Goal: Task Accomplishment & Management: Manage account settings

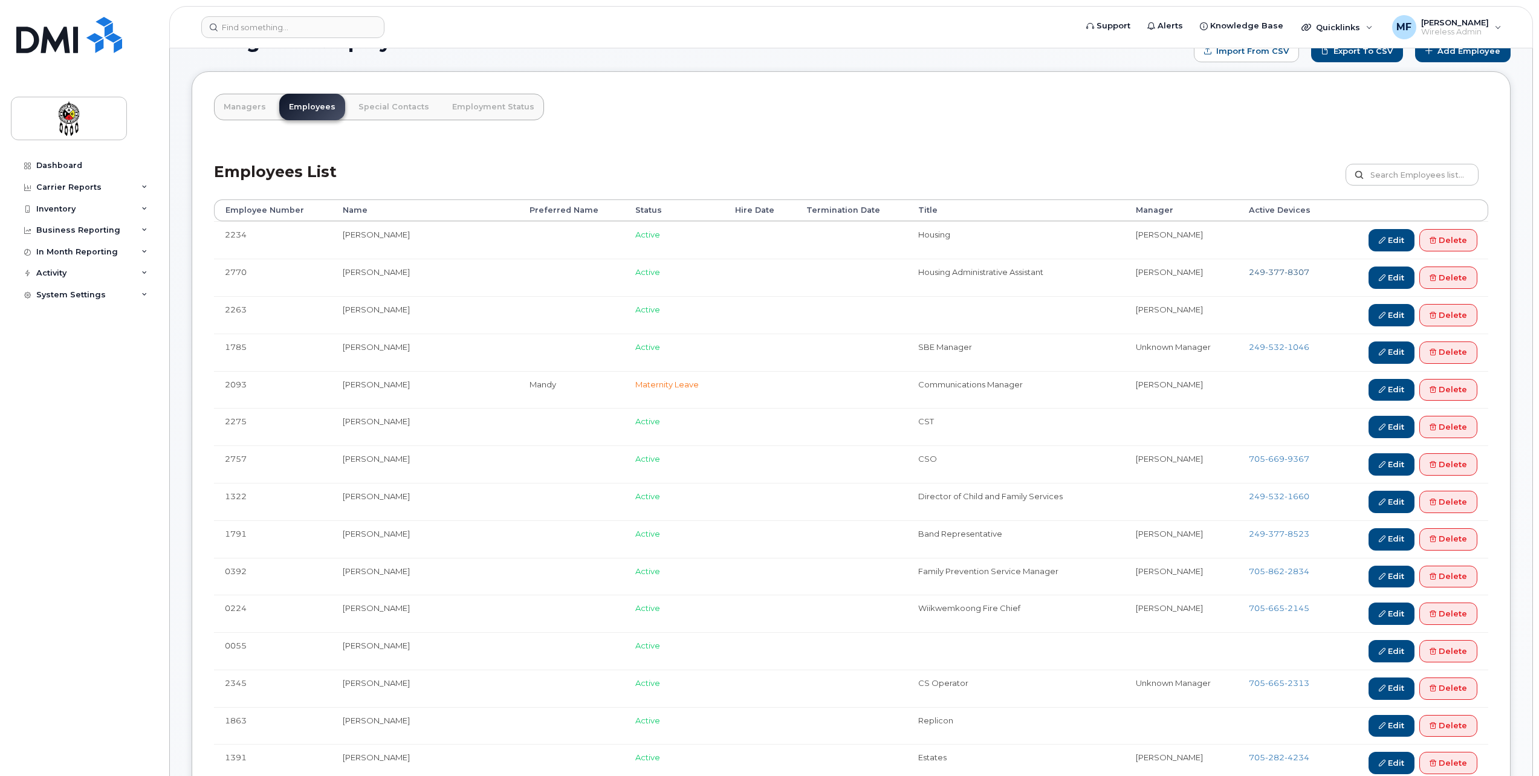
scroll to position [60, 0]
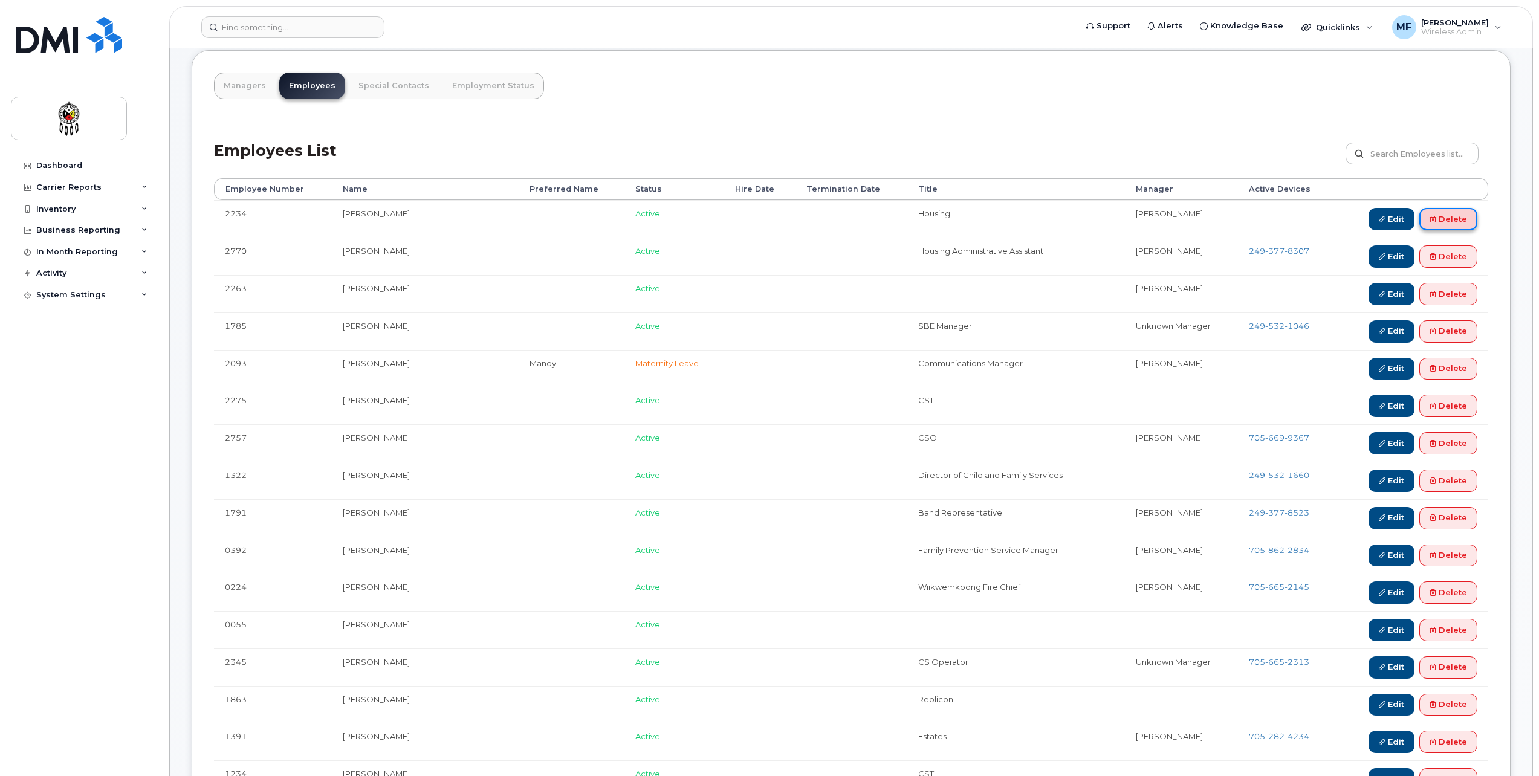
click at [1449, 213] on link "Delete" at bounding box center [1449, 219] width 58 height 22
click at [1450, 218] on link "Delete" at bounding box center [1449, 219] width 58 height 22
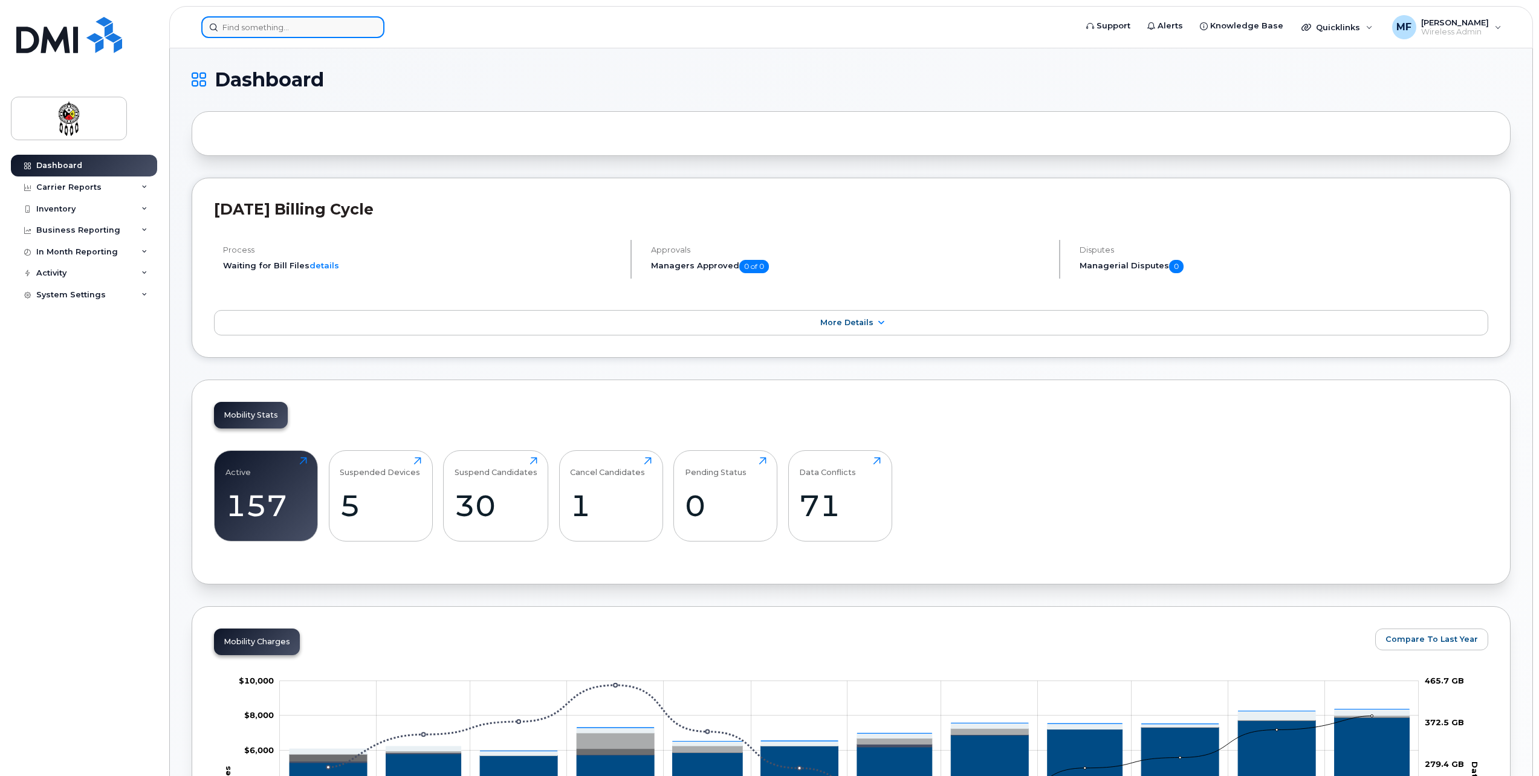
click at [276, 28] on input at bounding box center [292, 27] width 183 height 22
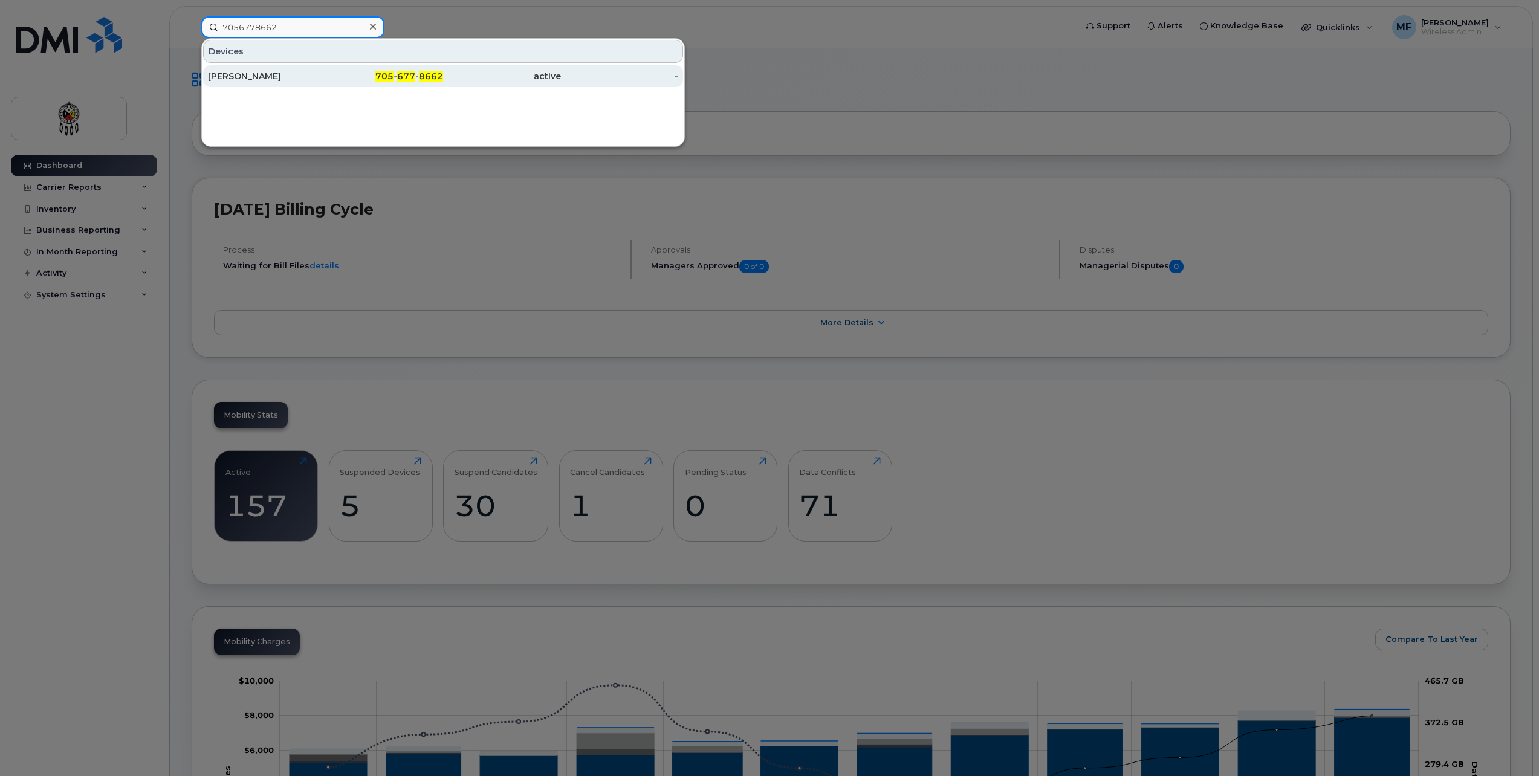
type input "7056778662"
click at [406, 78] on span "677" at bounding box center [406, 76] width 18 height 11
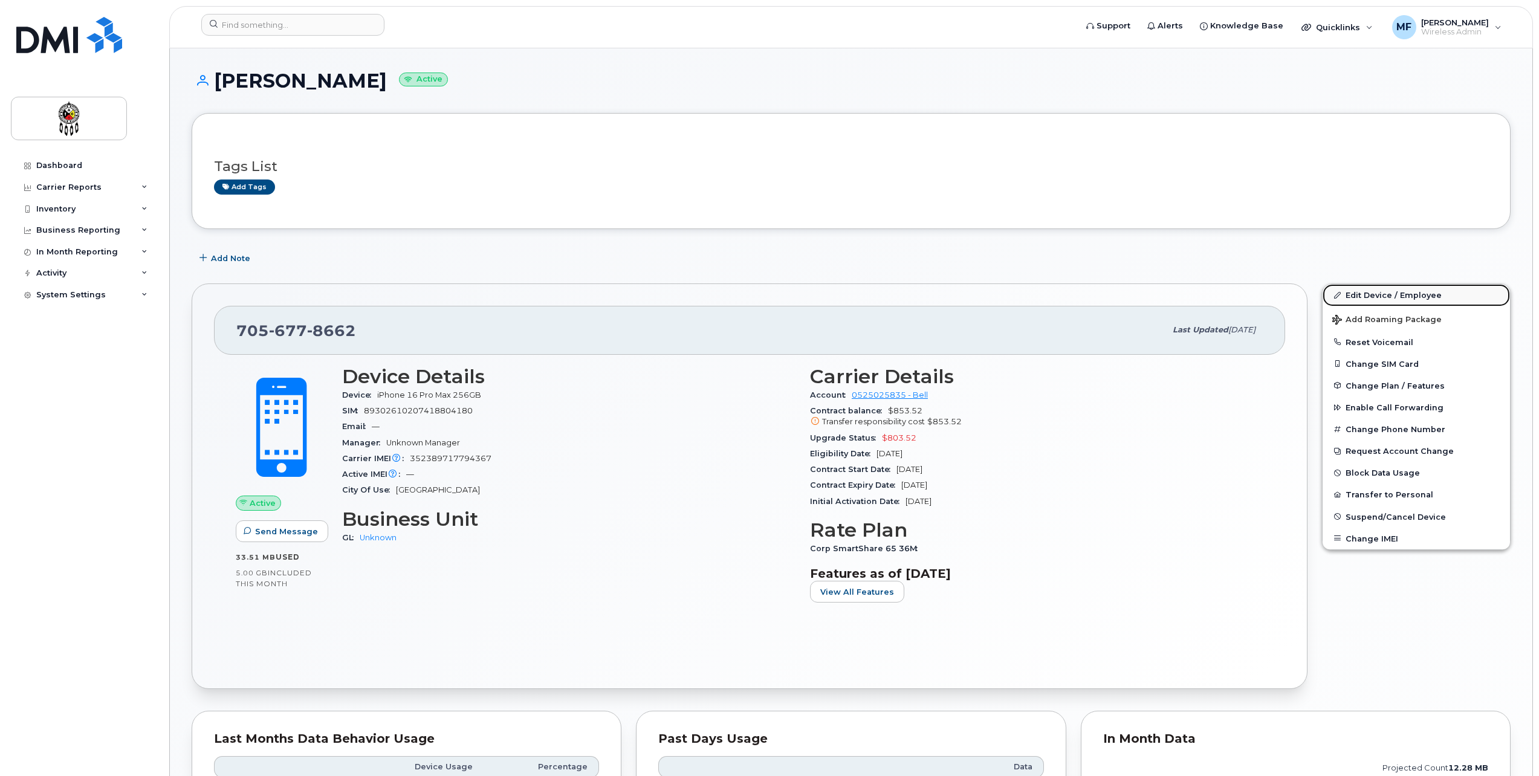
click at [1387, 291] on link "Edit Device / Employee" at bounding box center [1416, 295] width 187 height 22
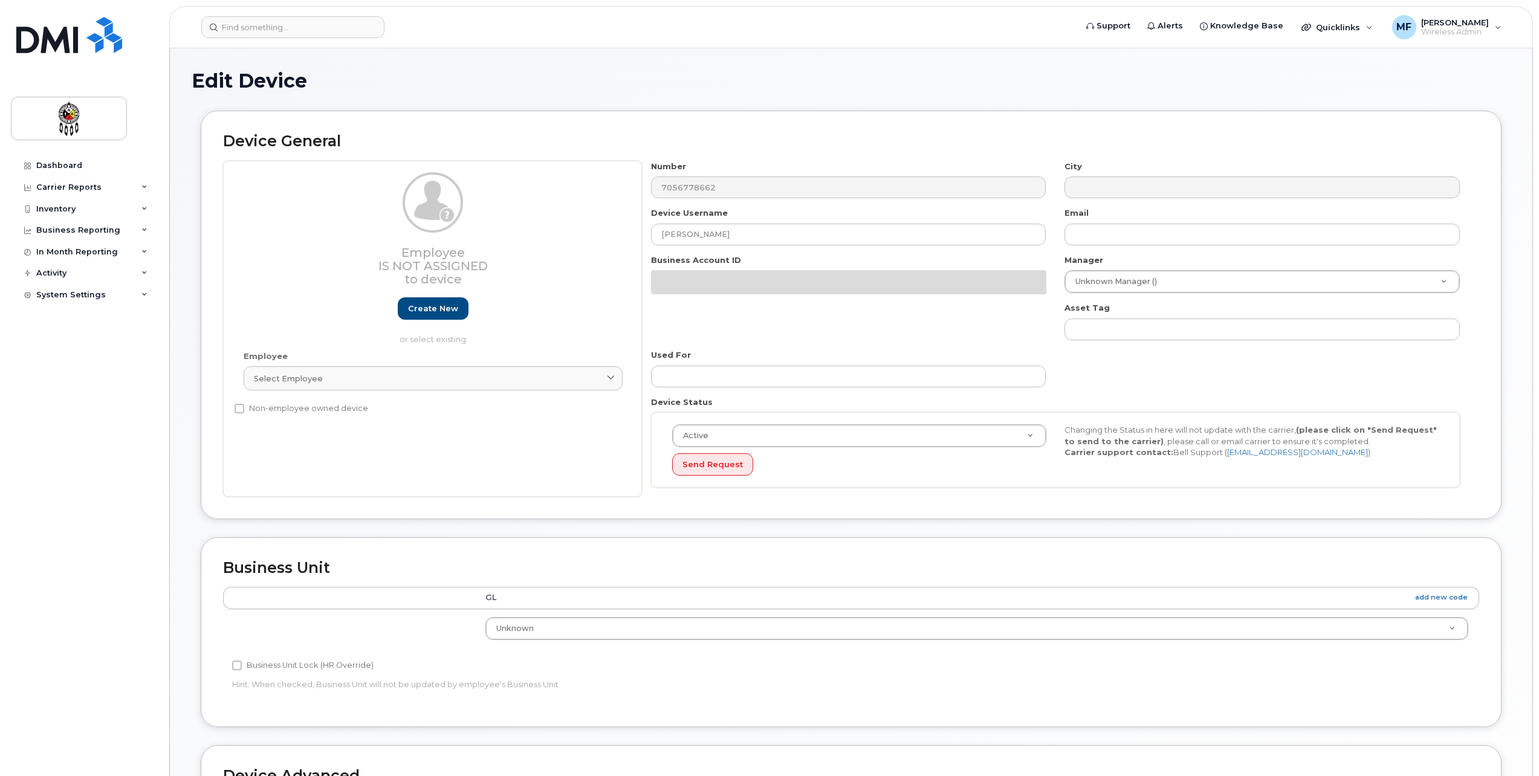
select select "651562"
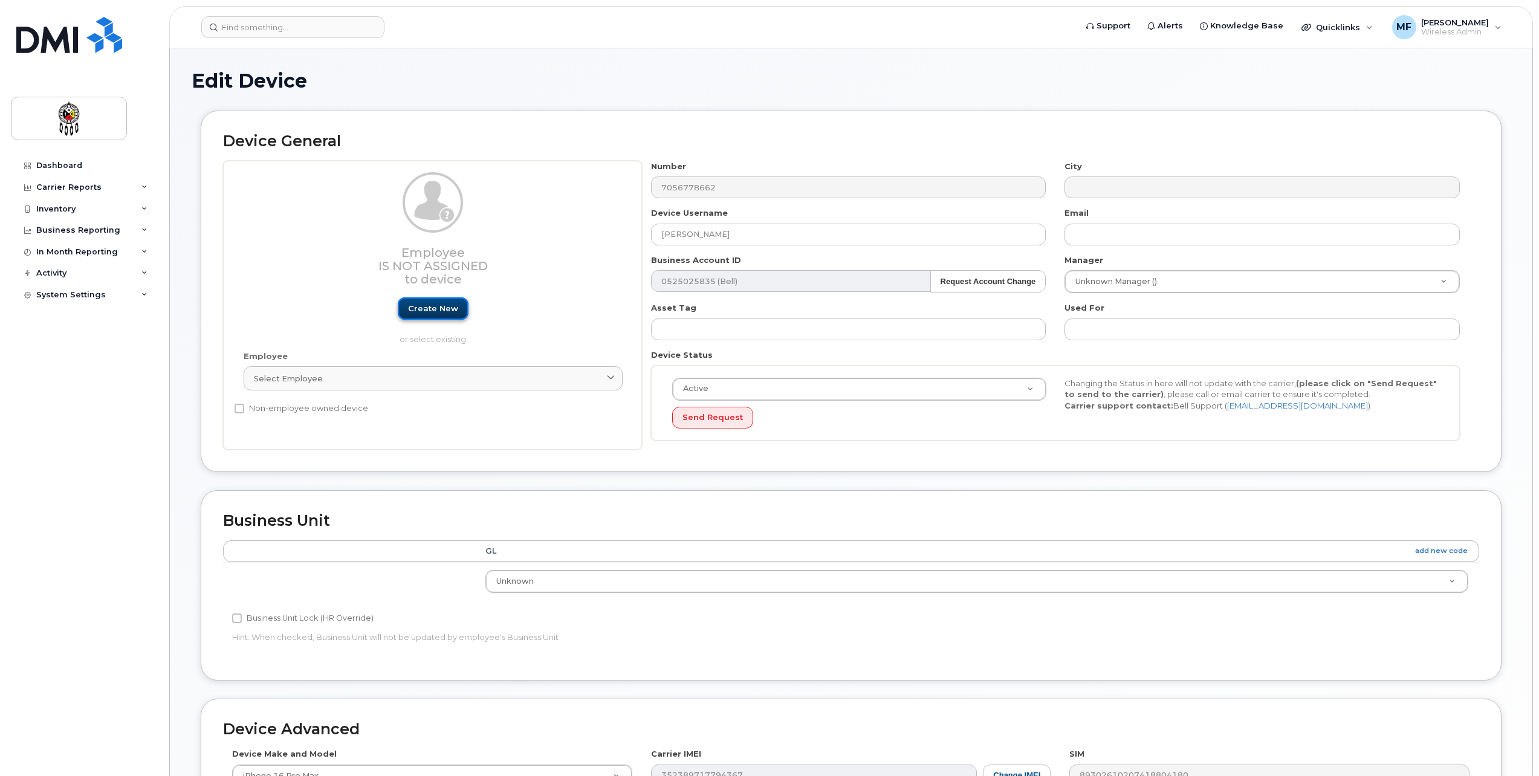
click at [433, 311] on link "Create new" at bounding box center [433, 308] width 71 height 22
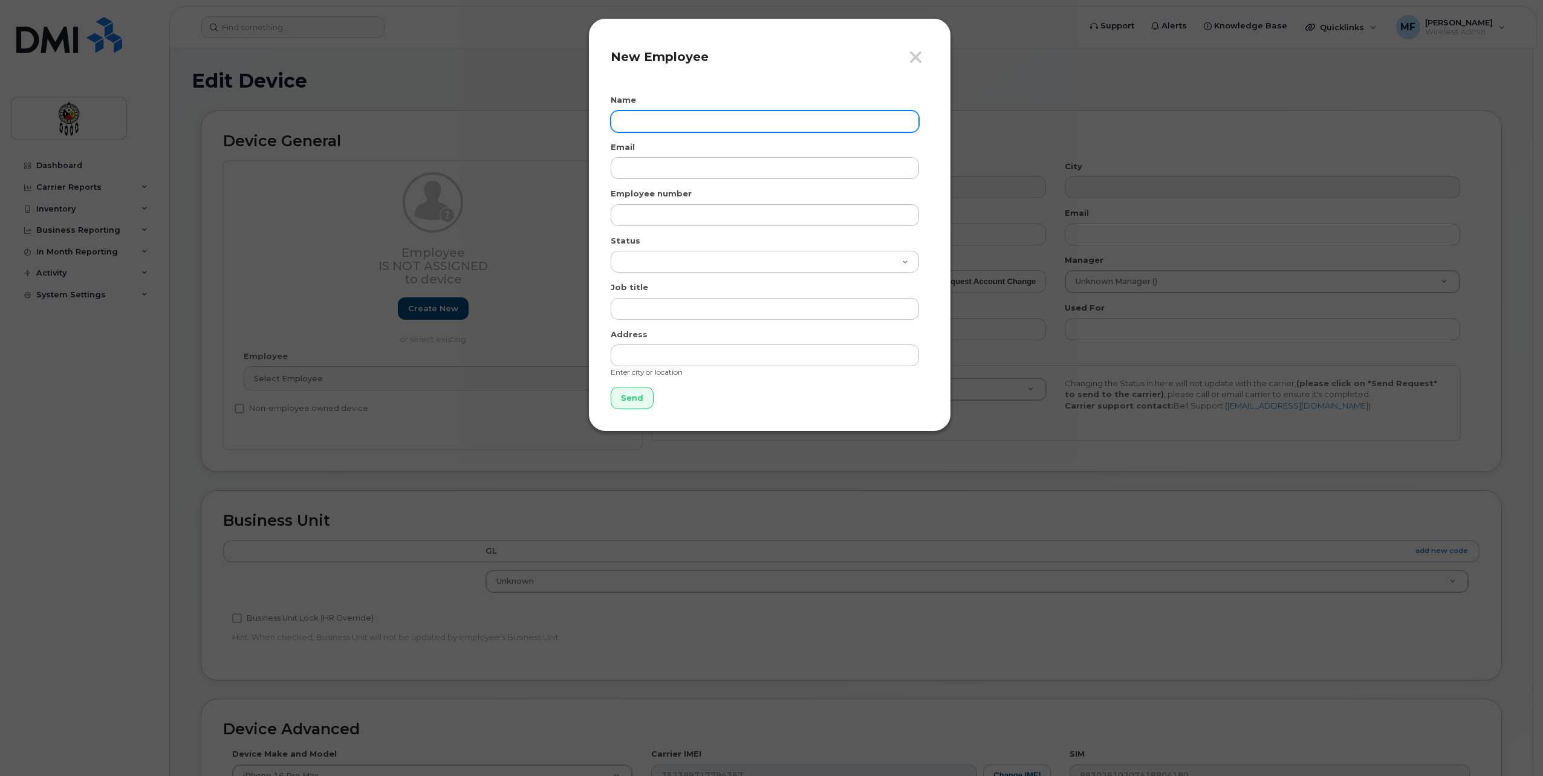
click at [629, 126] on input "text" at bounding box center [765, 122] width 308 height 22
type input "Jacob Wemigwans"
type input "jacobwemigwans@wiikwemkoong.ca"
type input "2624"
select select "active"
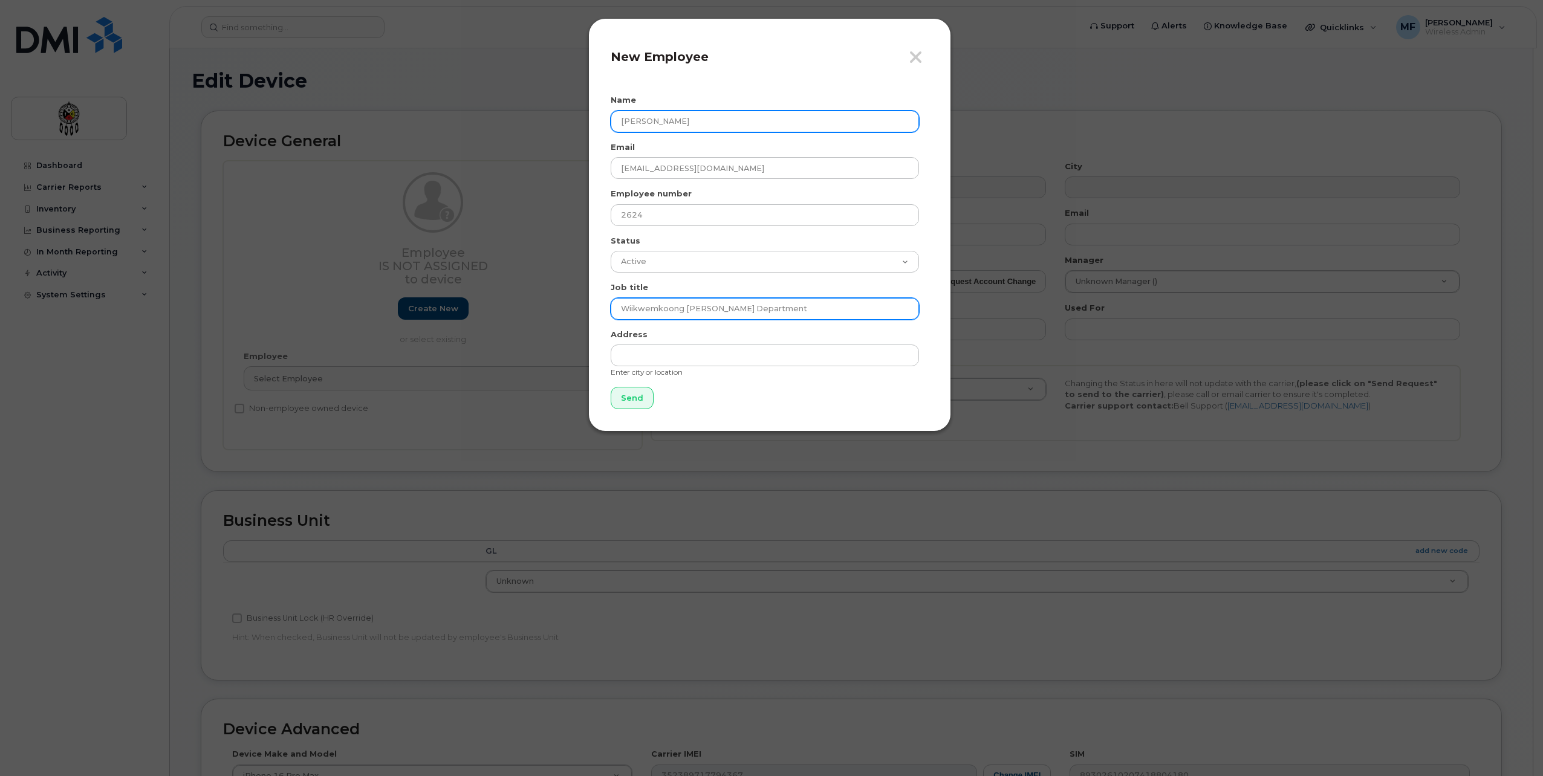
type input "Wiikwemkoong Aanishnaabe Aadzaawin Department"
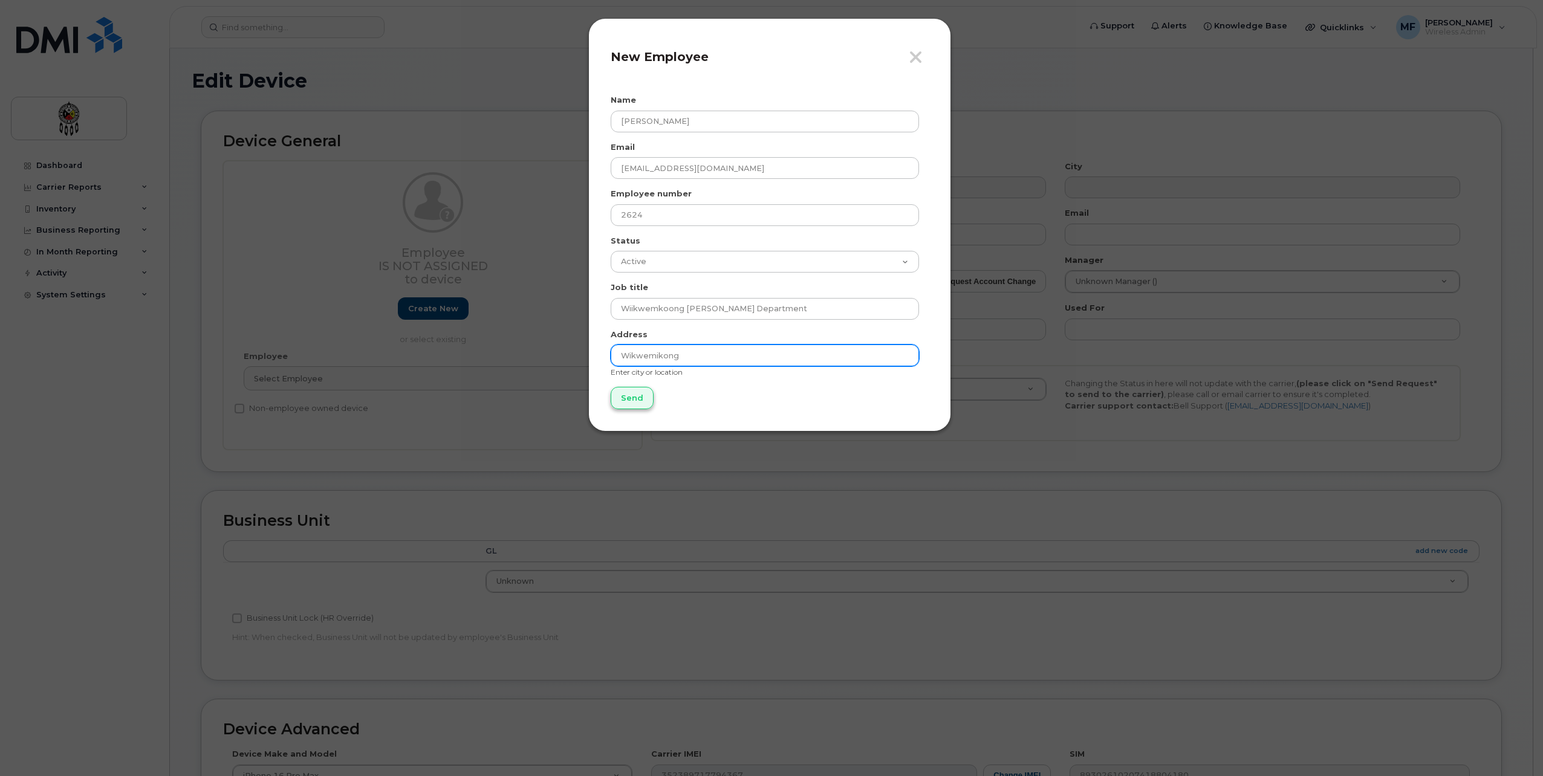
type input "Wikwemikong"
click at [620, 391] on input "Send" at bounding box center [632, 398] width 43 height 22
type input "Send"
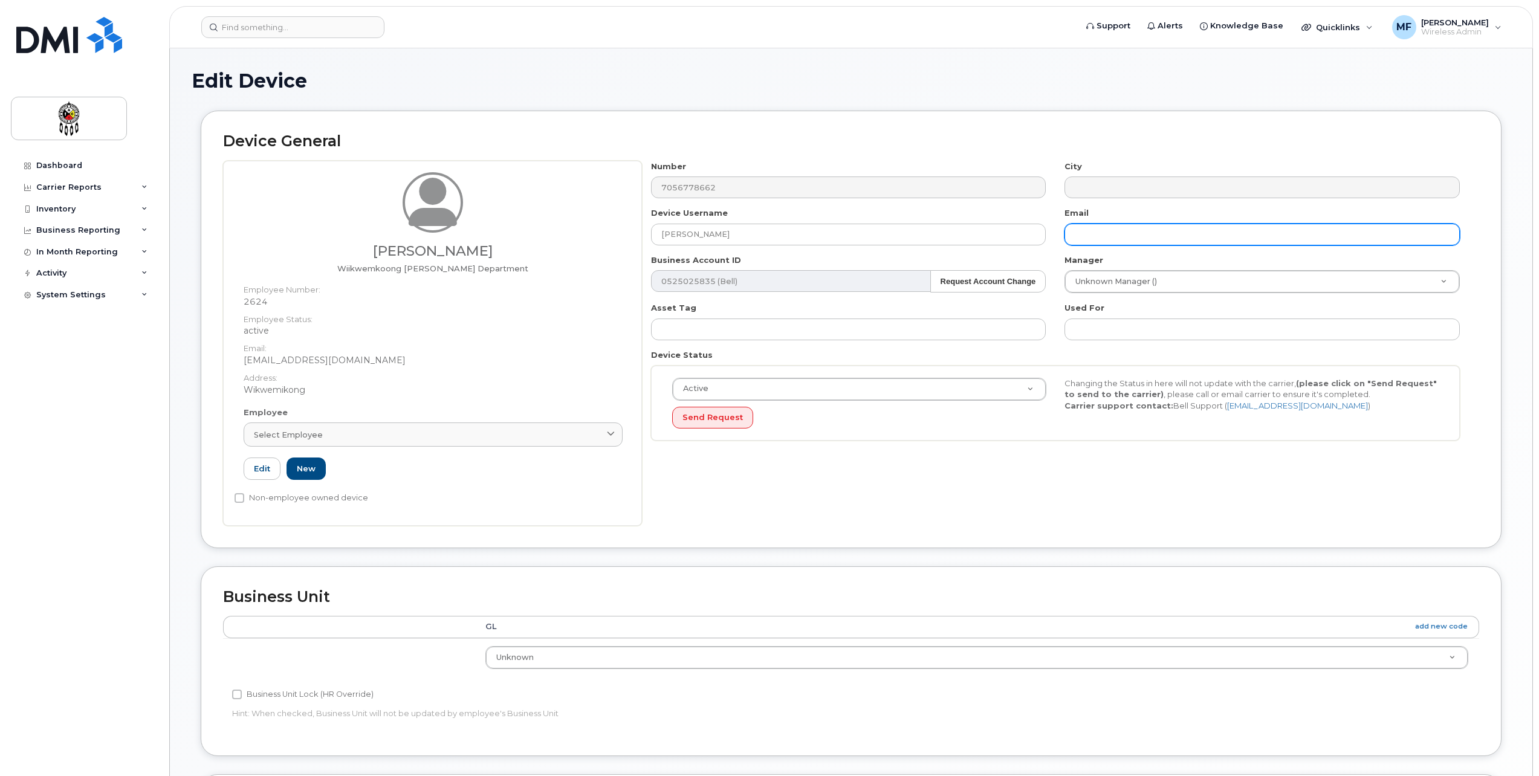
click at [1144, 238] on input "text" at bounding box center [1262, 235] width 395 height 22
type input "jacobwemigwans@wiikwemkoong.ca"
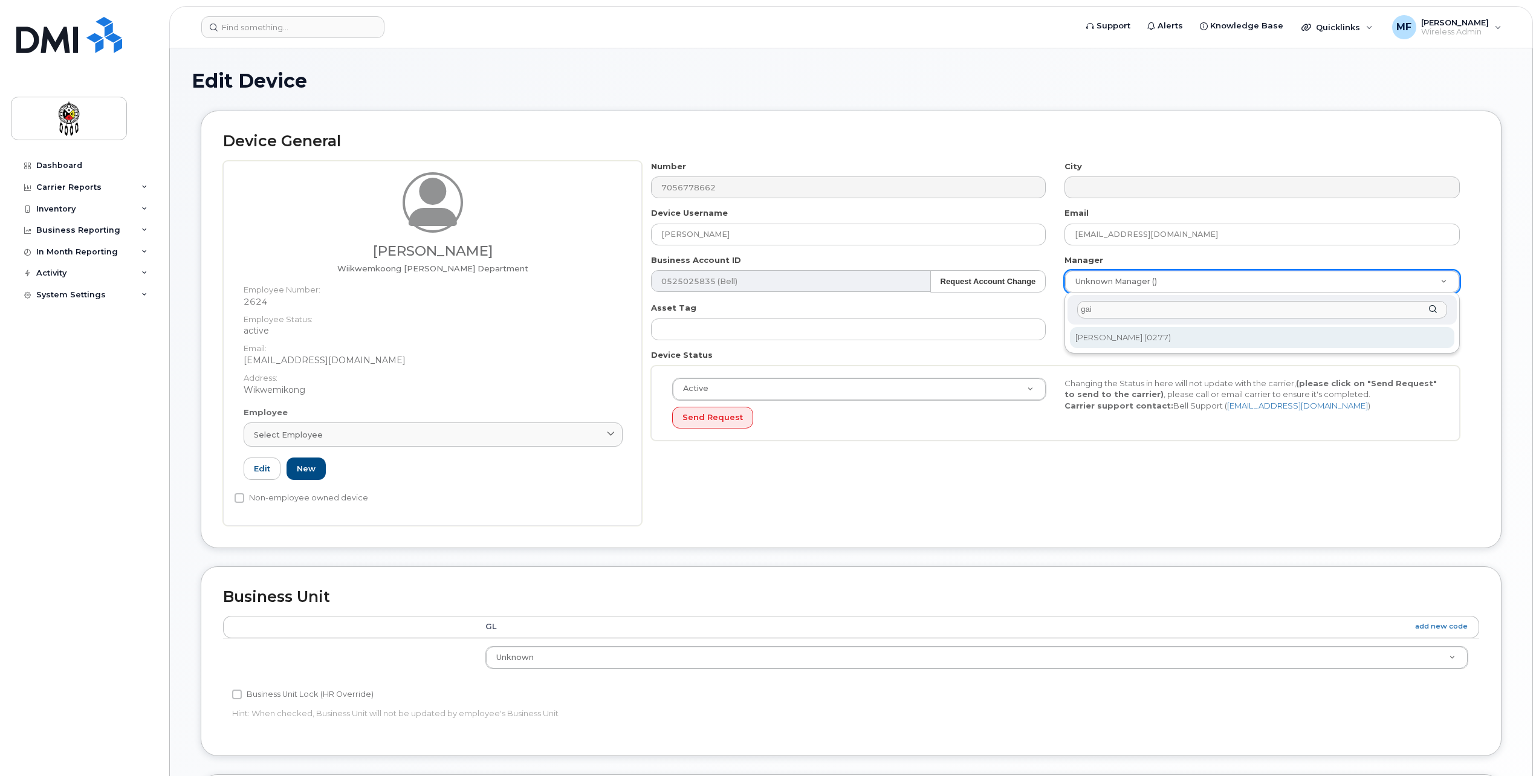
type input "gai"
type input "3017298"
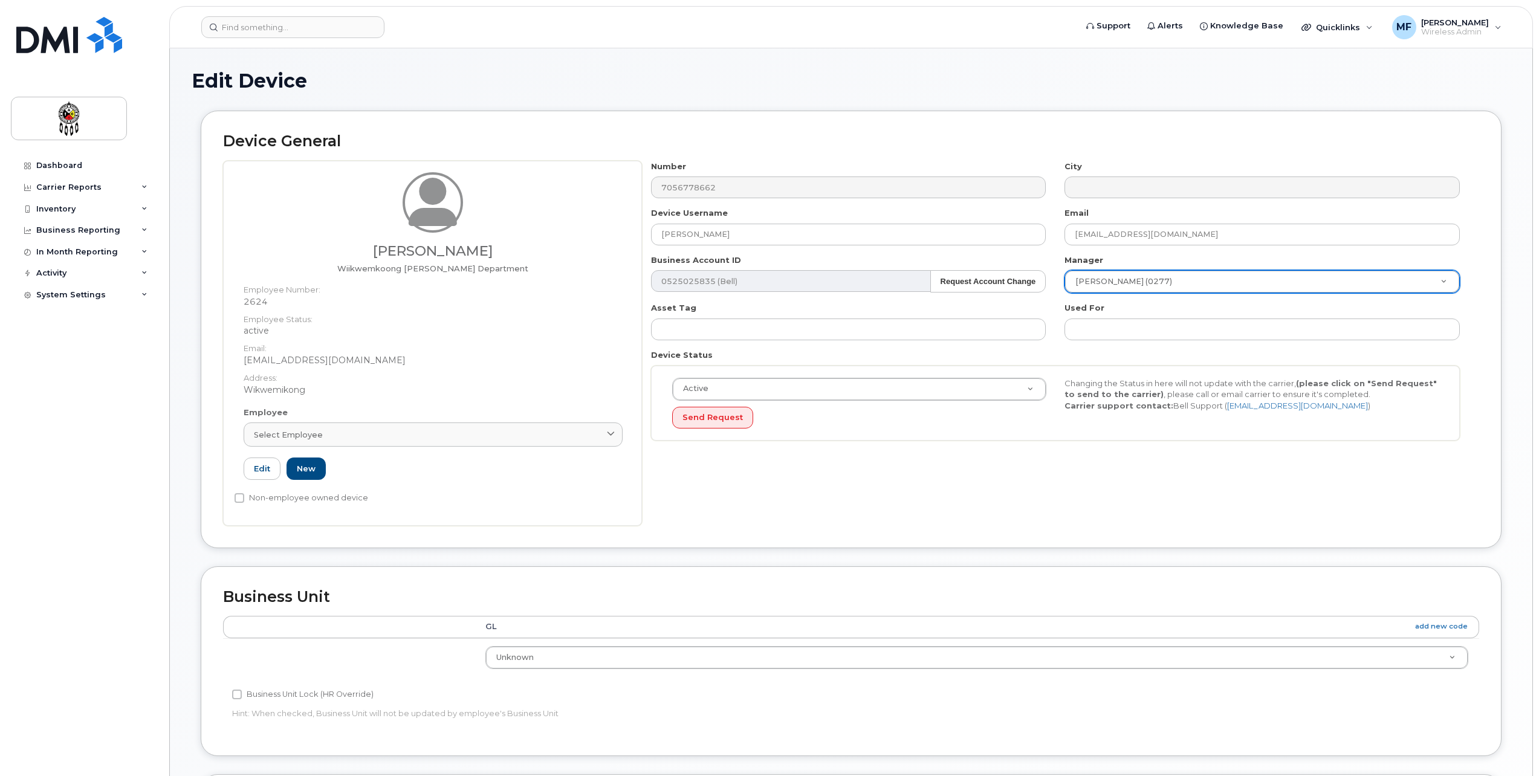
click at [1172, 351] on div "Device Status Active Active Suspended Cancelled Send Request Changing the Statu…" at bounding box center [1056, 394] width 828 height 91
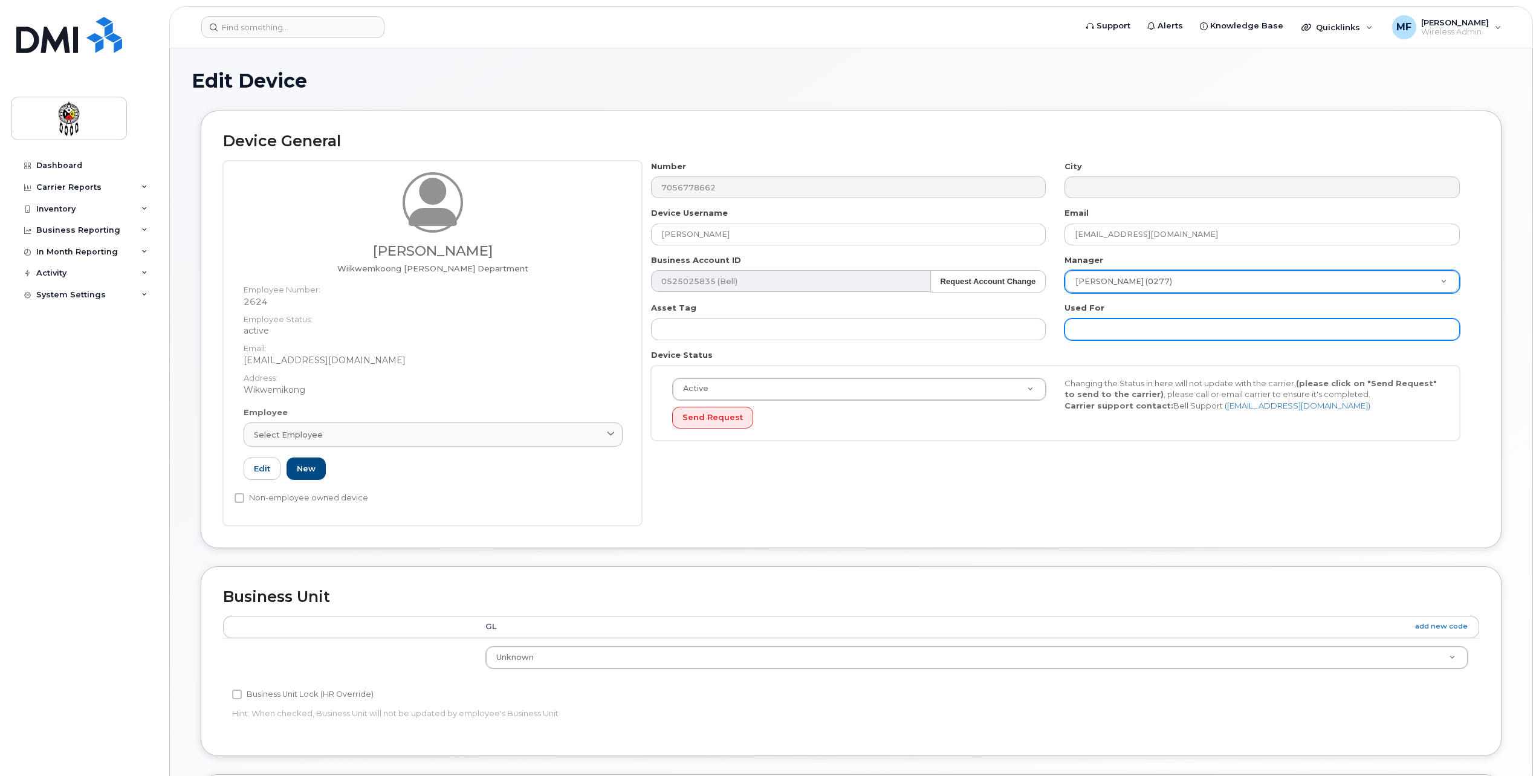
click at [1155, 331] on input "text" at bounding box center [1262, 330] width 395 height 22
type input "Work"
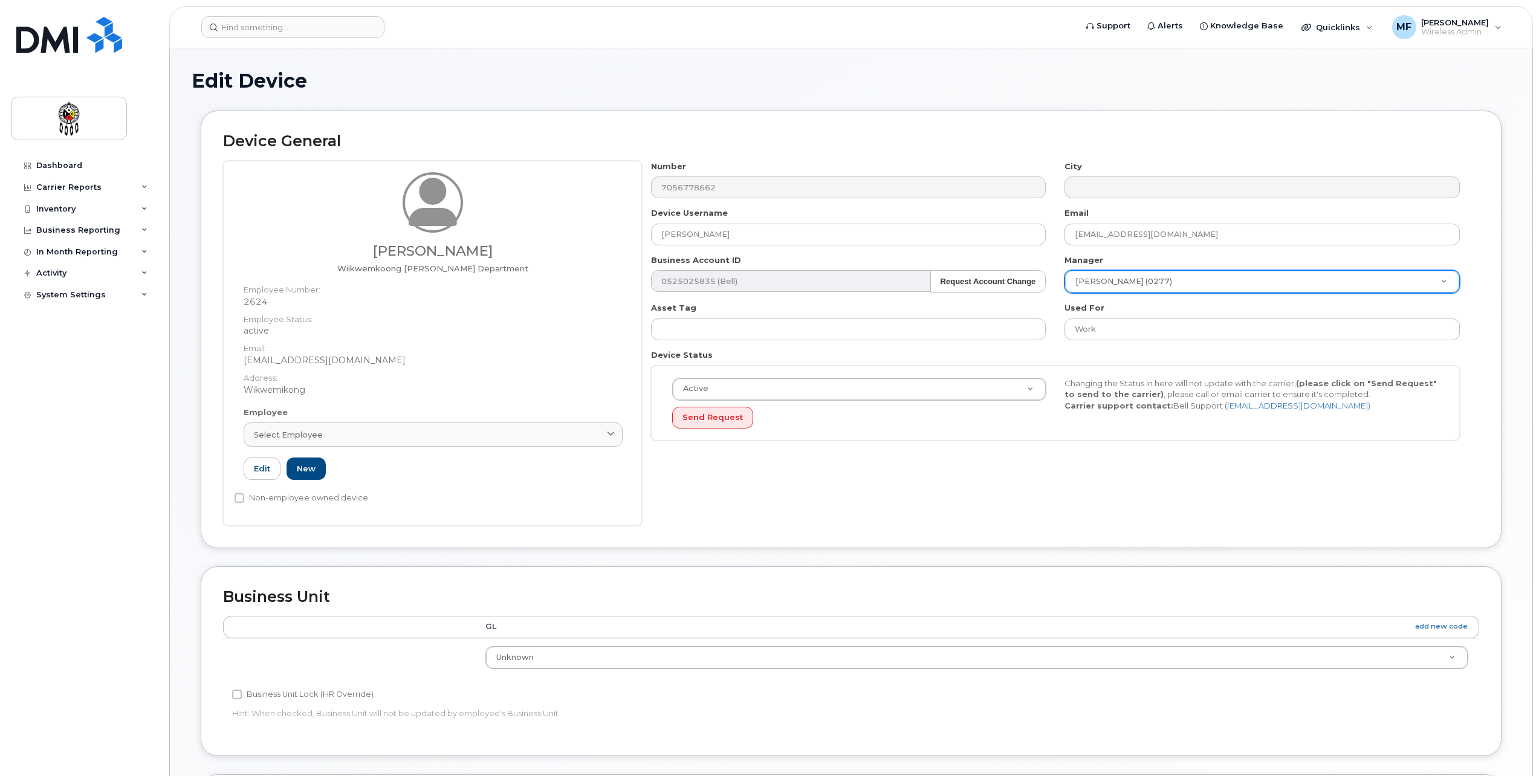
click at [941, 454] on div "Number 7056778662 City Device Username Jacob Wemigwans Email jacobwemigwans@wii…" at bounding box center [1060, 343] width 837 height 365
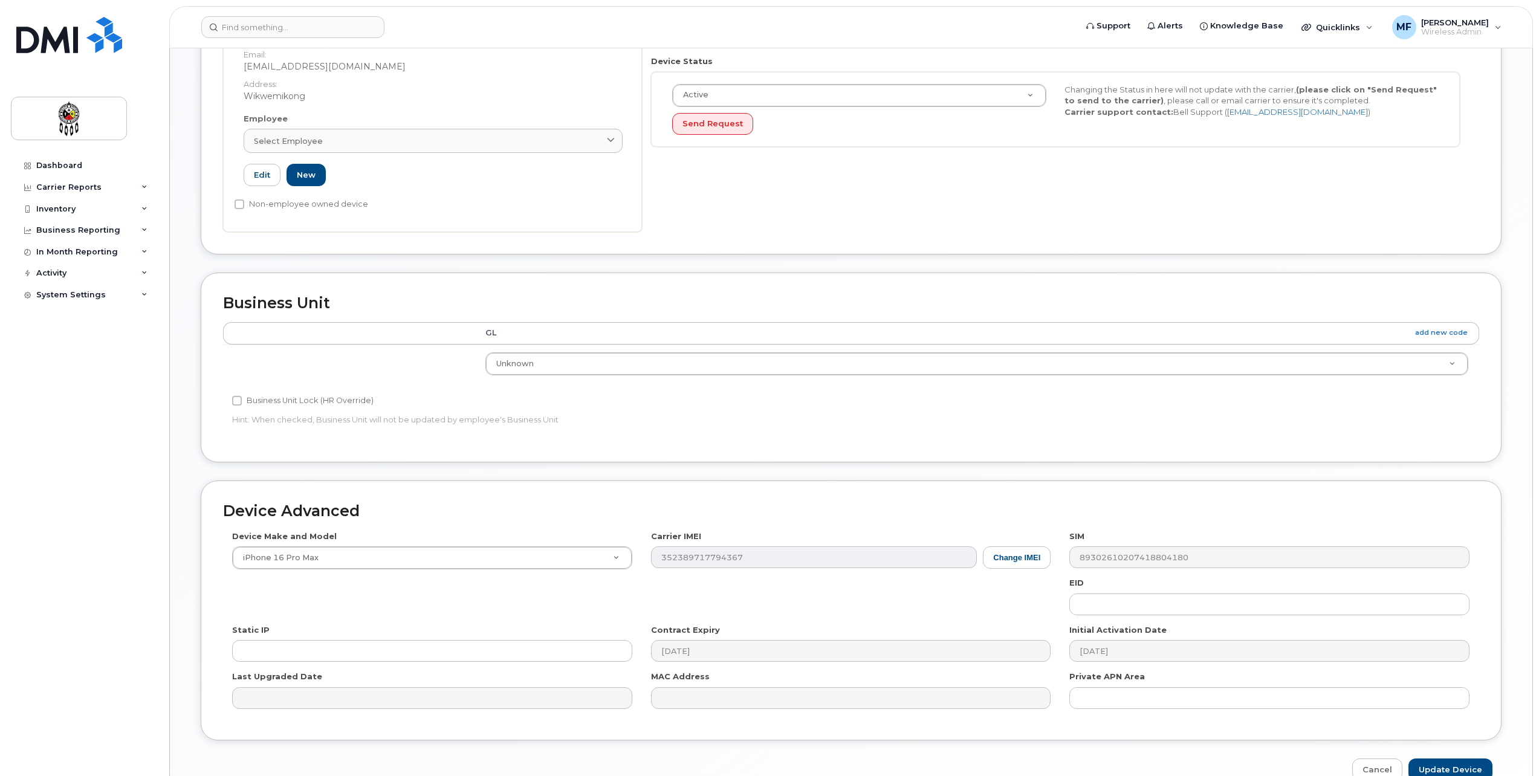
scroll to position [302, 0]
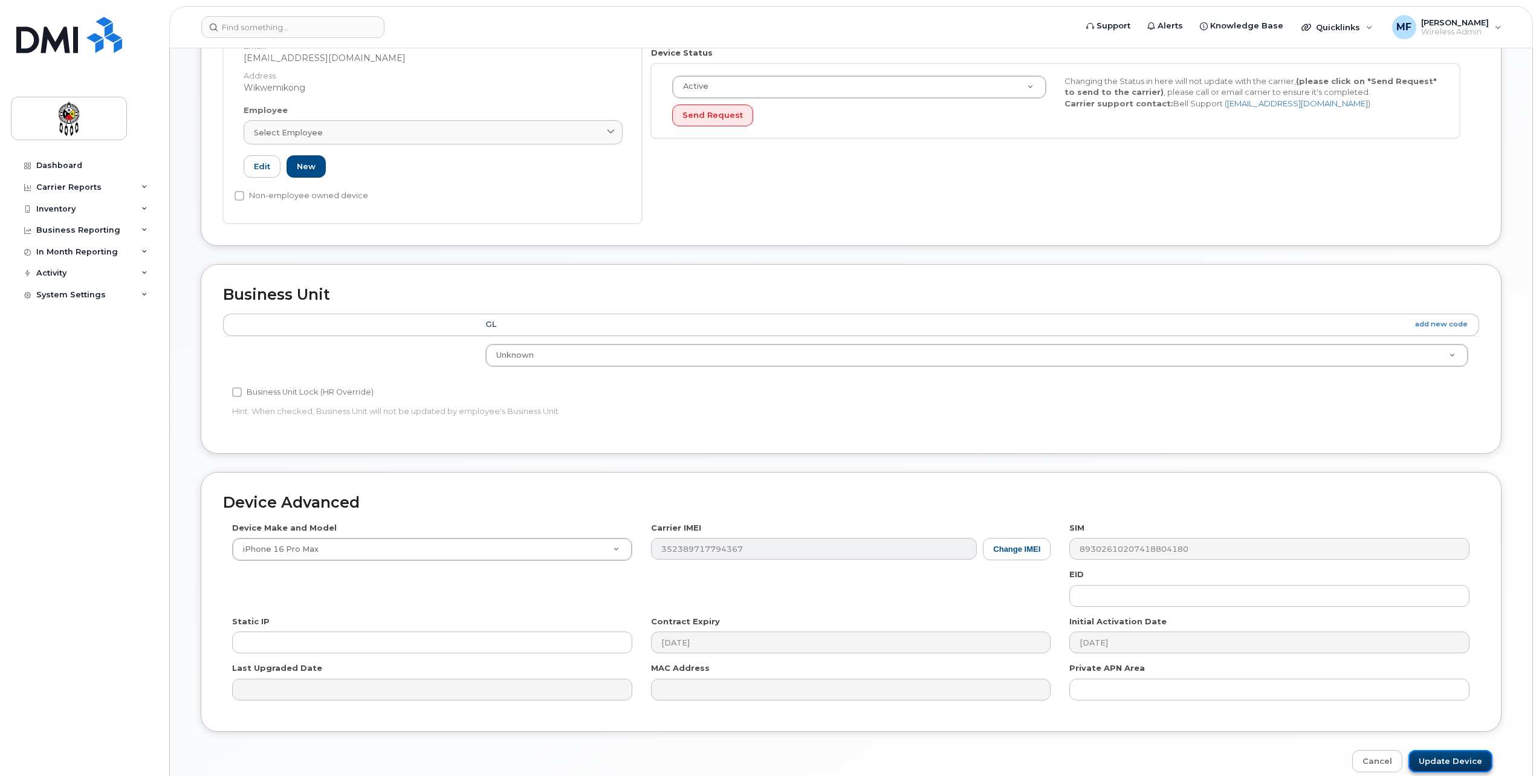
click at [1436, 761] on input "Update Device" at bounding box center [1451, 761] width 84 height 22
type input "Saving..."
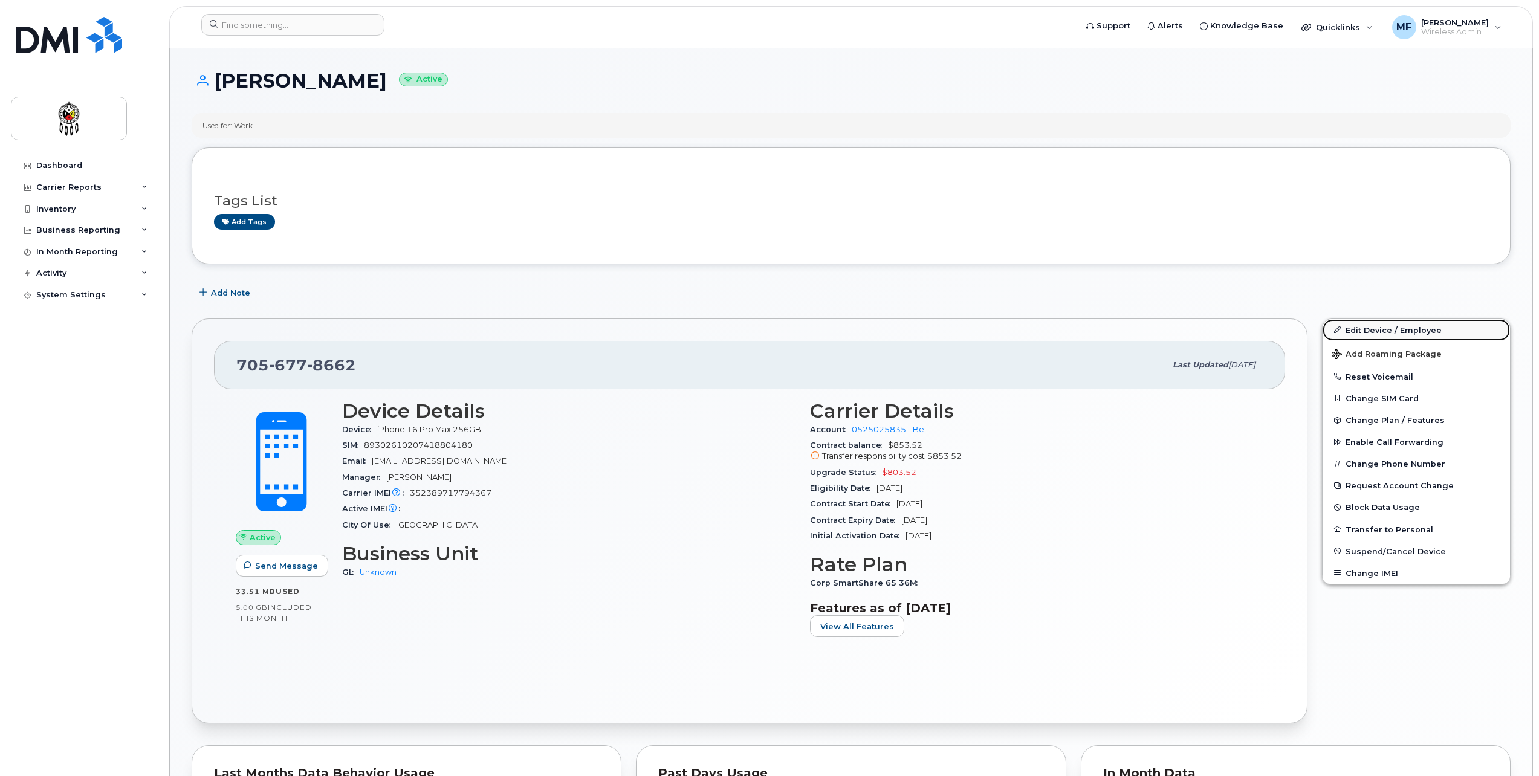
click at [1368, 329] on link "Edit Device / Employee" at bounding box center [1416, 330] width 187 height 22
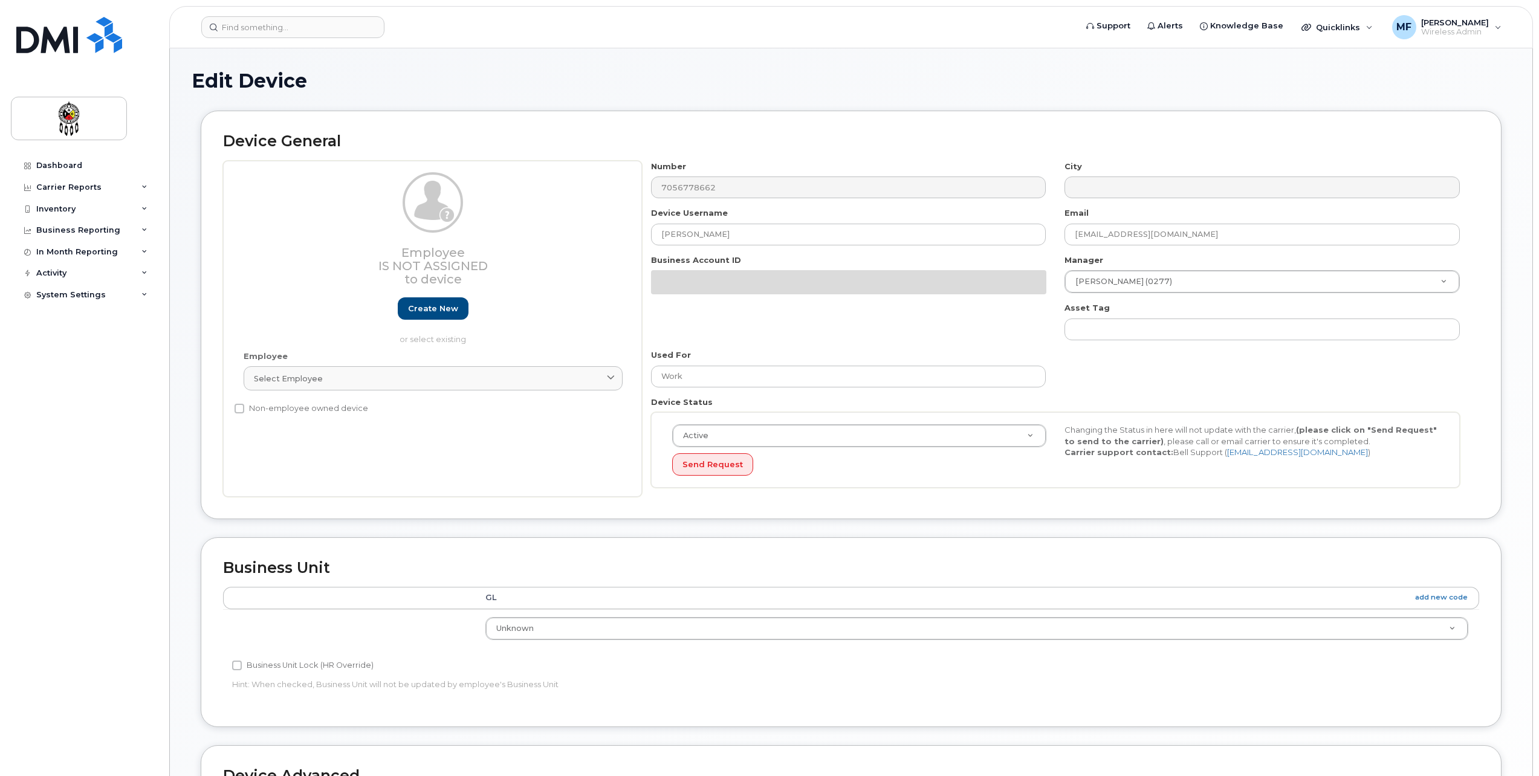
select select "651562"
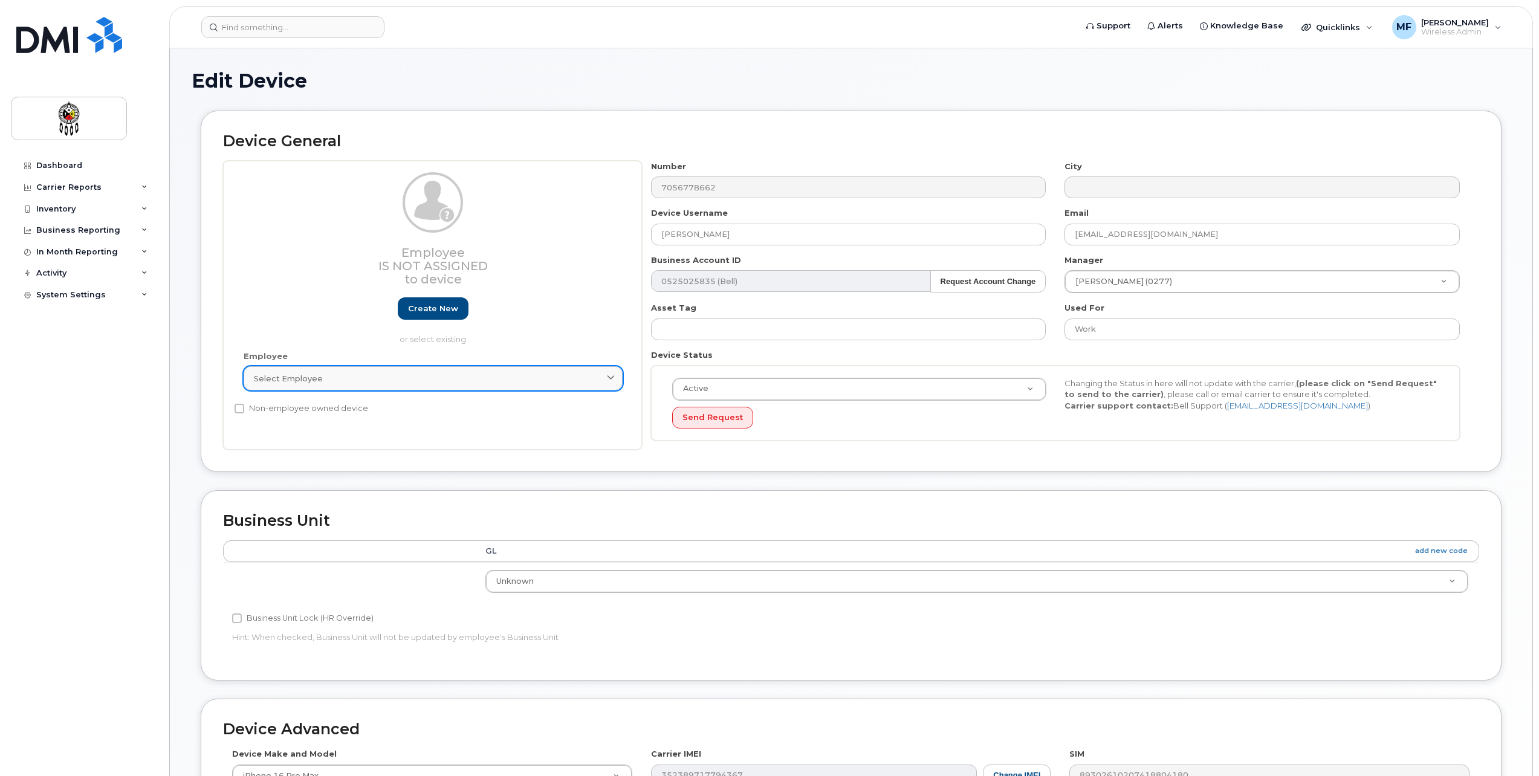
click at [305, 377] on span "Select employee" at bounding box center [288, 378] width 69 height 11
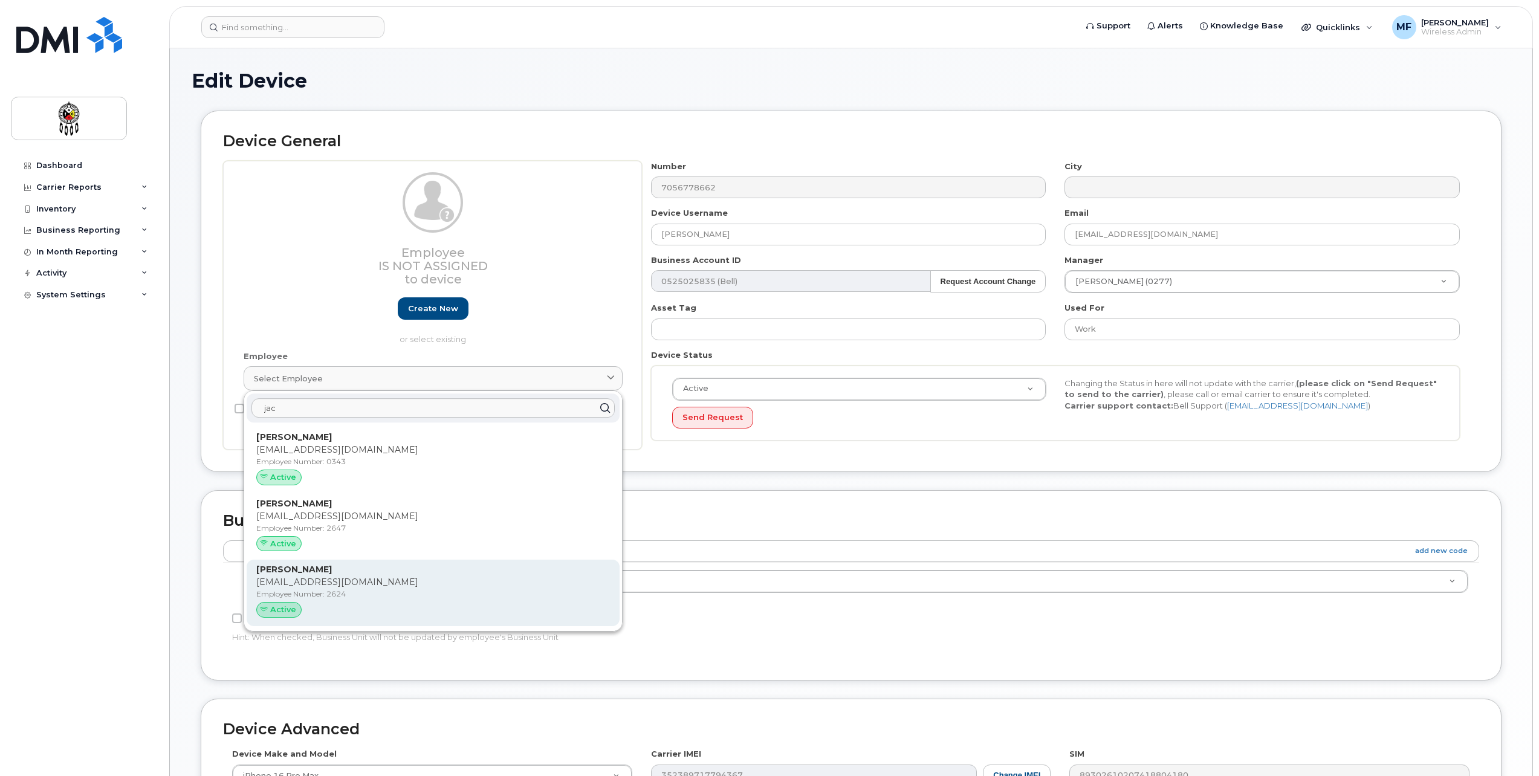
type input "jac"
click at [349, 594] on p "Employee Number: 2624" at bounding box center [433, 594] width 354 height 11
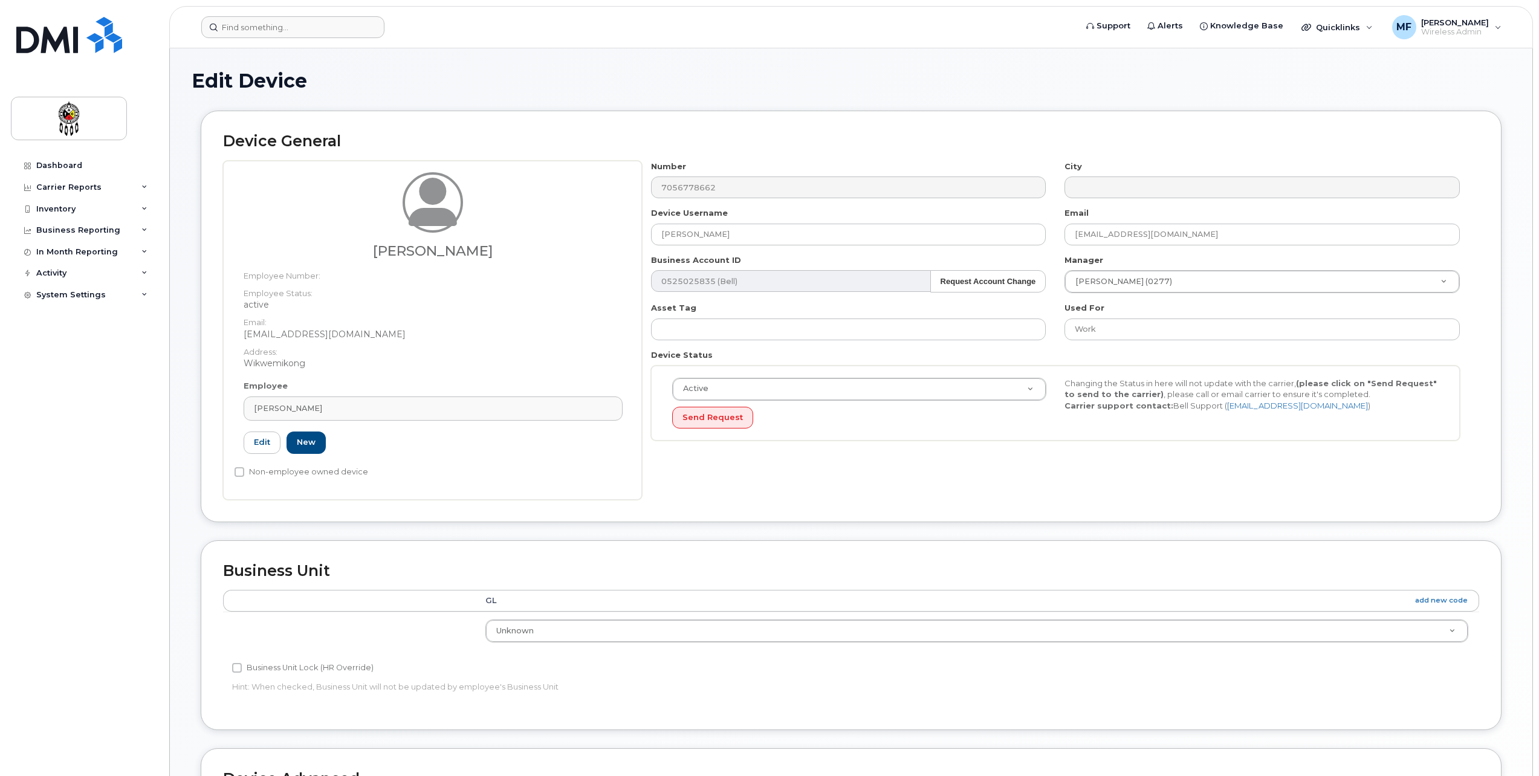
type input "2624"
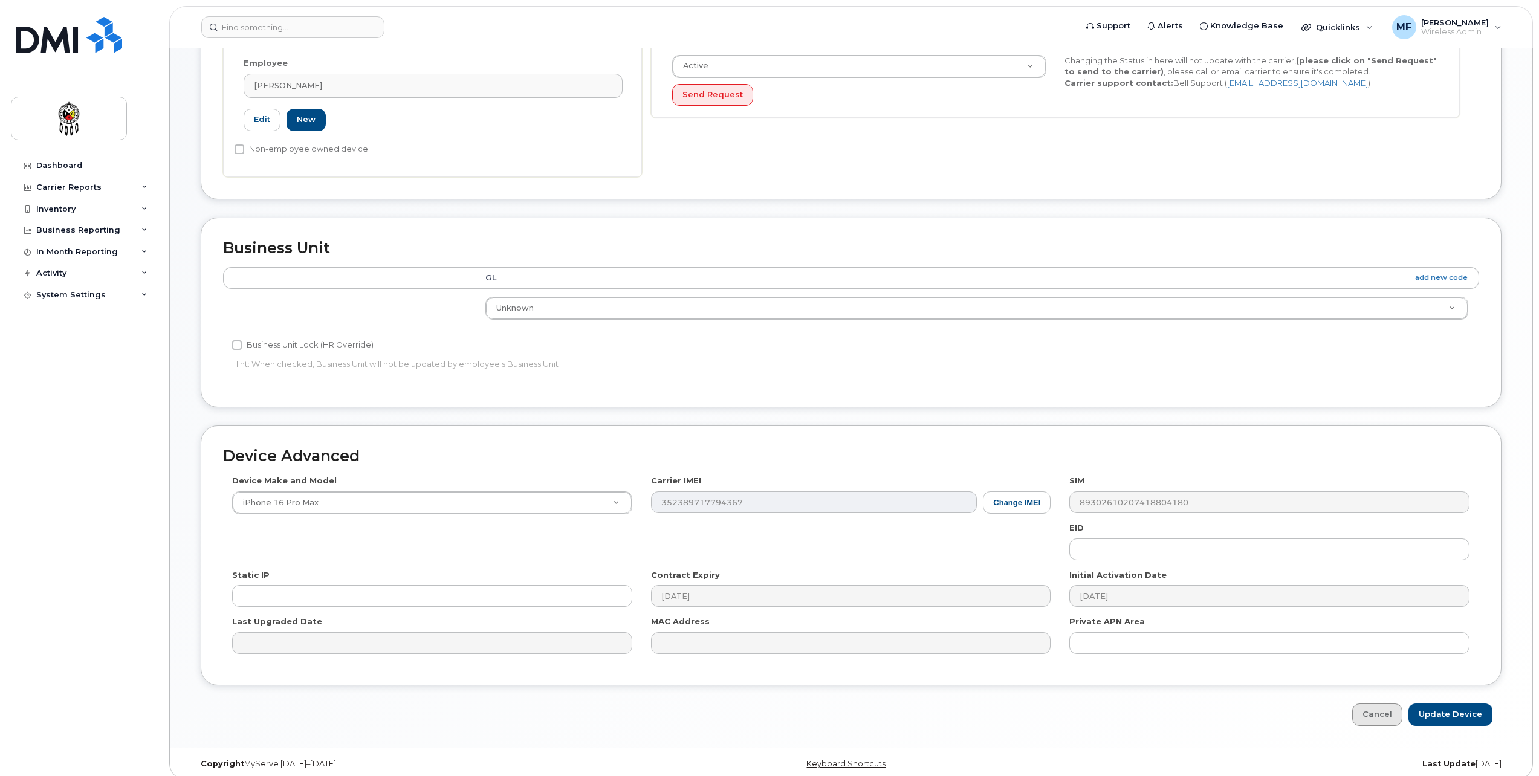
scroll to position [333, 0]
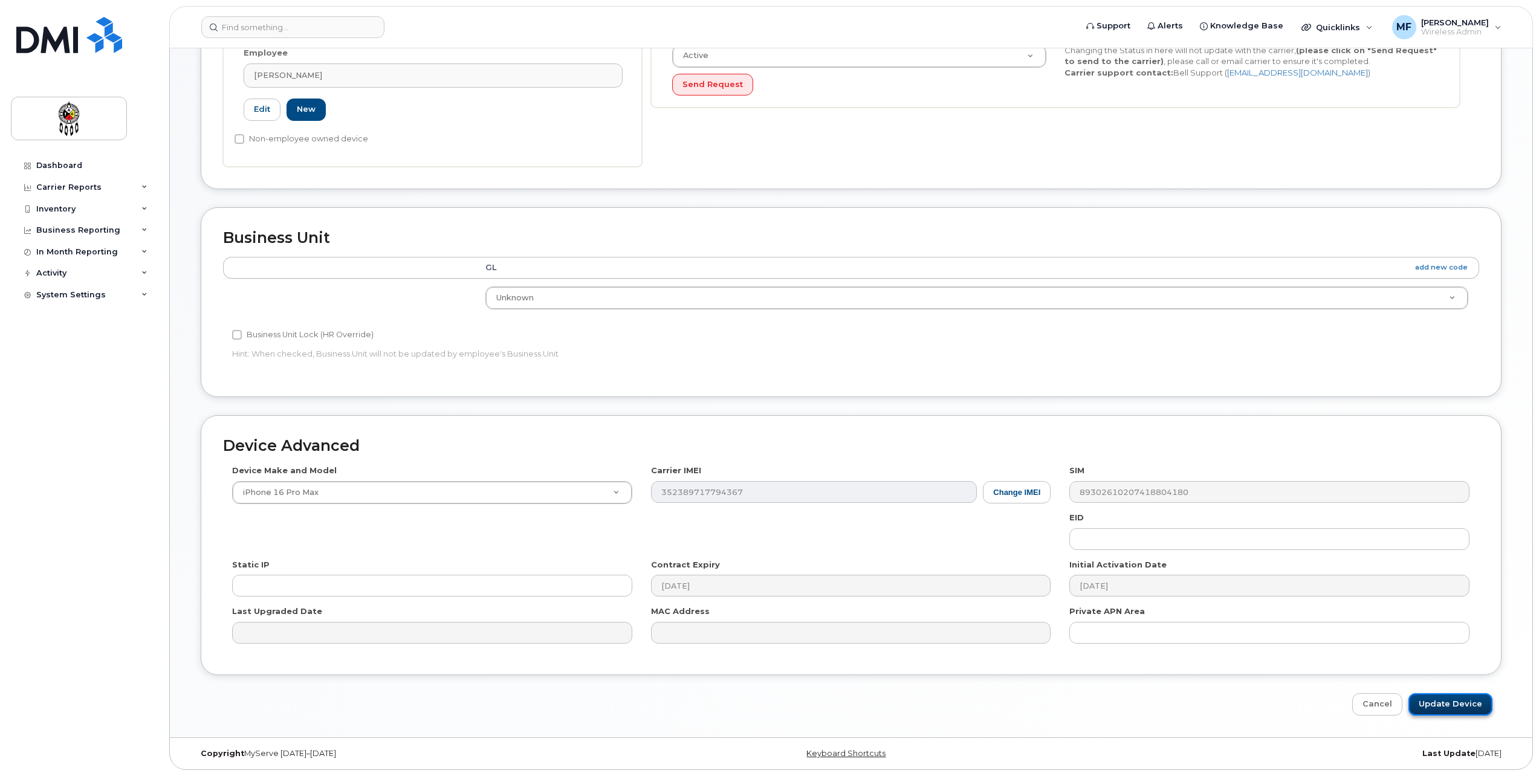
click at [1443, 700] on input "Update Device" at bounding box center [1451, 704] width 84 height 22
type input "Saving..."
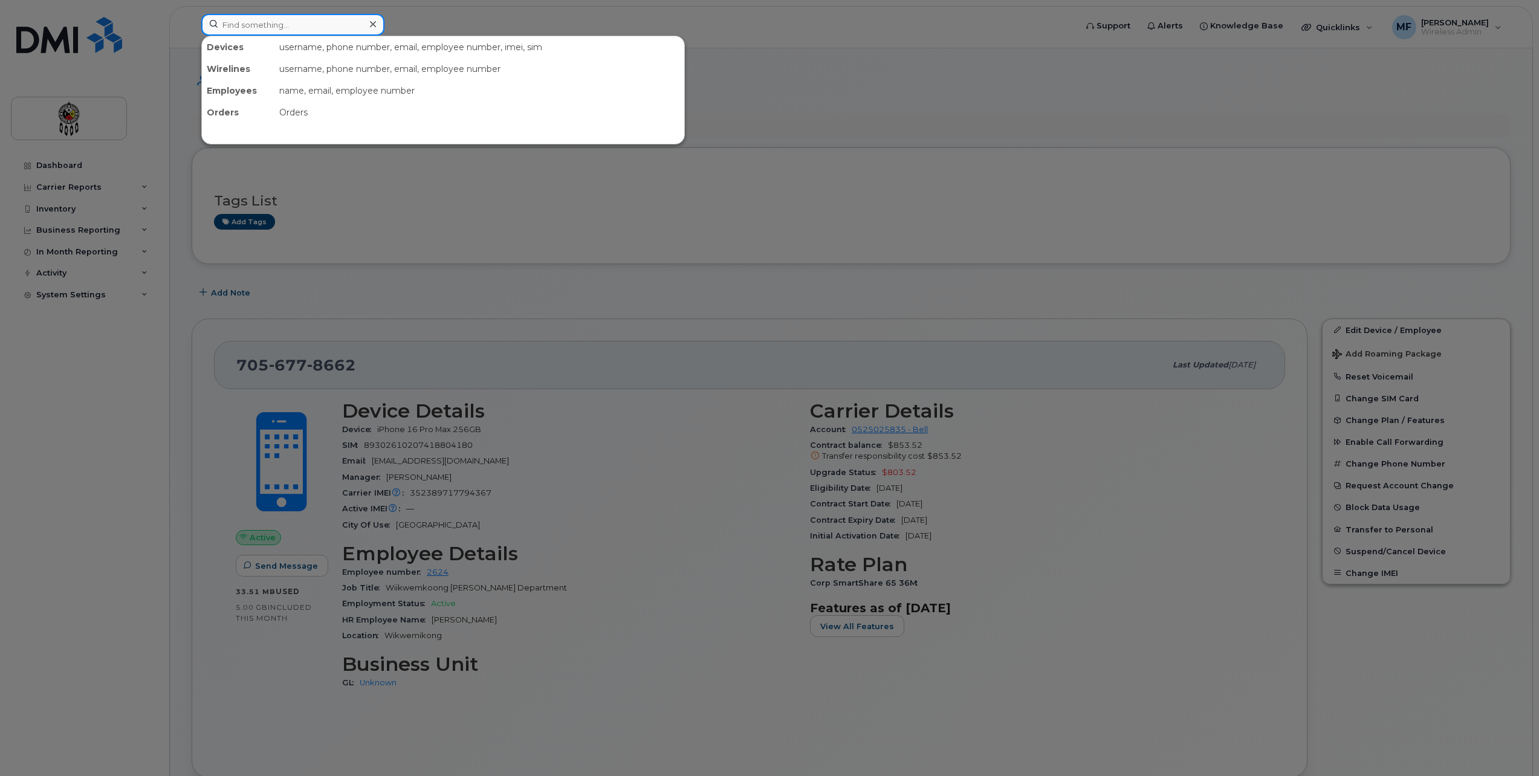
click at [342, 21] on input at bounding box center [292, 25] width 183 height 22
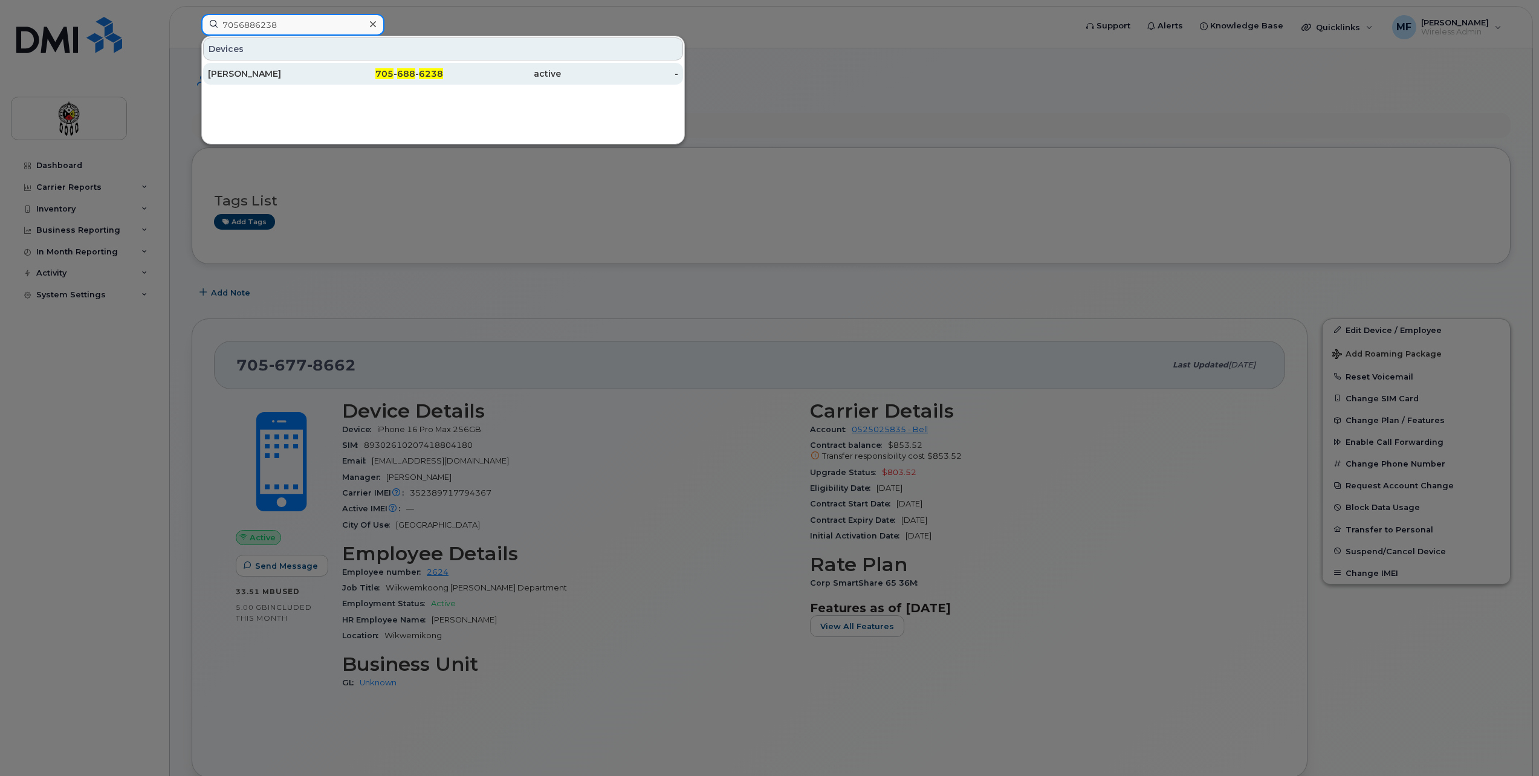
type input "7056886238"
click at [329, 70] on div "705 - 688 - 6238" at bounding box center [385, 74] width 118 height 12
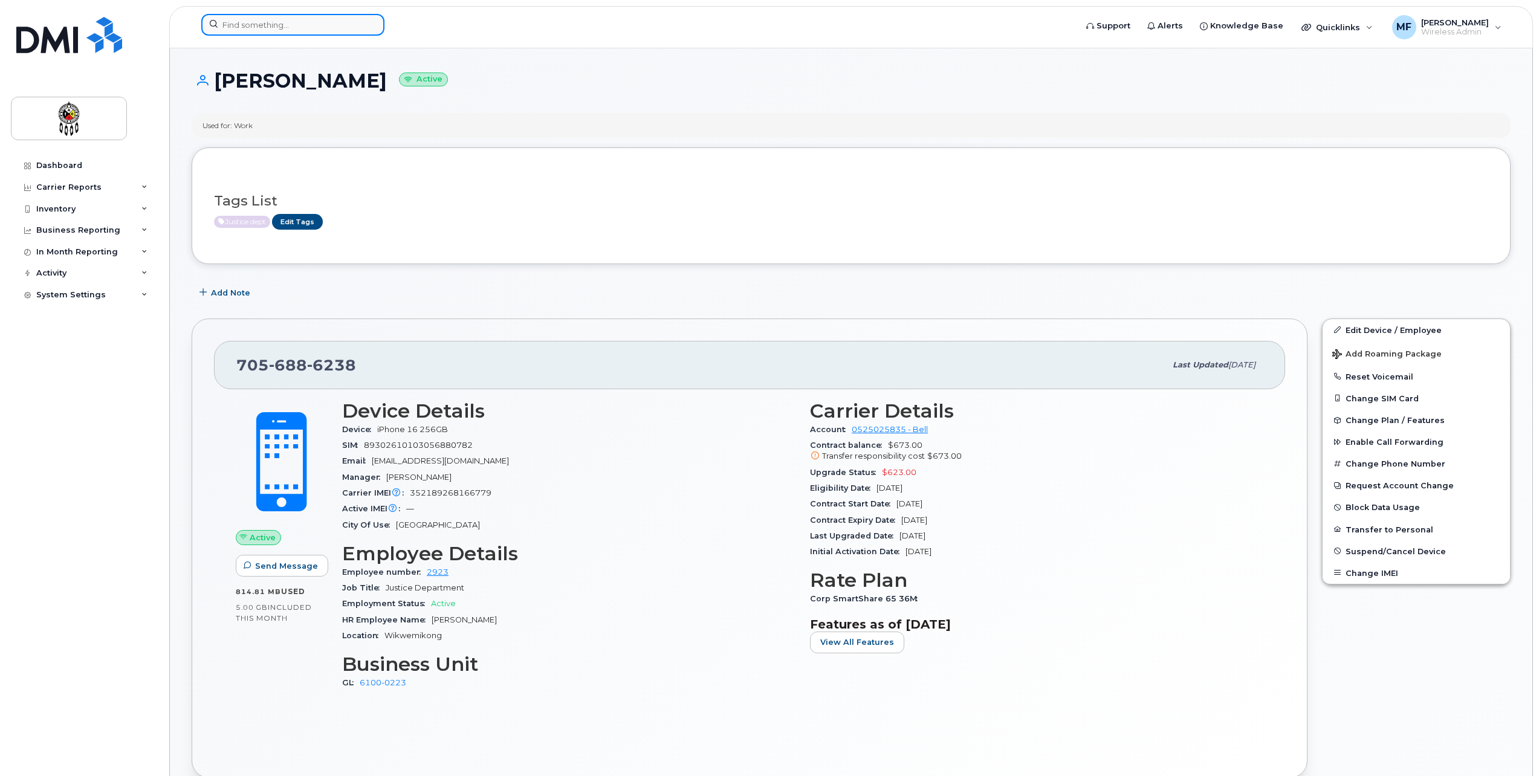
click at [304, 23] on input at bounding box center [292, 25] width 183 height 22
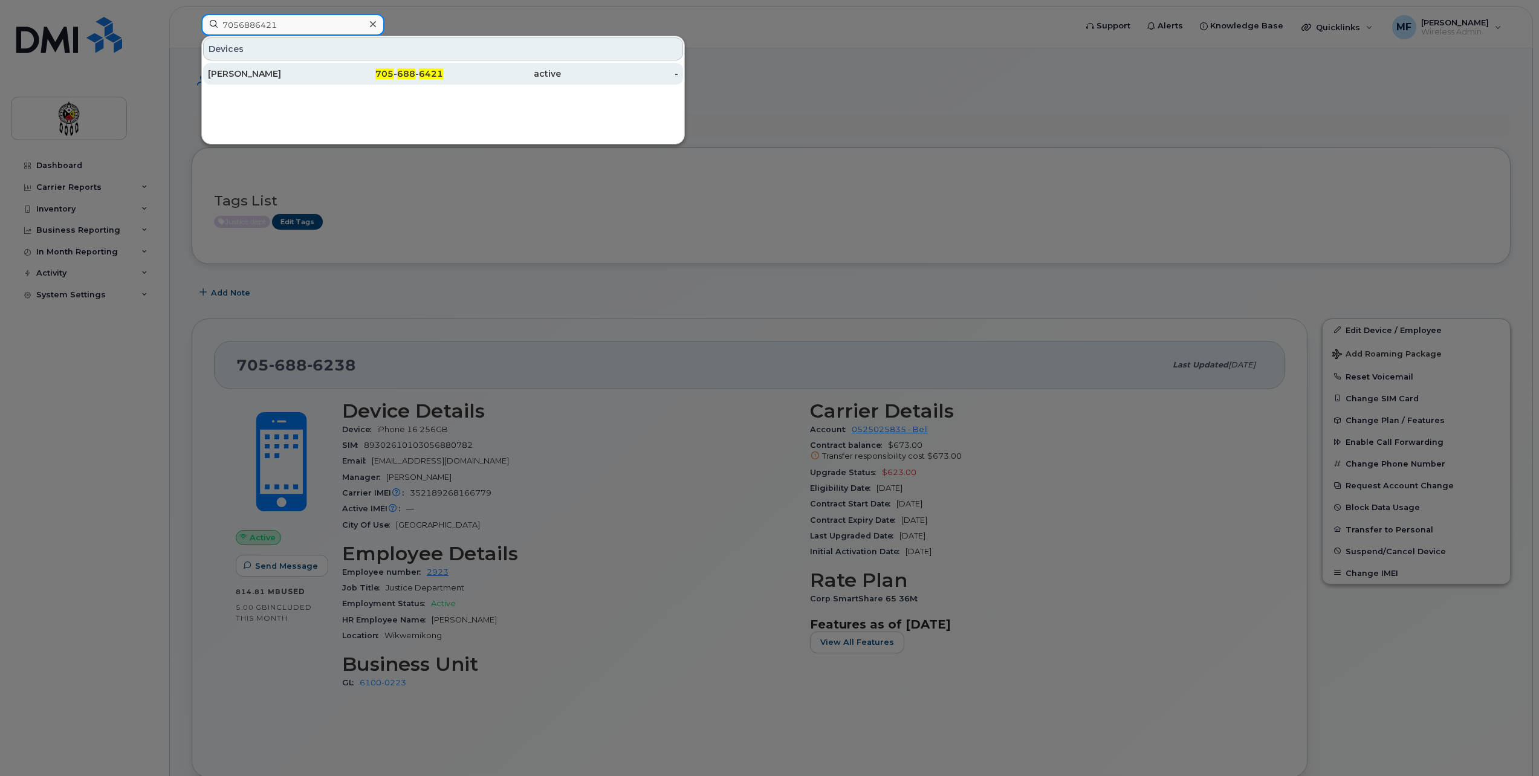
type input "7056886421"
click at [402, 69] on span "688" at bounding box center [406, 73] width 18 height 11
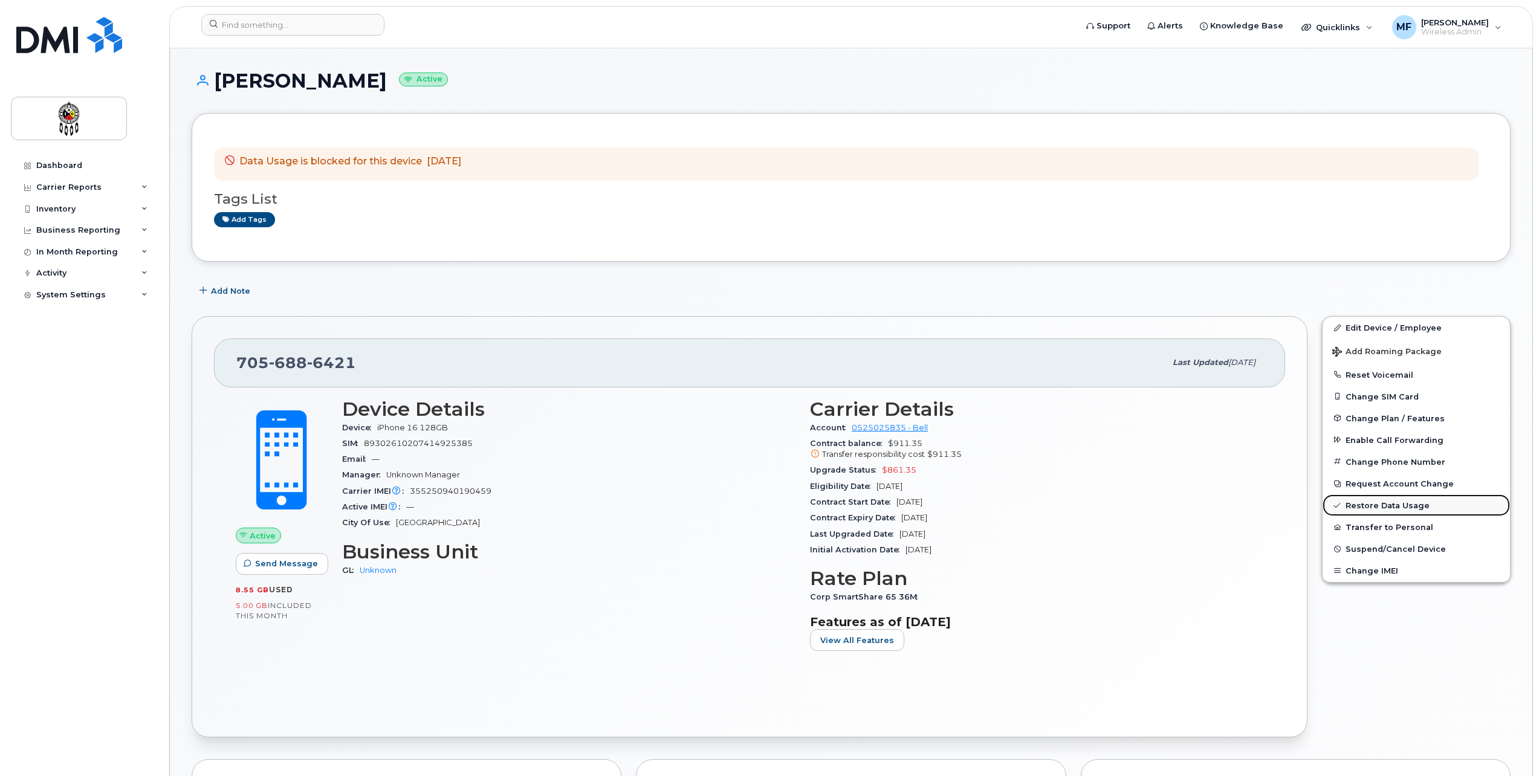
click at [1415, 503] on link "Restore Data Usage" at bounding box center [1416, 506] width 187 height 22
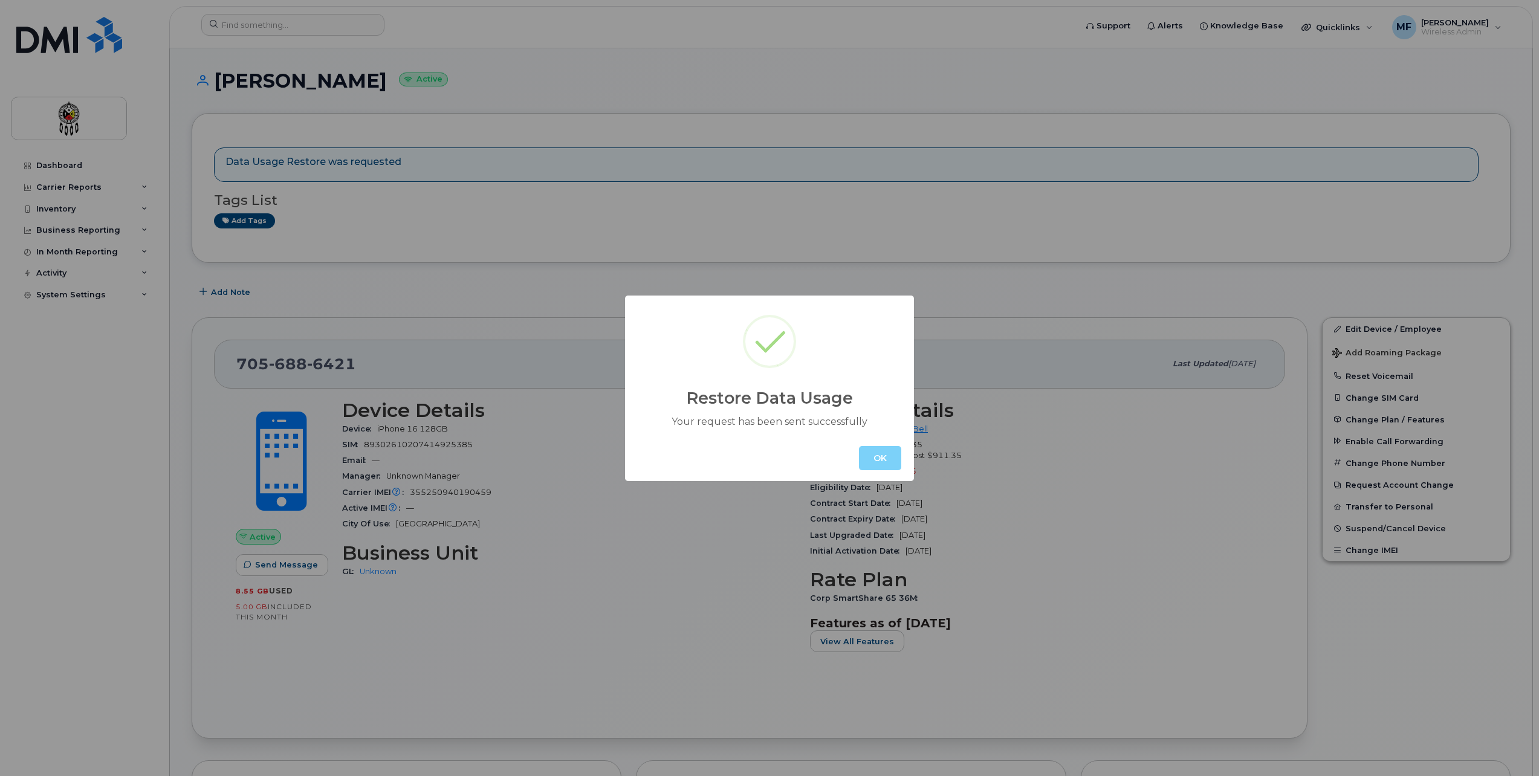
click at [899, 475] on div "OK" at bounding box center [769, 458] width 289 height 46
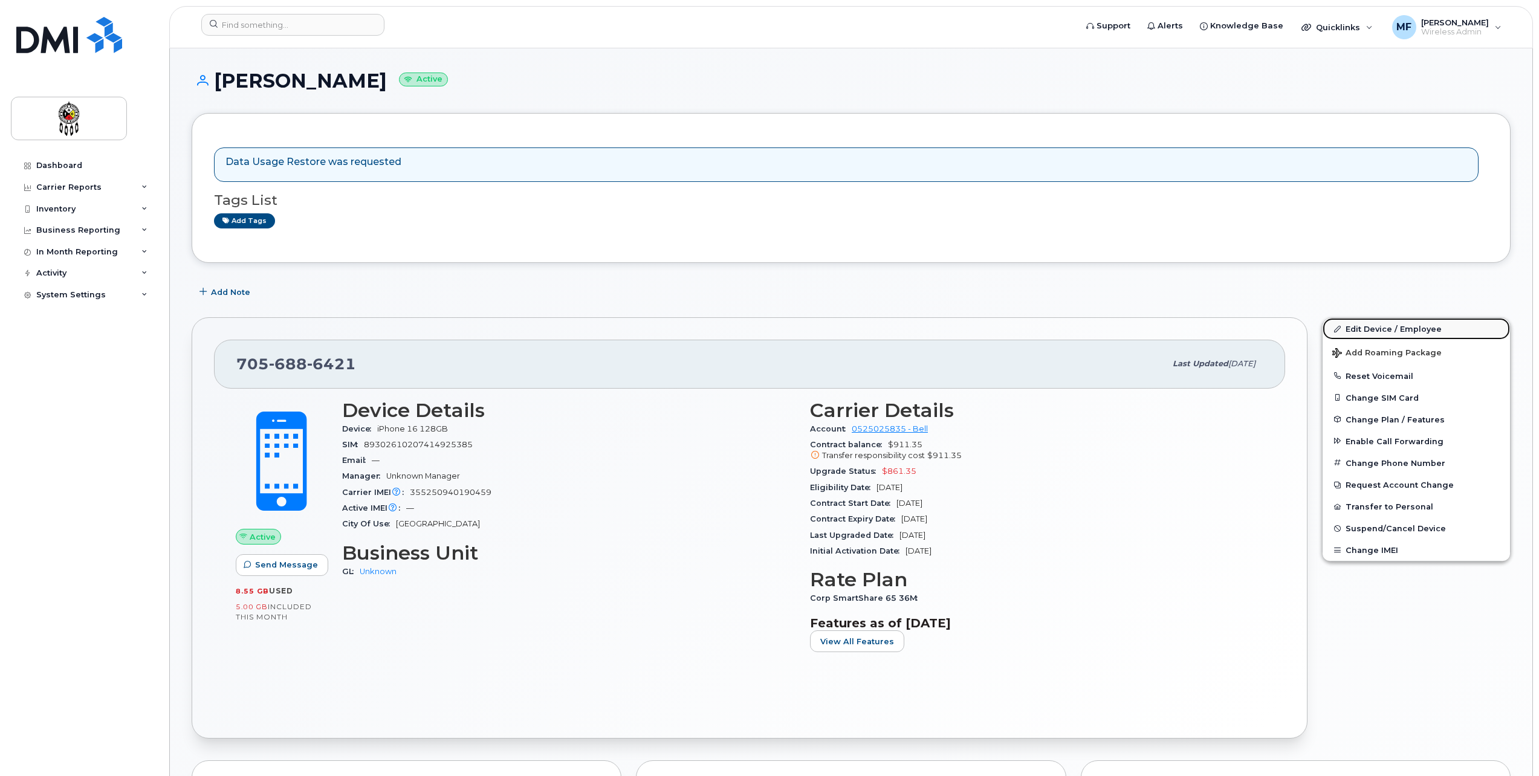
click at [1390, 333] on link "Edit Device / Employee" at bounding box center [1416, 329] width 187 height 22
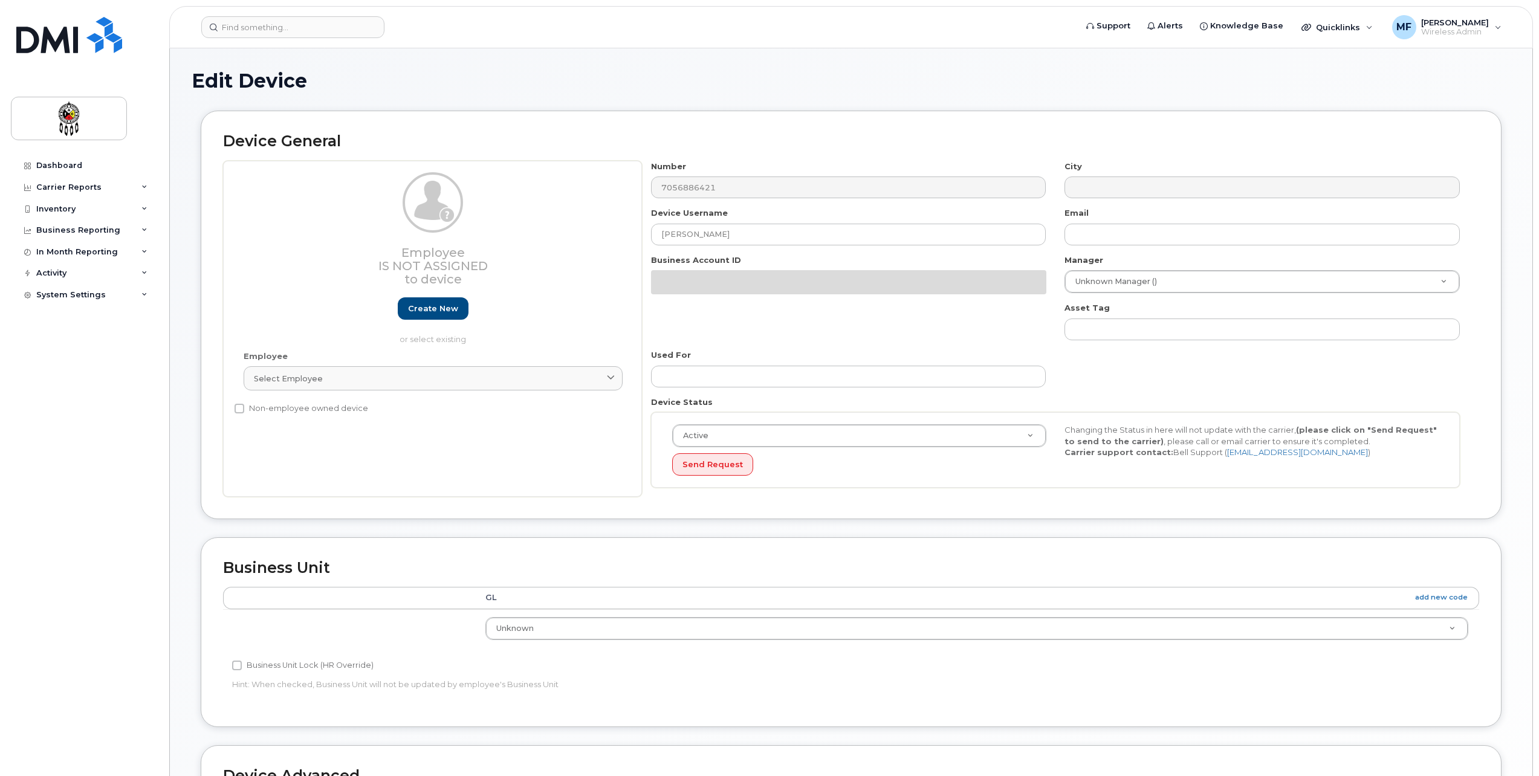
select select "651562"
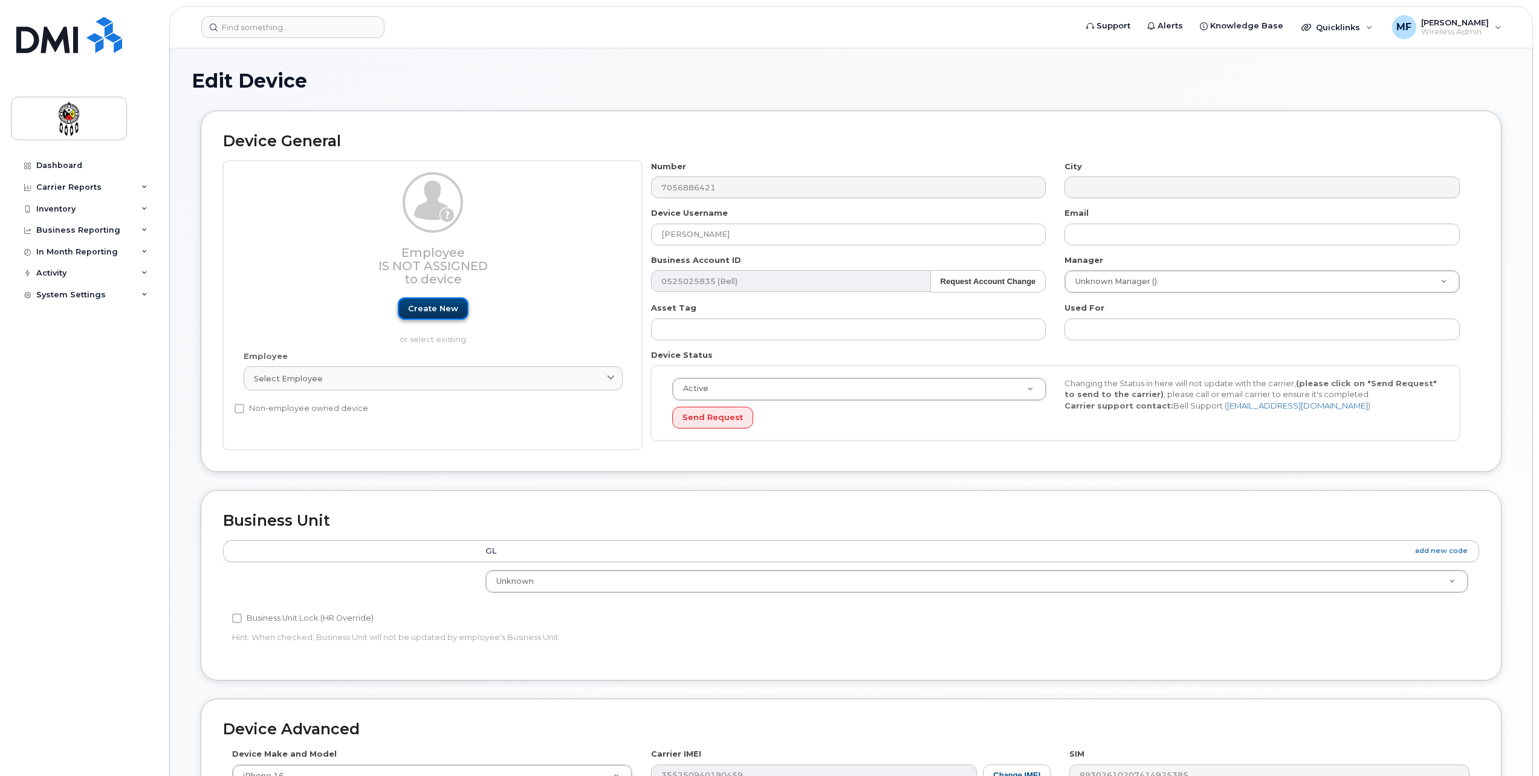
click at [452, 304] on link "Create new" at bounding box center [433, 308] width 71 height 22
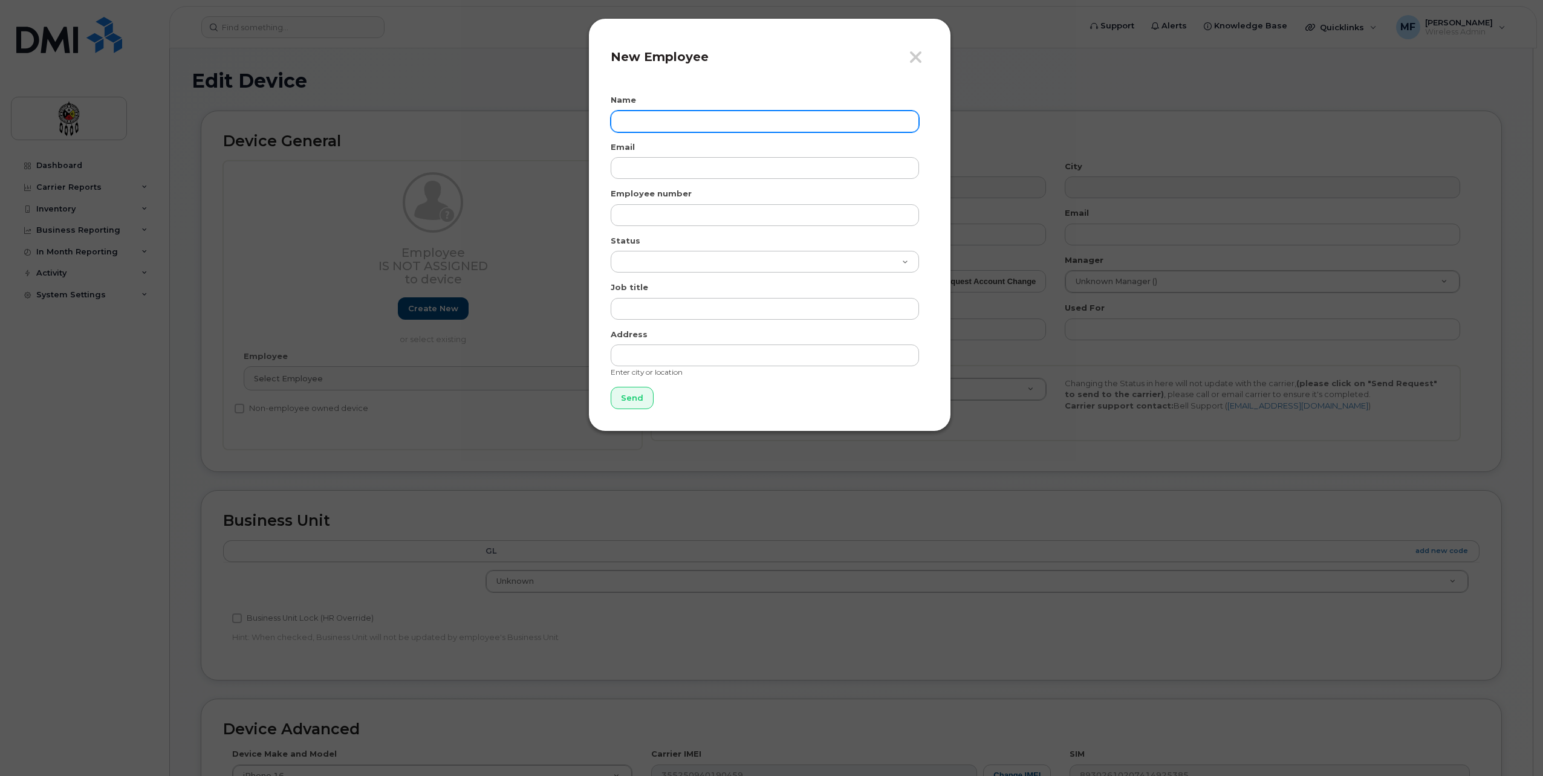
click at [634, 129] on input "text" at bounding box center [765, 122] width 308 height 22
type input "Shane Cooper"
type input "w"
type input "[EMAIL_ADDRESS][DOMAIN_NAME]"
type input "2026"
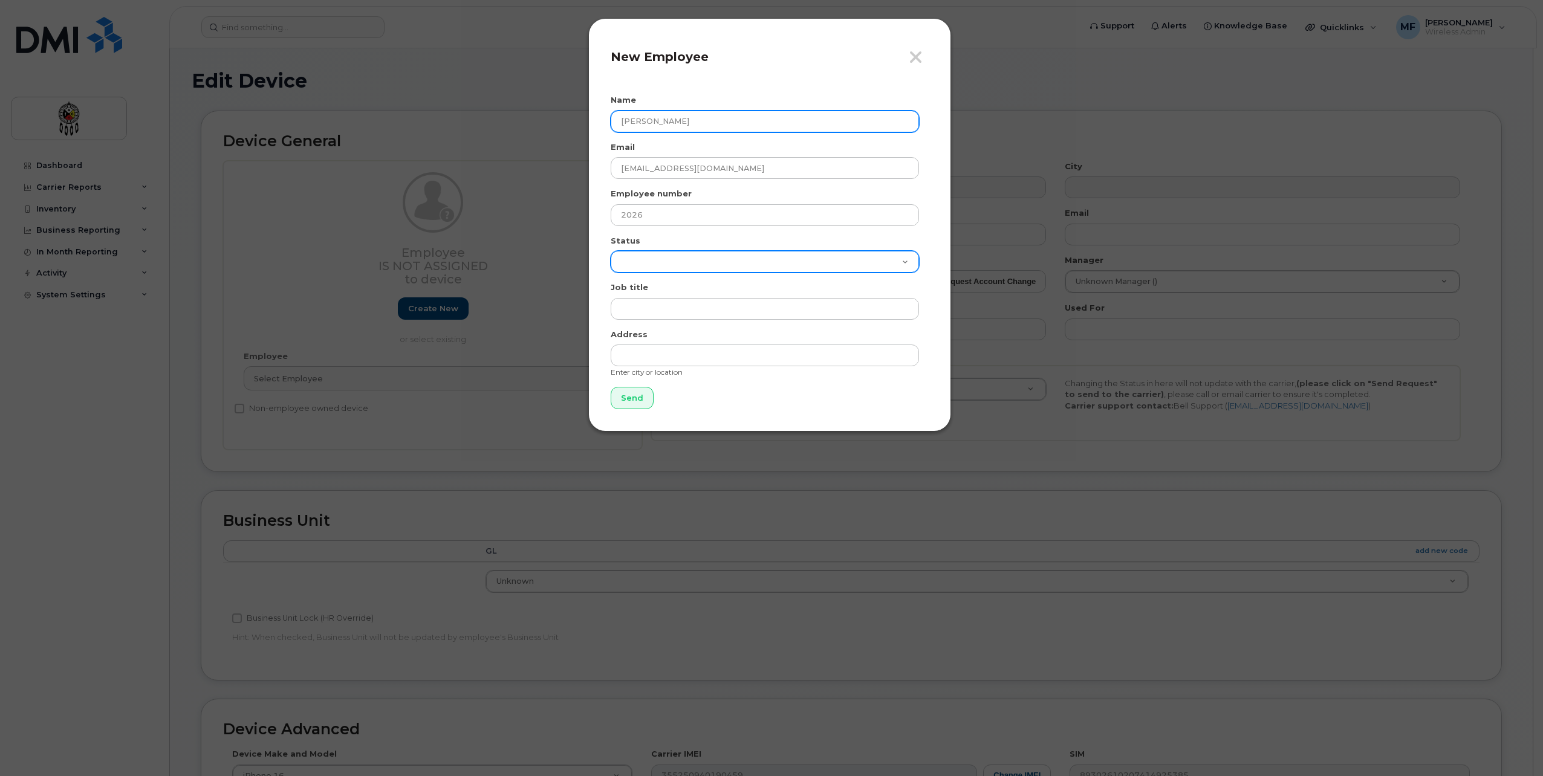
select select "active"
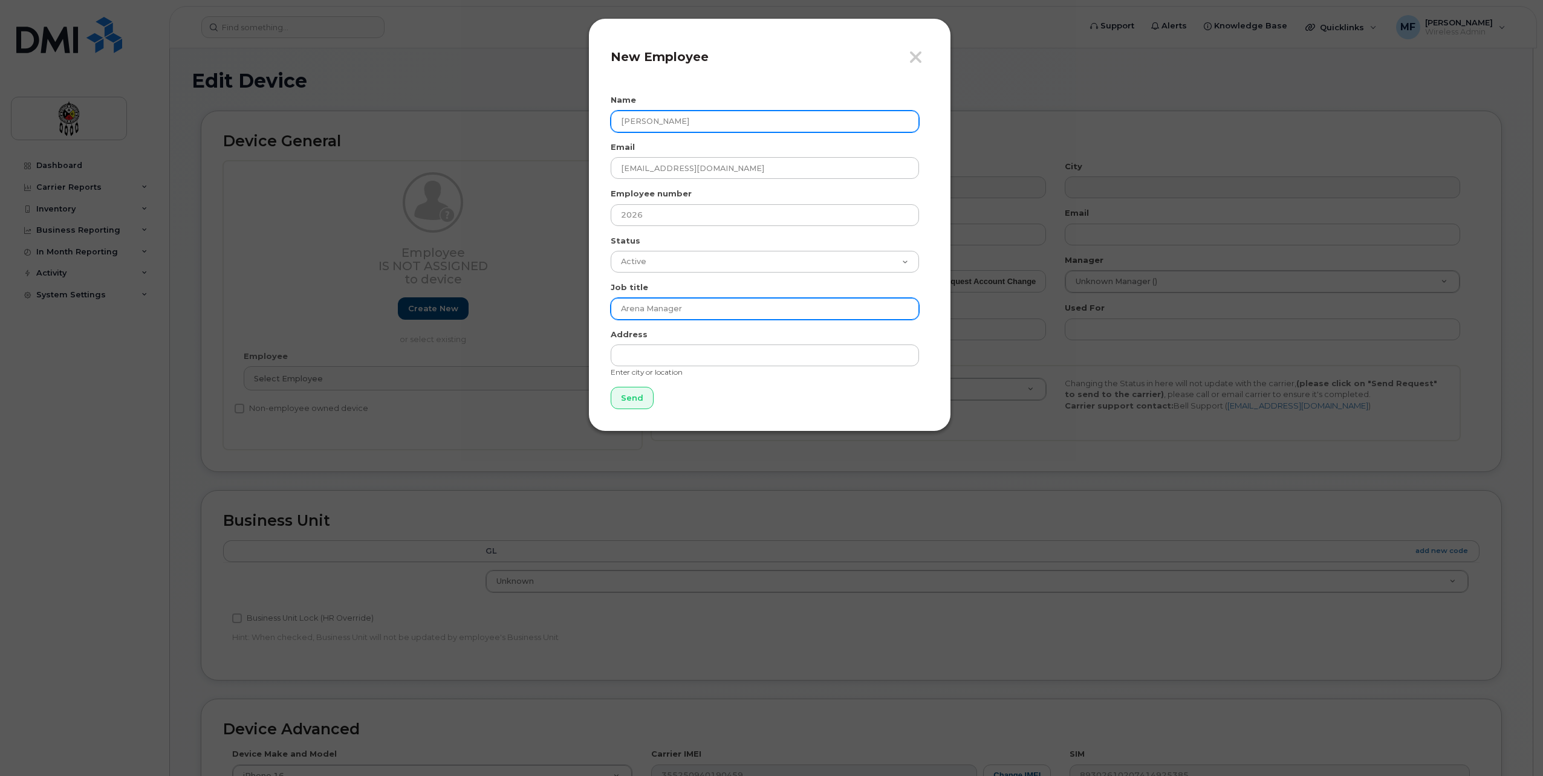
type input "Arena Manager"
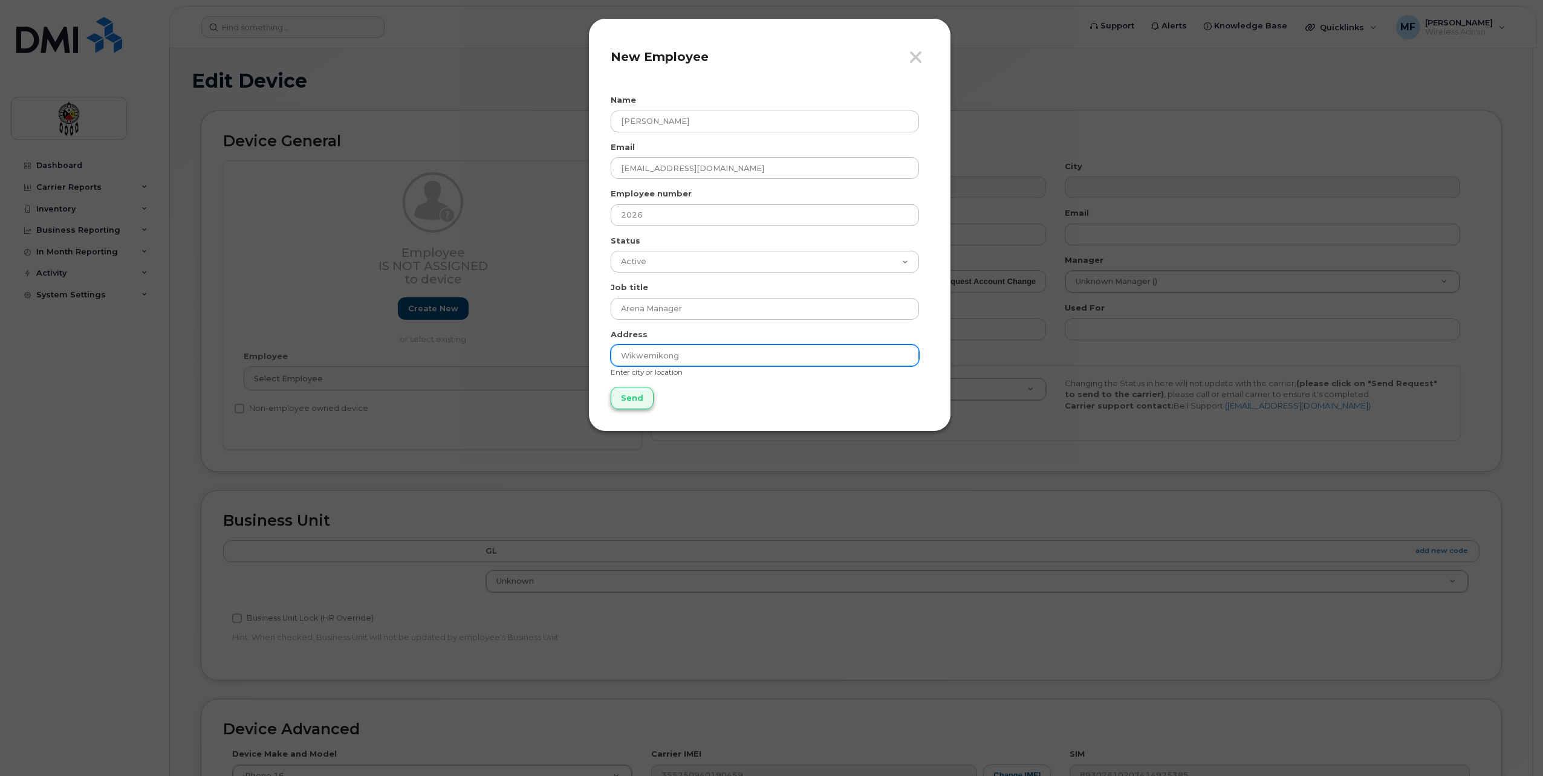
type input "Wikwemikong"
click at [629, 391] on input "Send" at bounding box center [632, 398] width 43 height 22
type input "Send"
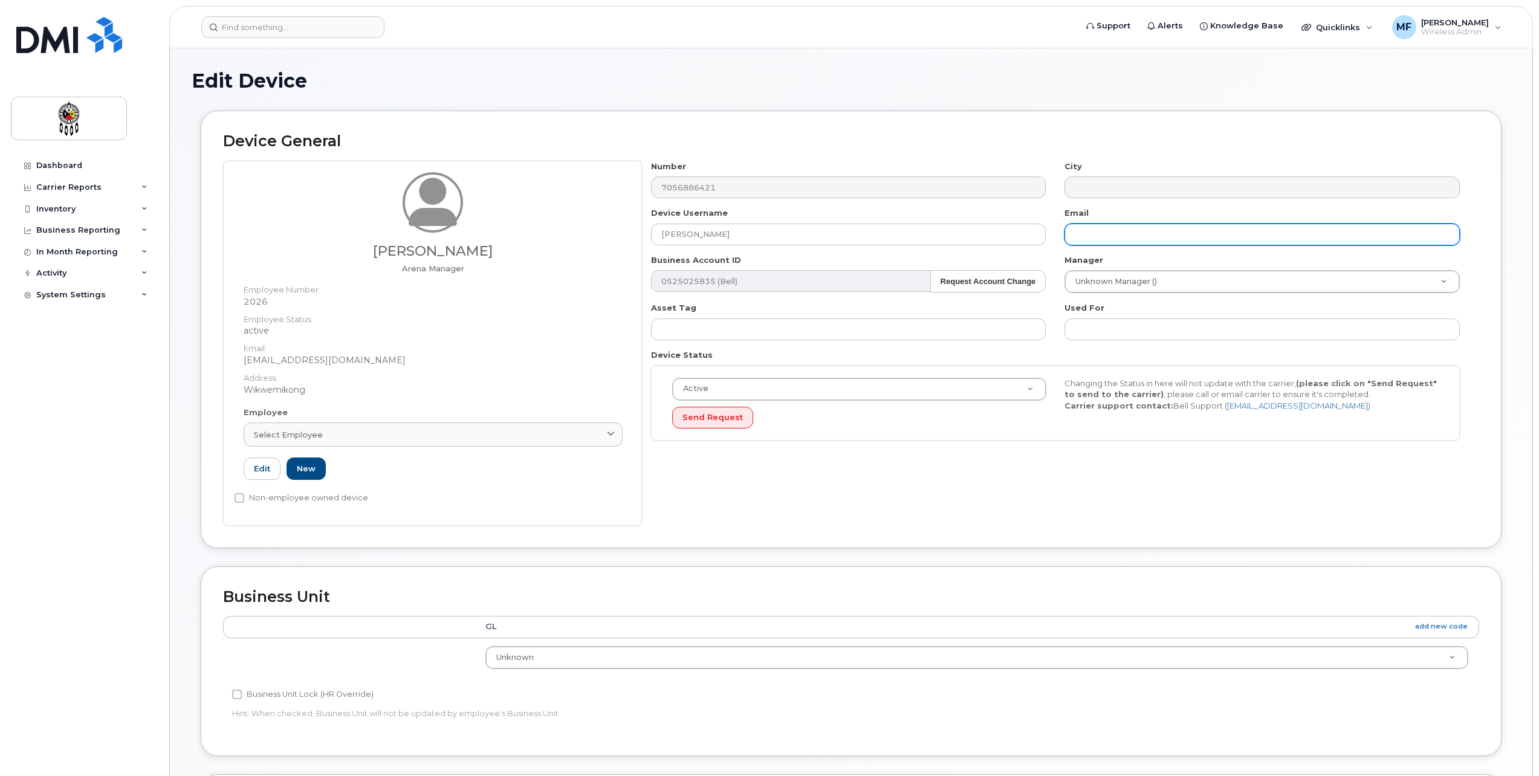
click at [1103, 230] on input "text" at bounding box center [1262, 235] width 395 height 22
type input "shanecooper@wiikwemkoong.ca"
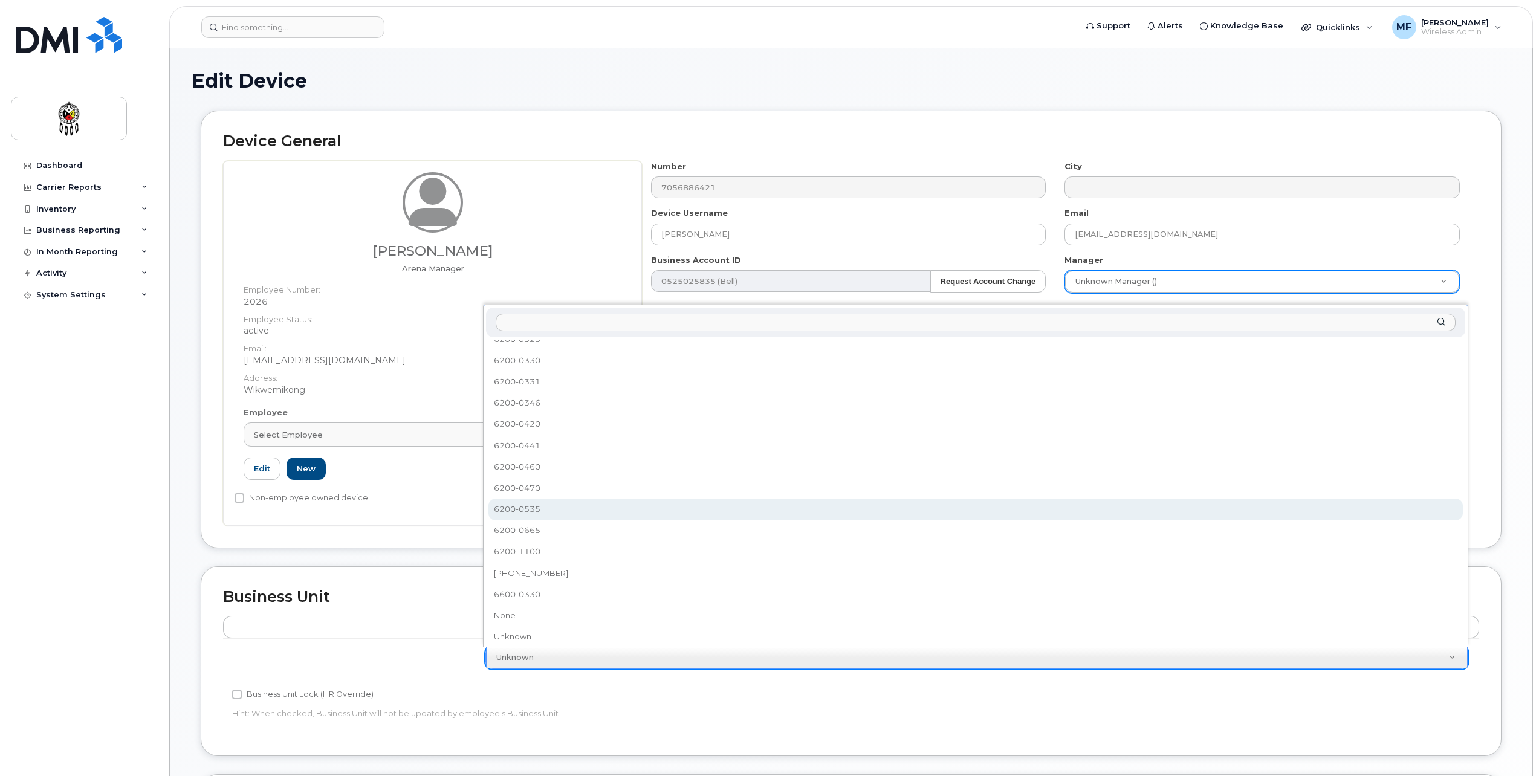
scroll to position [485, 0]
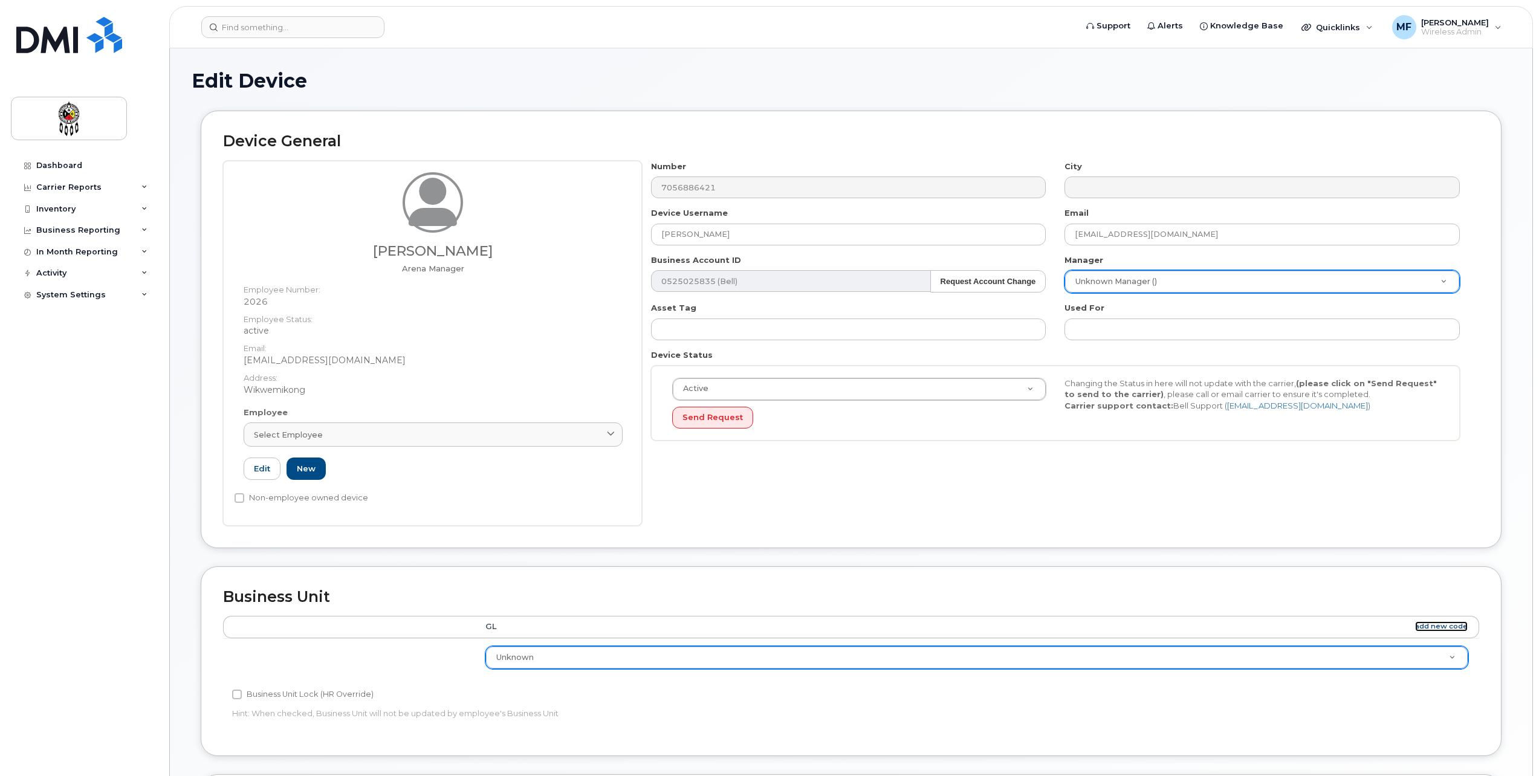
click at [1450, 625] on link "add new code" at bounding box center [1441, 626] width 53 height 10
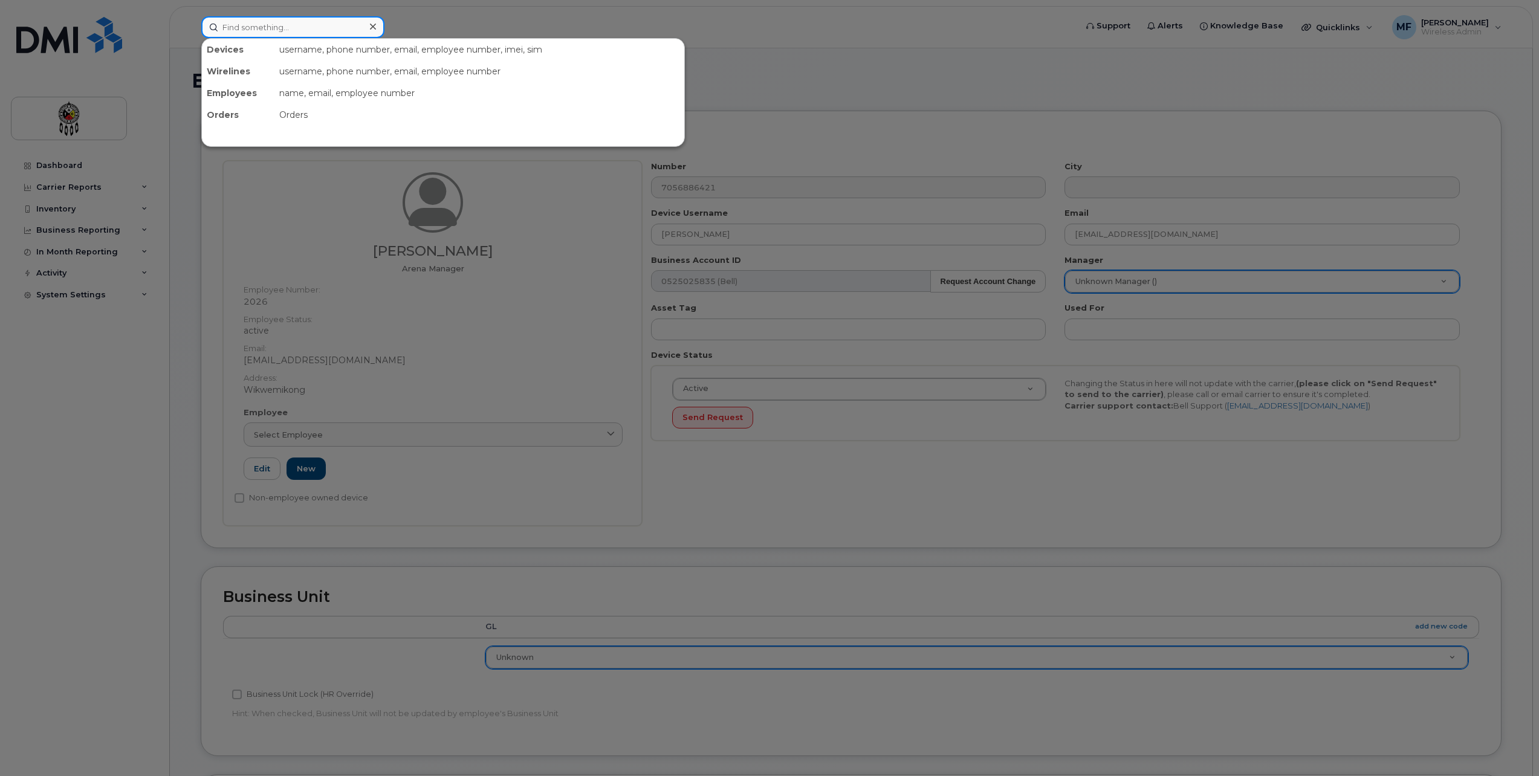
click at [284, 21] on input at bounding box center [292, 27] width 183 height 22
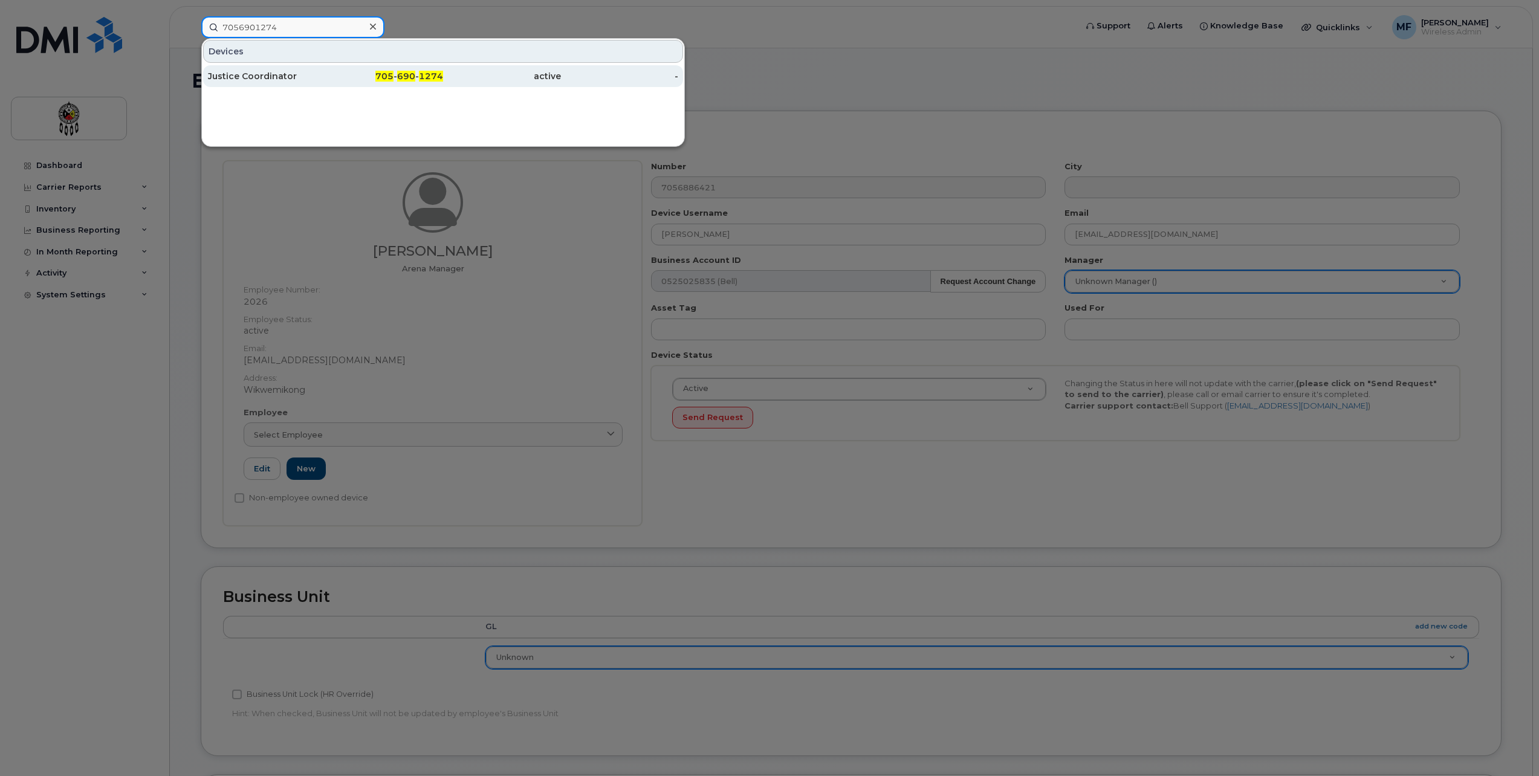
type input "7056901274"
click at [433, 70] on div "705 - 690 - 1274" at bounding box center [385, 76] width 118 height 22
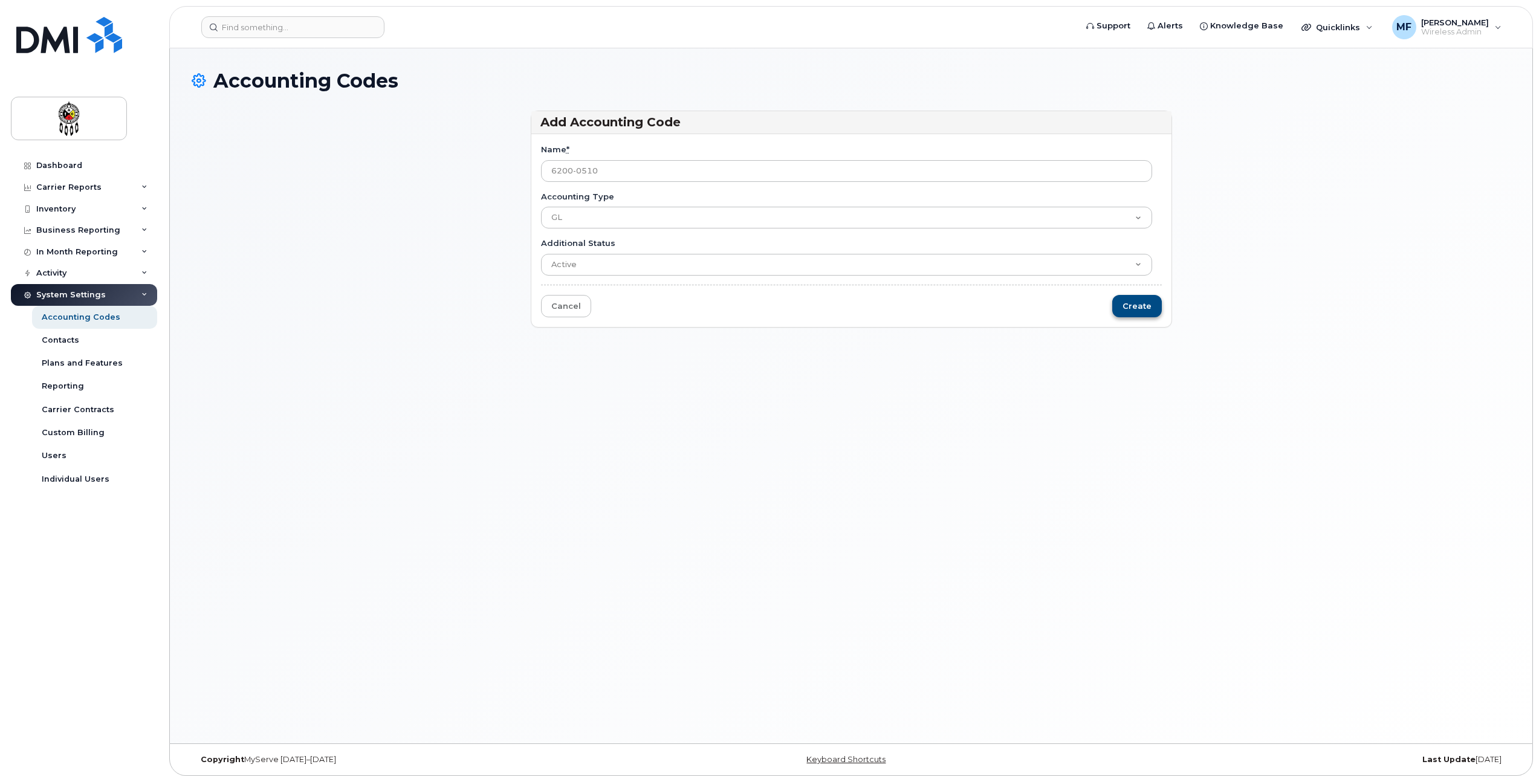
type input "6200-0510"
click at [1155, 311] on input "Create" at bounding box center [1137, 306] width 50 height 22
type input "Saving..."
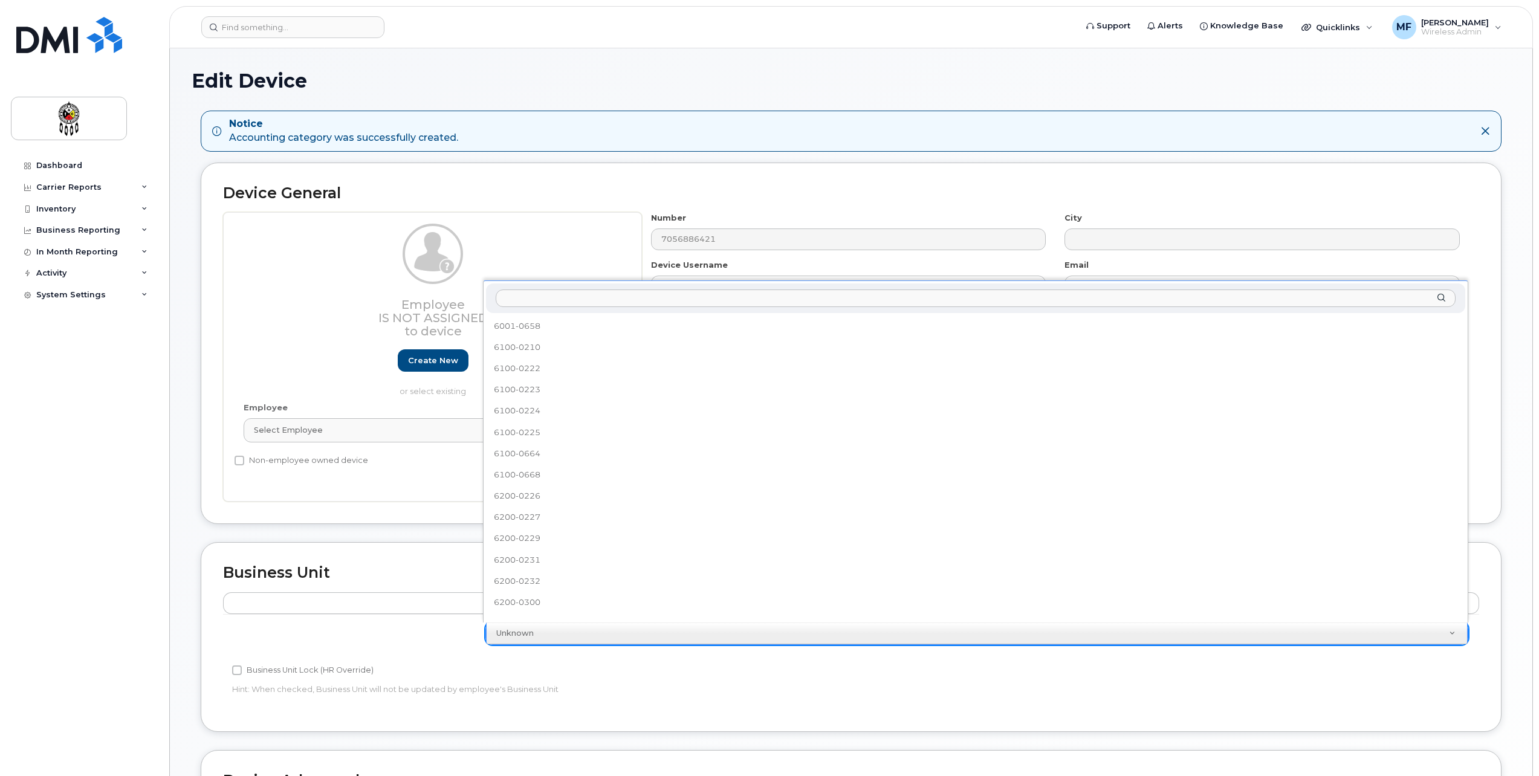
scroll to position [500, 0]
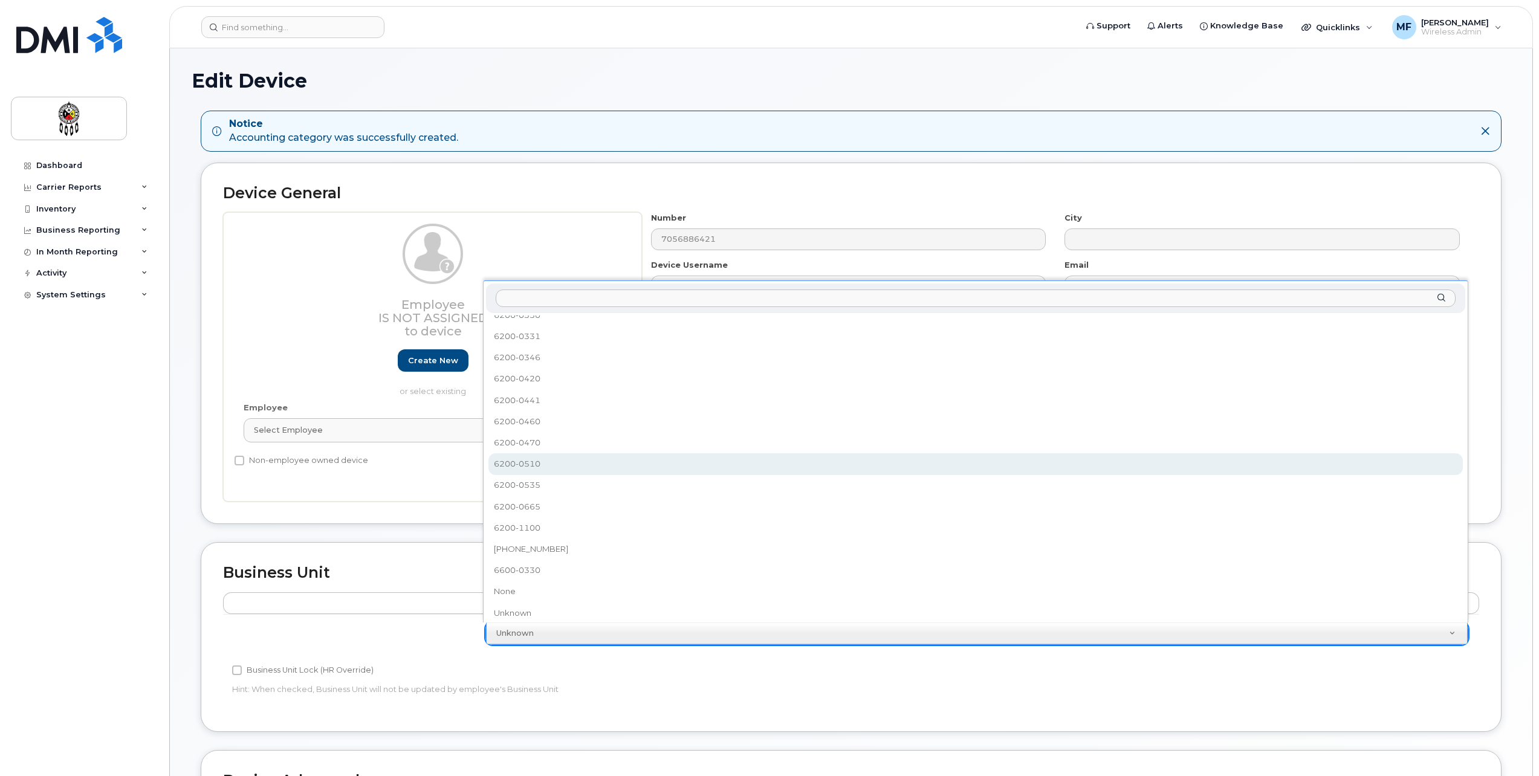
select select "36211584"
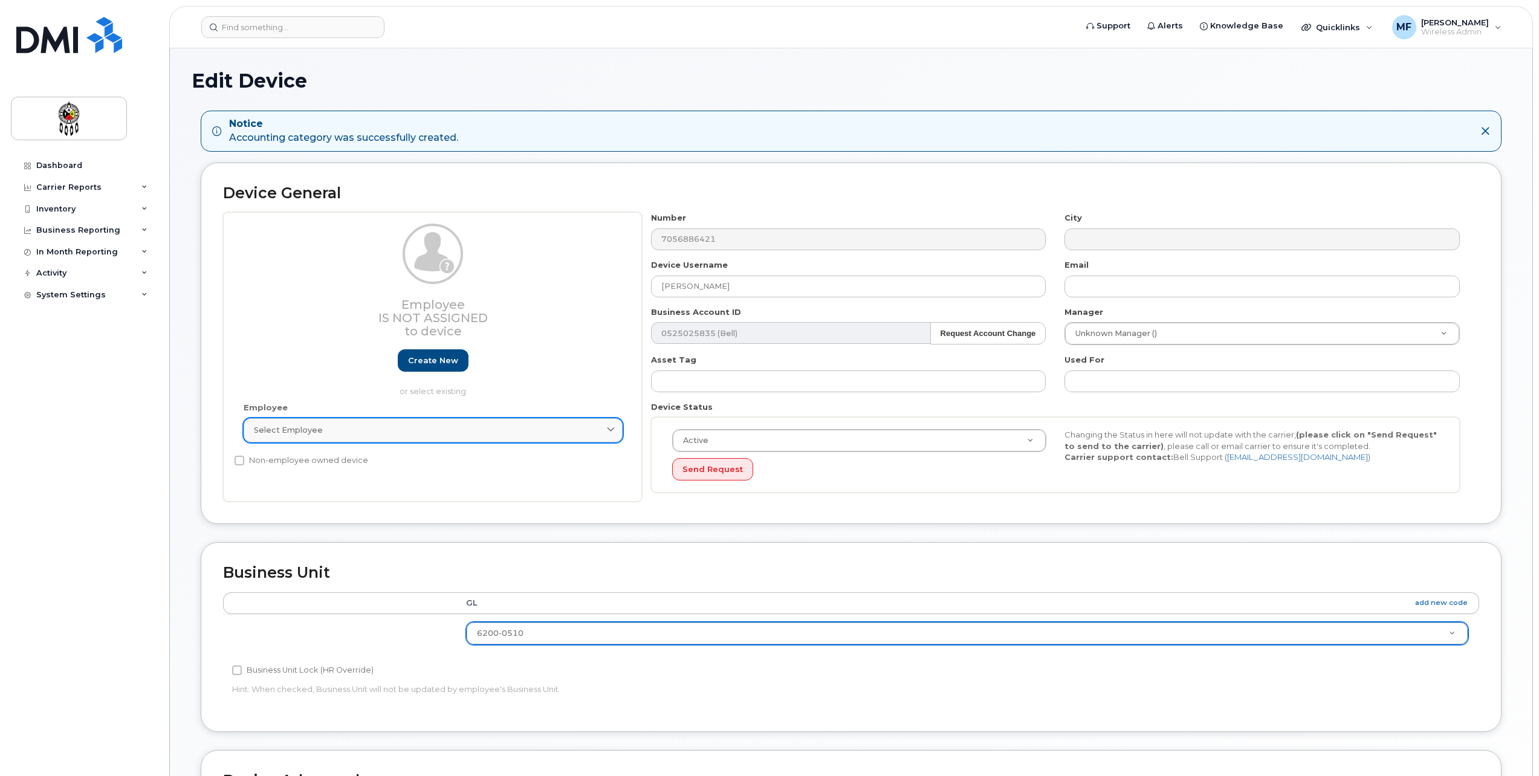
click at [357, 433] on div "Select employee" at bounding box center [433, 429] width 359 height 11
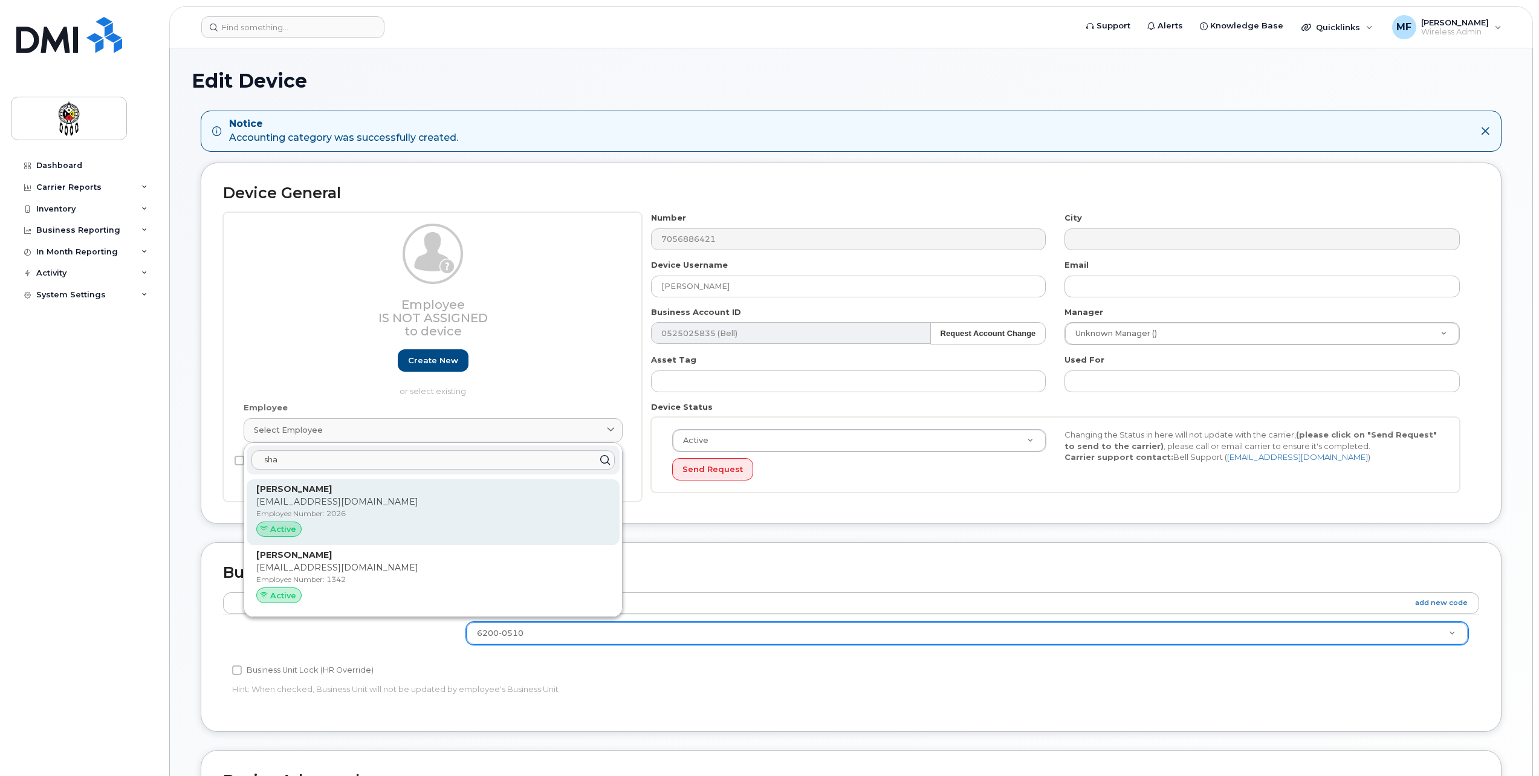
type input "sha"
click at [355, 499] on p "shanecooper@wiikwemkoong.ca" at bounding box center [433, 502] width 354 height 13
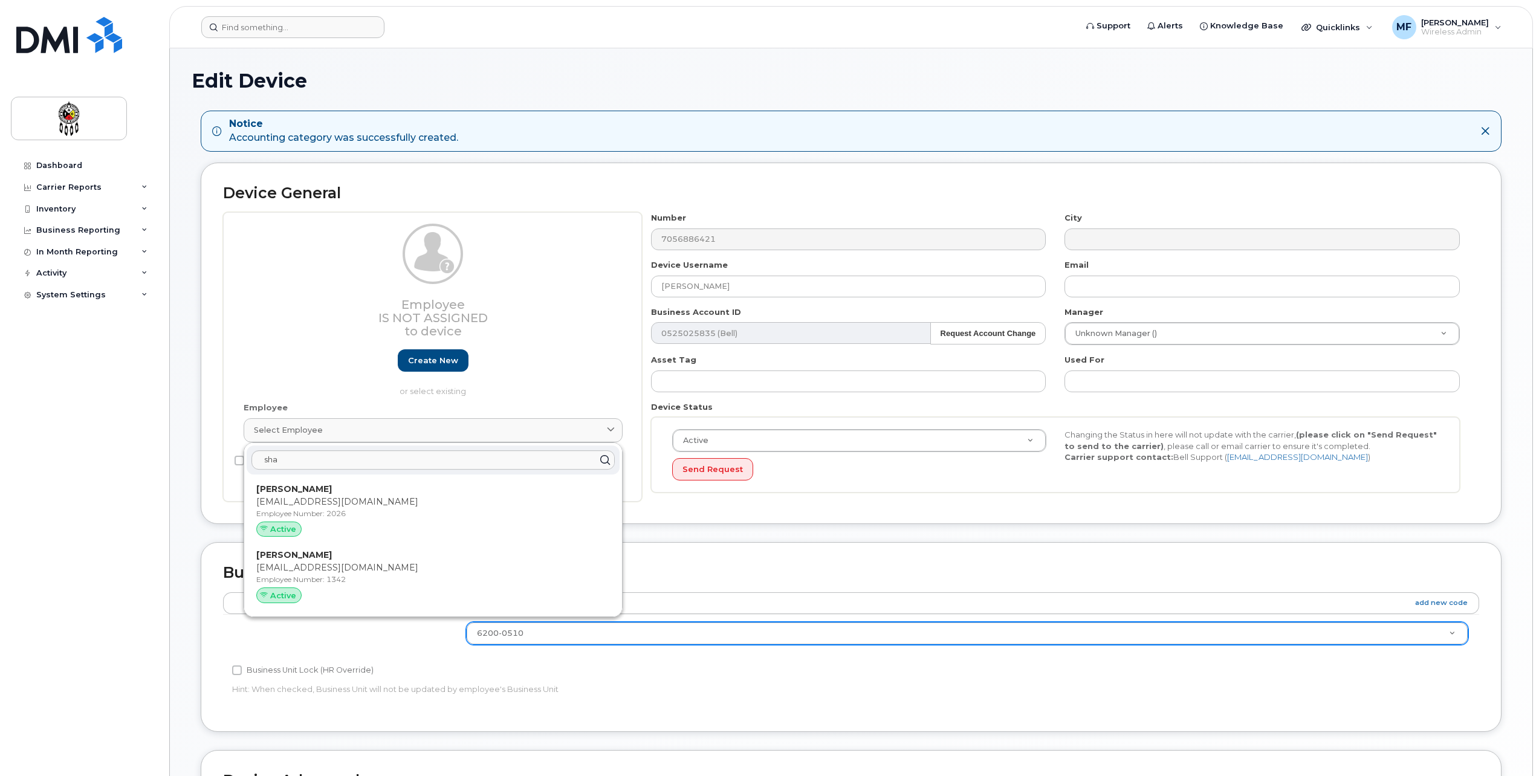
type input "2026"
type input "shanecooper@wiikwemkoong.ca"
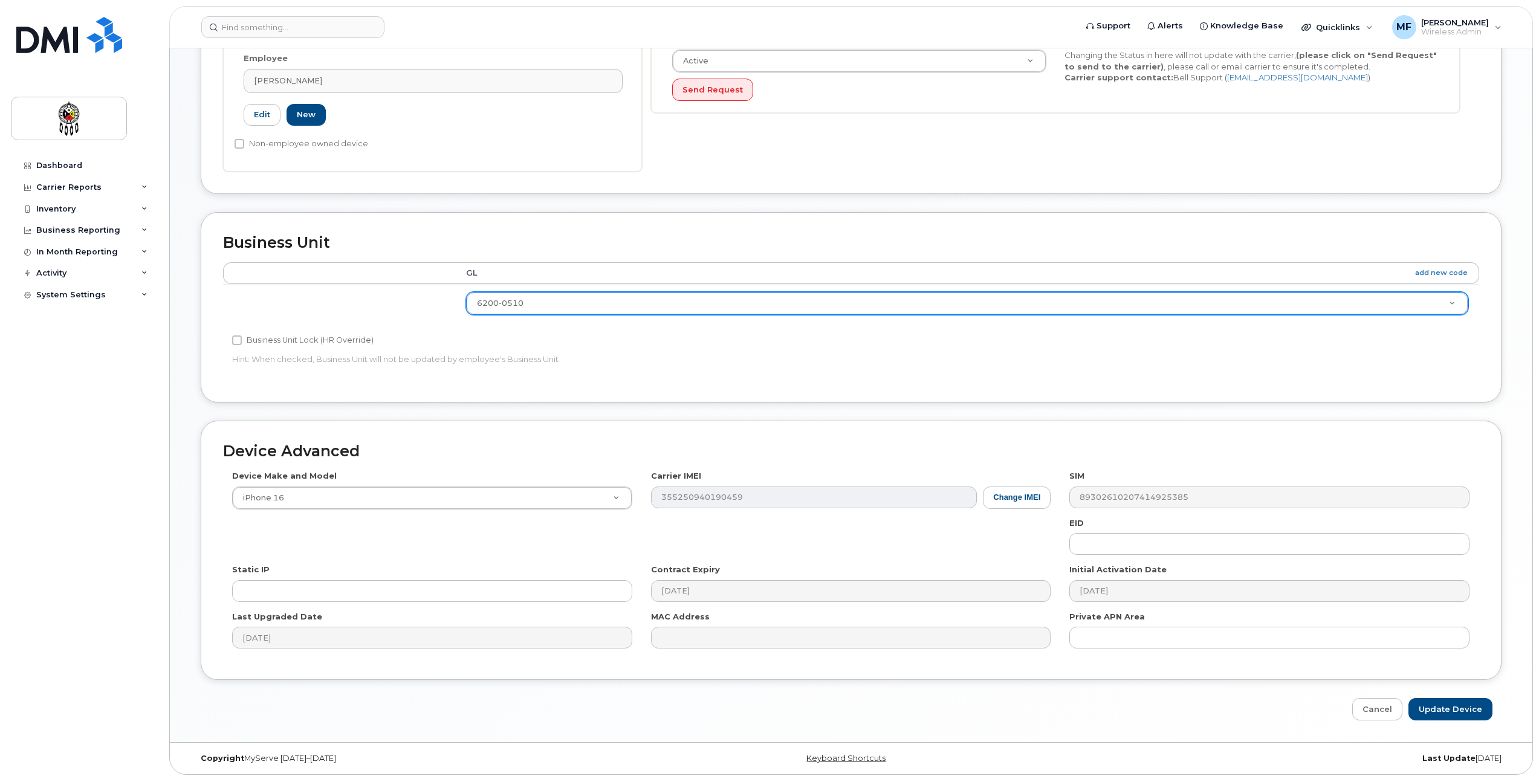
scroll to position [385, 0]
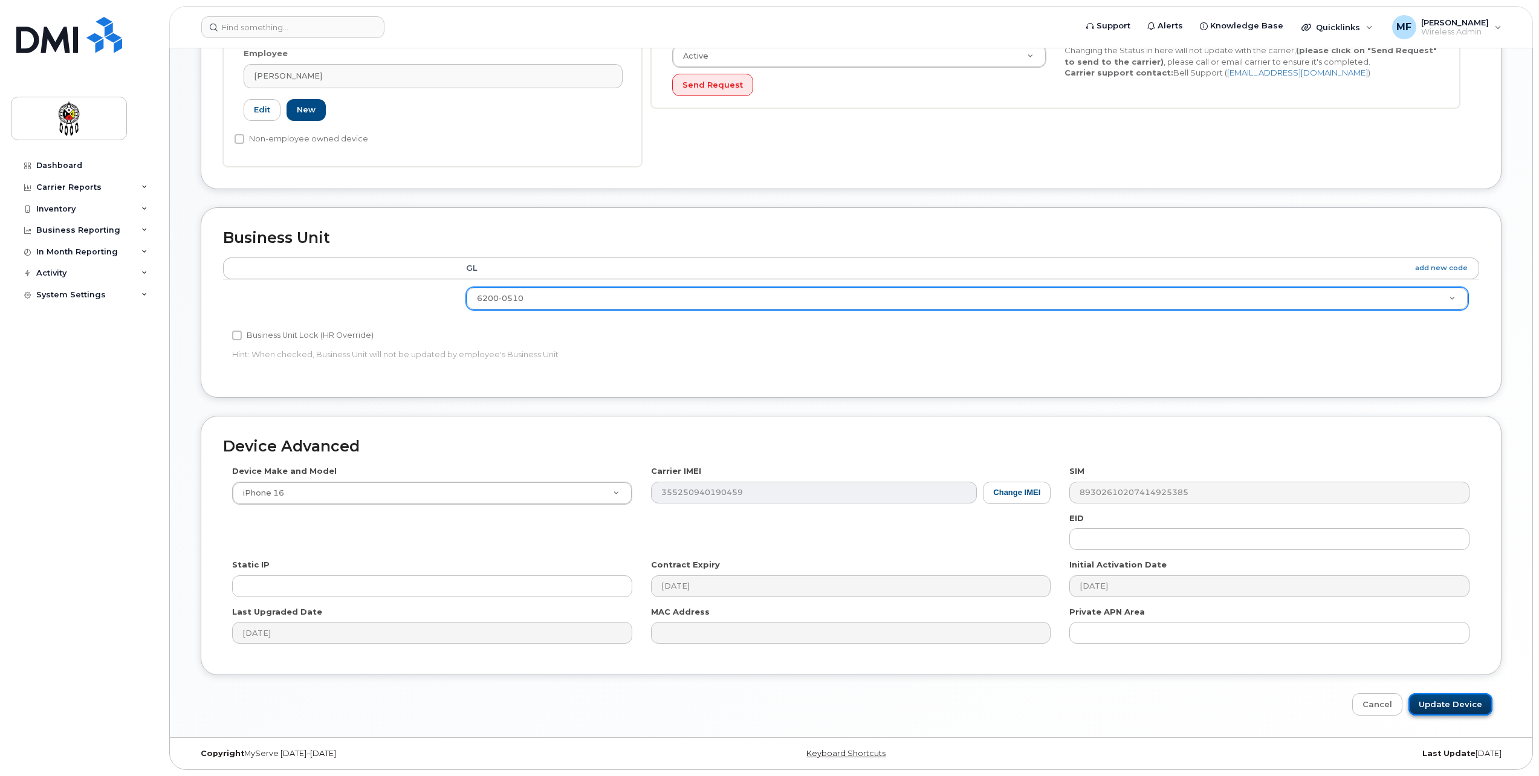
click at [1432, 703] on input "Update Device" at bounding box center [1451, 704] width 84 height 22
type input "Saving..."
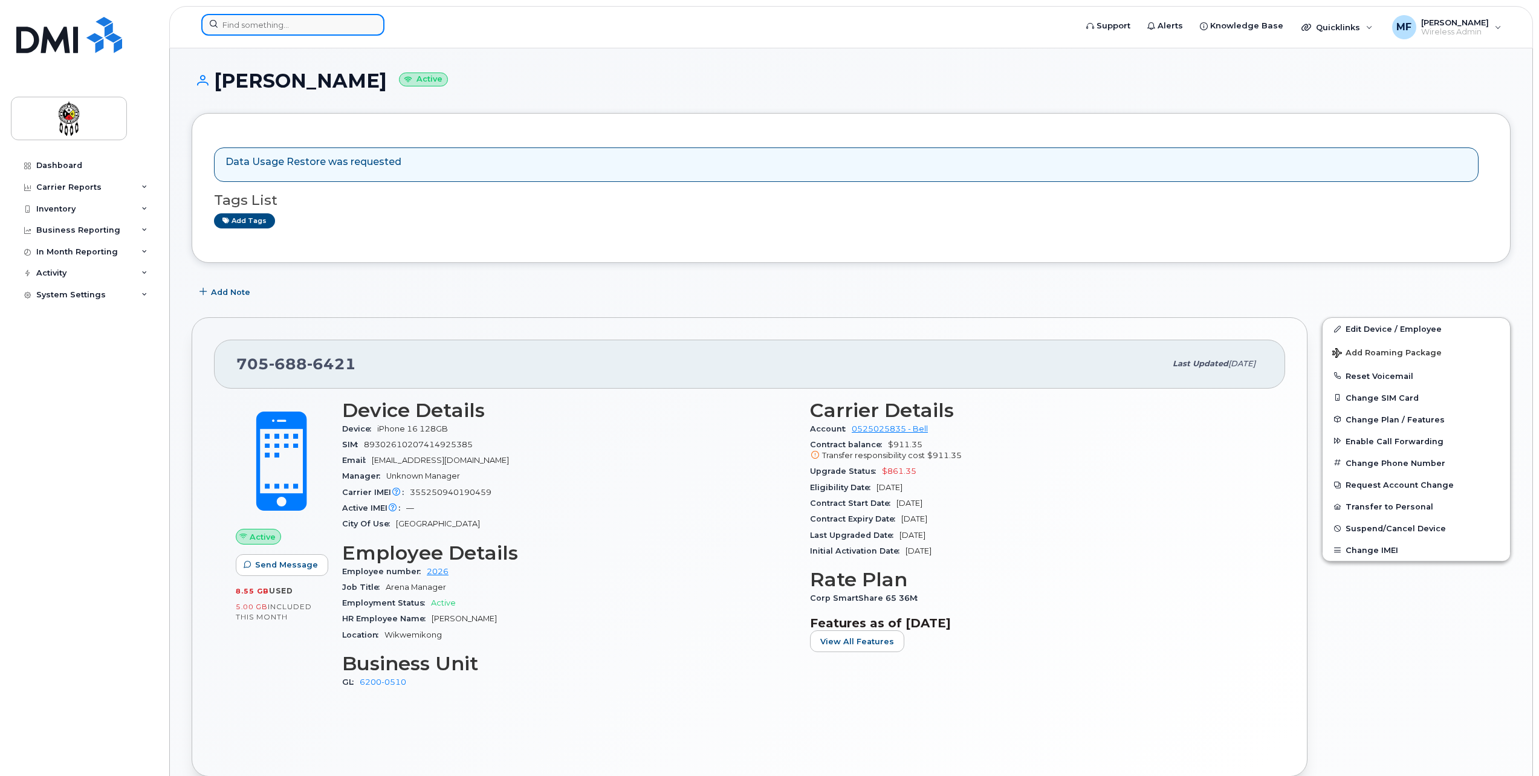
click at [317, 25] on input at bounding box center [292, 25] width 183 height 22
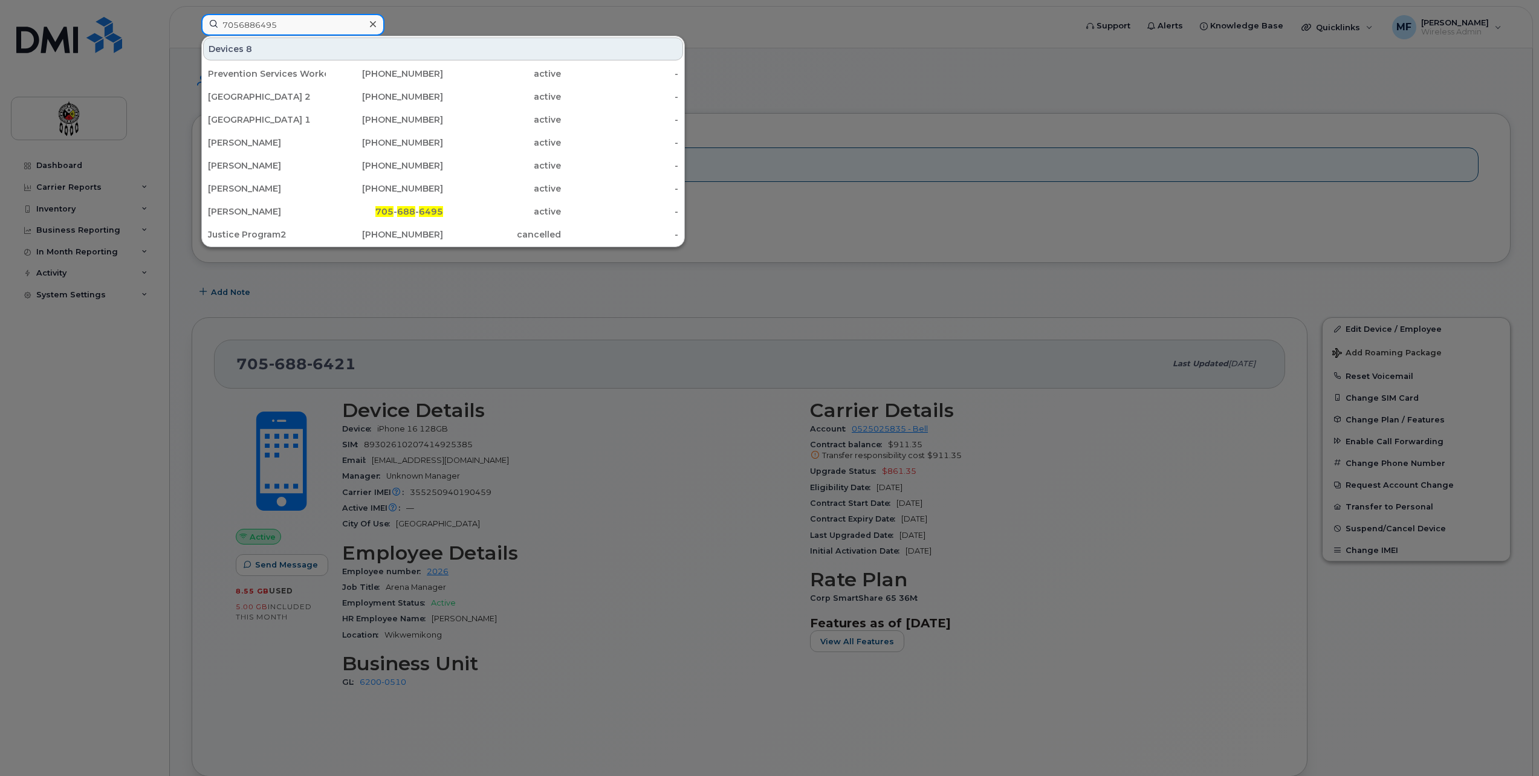
type input "7056886495"
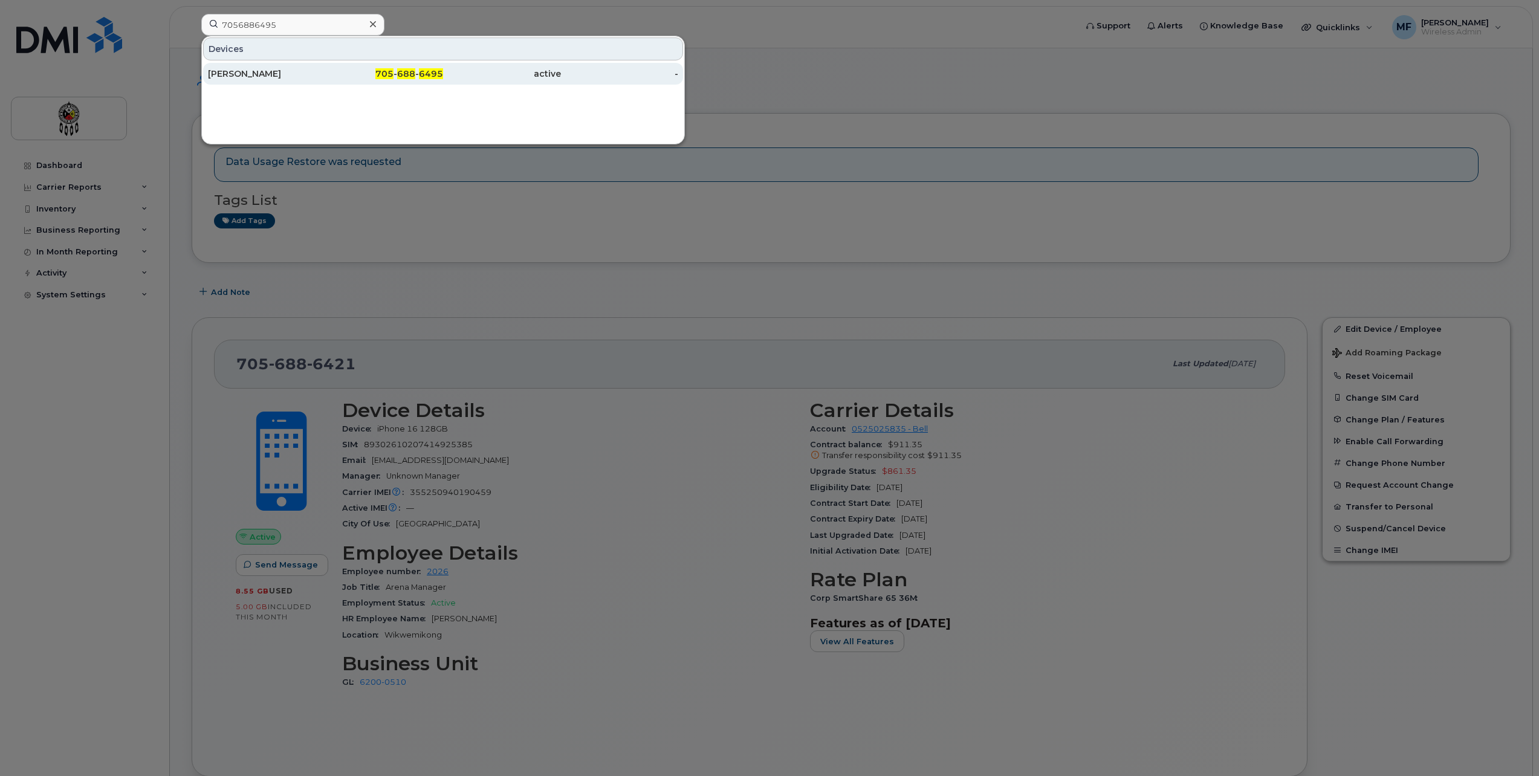
click at [412, 73] on span "688" at bounding box center [406, 73] width 18 height 11
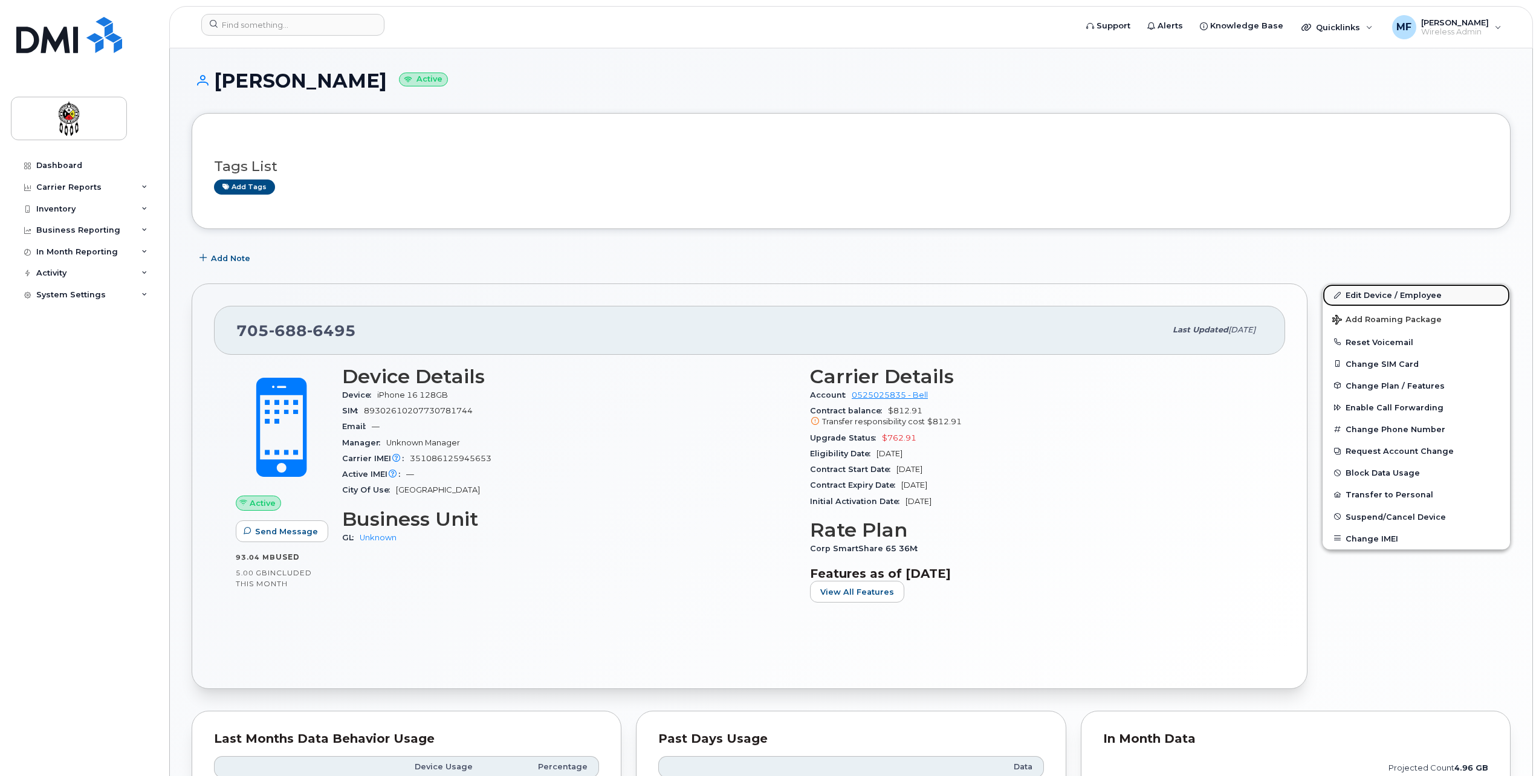
click at [1396, 293] on link "Edit Device / Employee" at bounding box center [1416, 295] width 187 height 22
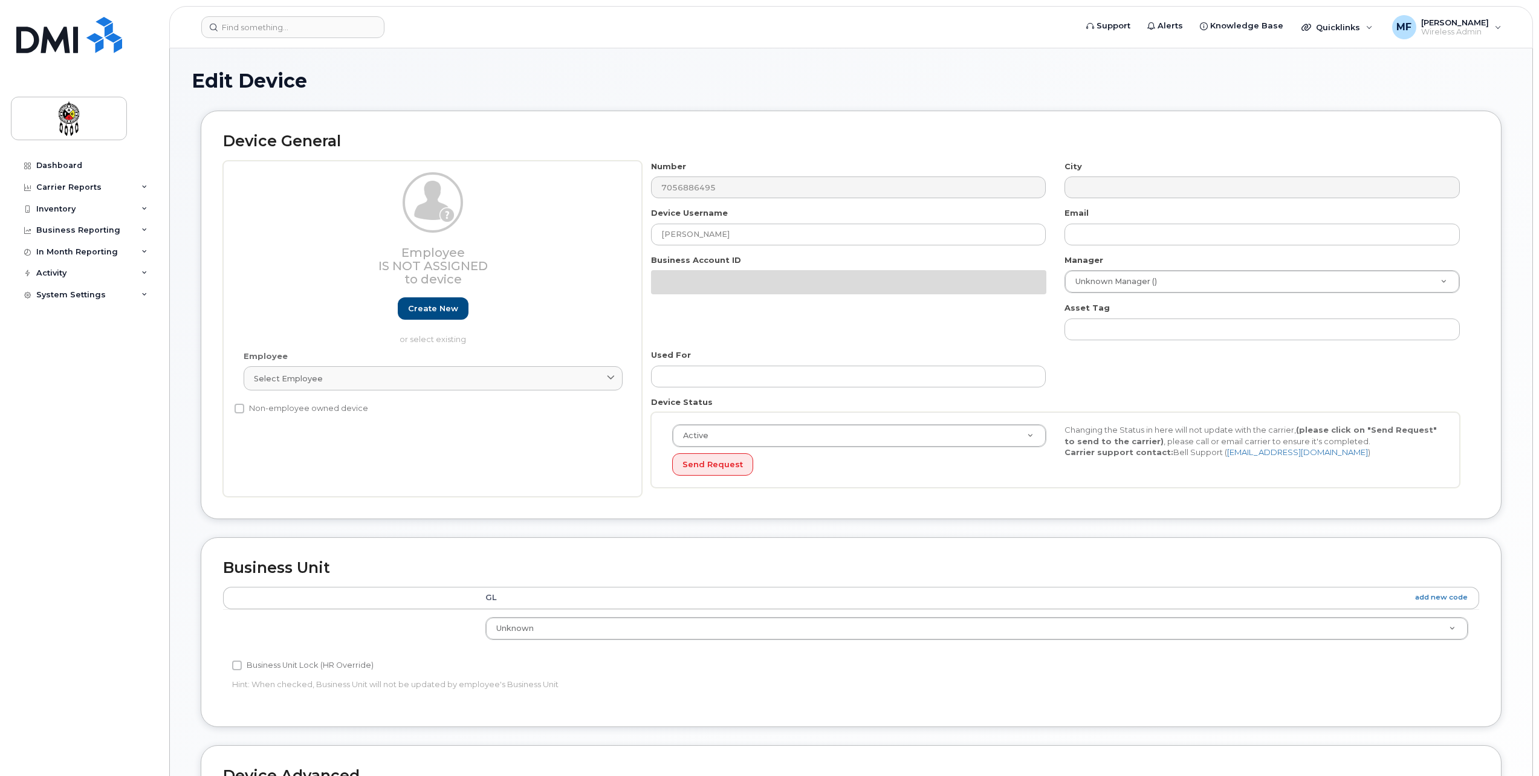
select select "651562"
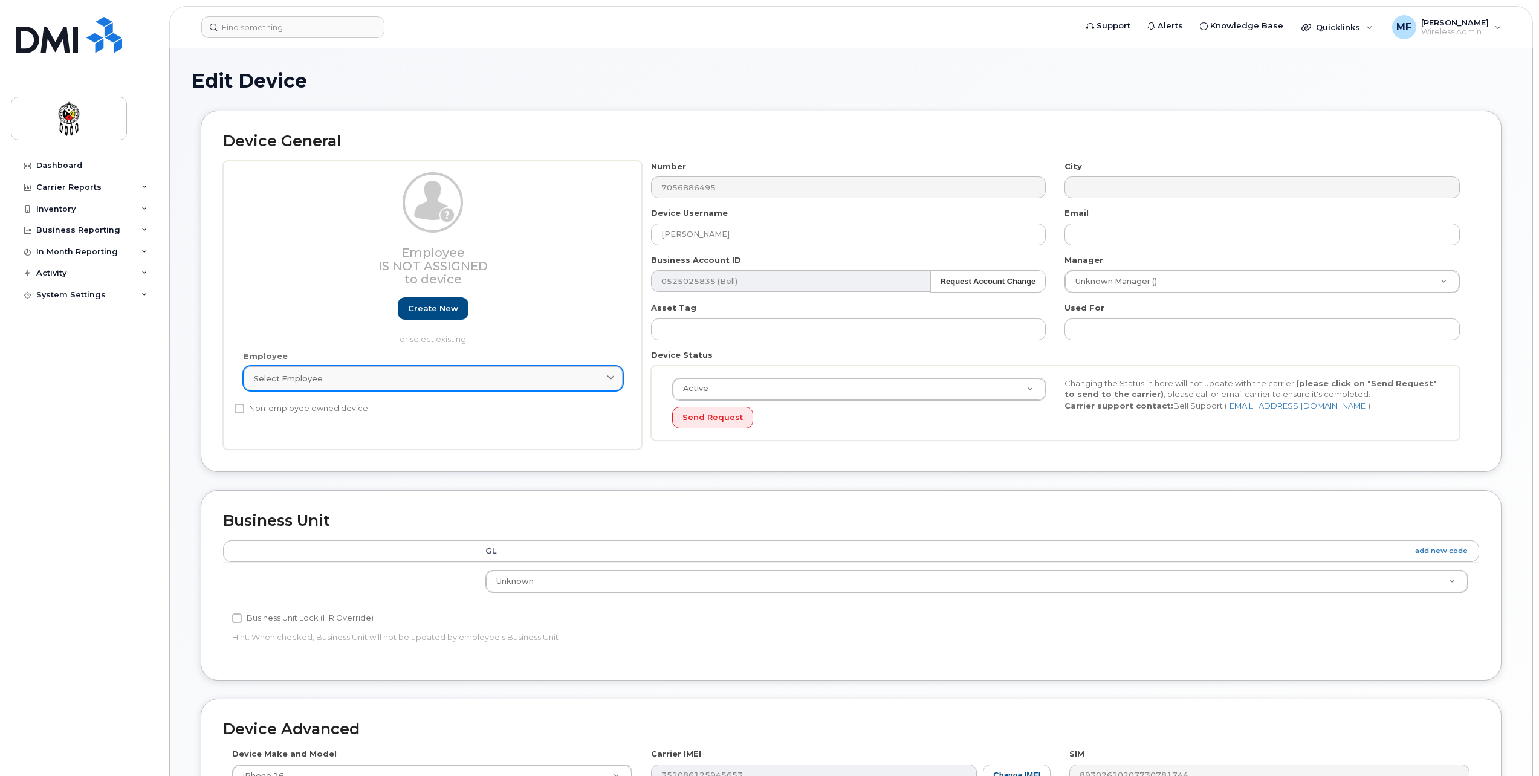
click at [342, 385] on link "Select employee" at bounding box center [433, 378] width 379 height 24
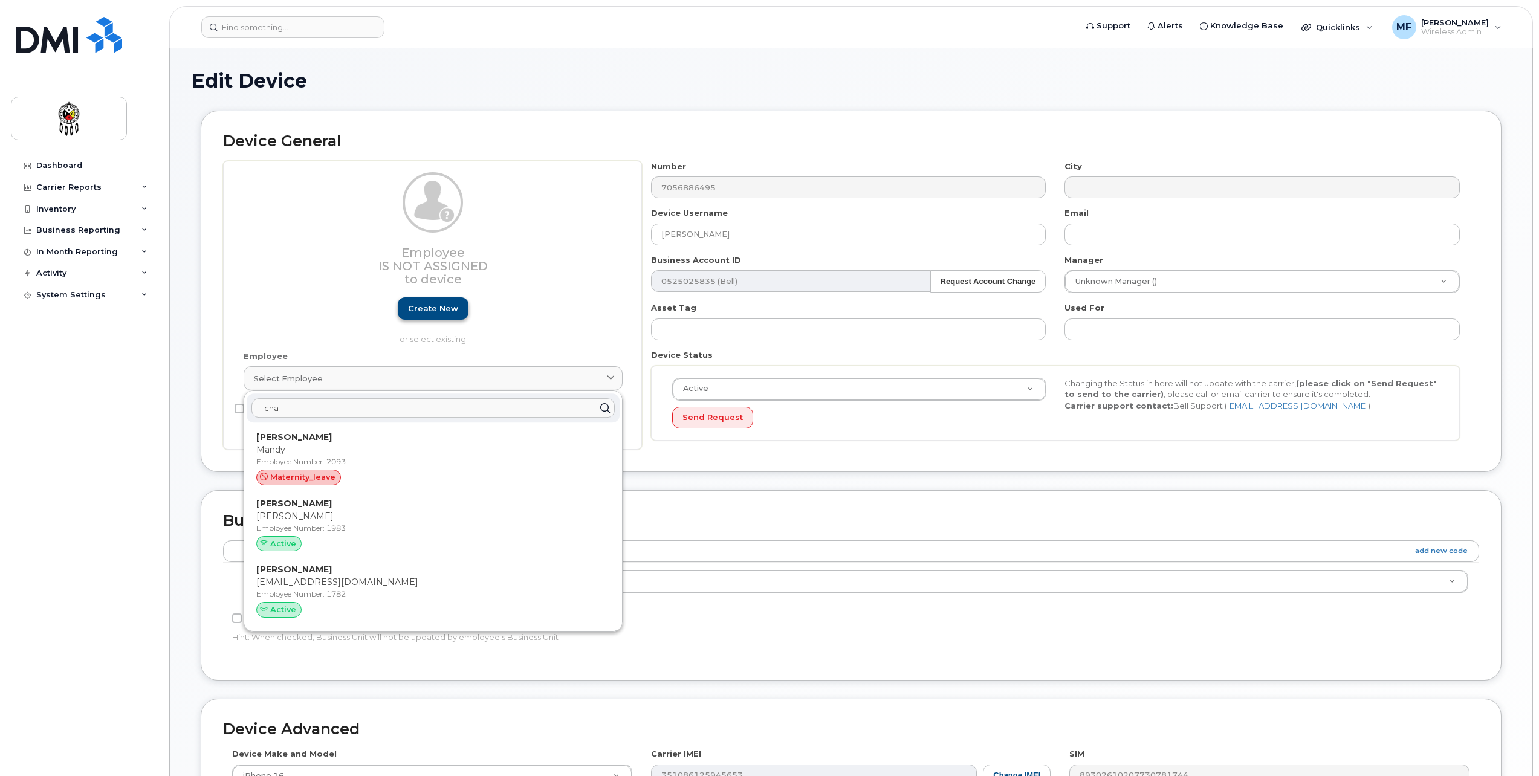
type input "cha"
click at [418, 303] on link "Create new" at bounding box center [433, 308] width 71 height 22
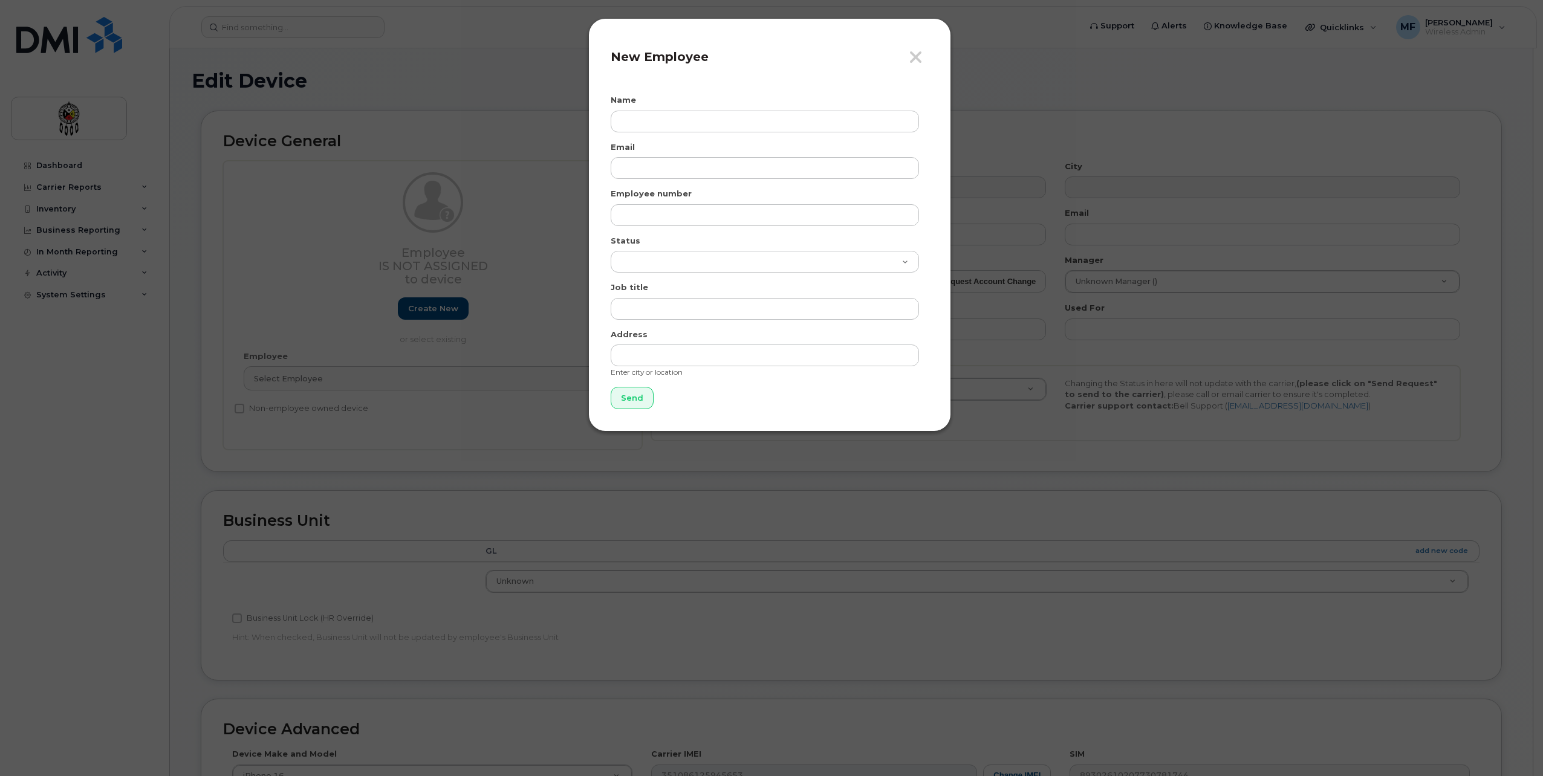
click at [703, 132] on form "Name Email Employee number Status Active On-Leave Long Term Short Term Maternit…" at bounding box center [770, 251] width 318 height 315
click at [705, 120] on input "text" at bounding box center [765, 122] width 308 height 22
type input "[PERSON_NAME]"
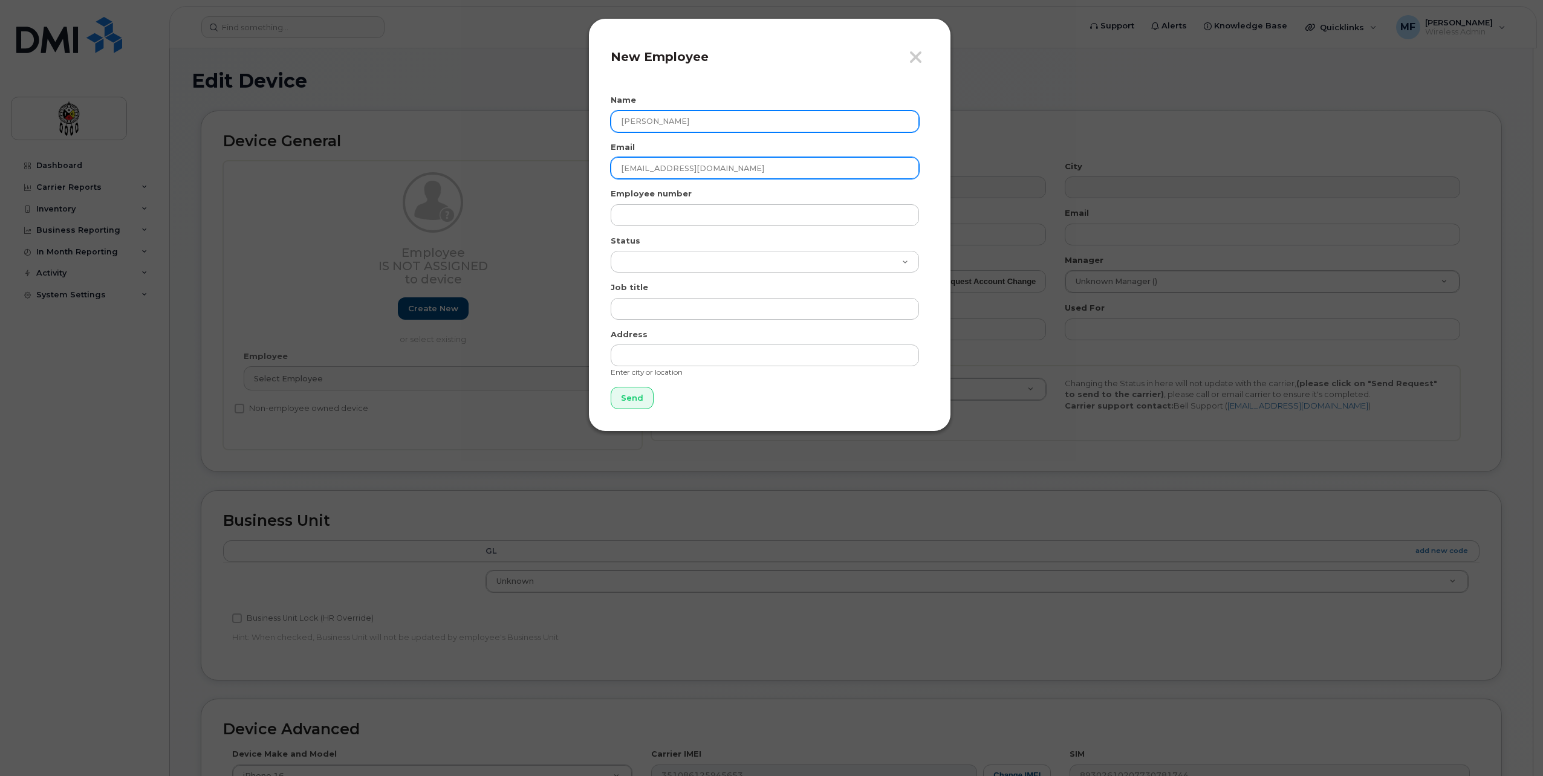
type input "[EMAIL_ADDRESS][DOMAIN_NAME]"
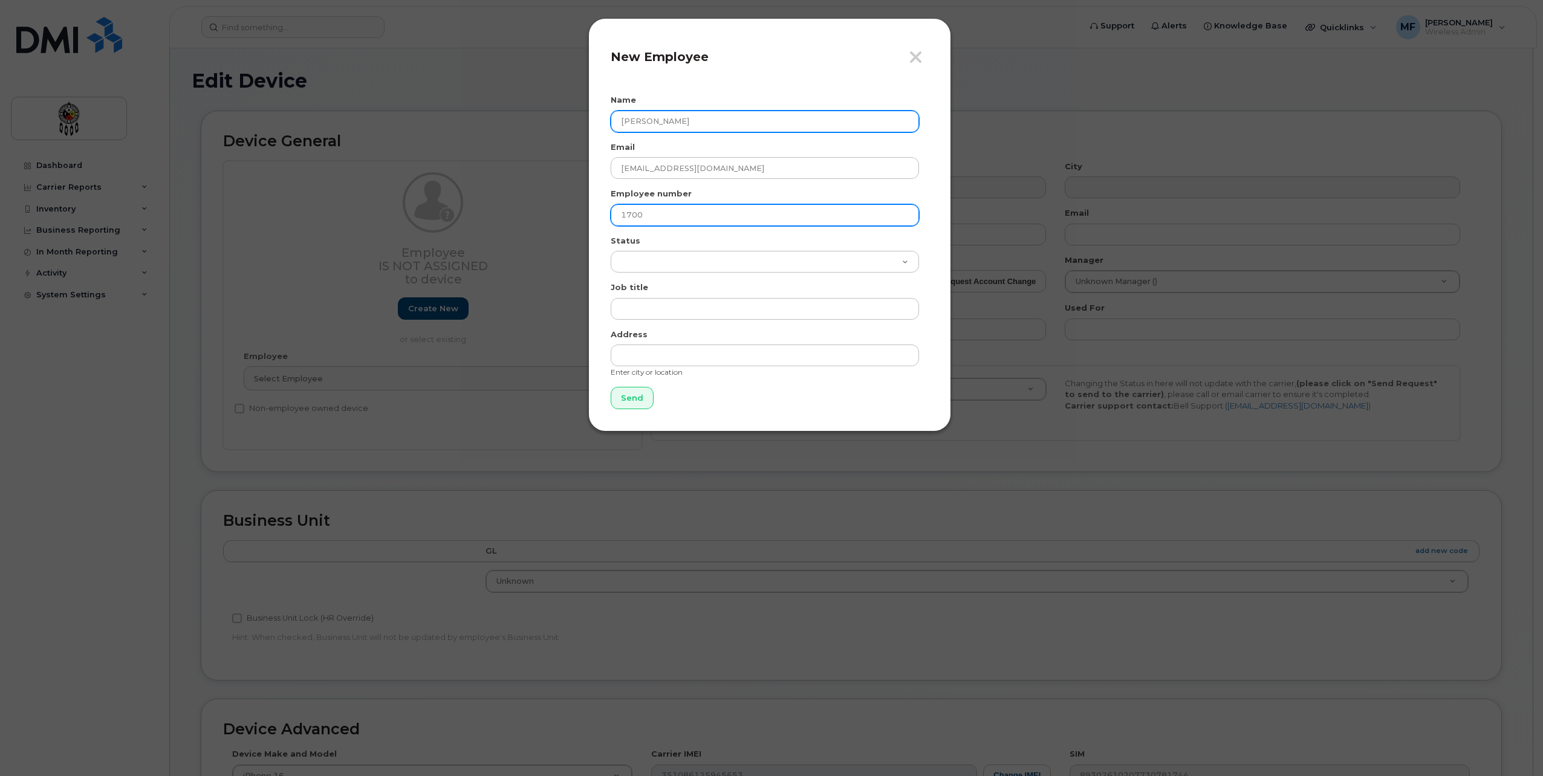
type input "1700"
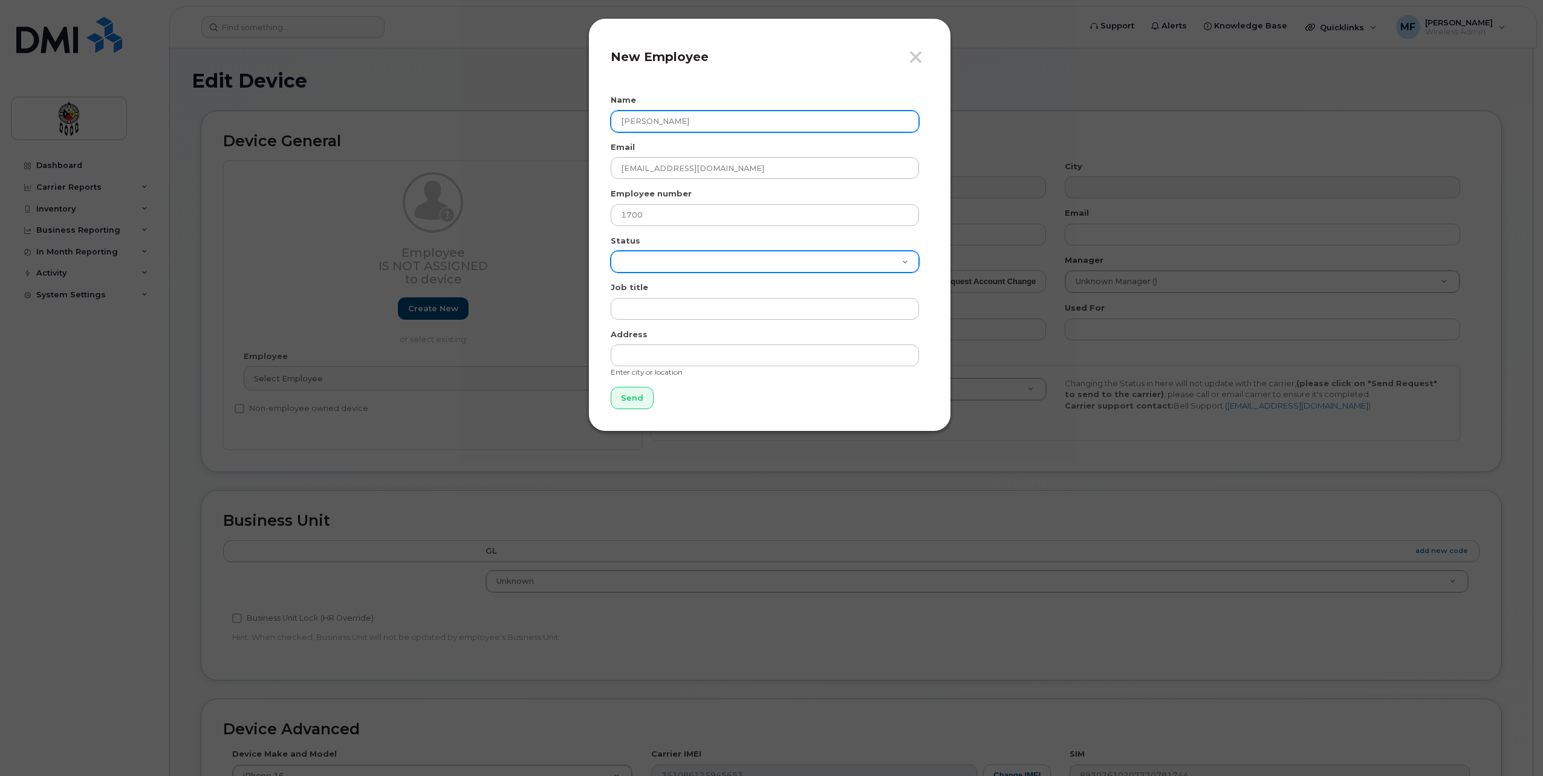
select select "active"
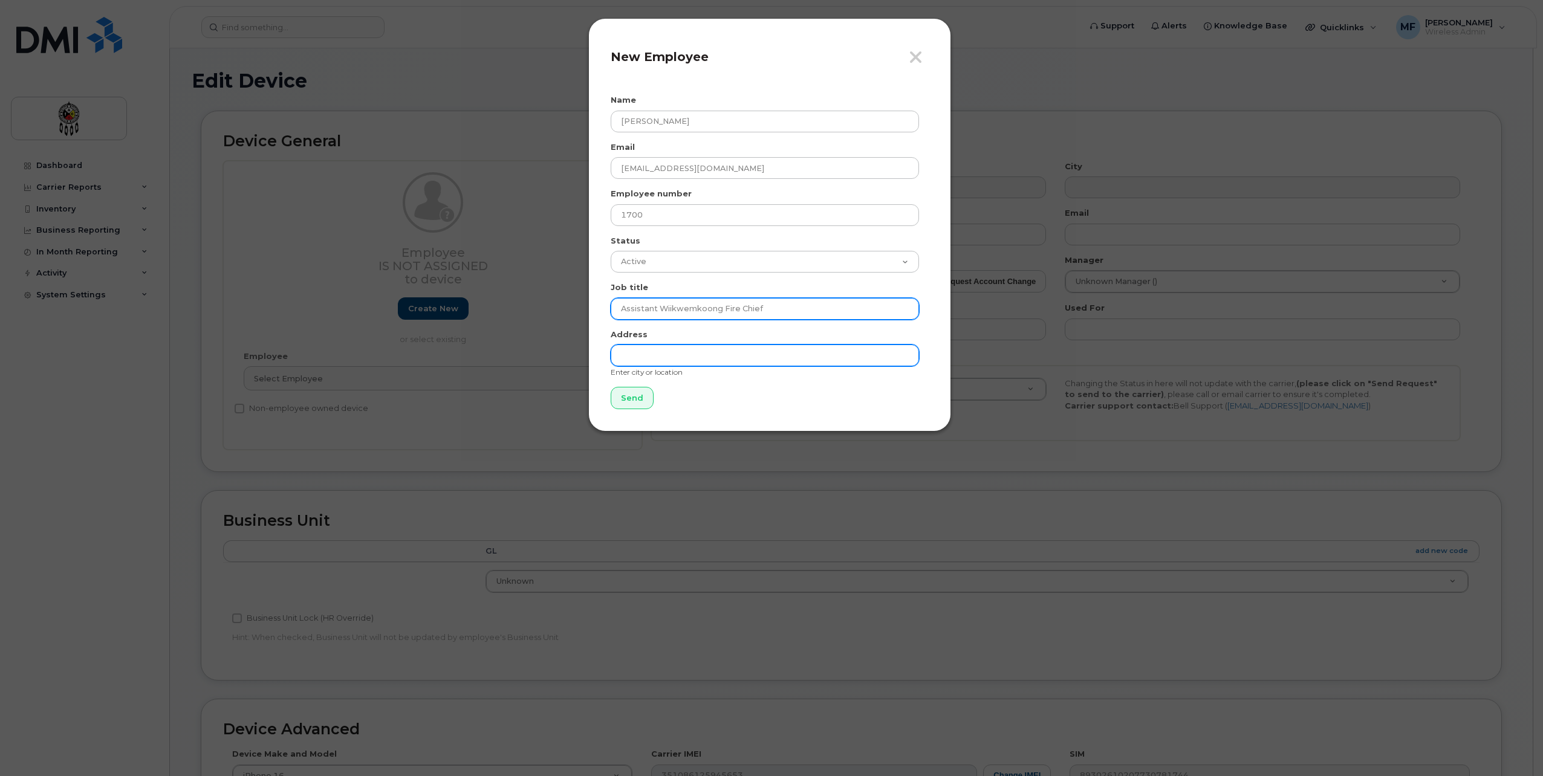
type input "Assistant Wiikwemkoong Fire Chief"
click at [712, 354] on input "text" at bounding box center [765, 356] width 308 height 22
type input "Wikwemikong"
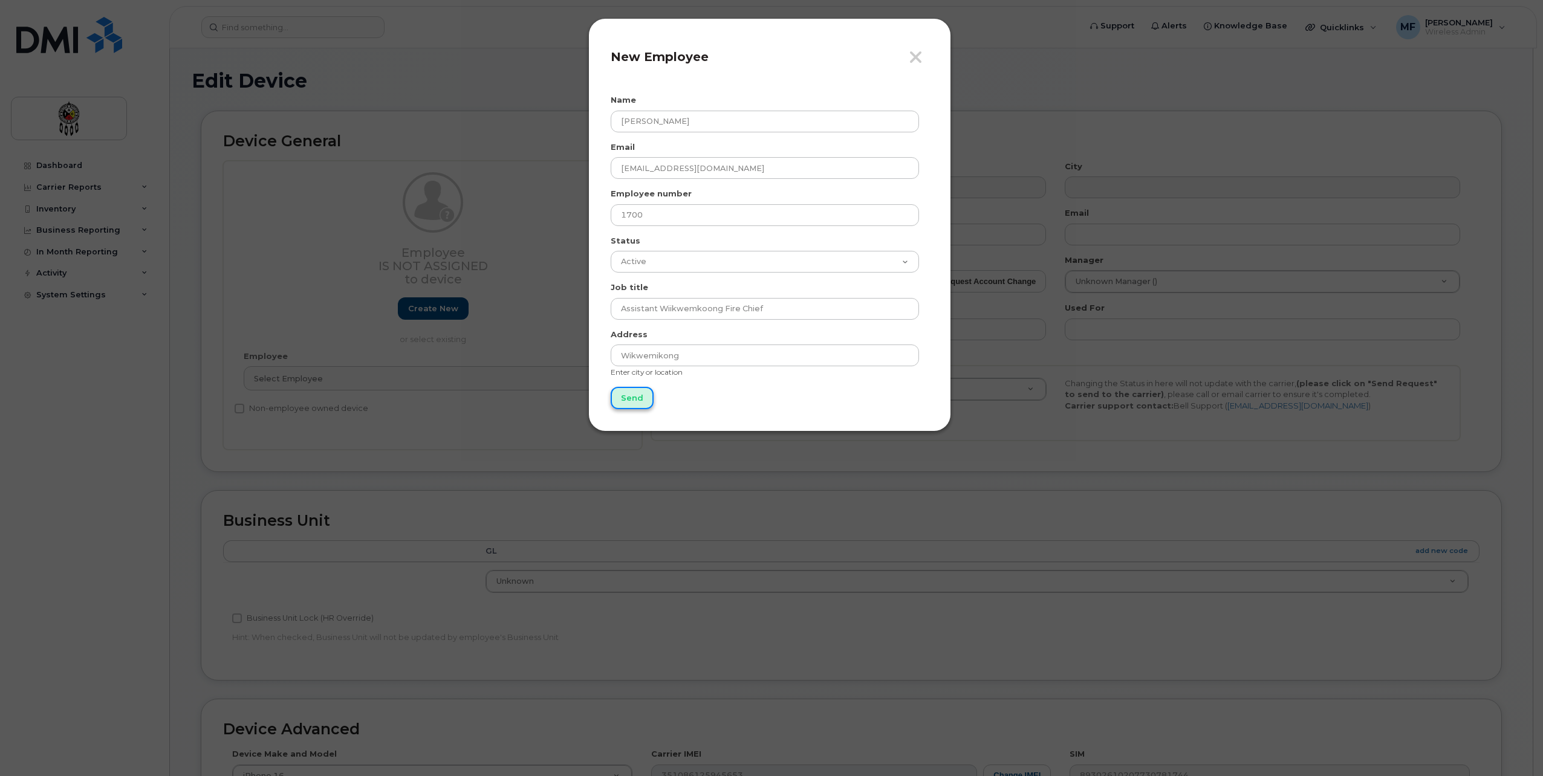
click at [646, 402] on input "Send" at bounding box center [632, 398] width 43 height 22
type input "Send"
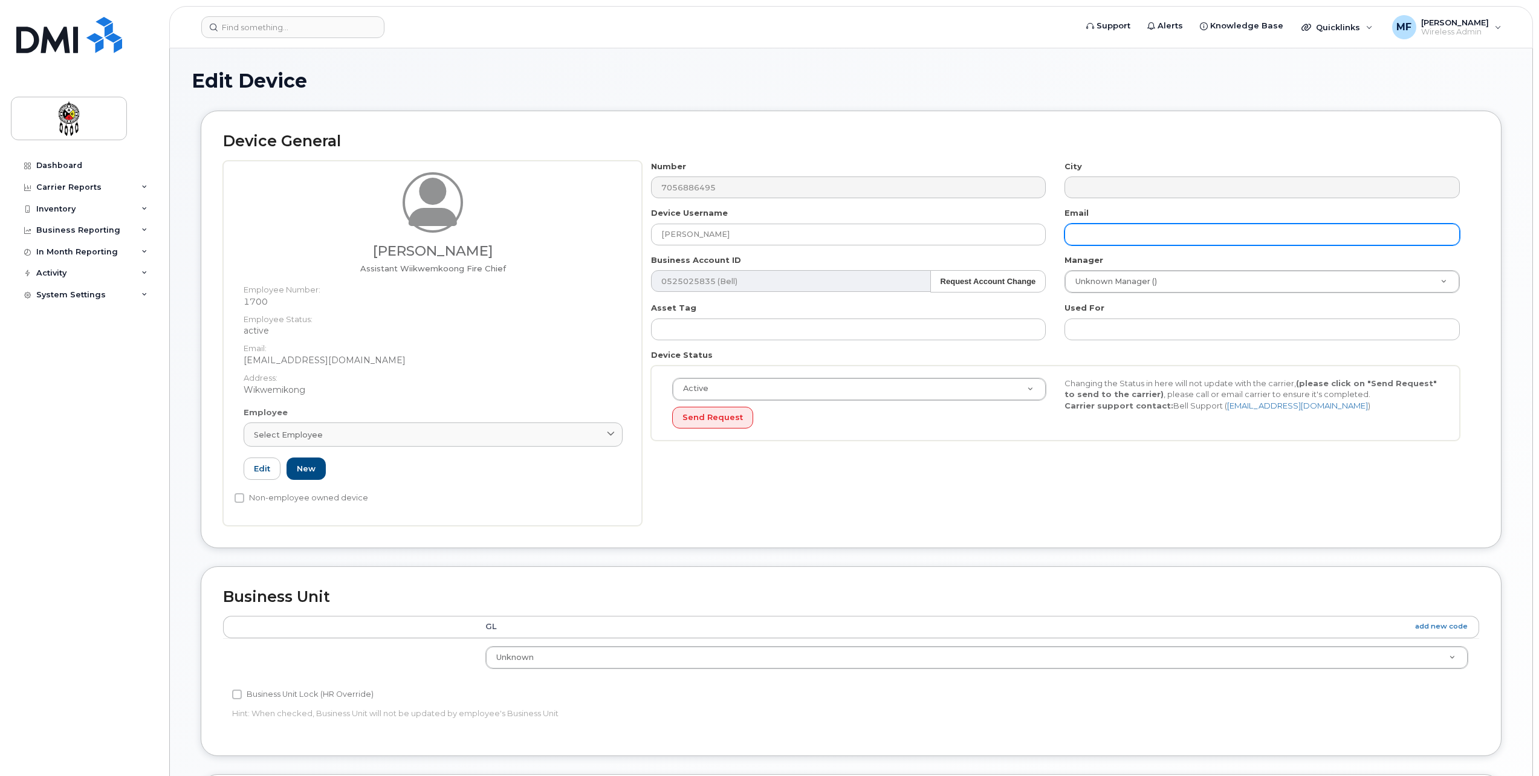
click at [1193, 234] on input "text" at bounding box center [1262, 235] width 395 height 22
type input "[EMAIL_ADDRESS][DOMAIN_NAME]"
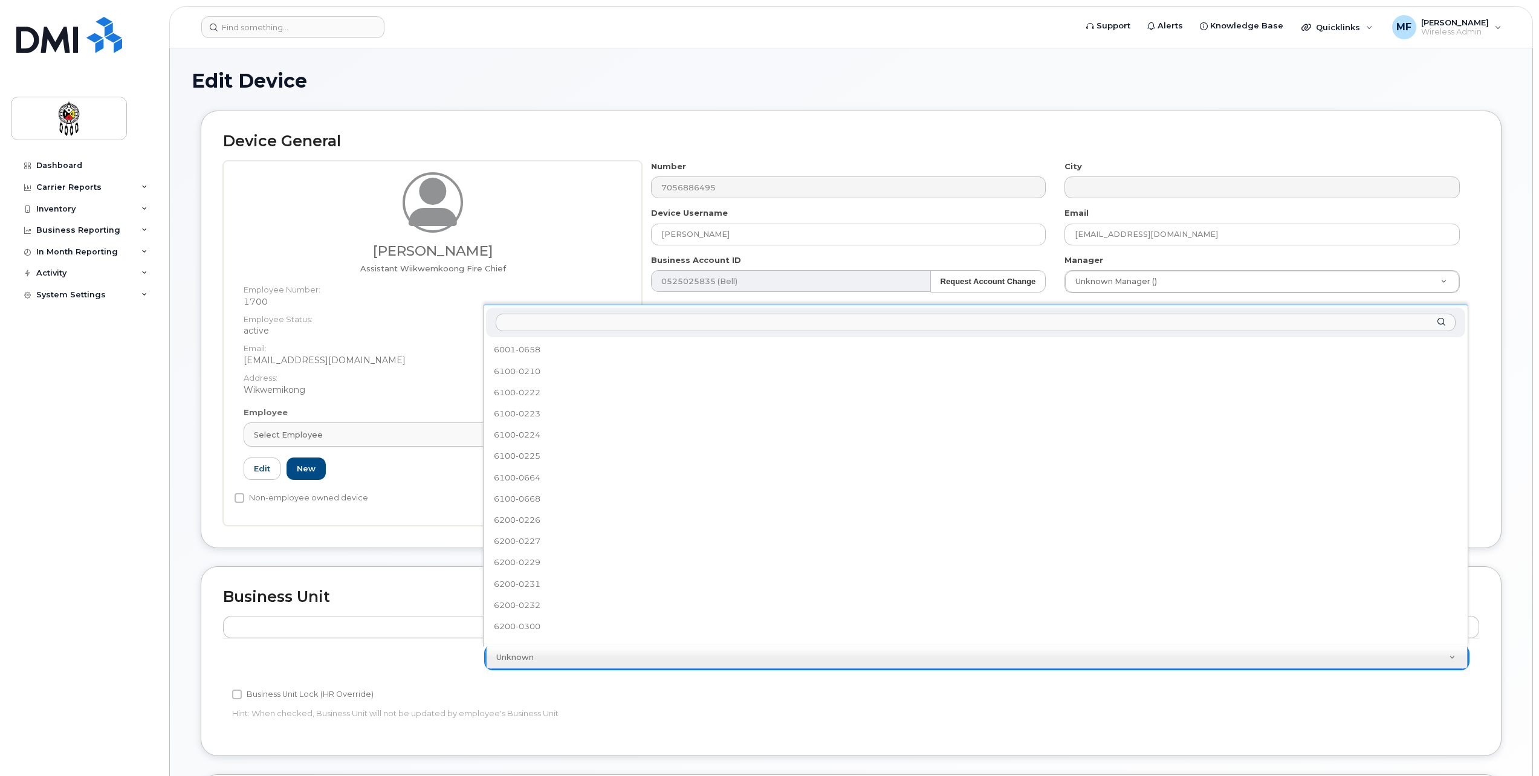
scroll to position [500, 0]
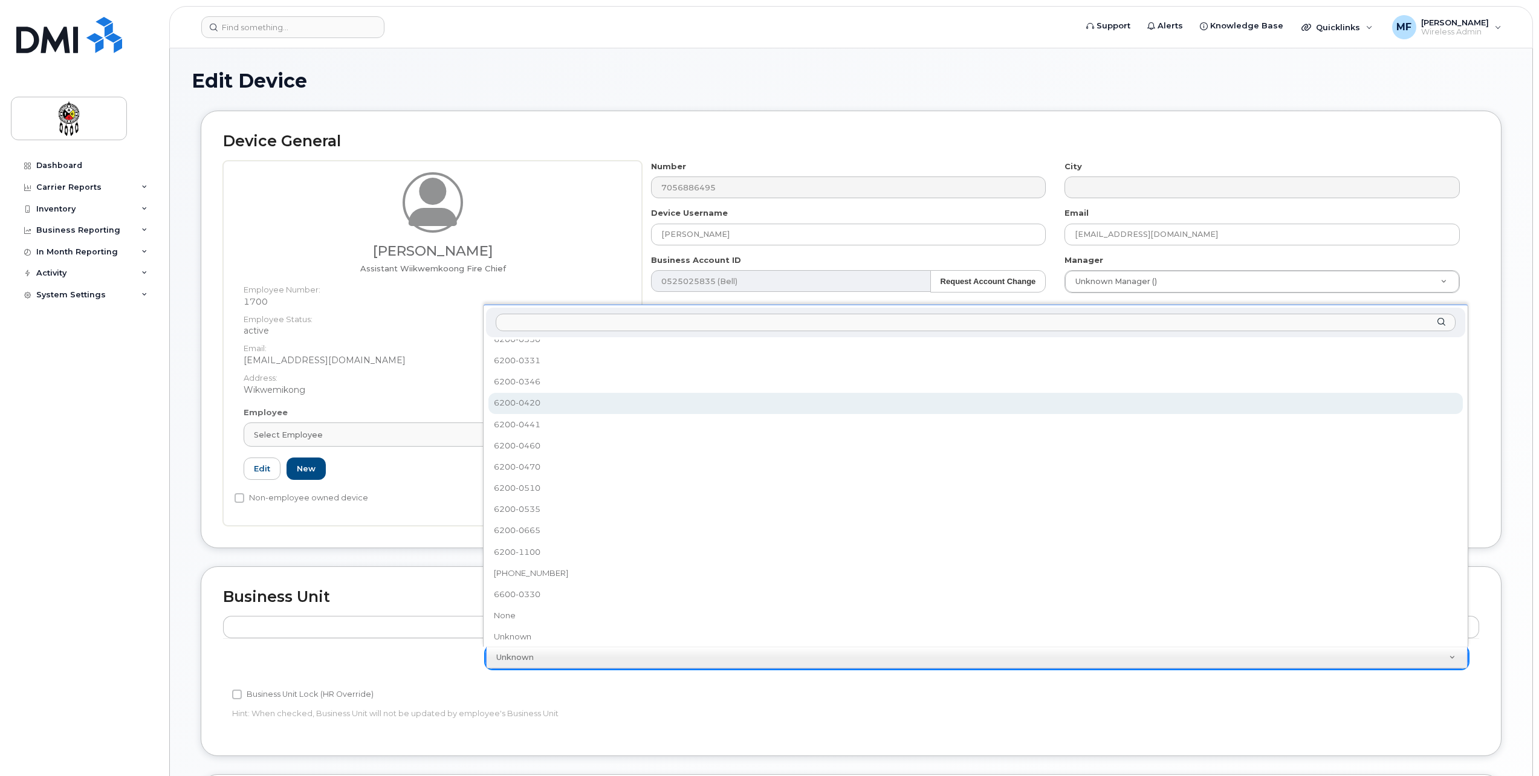
select select "36211581"
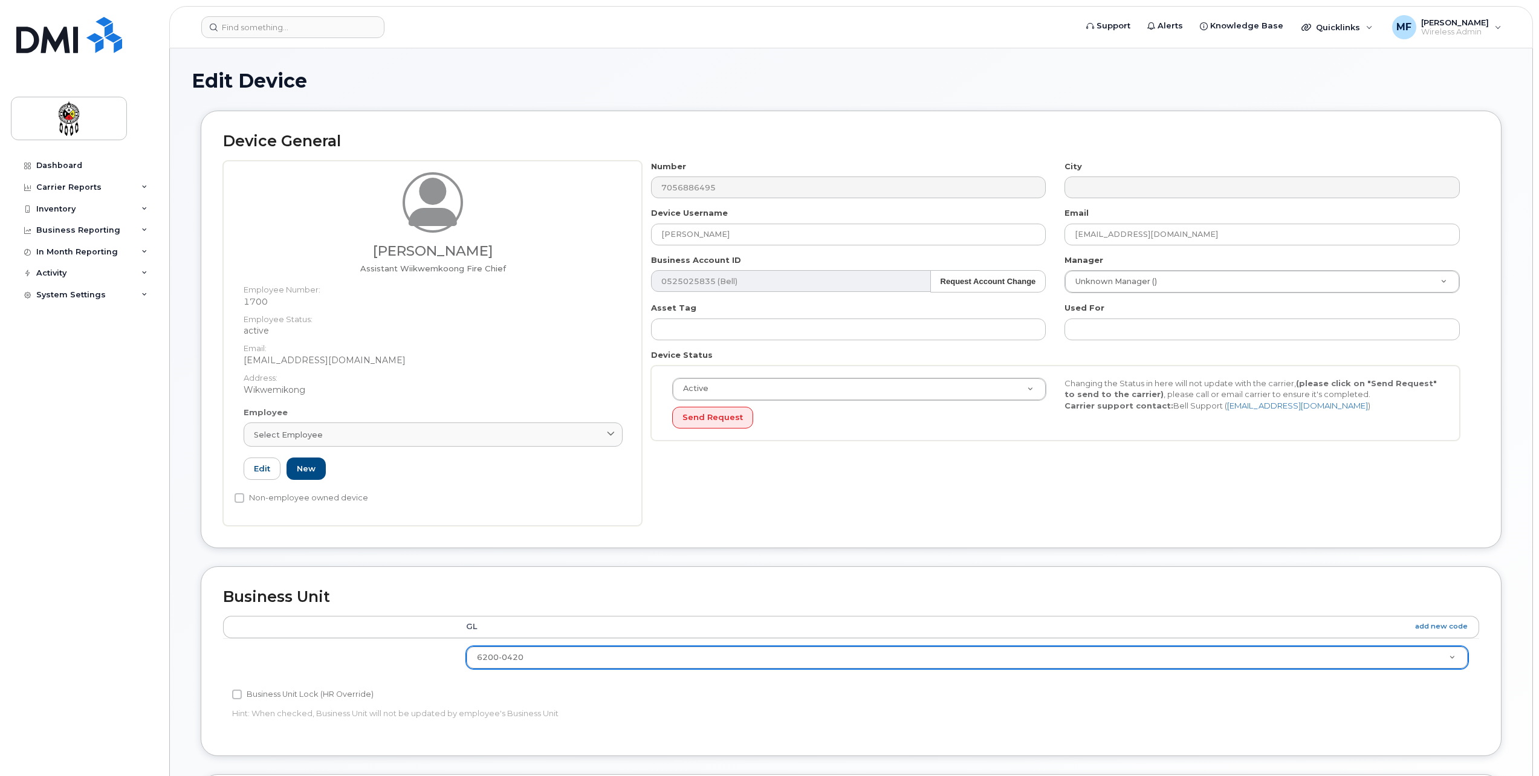
click at [800, 589] on h2 "Business Unit" at bounding box center [851, 597] width 1256 height 17
type input "ber"
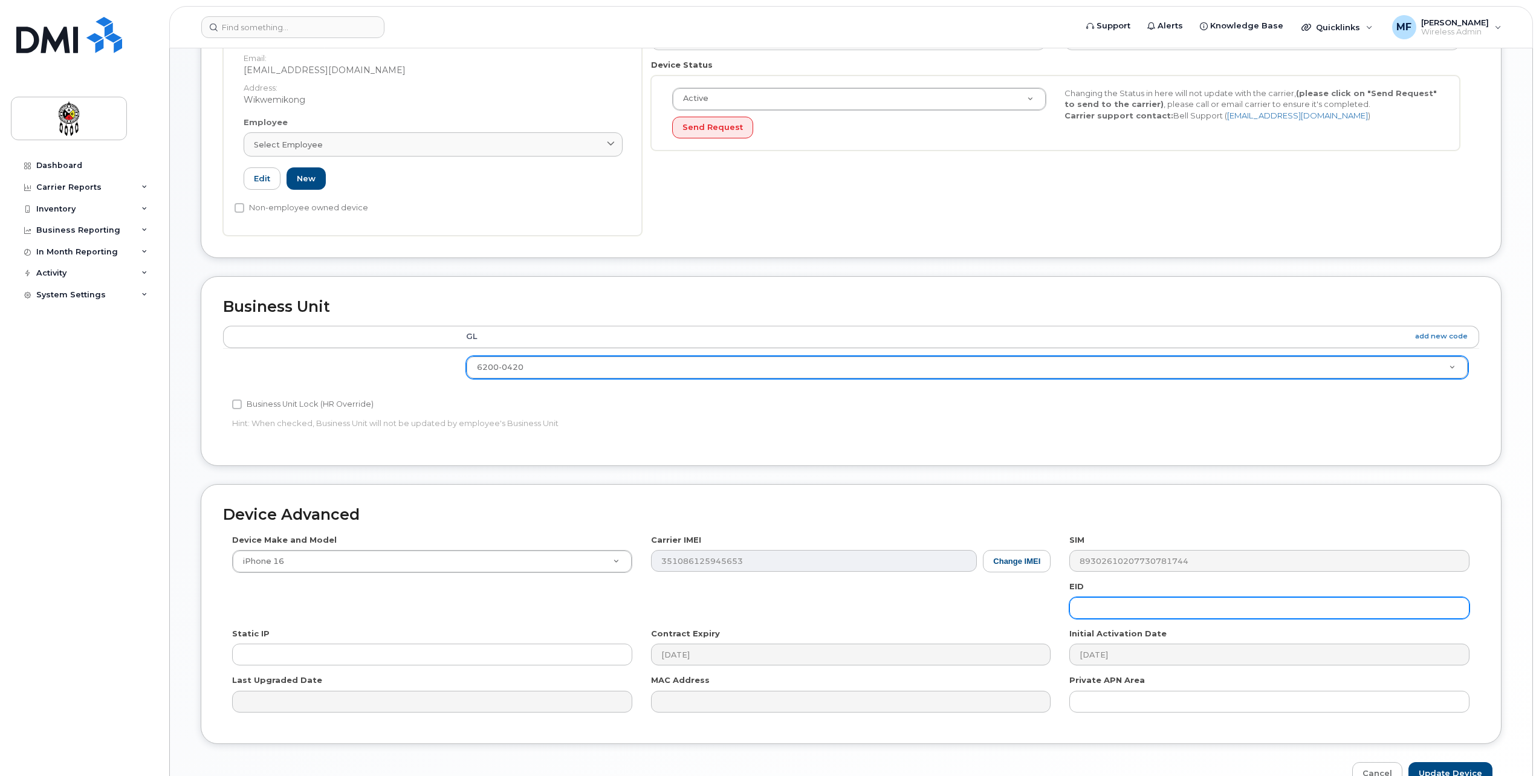
scroll to position [359, 0]
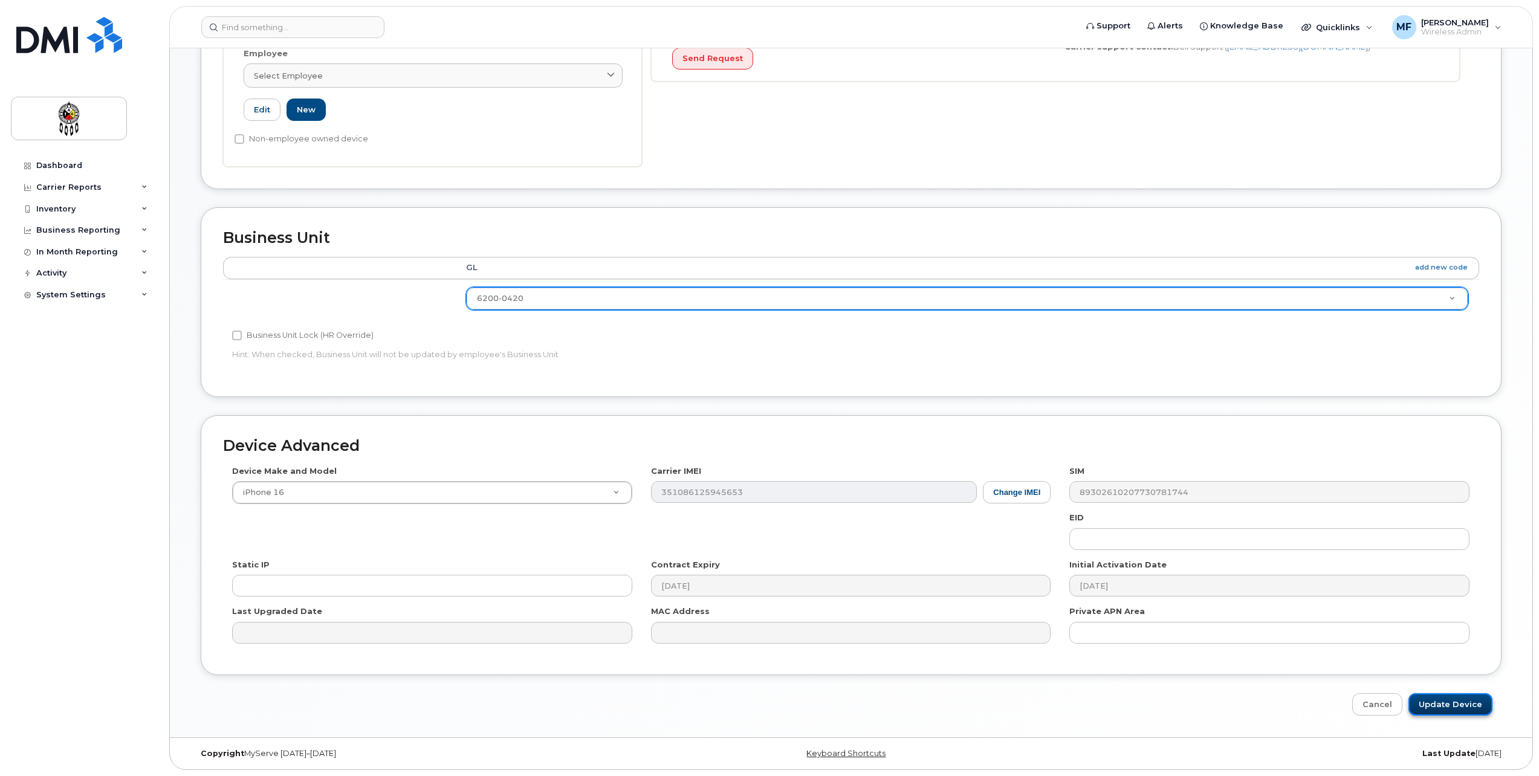
click at [1485, 700] on input "Update Device" at bounding box center [1451, 704] width 84 height 22
type input "Saving..."
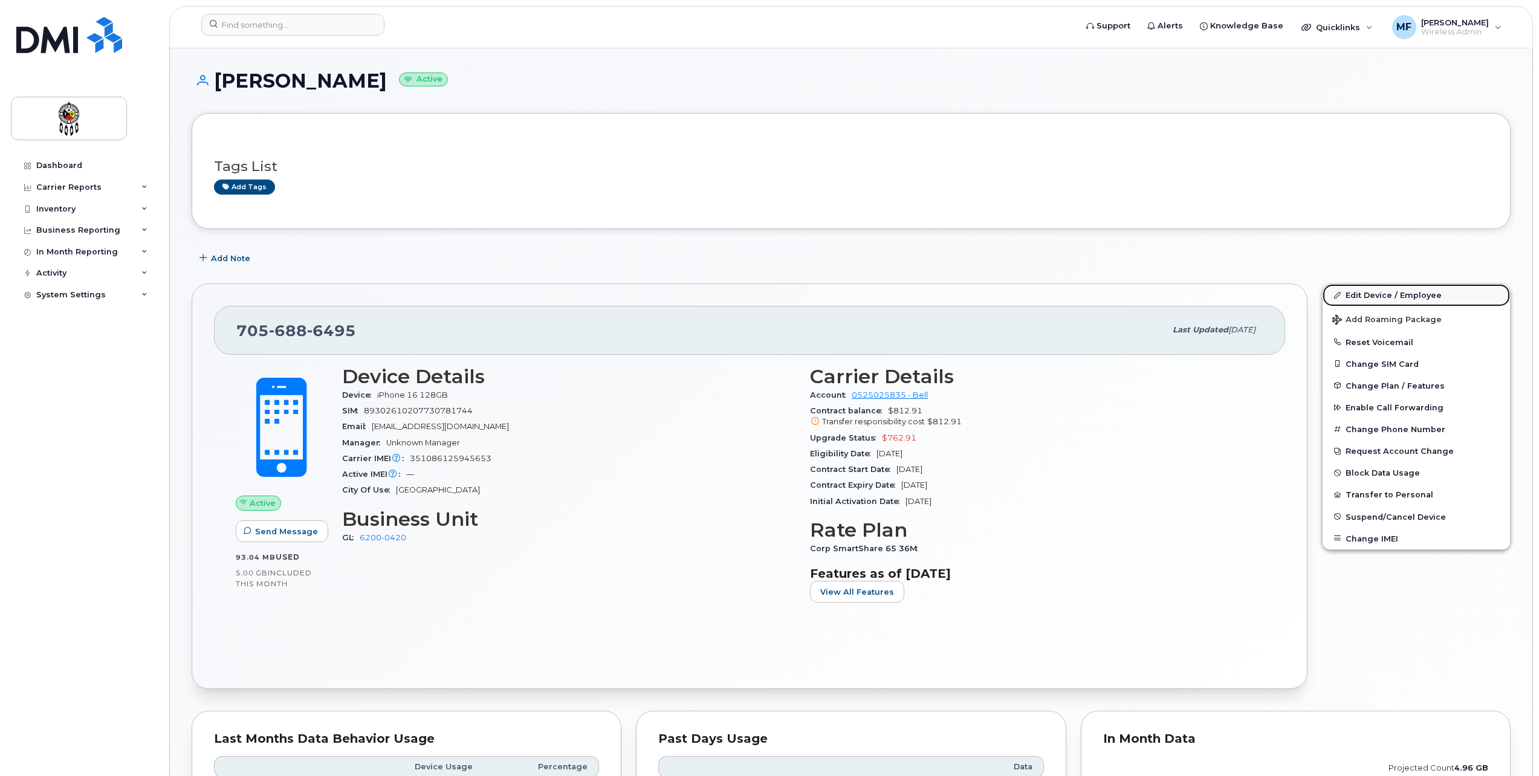
click at [1377, 291] on link "Edit Device / Employee" at bounding box center [1416, 295] width 187 height 22
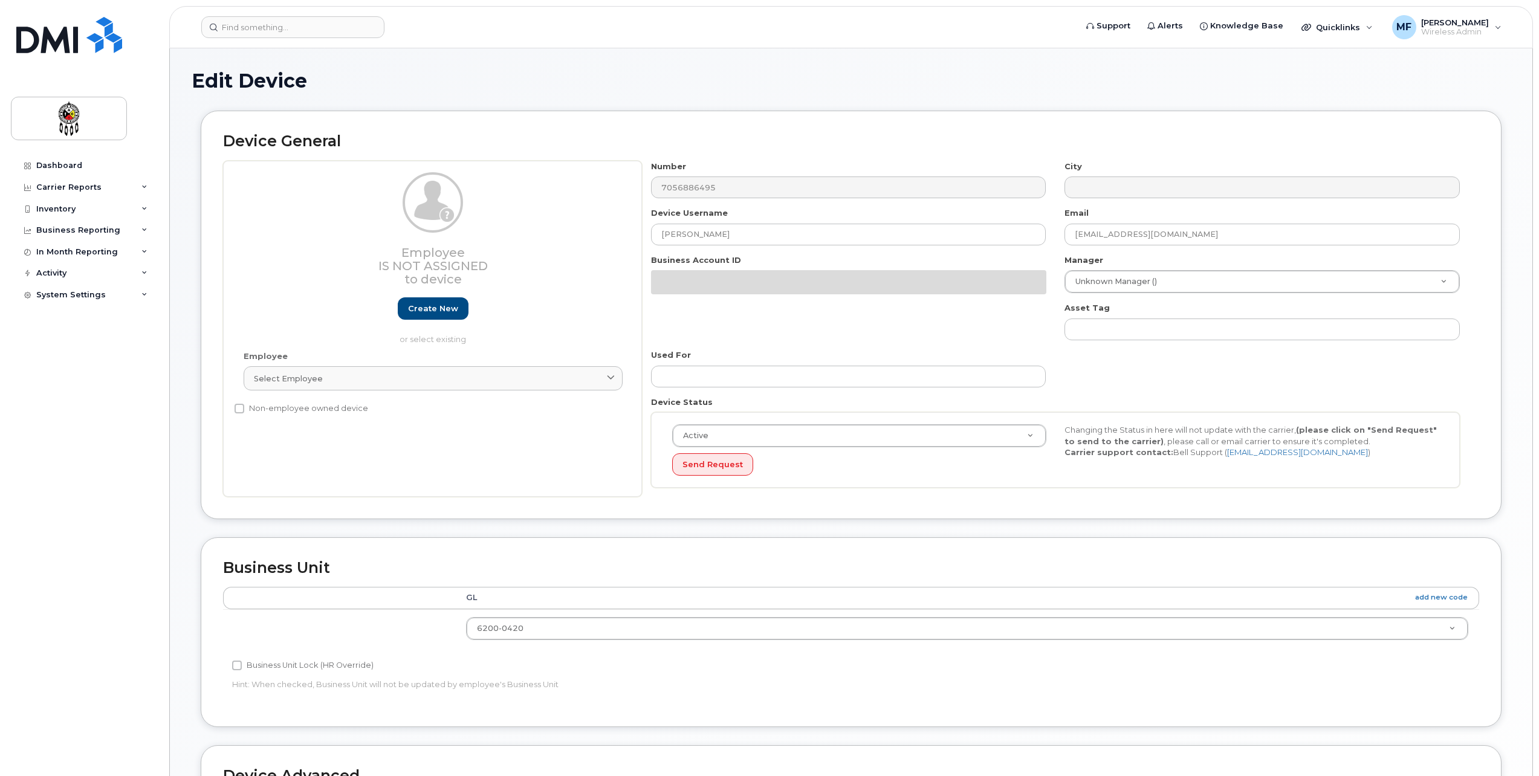
select select "36211581"
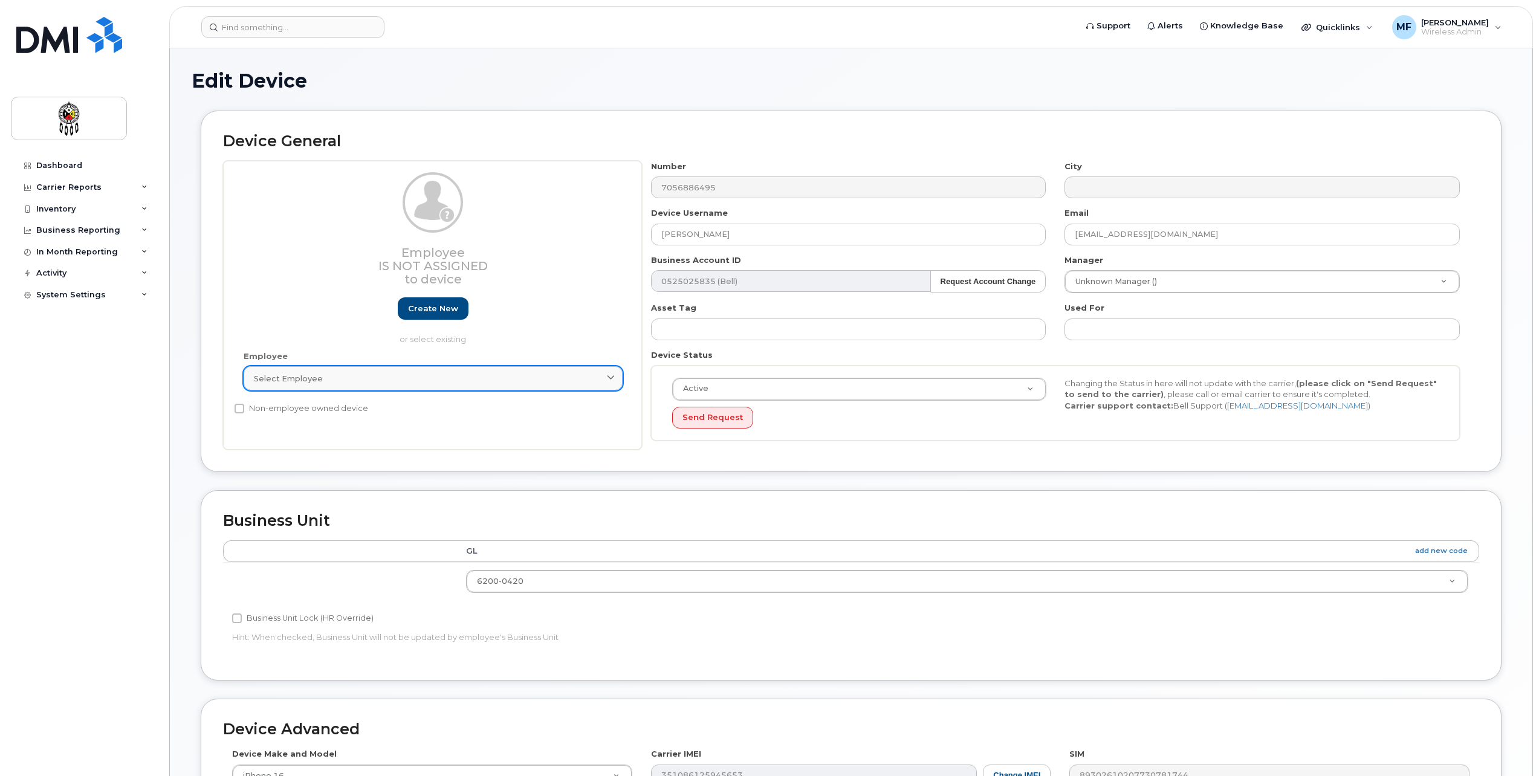
click at [296, 377] on span "Select employee" at bounding box center [288, 378] width 69 height 11
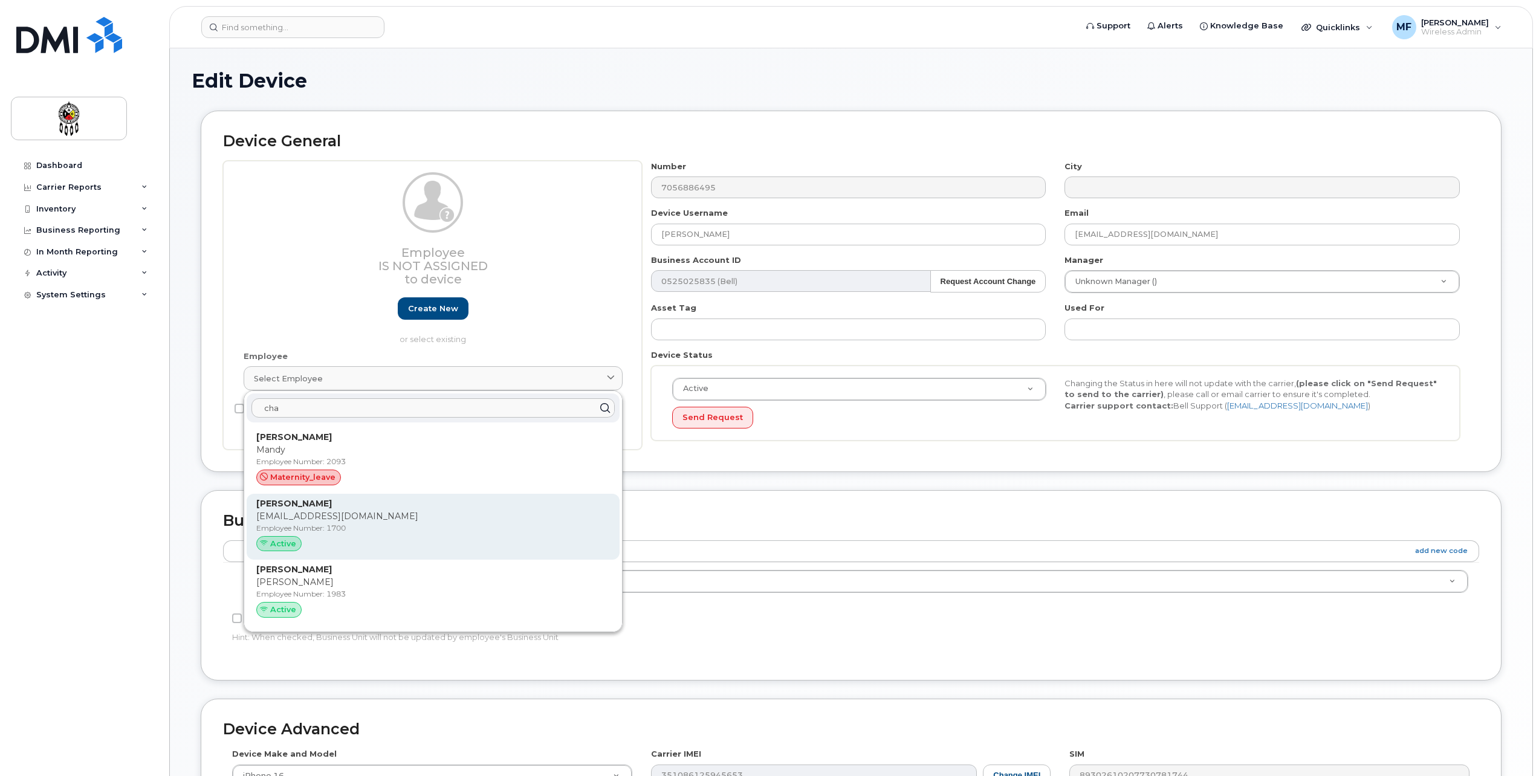
type input "cha"
click at [352, 527] on p "Employee Number: 1700" at bounding box center [433, 528] width 354 height 11
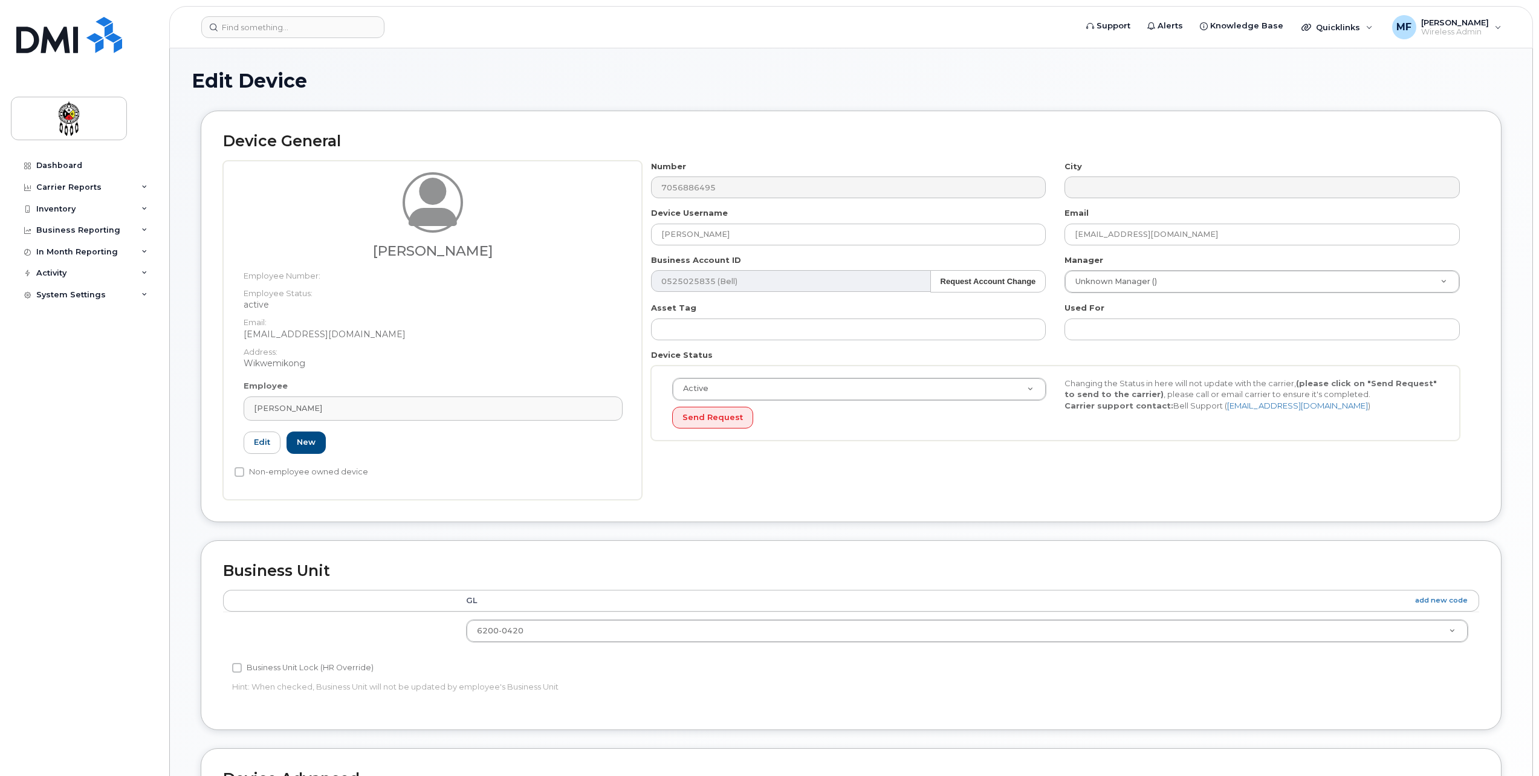
type input "1700"
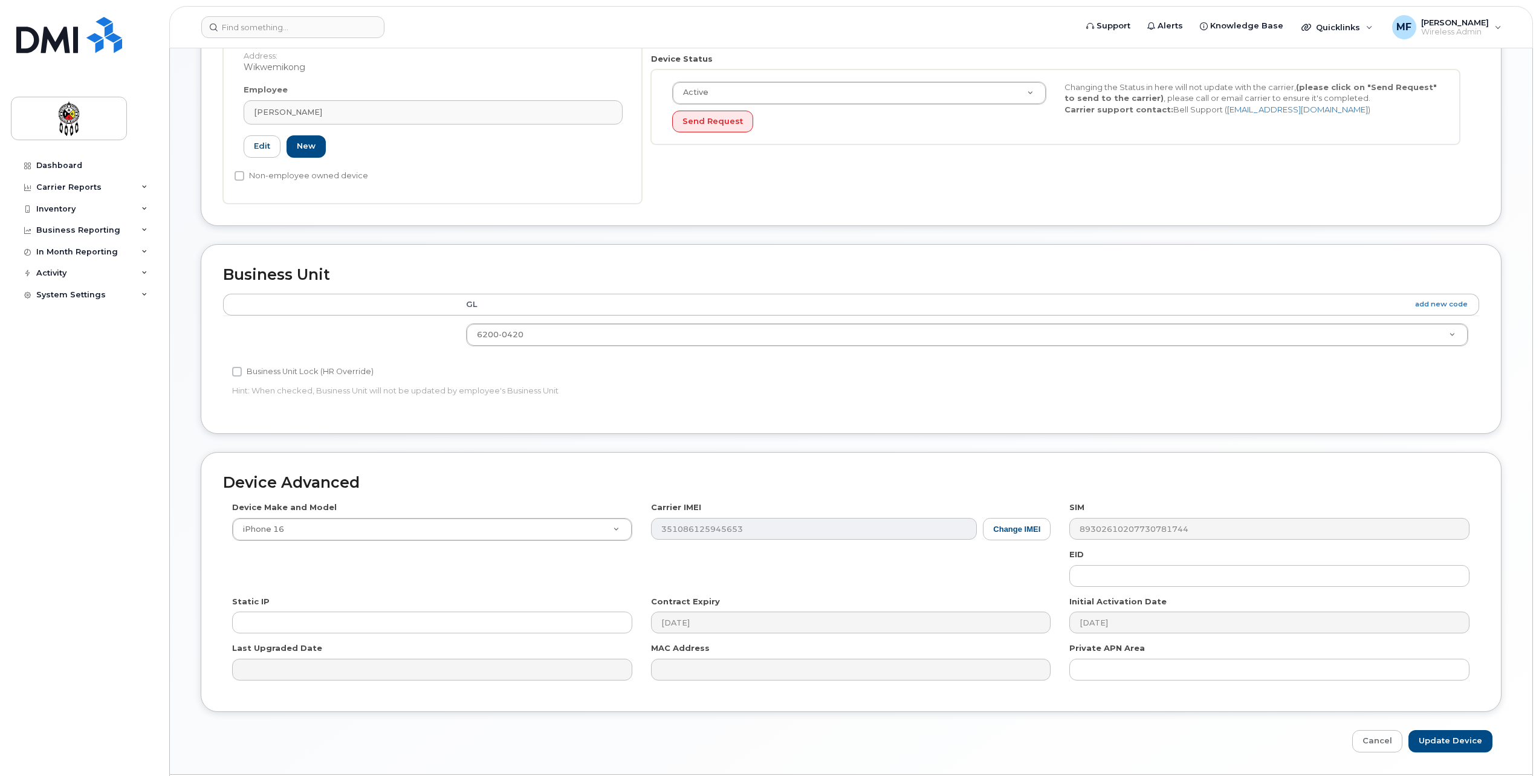
scroll to position [333, 0]
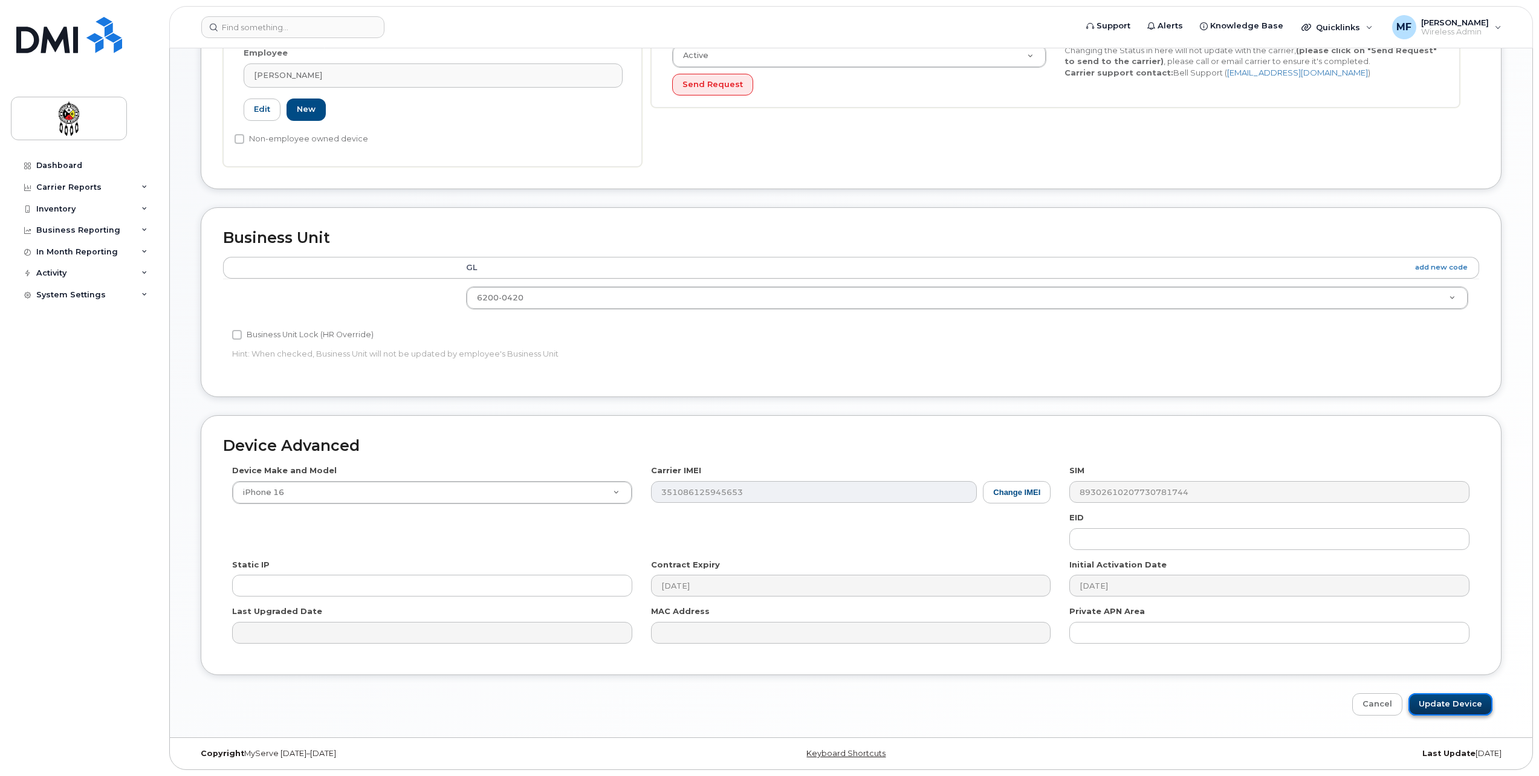
click at [1450, 705] on input "Update Device" at bounding box center [1451, 704] width 84 height 22
type input "Saving..."
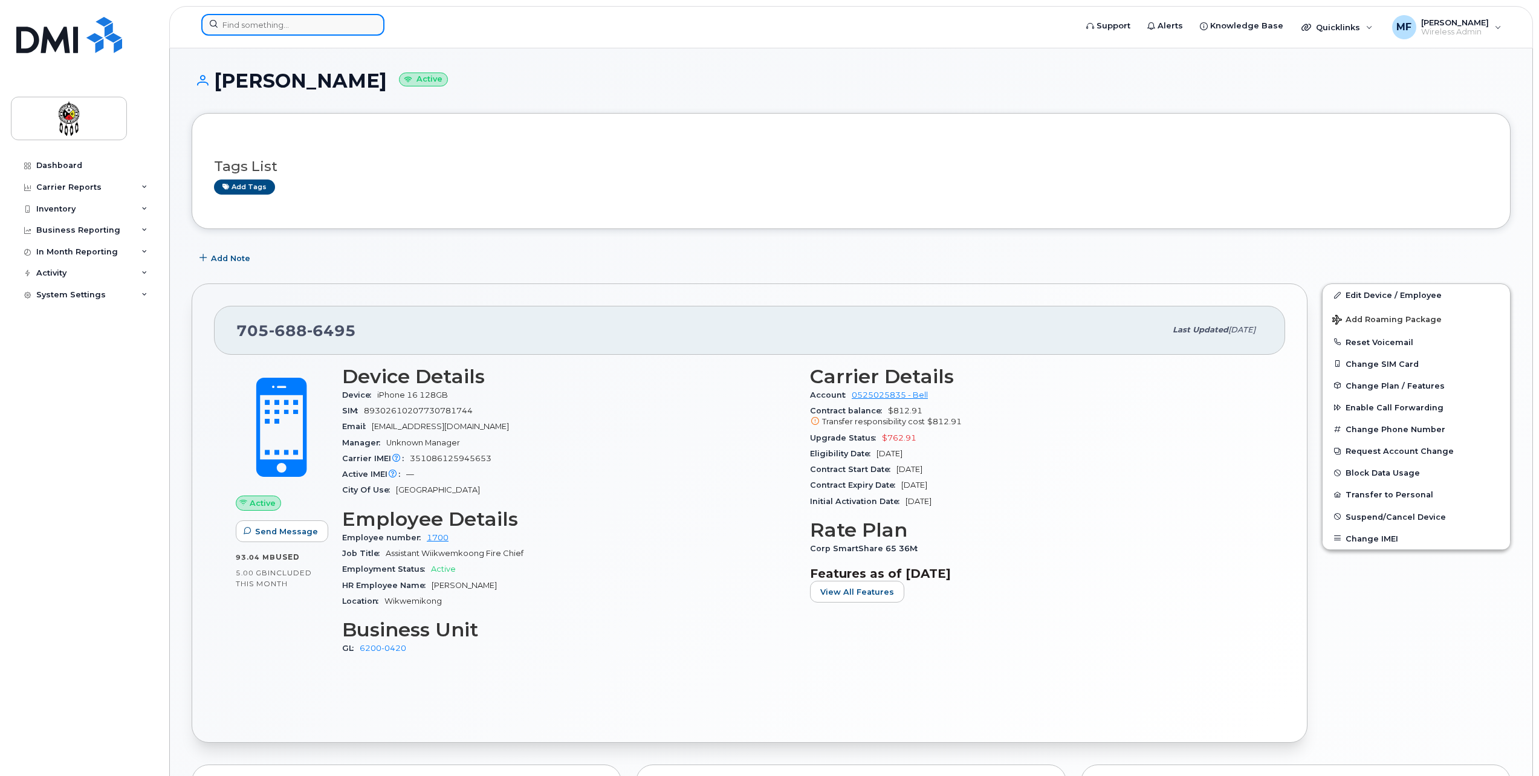
click at [326, 20] on input at bounding box center [292, 25] width 183 height 22
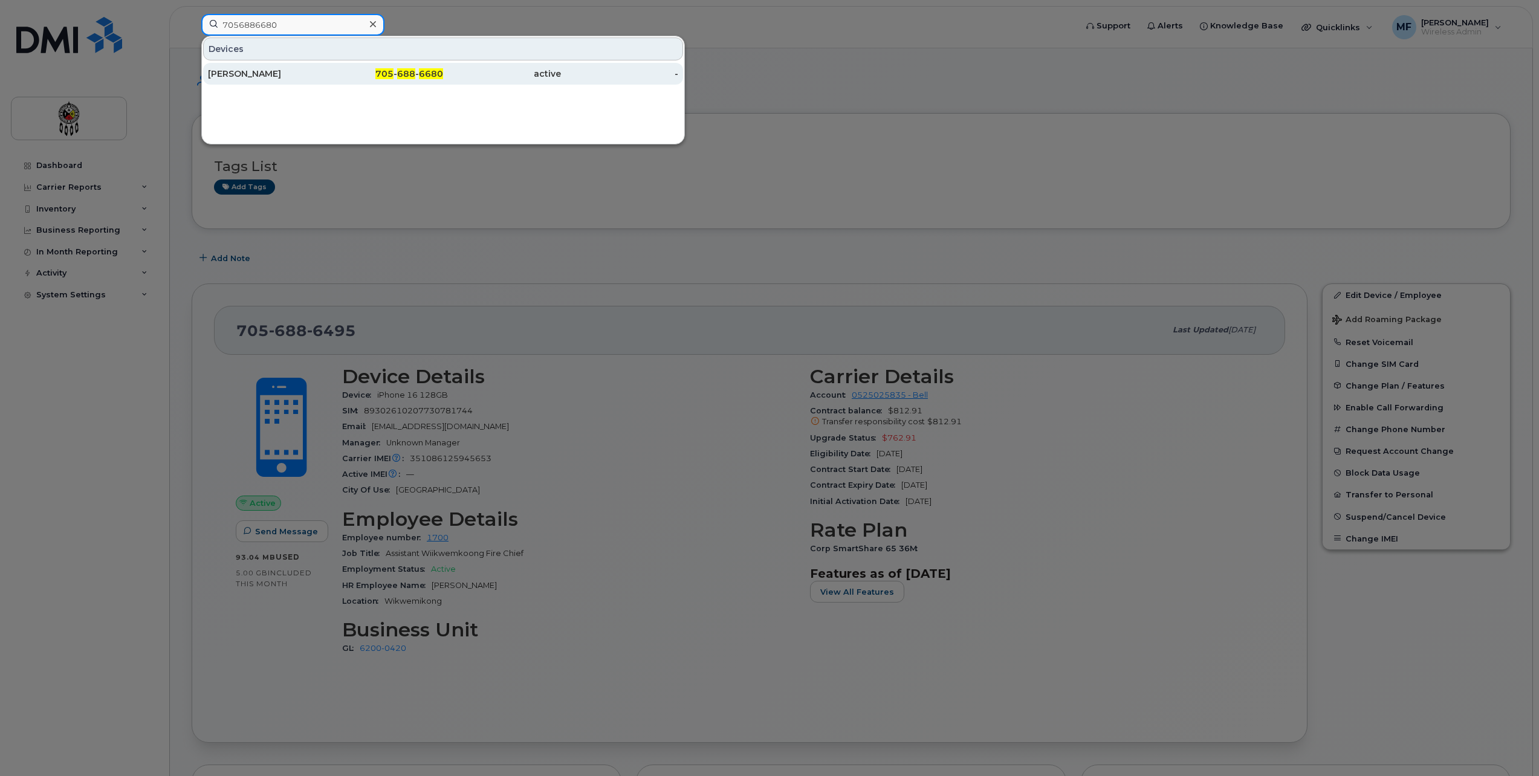
type input "7056886680"
click at [406, 64] on div "705 - 688 - 6680" at bounding box center [385, 74] width 118 height 22
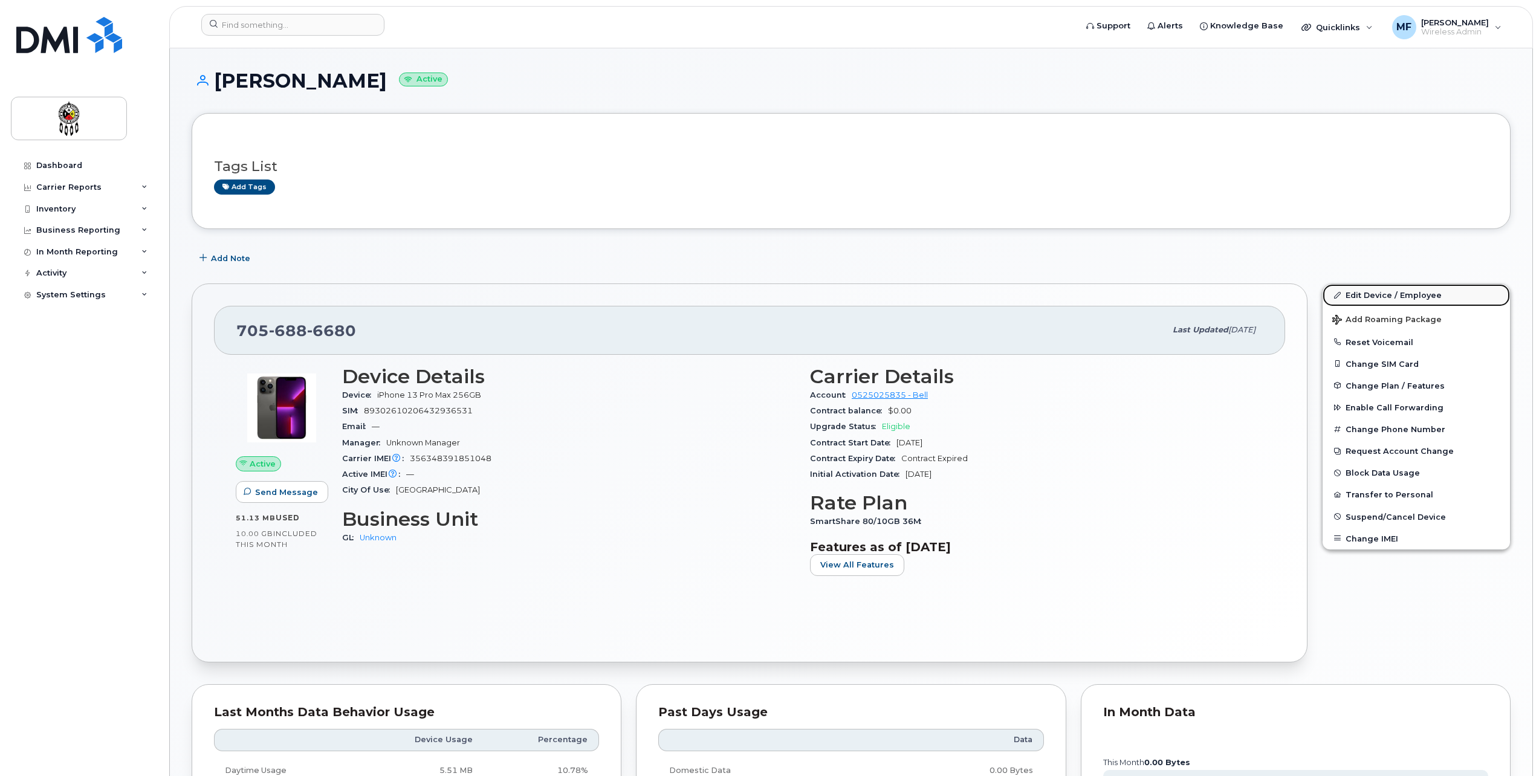
click at [1416, 297] on link "Edit Device / Employee" at bounding box center [1416, 295] width 187 height 22
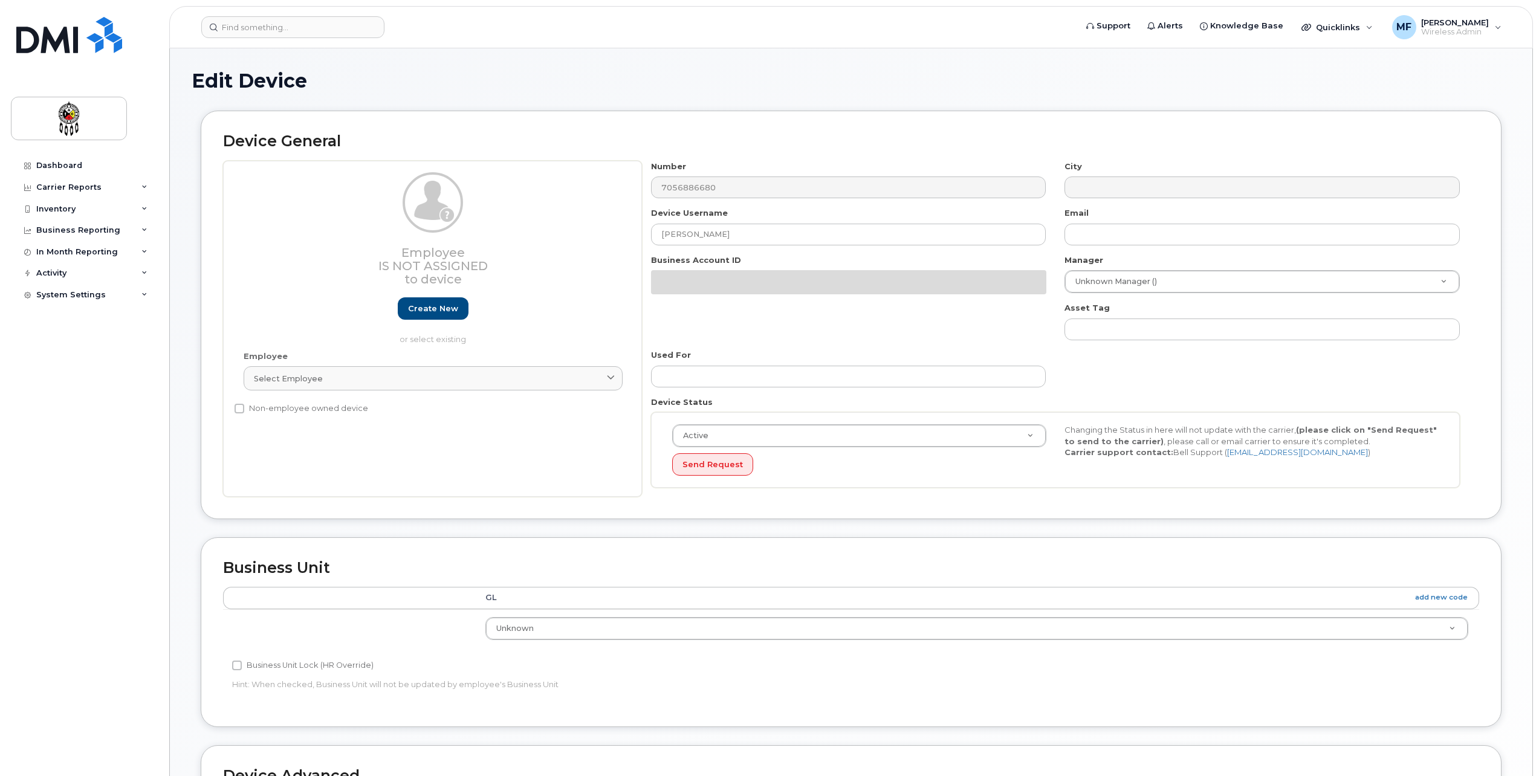
select select "651562"
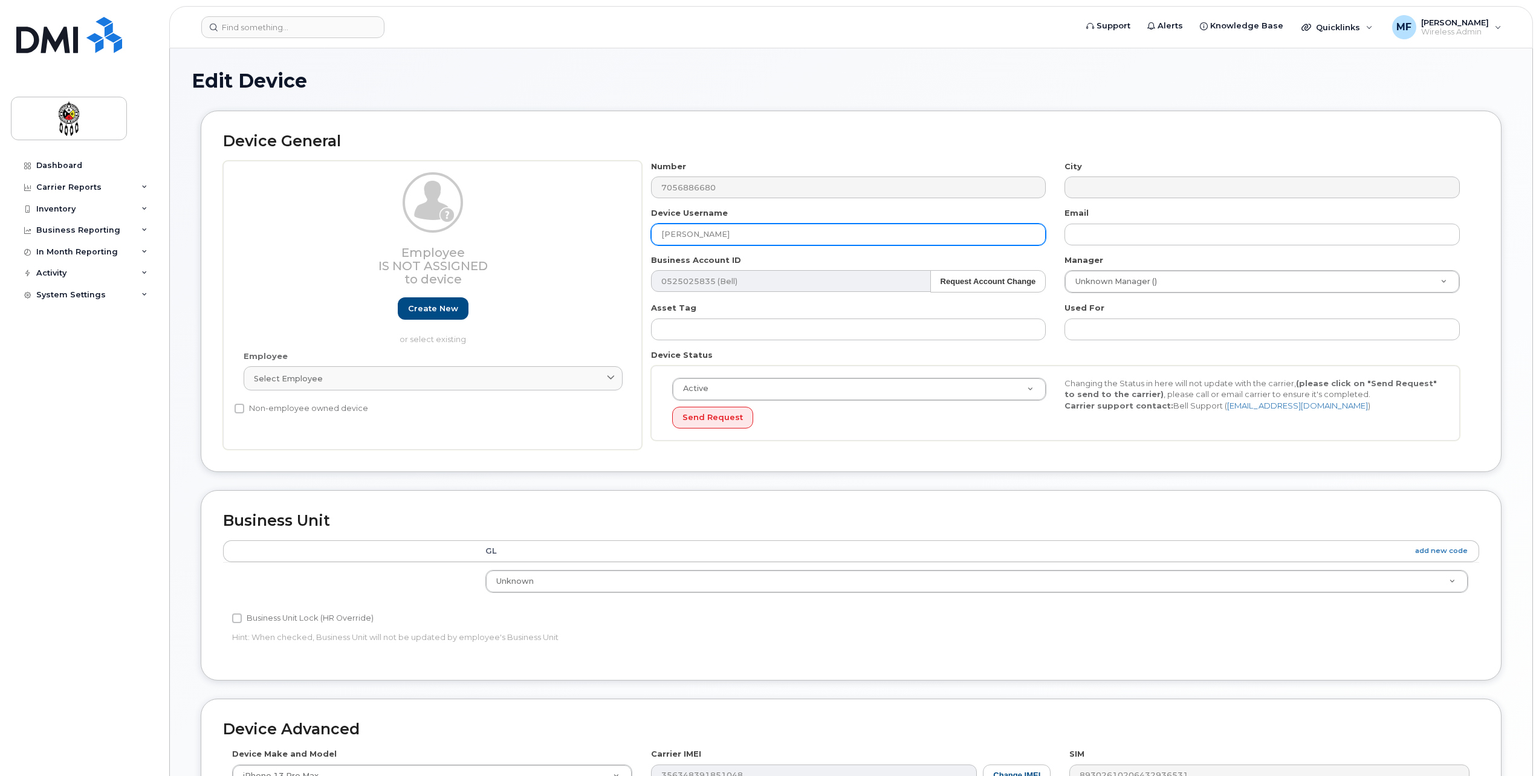
drag, startPoint x: 797, startPoint y: 230, endPoint x: 457, endPoint y: 238, distance: 339.9
click at [462, 252] on div "Employee Is not assigned to device Create new or select existing Employee Selec…" at bounding box center [851, 306] width 1256 height 290
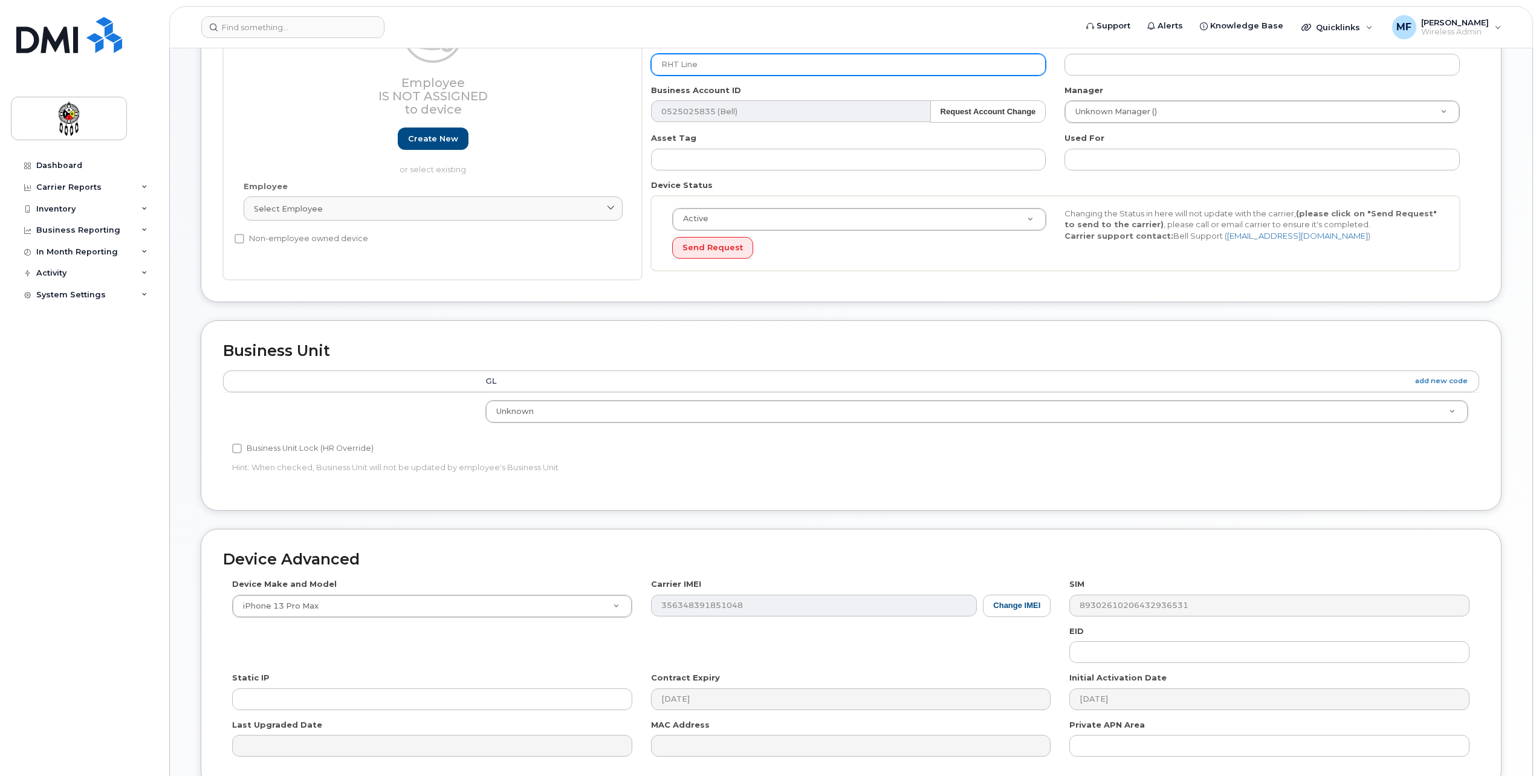
scroll to position [242, 0]
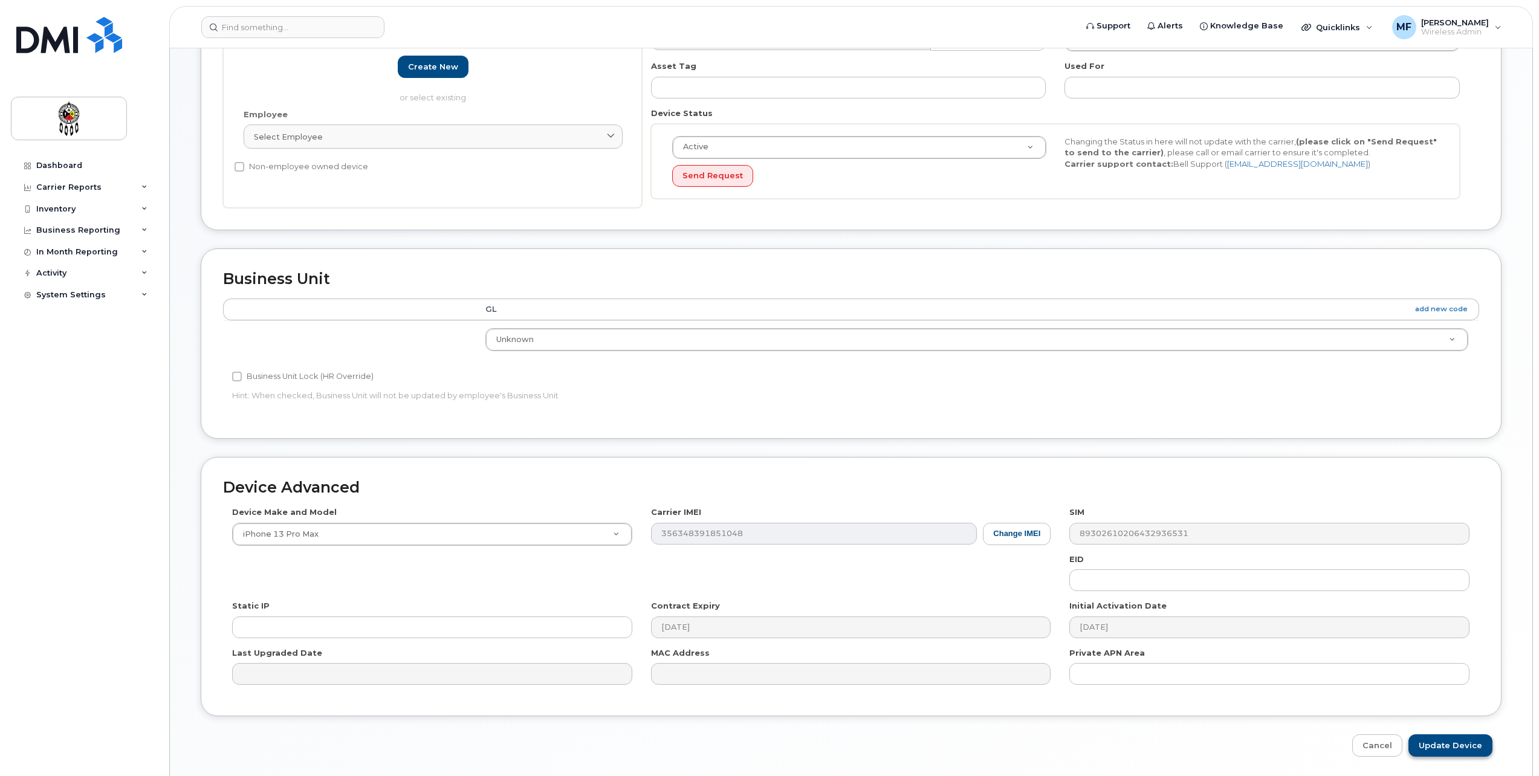
type input "RHT Line"
click at [1467, 747] on input "Update Device" at bounding box center [1451, 746] width 84 height 22
type input "Saving..."
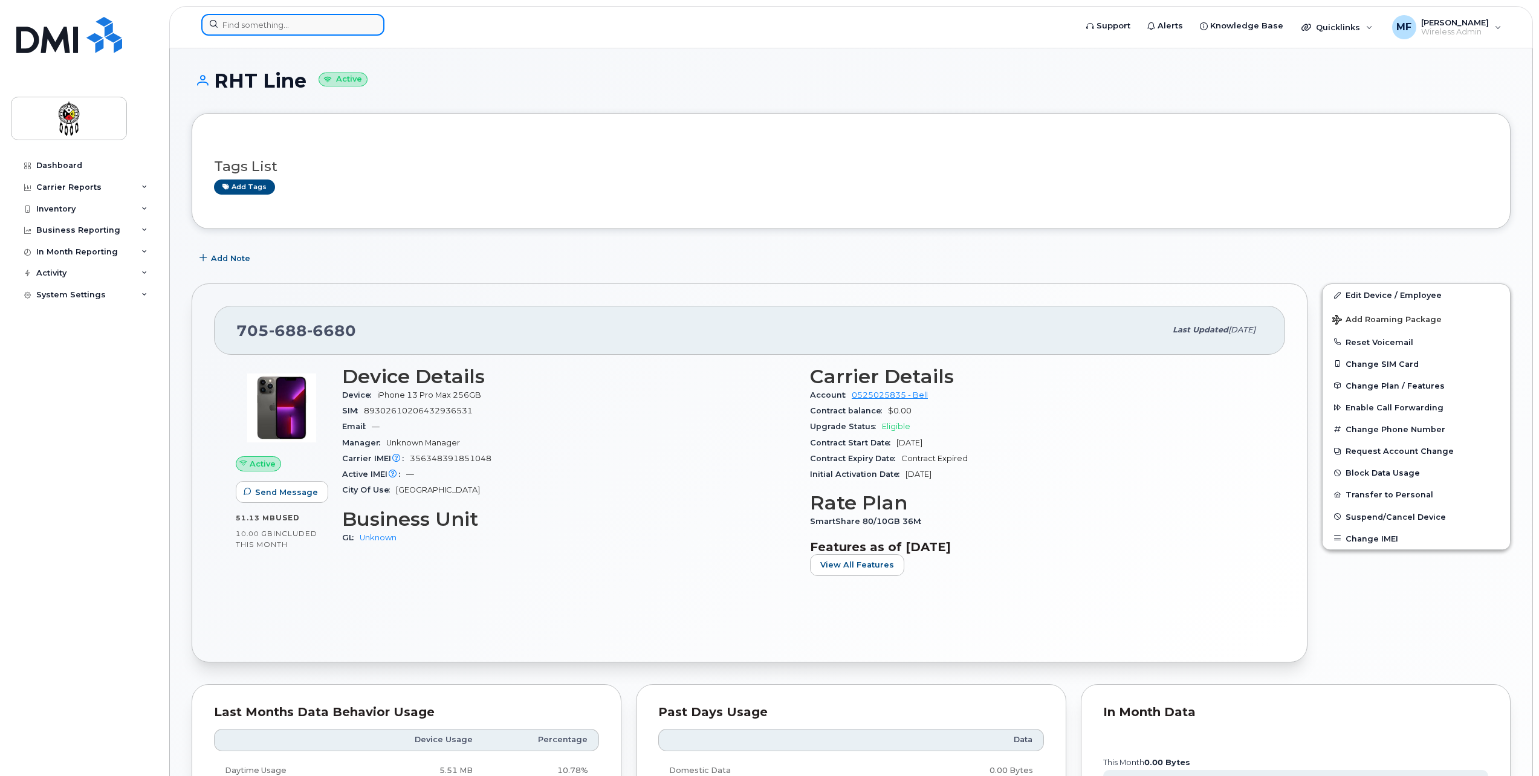
click at [255, 30] on input at bounding box center [292, 25] width 183 height 22
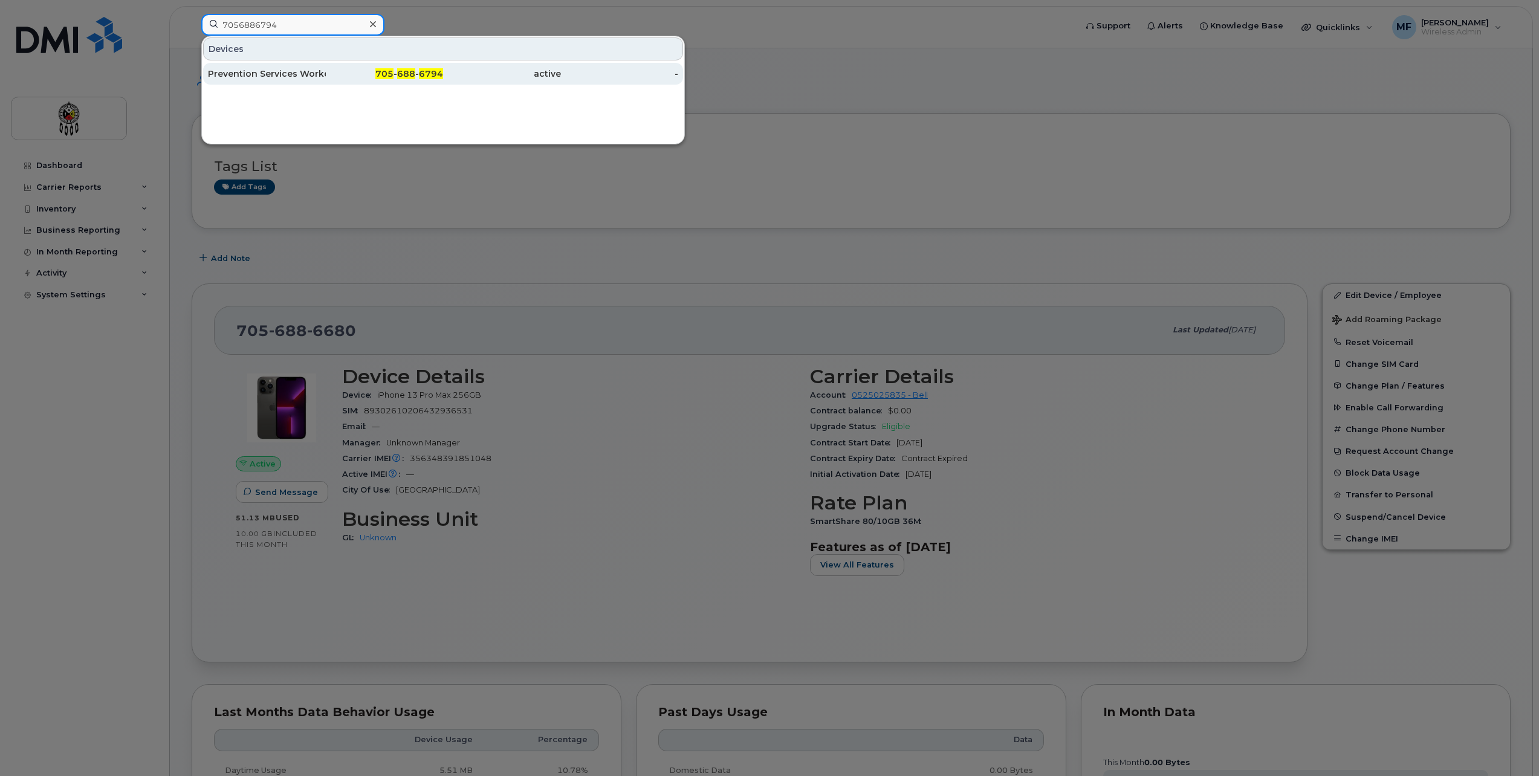
type input "7056886794"
click at [341, 68] on div "705 - 688 - 6794" at bounding box center [385, 74] width 118 height 22
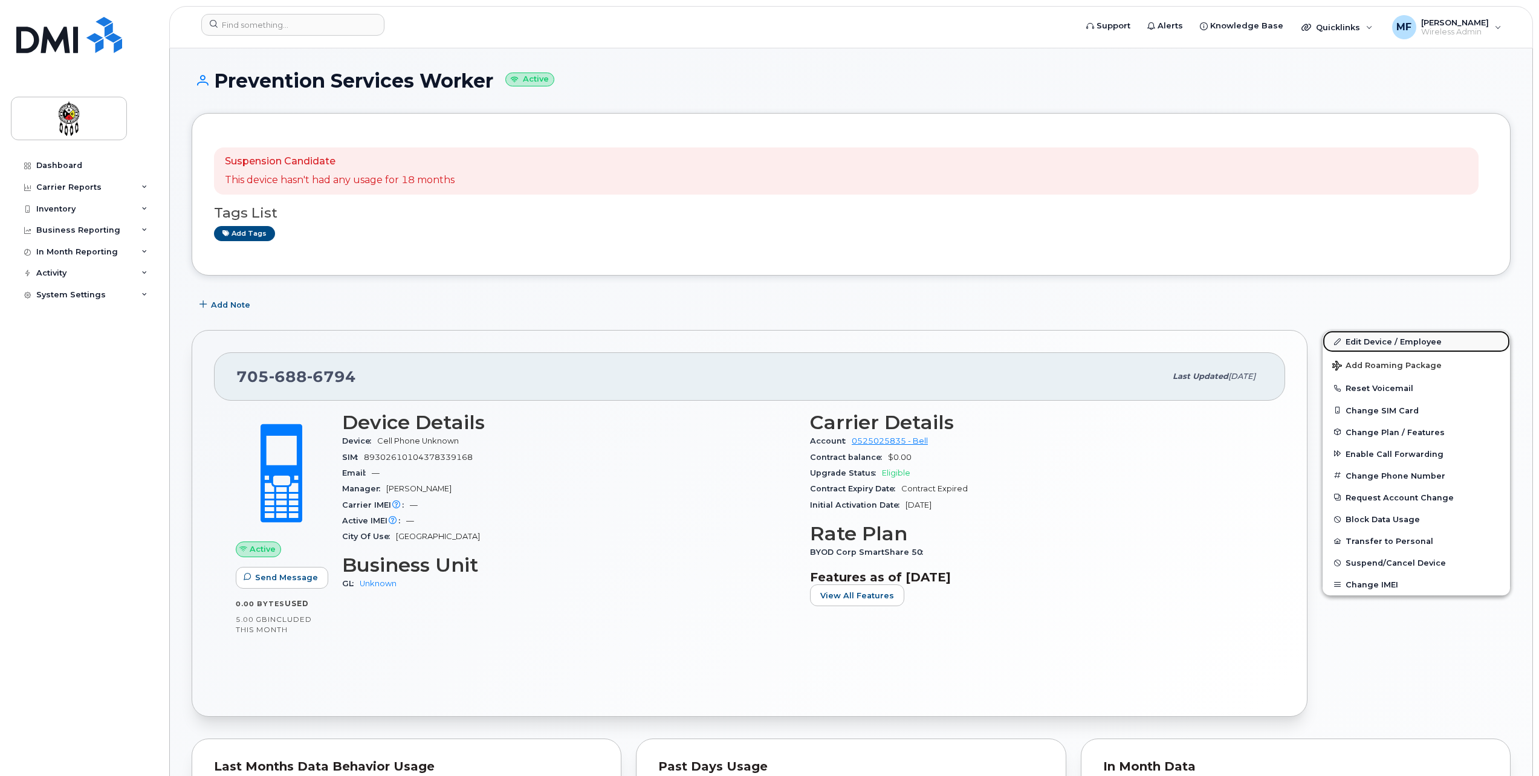
click at [1426, 340] on link "Edit Device / Employee" at bounding box center [1416, 342] width 187 height 22
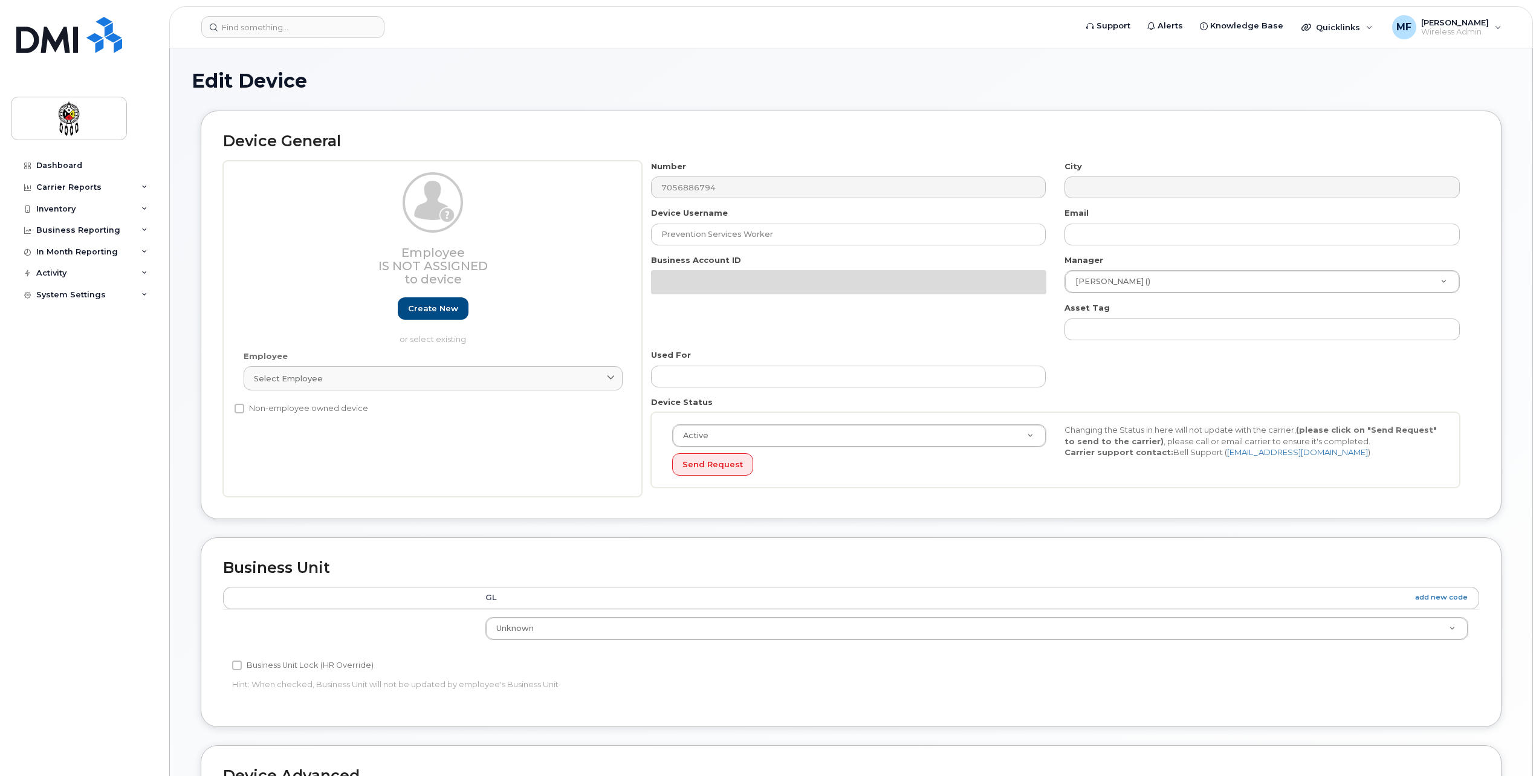
select select "651562"
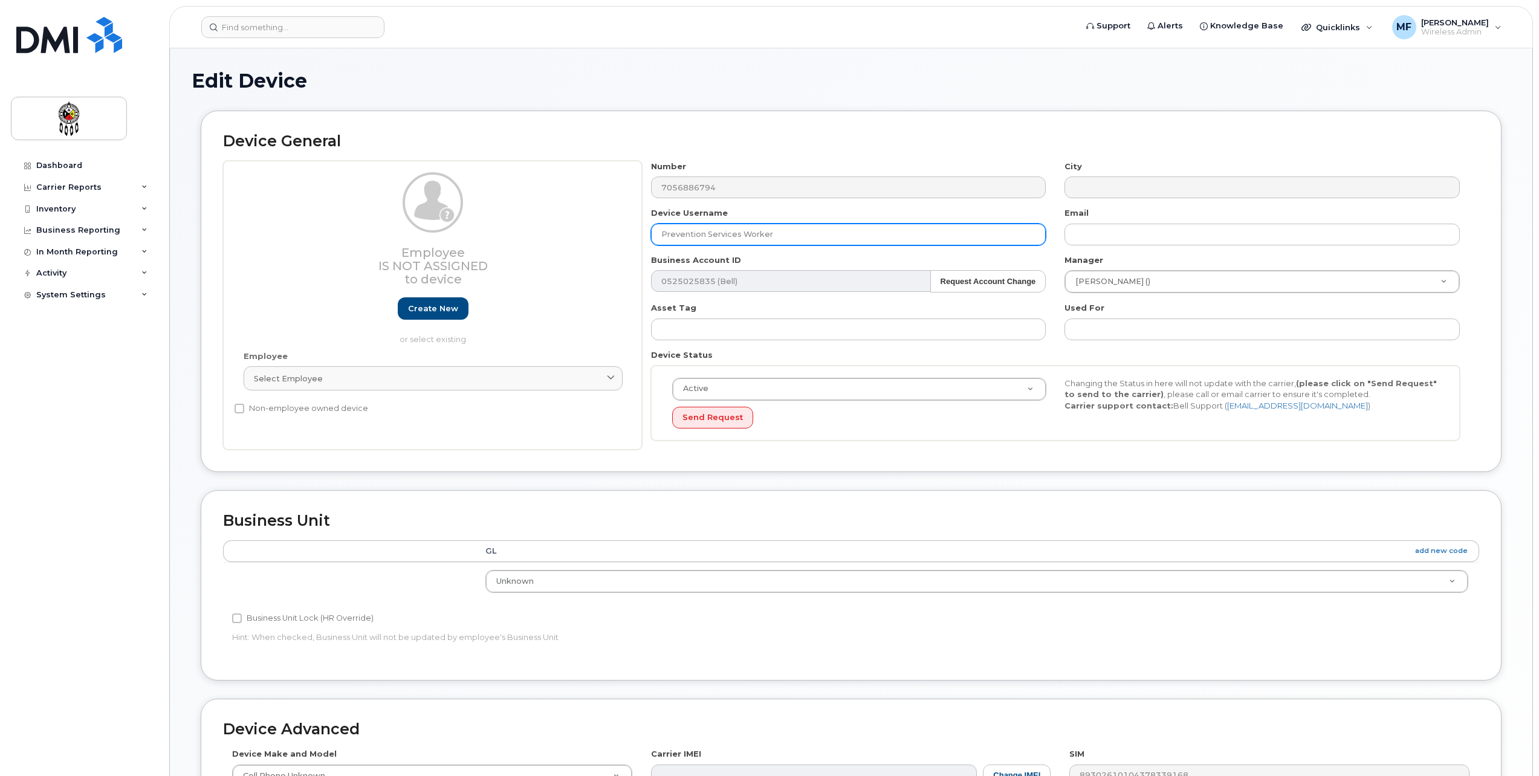
click at [788, 232] on input "Prevention Services Worker" at bounding box center [848, 235] width 395 height 22
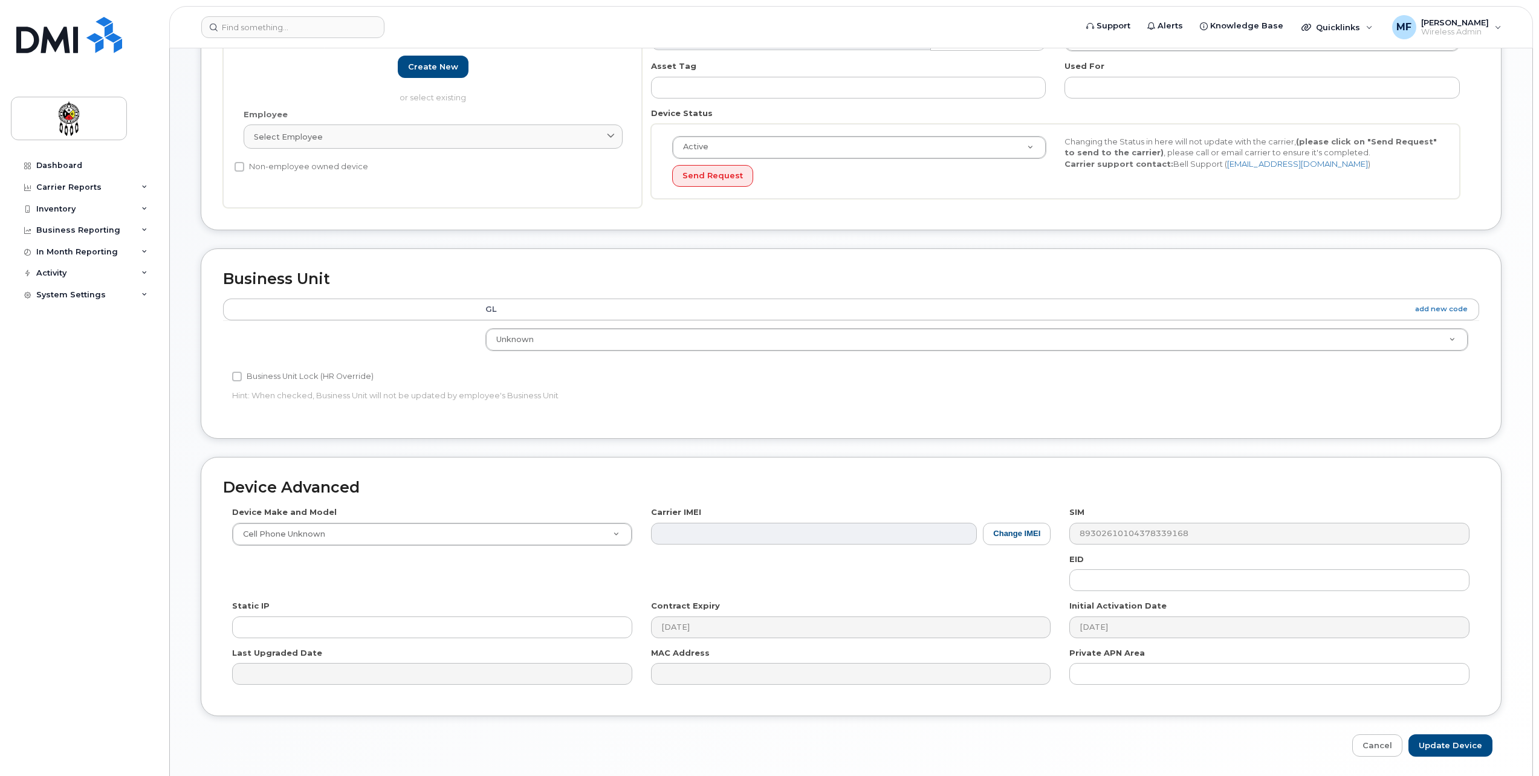
scroll to position [283, 0]
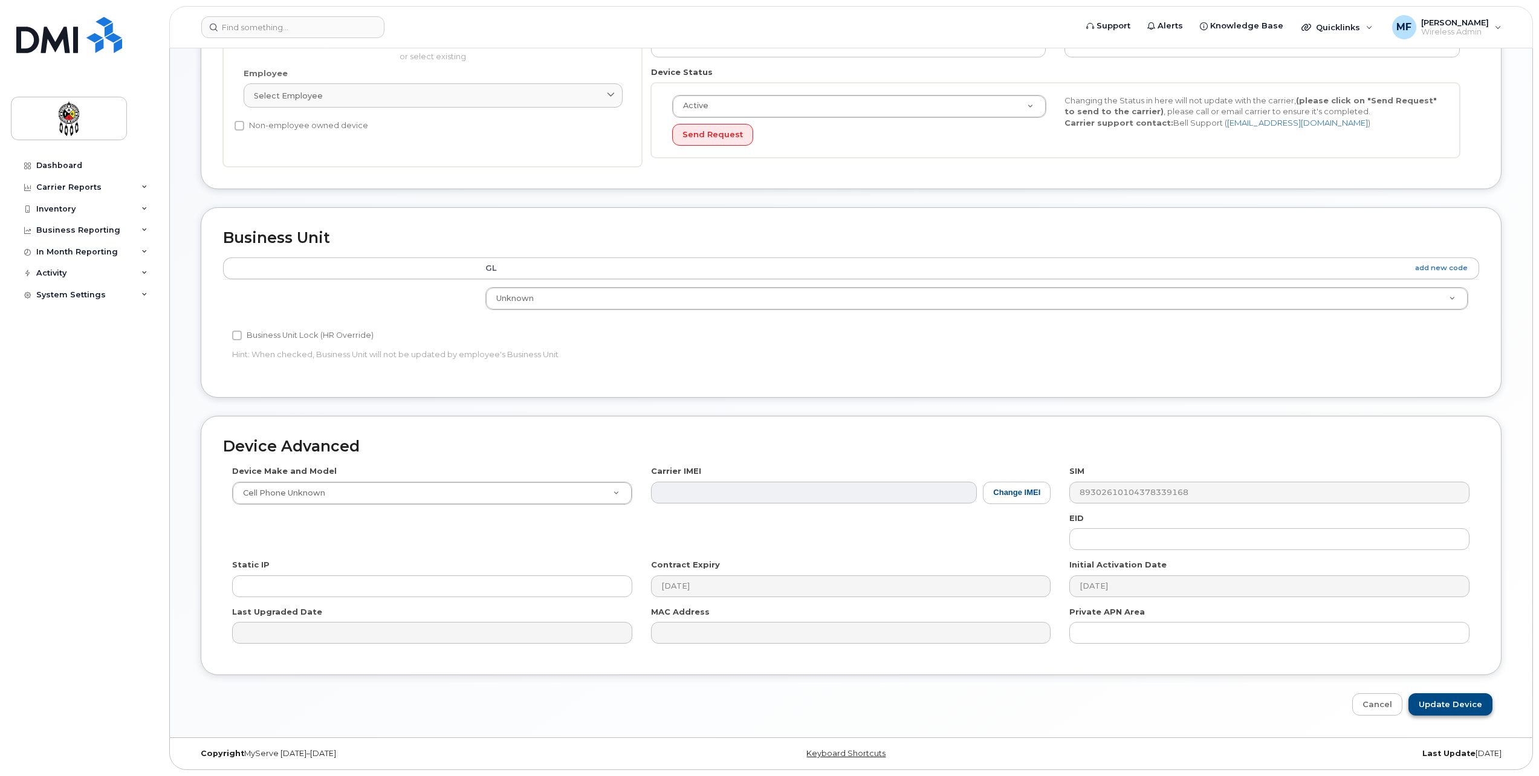
type input "Prevention Services 3"
click at [1431, 704] on input "Update Device" at bounding box center [1451, 704] width 84 height 22
type input "Saving..."
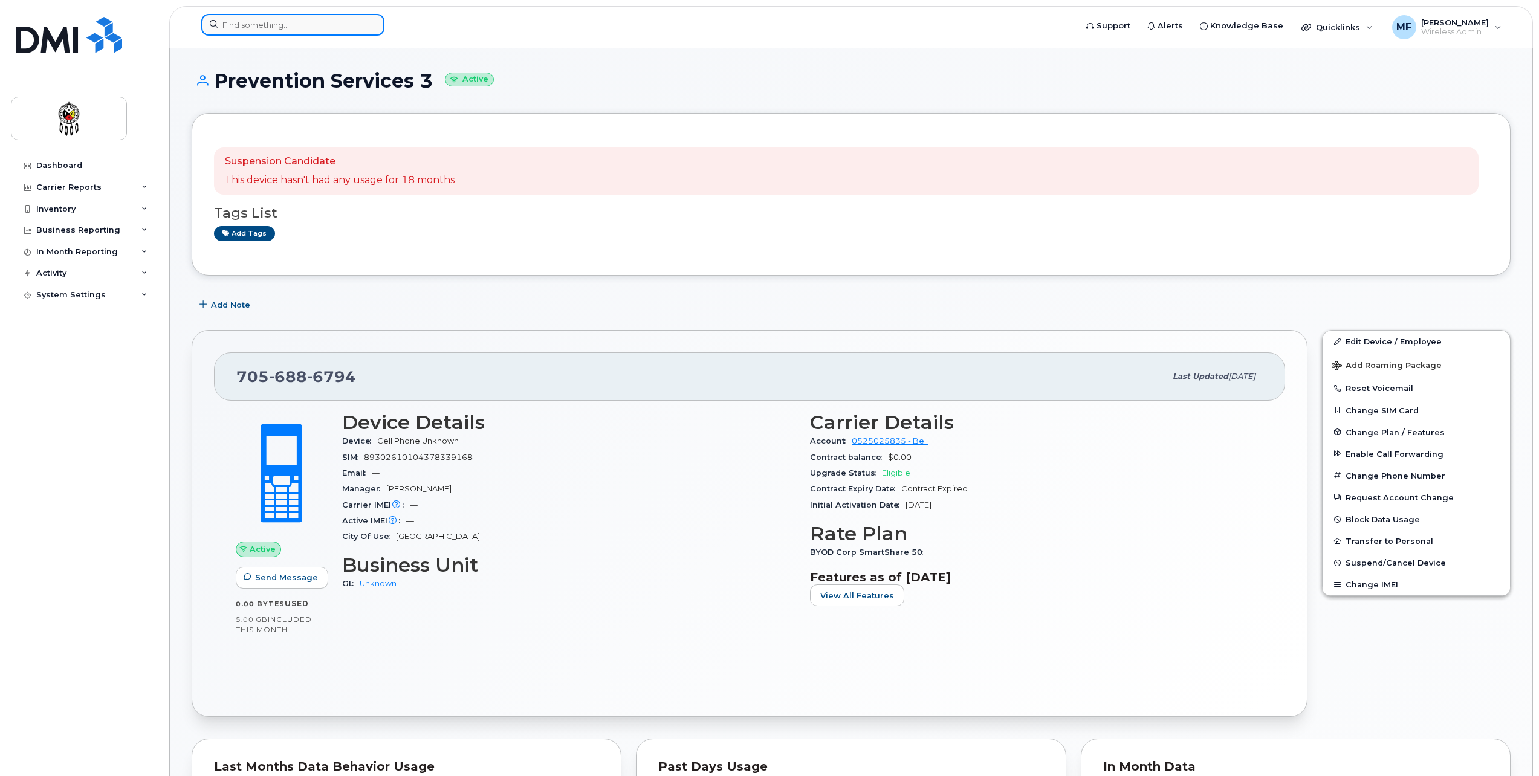
click at [269, 25] on input at bounding box center [292, 25] width 183 height 22
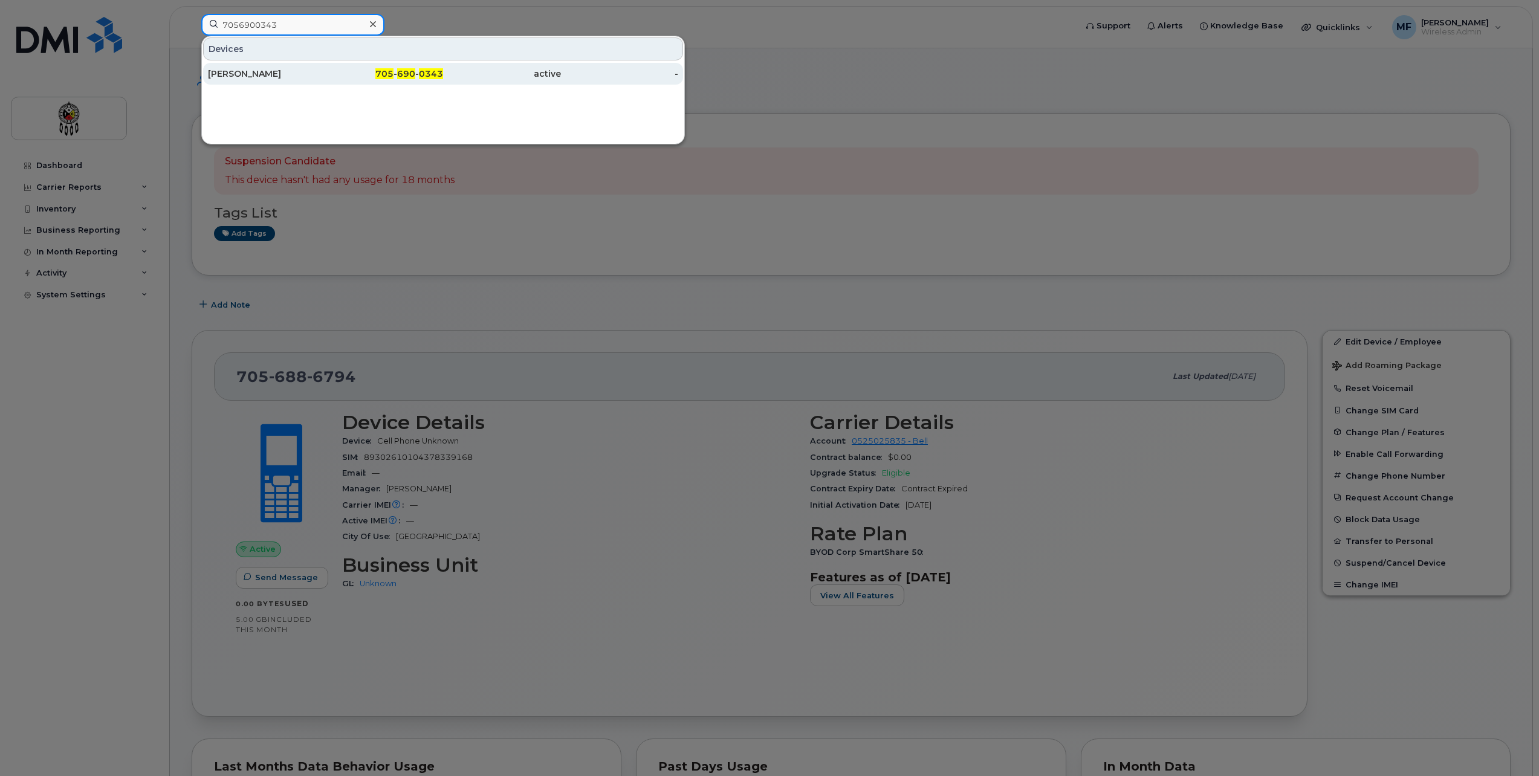
type input "7056900343"
click at [390, 68] on div "705 - 690 - 0343" at bounding box center [385, 74] width 118 height 22
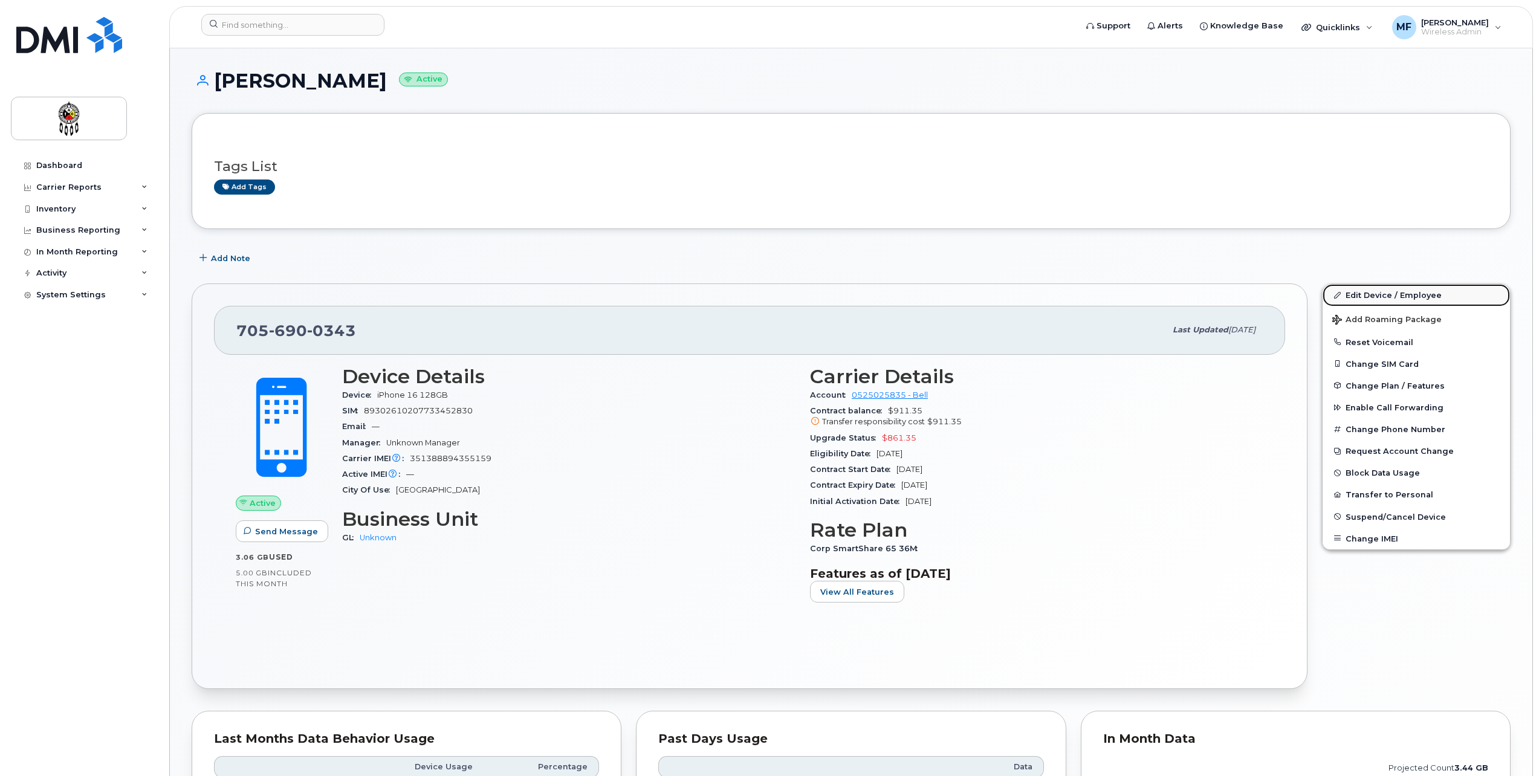
click at [1429, 296] on link "Edit Device / Employee" at bounding box center [1416, 295] width 187 height 22
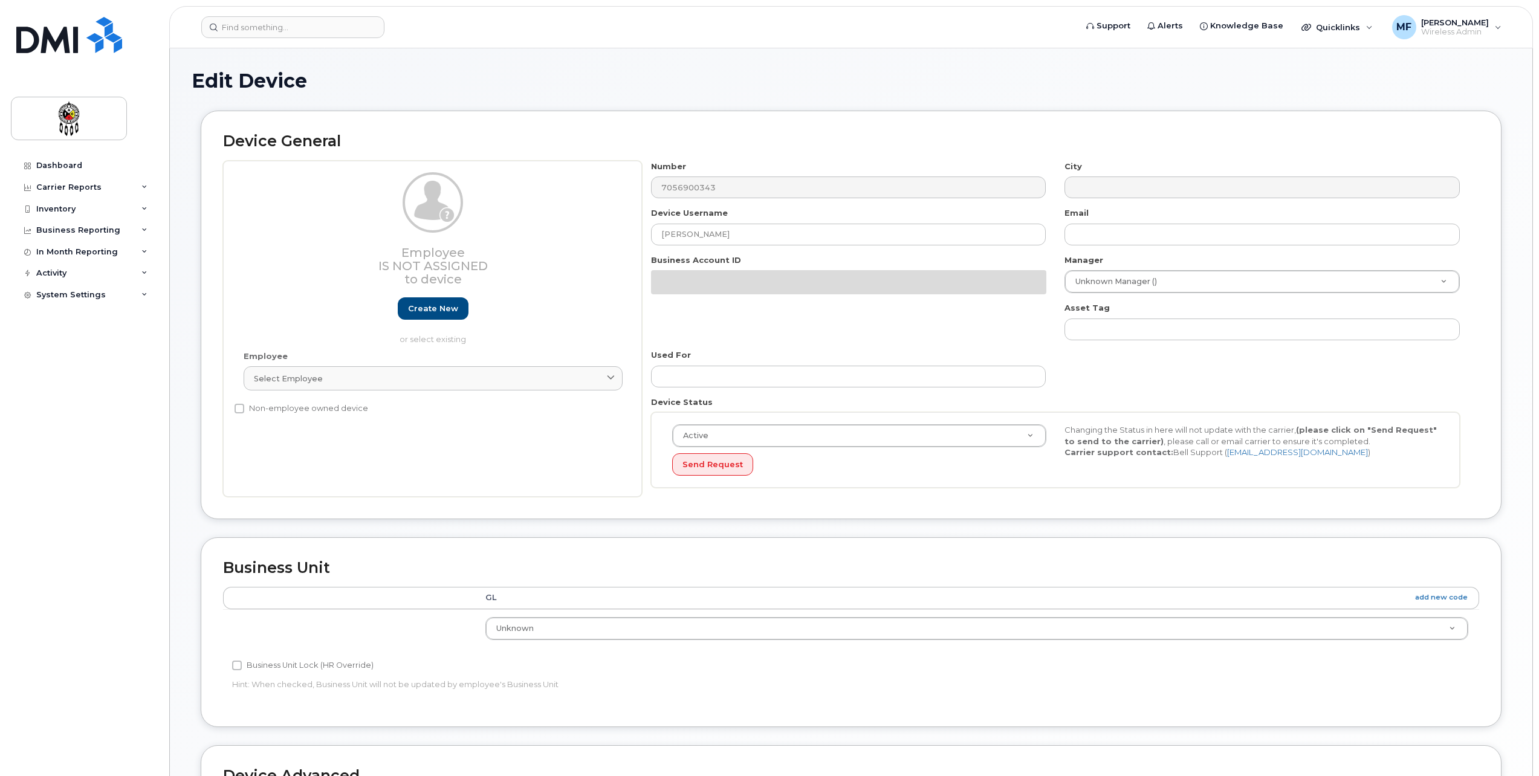
select select "651562"
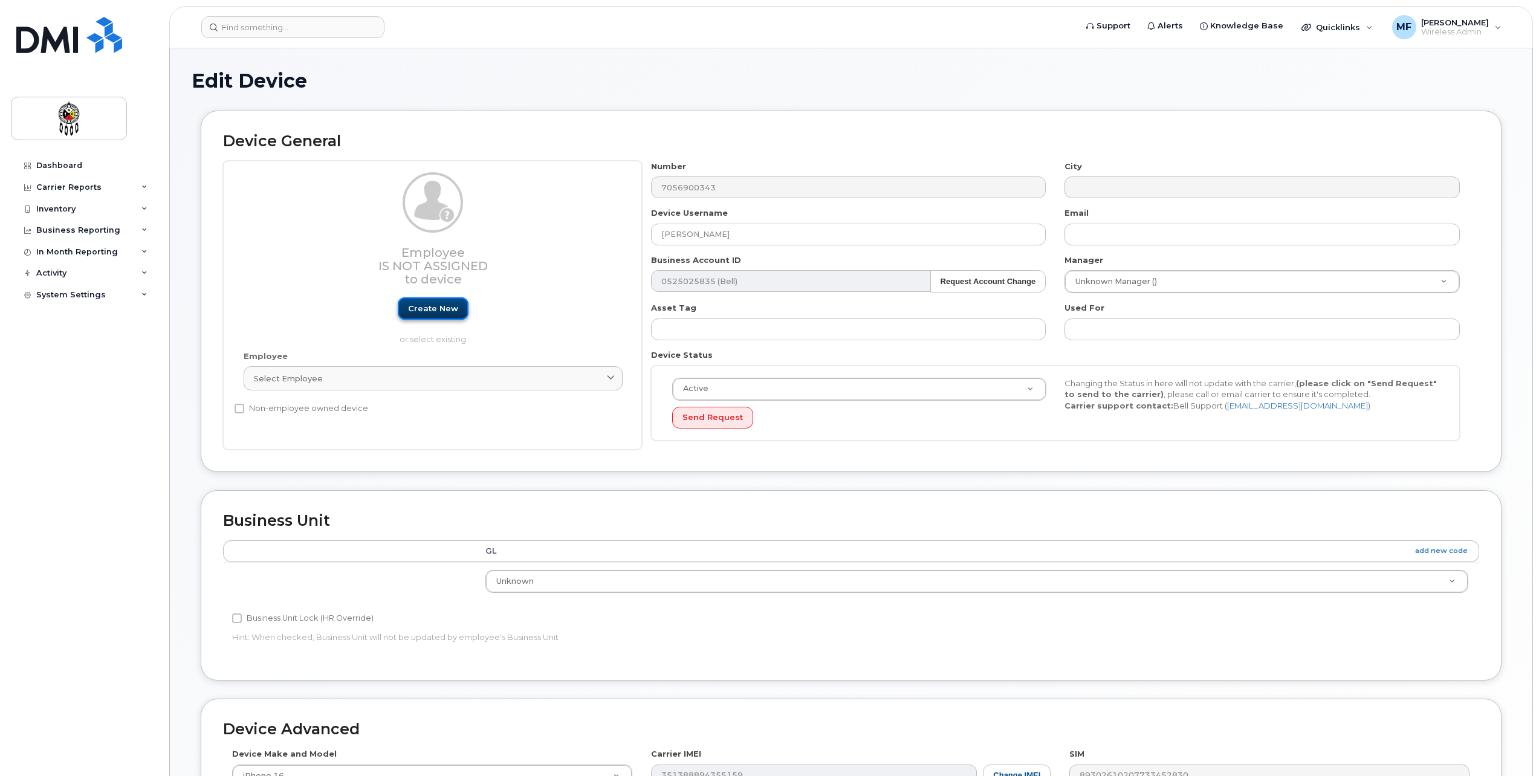
click at [435, 304] on link "Create new" at bounding box center [433, 308] width 71 height 22
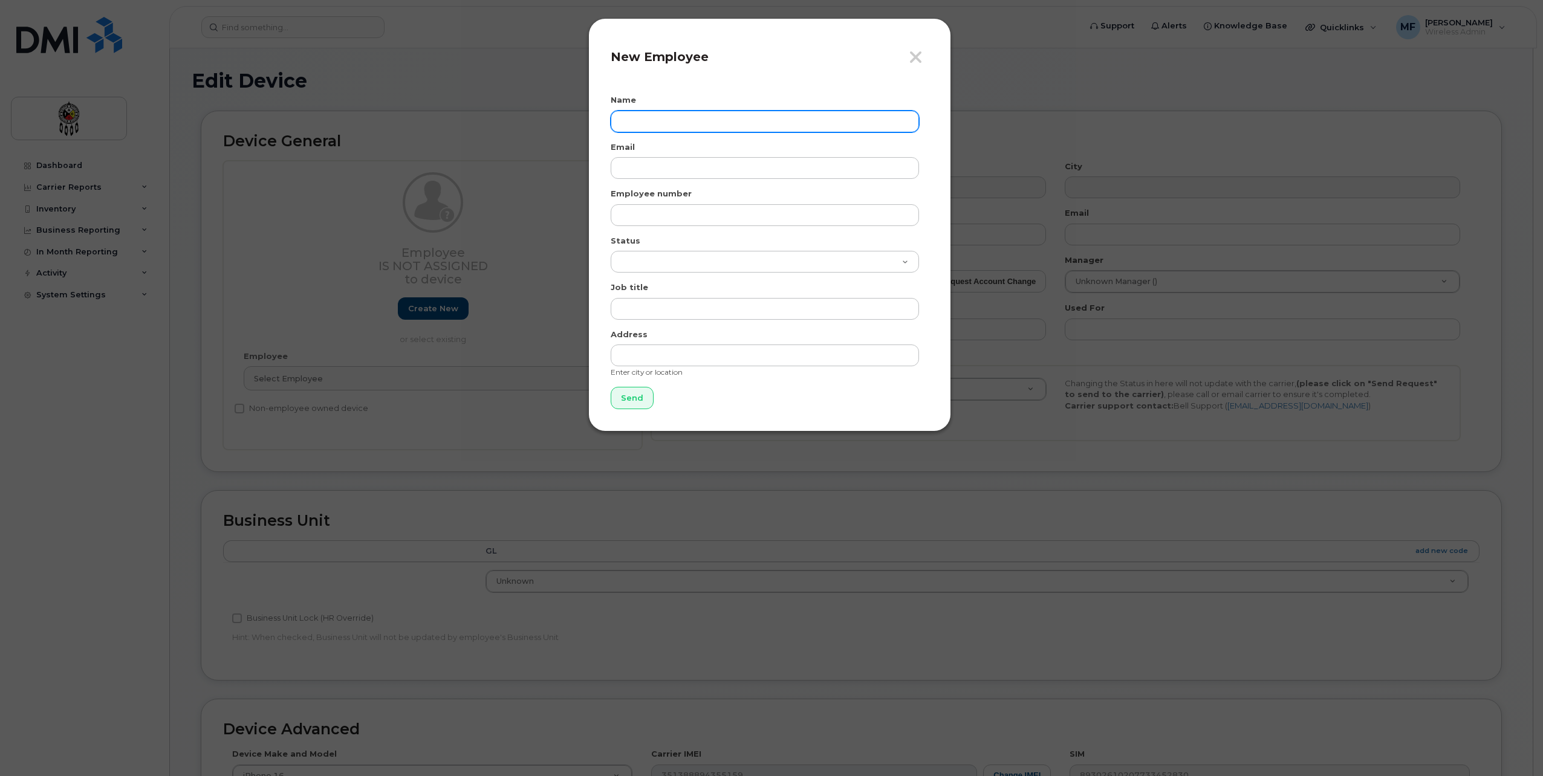
click at [735, 115] on input "text" at bounding box center [765, 122] width 308 height 22
type input "[PERSON_NAME]"
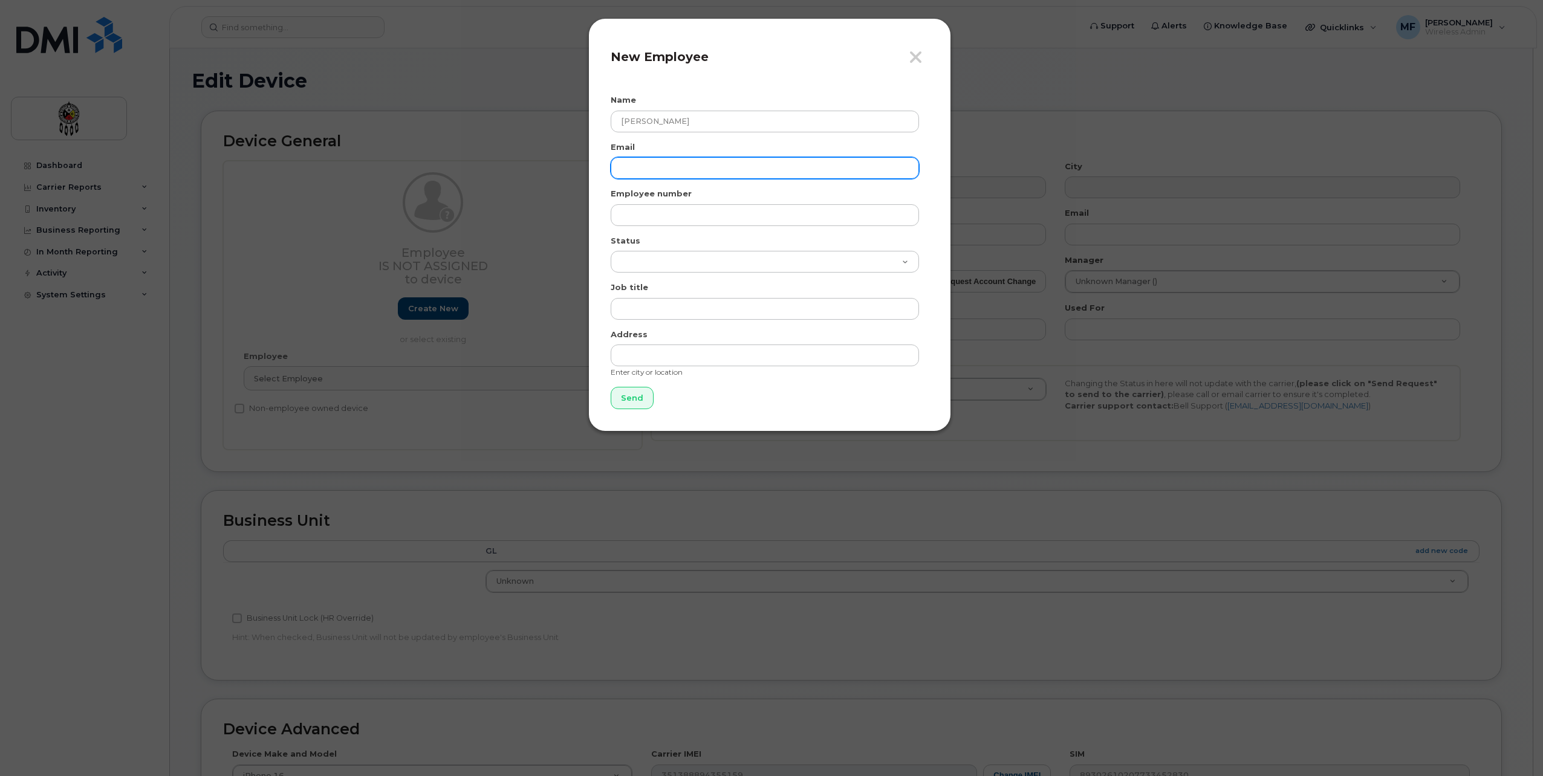
click at [716, 165] on input "email" at bounding box center [765, 168] width 308 height 22
click at [664, 173] on input "email" at bounding box center [765, 168] width 308 height 22
paste input "[EMAIL_ADDRESS][DOMAIN_NAME]"
type input "marcoeshkibok@wiikwemkoong.ca"
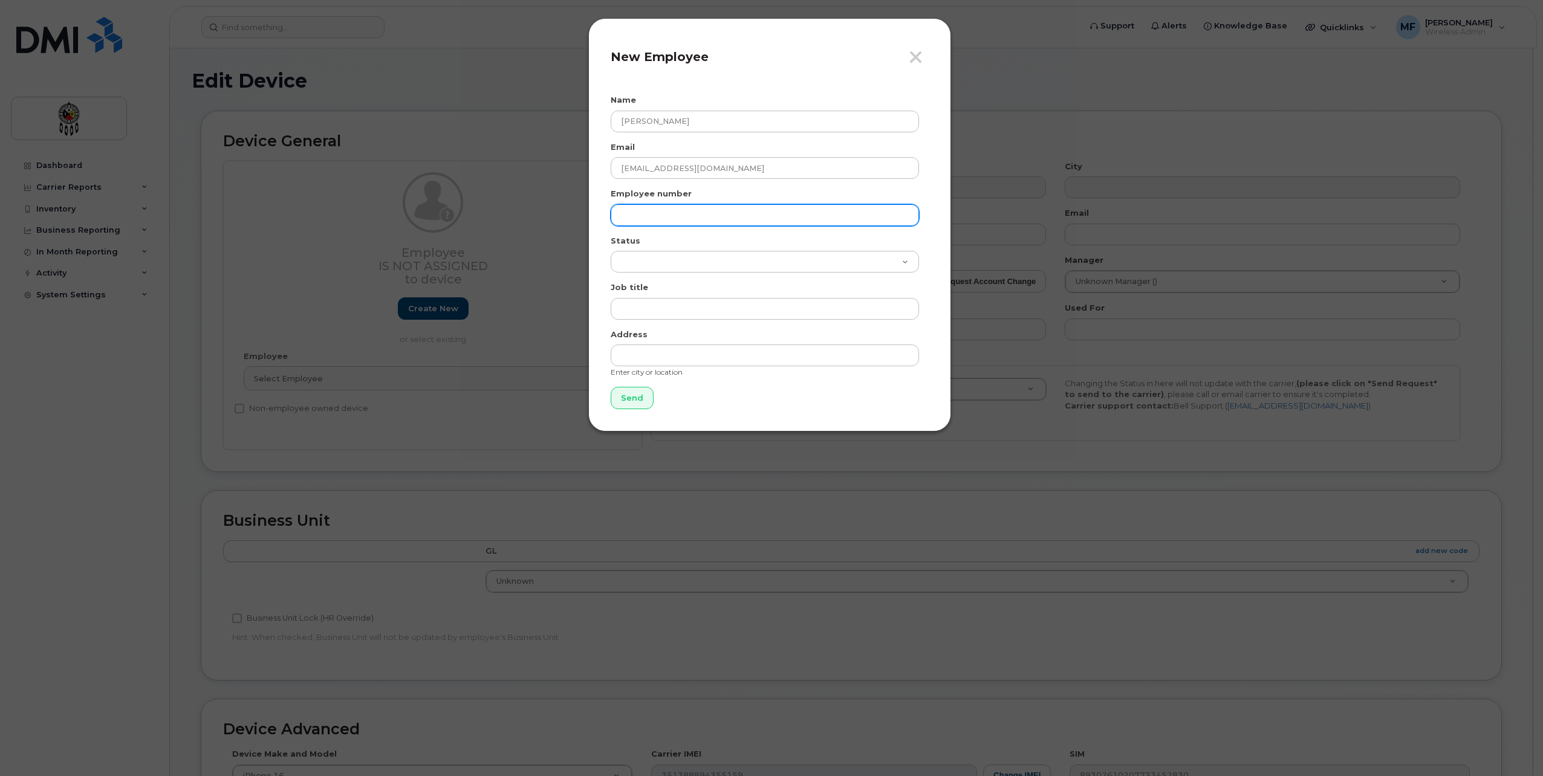
click at [669, 213] on input "text" at bounding box center [765, 215] width 308 height 22
type input "1836"
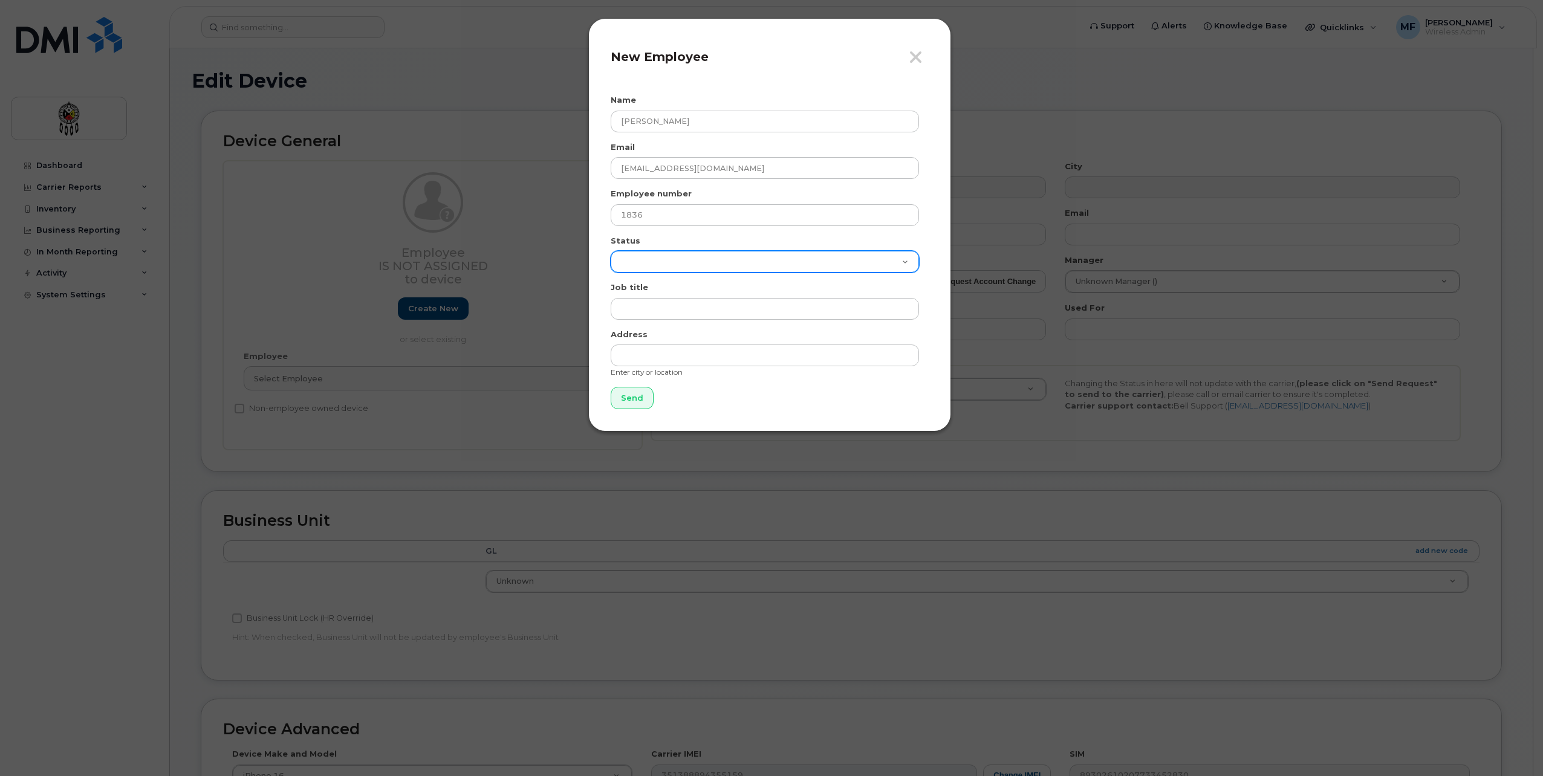
click at [785, 254] on select "Active On-Leave Long Term Short Term Maternity Leave Temp Layoff Inactive" at bounding box center [765, 262] width 308 height 22
select select "active"
click at [611, 251] on select "Active On-Leave Long Term Short Term Maternity Leave Temp Layoff Inactive" at bounding box center [765, 262] width 308 height 22
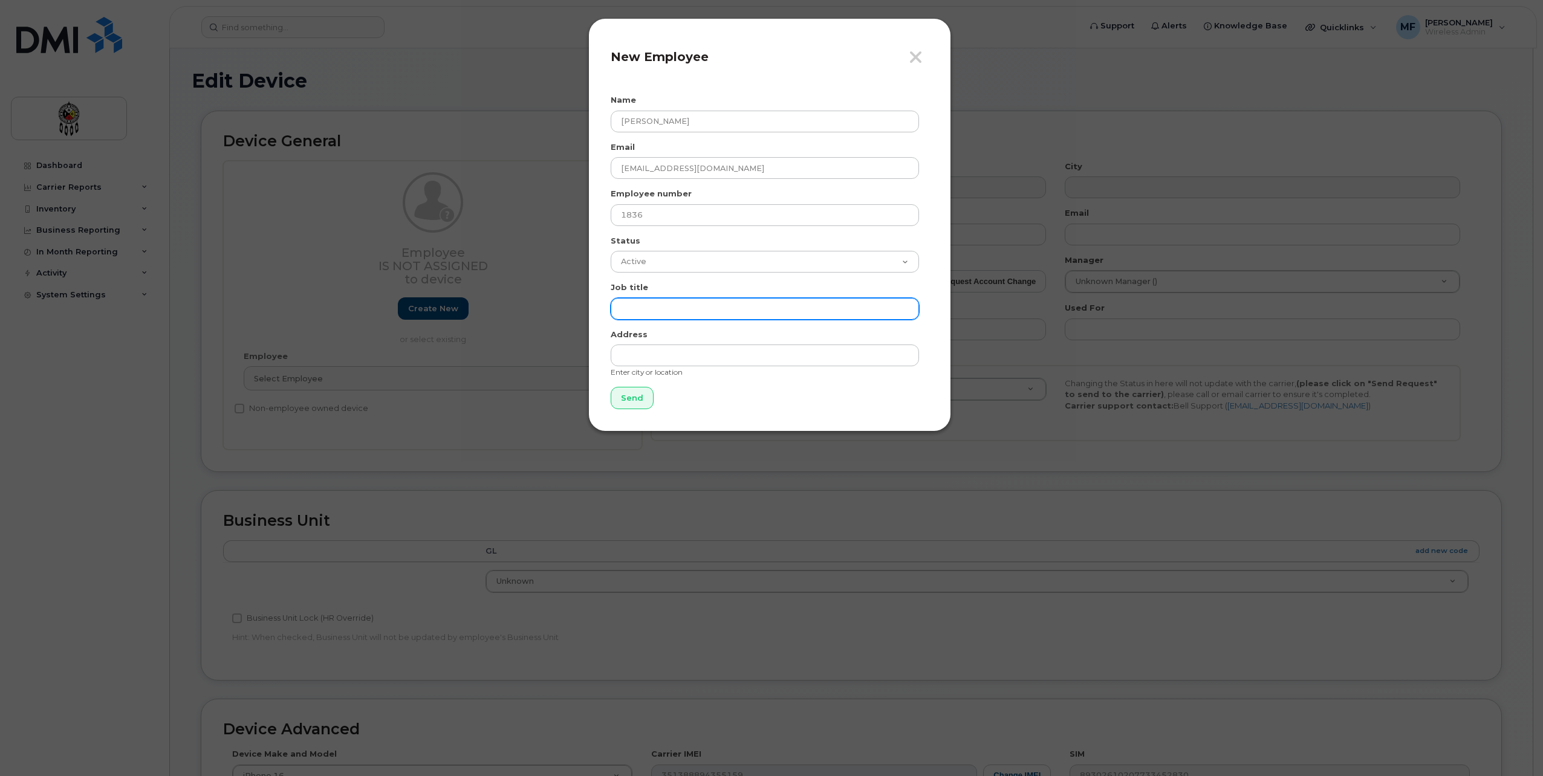
click at [679, 304] on input "text" at bounding box center [765, 309] width 308 height 22
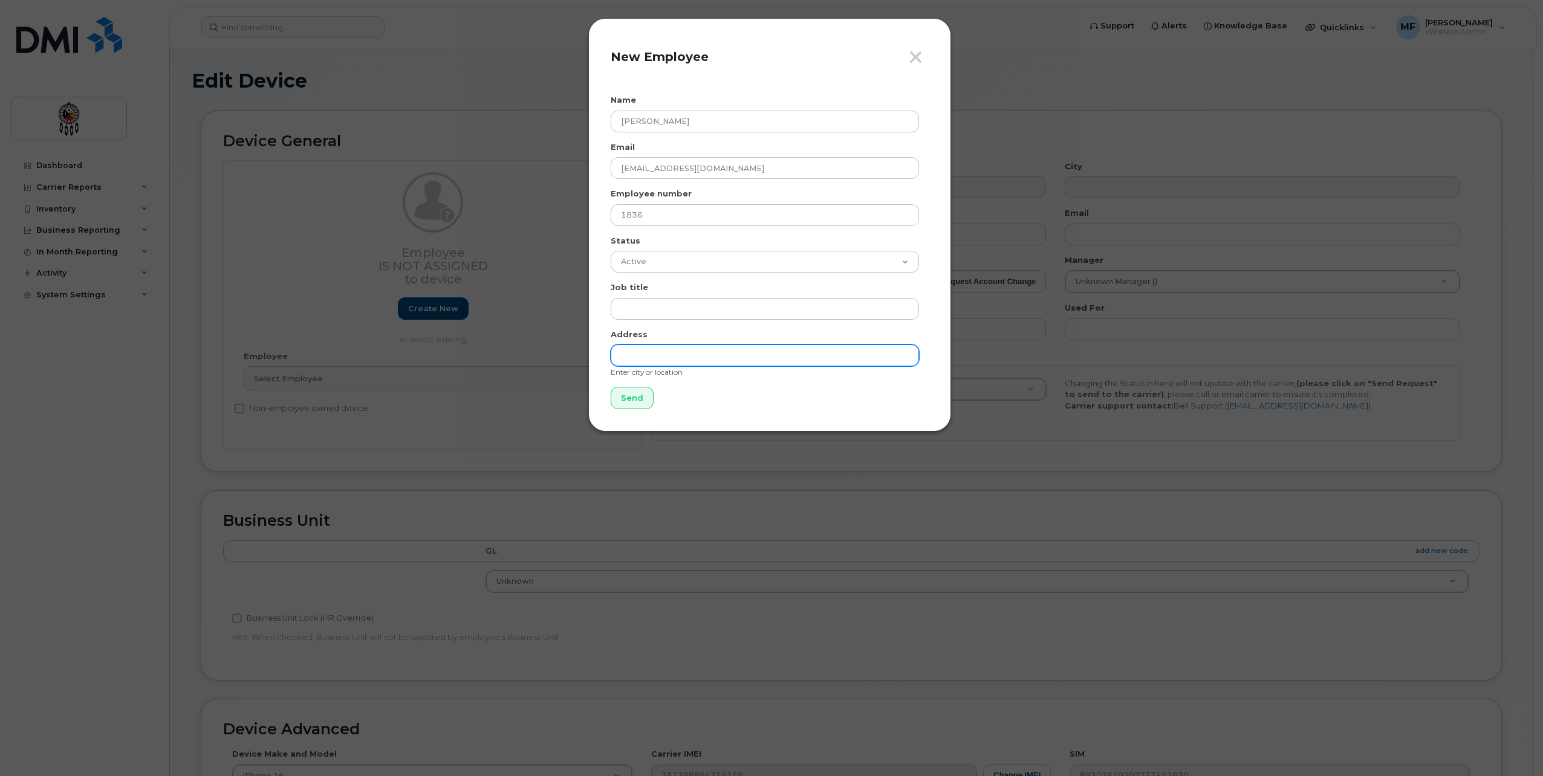
click at [666, 355] on input "text" at bounding box center [765, 356] width 308 height 22
type input "Wikwemikong"
click at [621, 400] on input "Send" at bounding box center [632, 398] width 43 height 22
type input "Send"
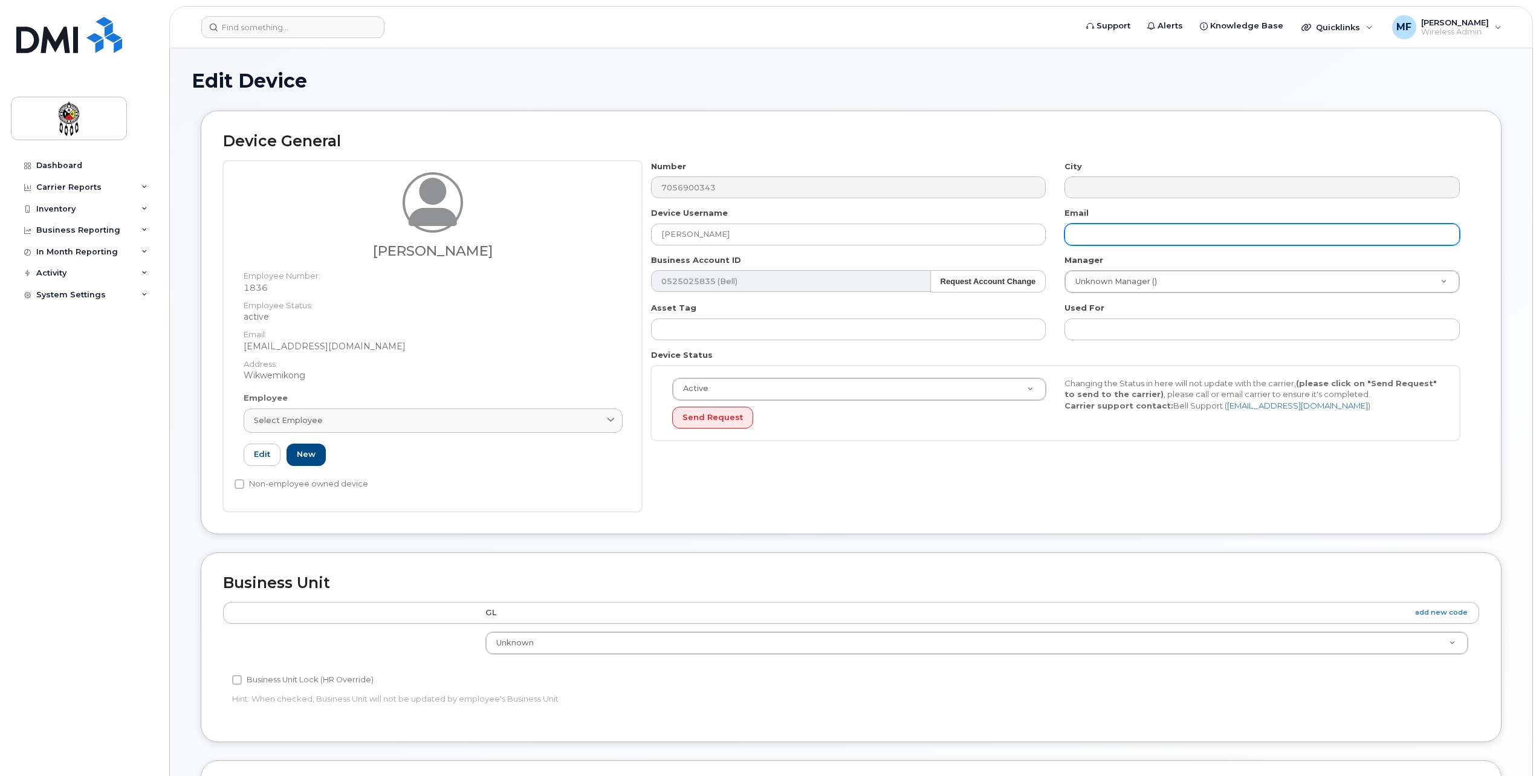
click at [1100, 229] on input "text" at bounding box center [1262, 235] width 395 height 22
type input "marcoeshkibok@wiikwemkoong.ca"
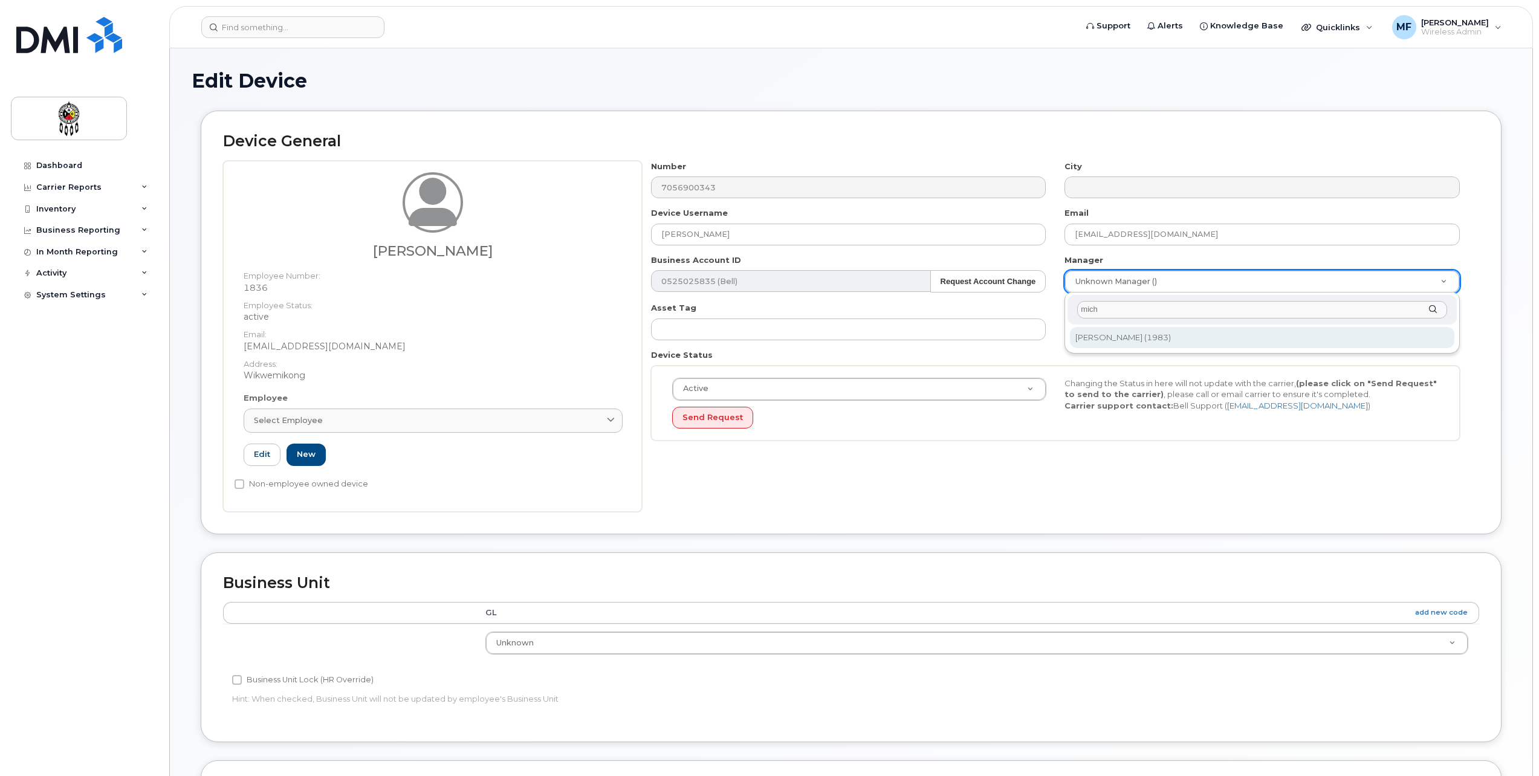
type input "mich"
type input "1710842"
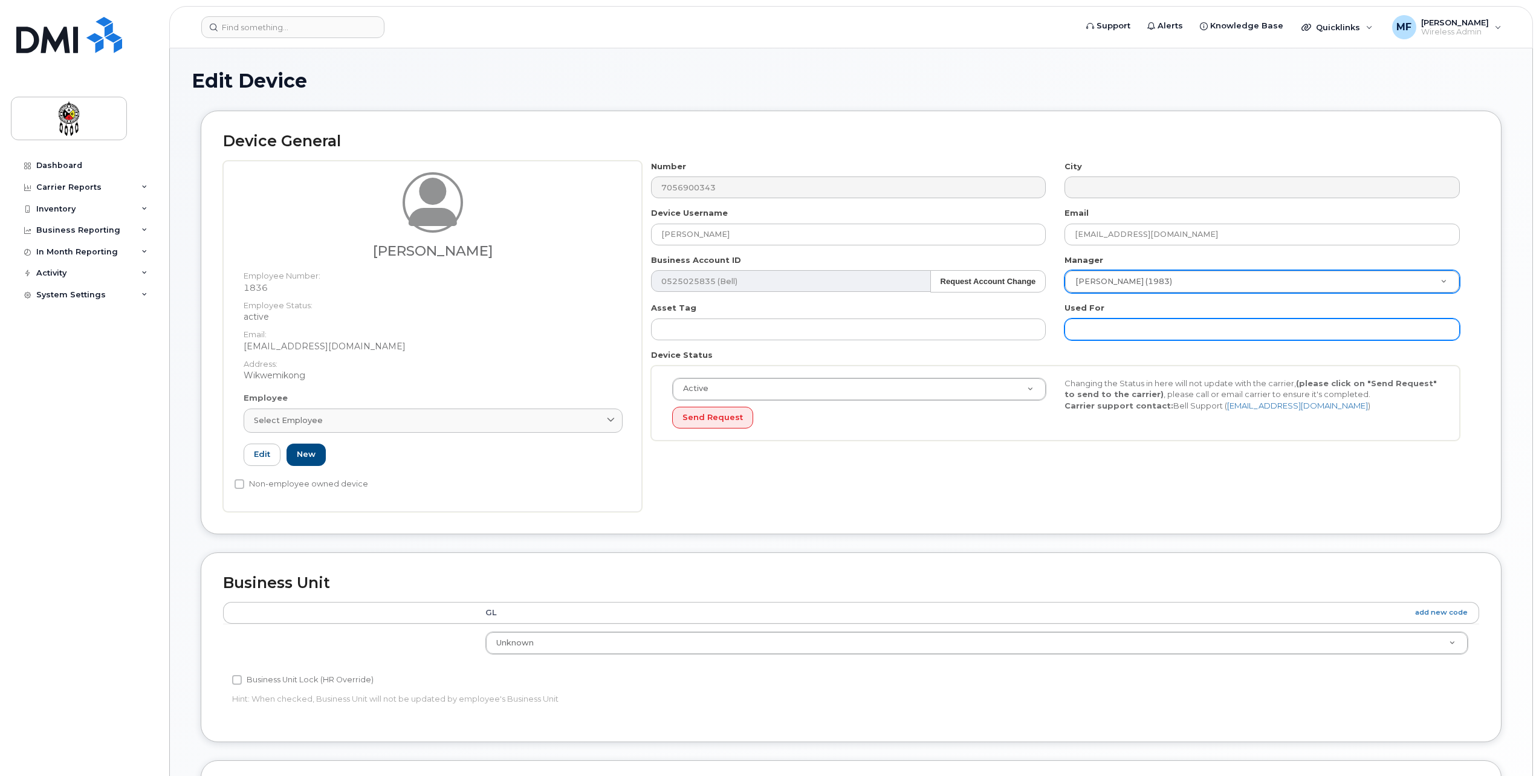
click at [1158, 331] on input "text" at bounding box center [1262, 330] width 395 height 22
type input "Work"
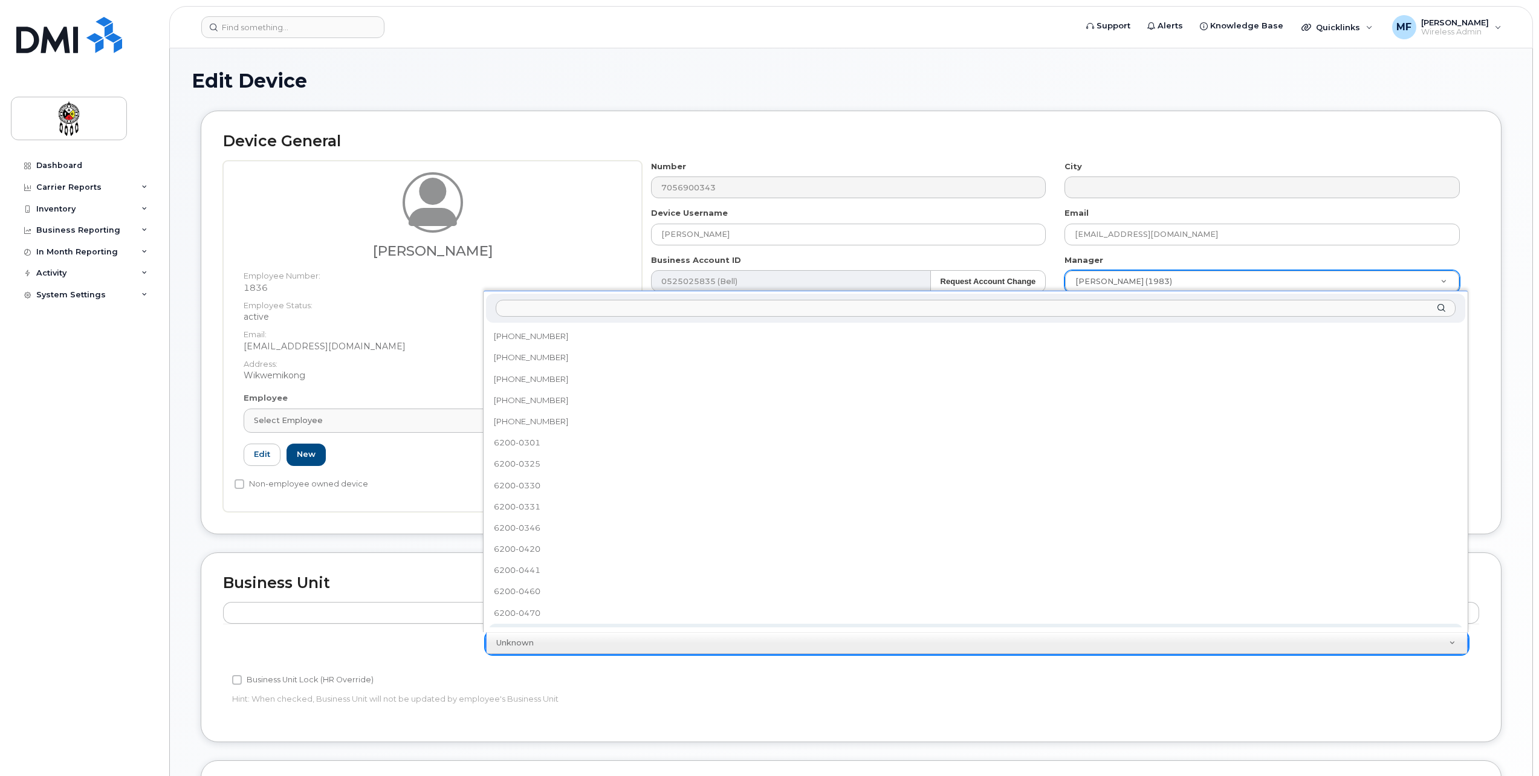
scroll to position [319, 0]
select select "651627"
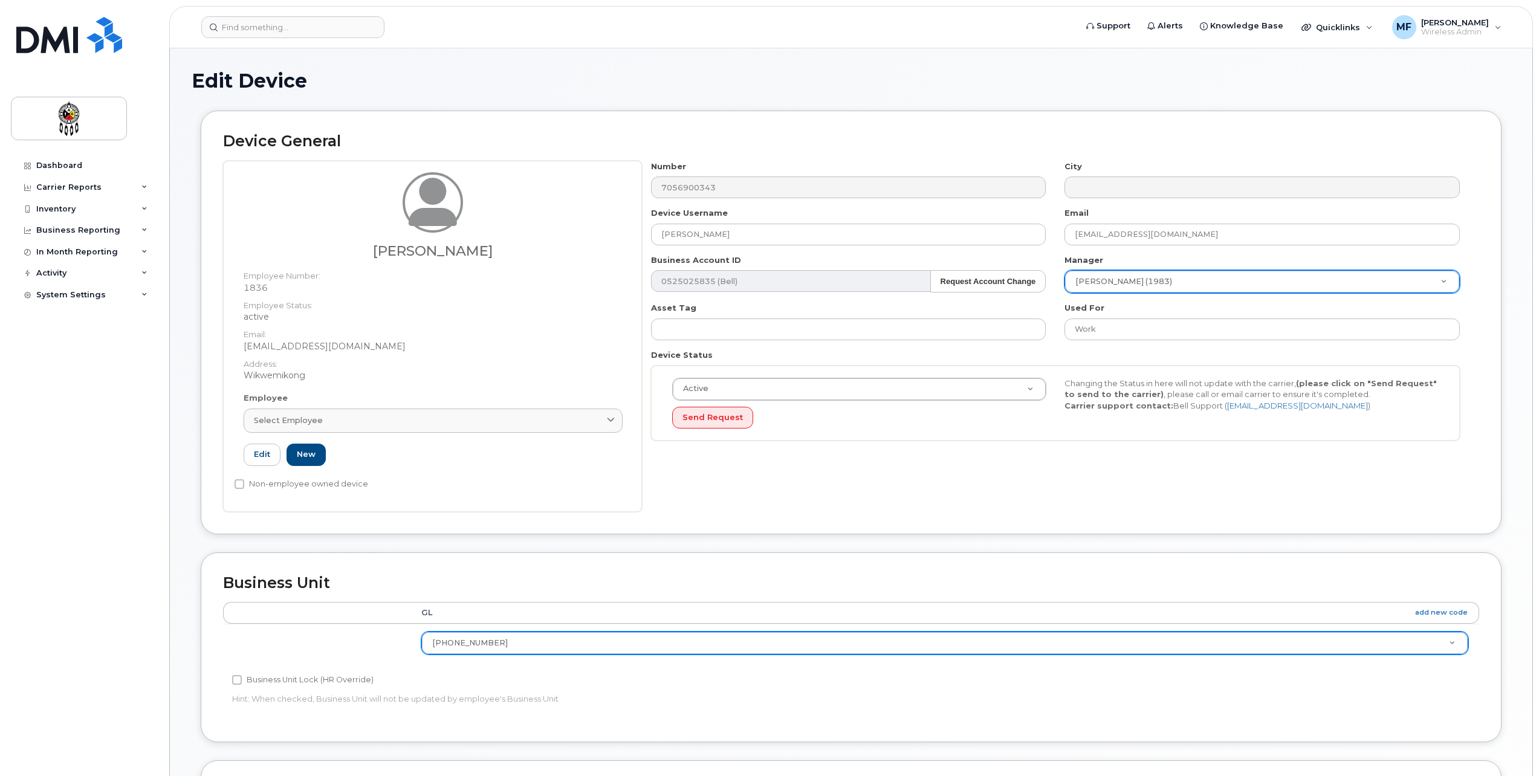
click at [843, 729] on div "Business Unit Accounting Categories Rules GL add new code 6200-0300-005 6001-06…" at bounding box center [851, 648] width 1301 height 190
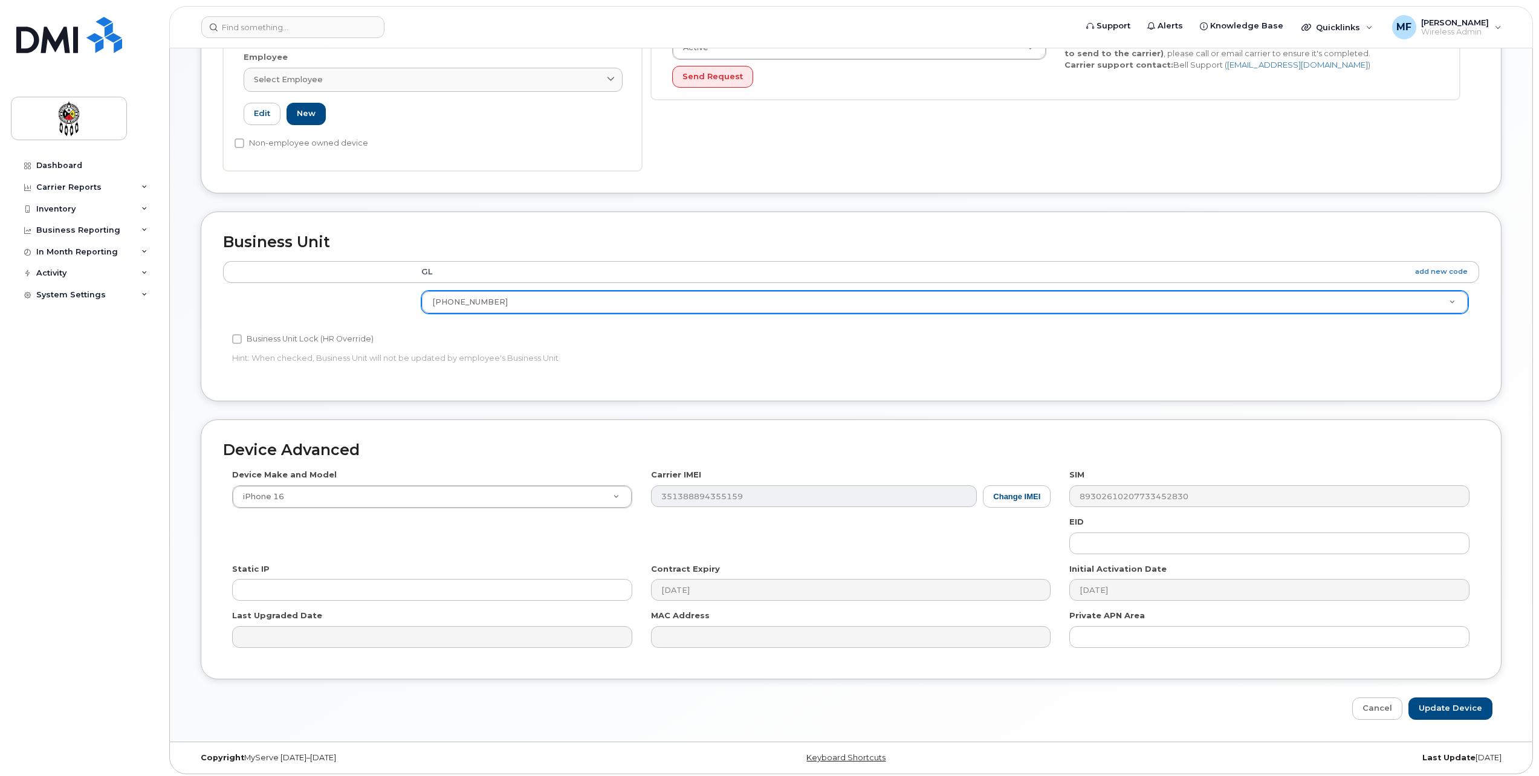
scroll to position [345, 0]
click at [1462, 700] on input "Update Device" at bounding box center [1451, 704] width 84 height 22
type input "Saving..."
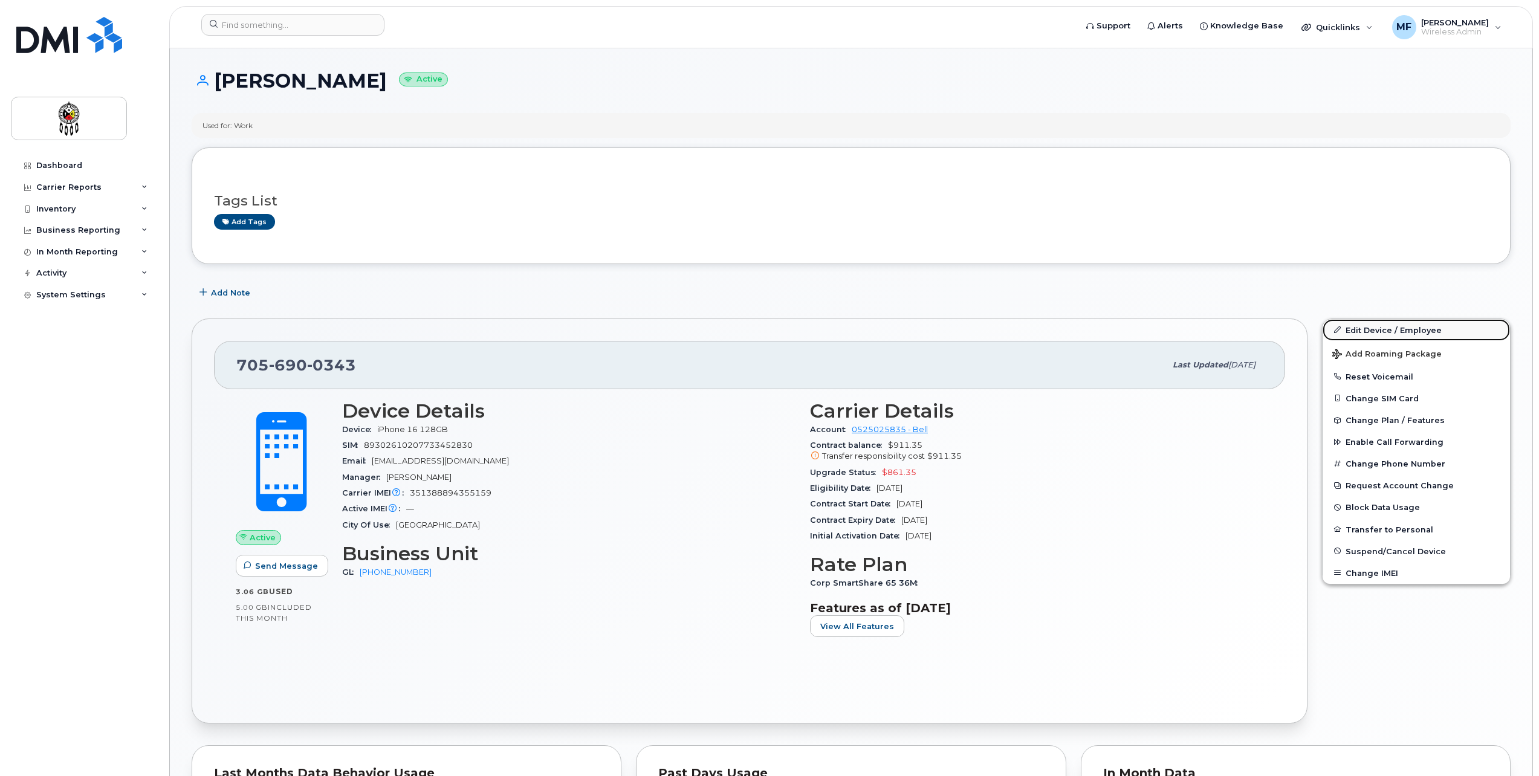
click at [1424, 331] on link "Edit Device / Employee" at bounding box center [1416, 330] width 187 height 22
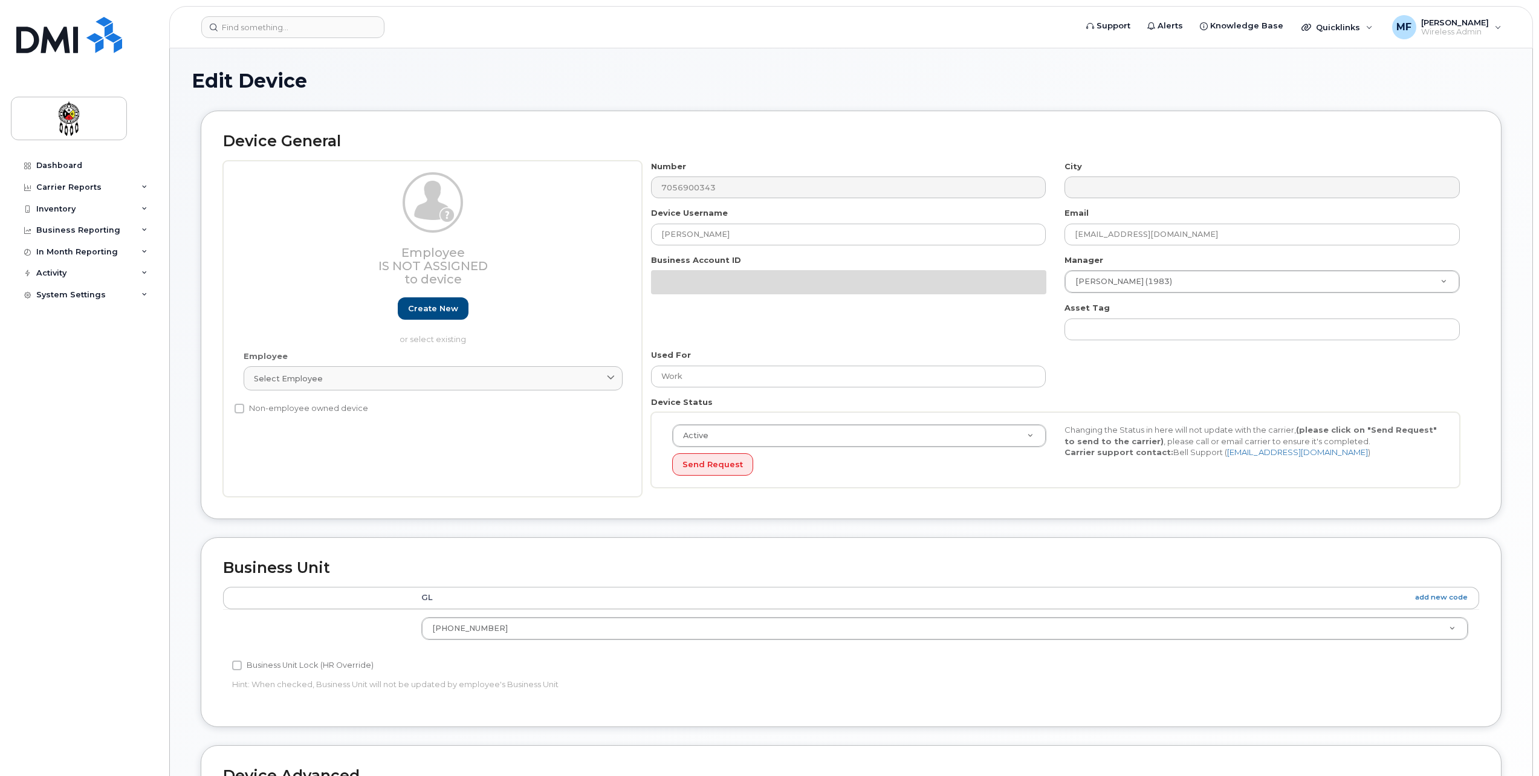
select select "651627"
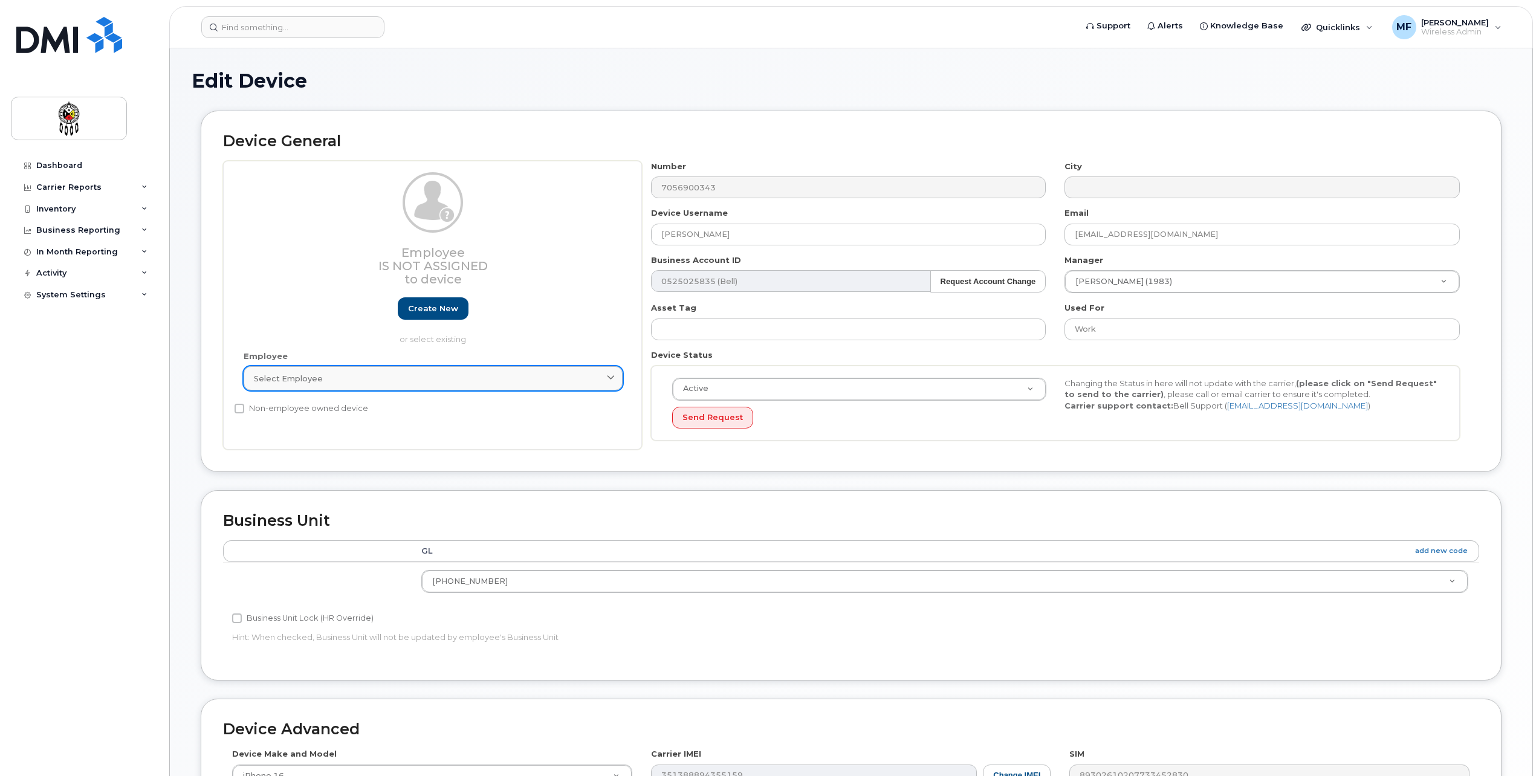
click at [277, 380] on span "Select employee" at bounding box center [288, 378] width 69 height 11
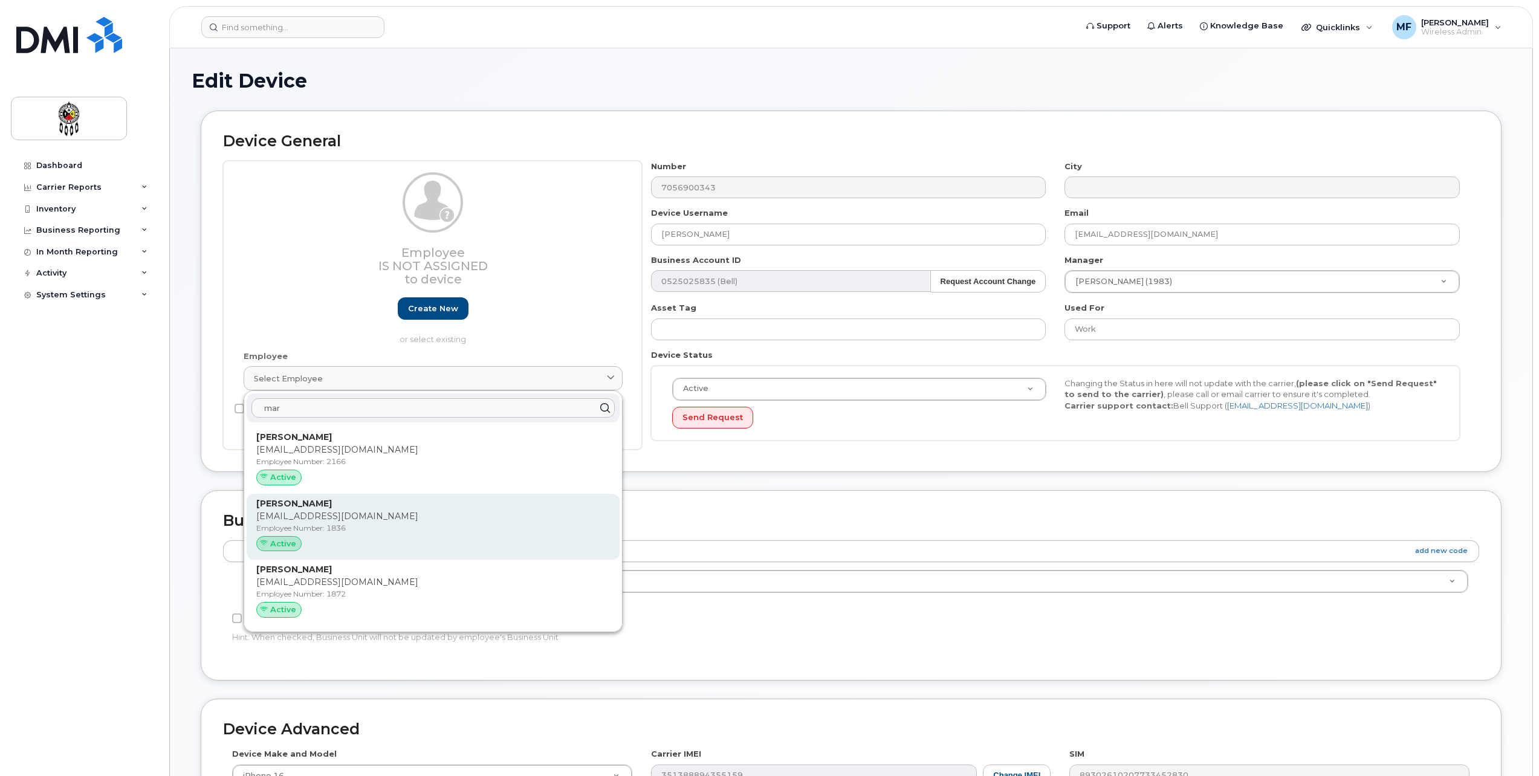
type input "mar"
click at [337, 514] on p "[EMAIL_ADDRESS][DOMAIN_NAME]" at bounding box center [433, 516] width 354 height 13
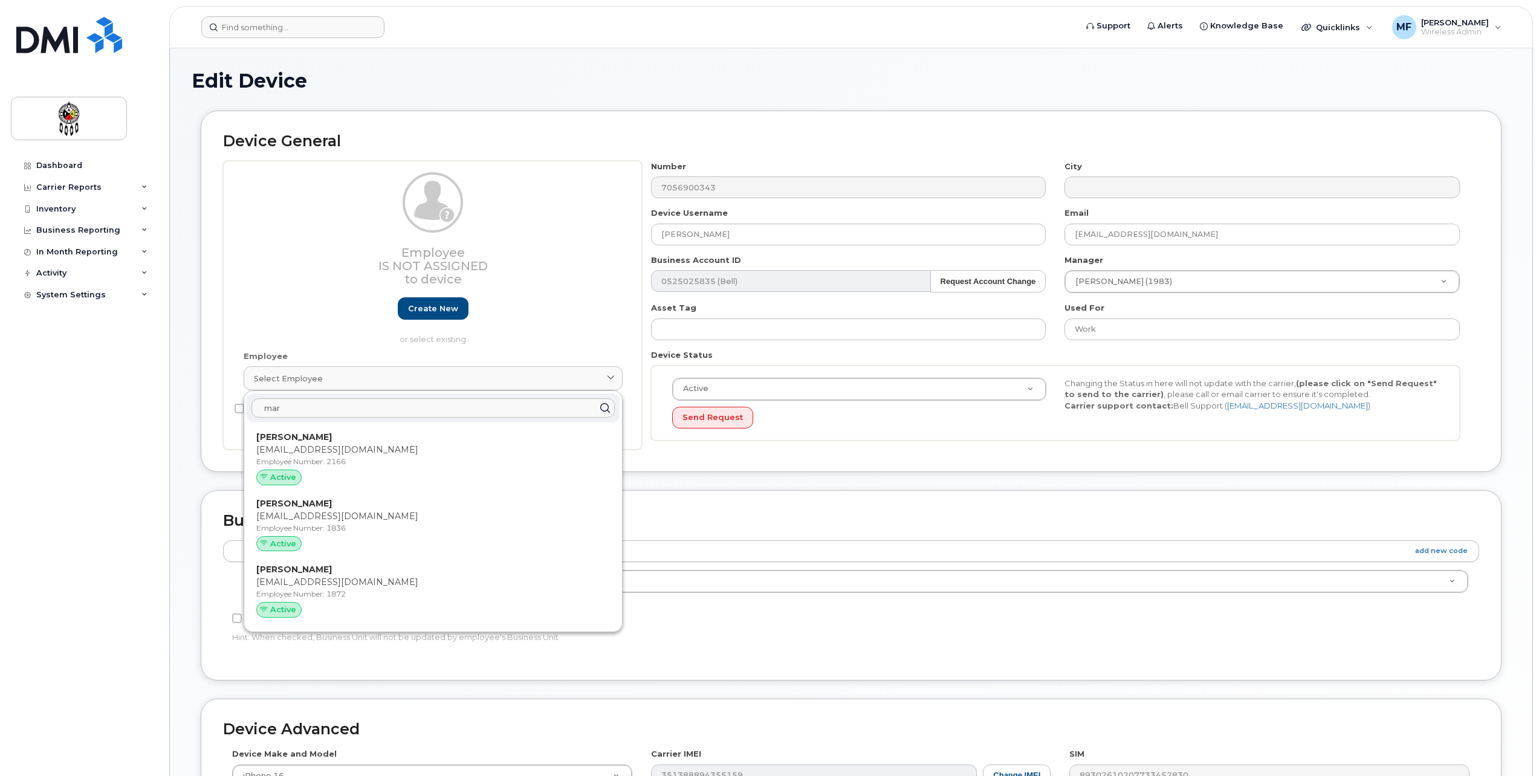
type input "1836"
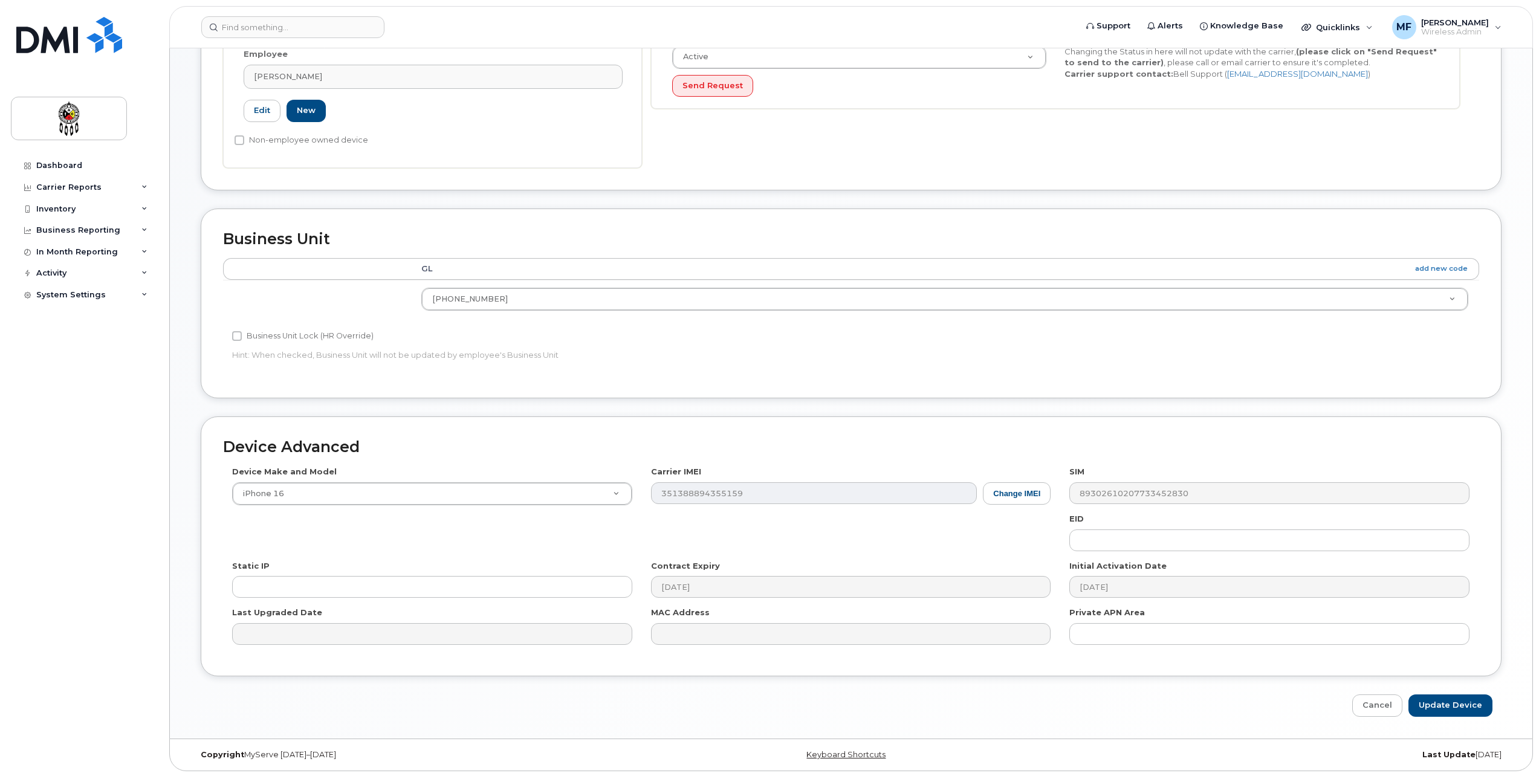
scroll to position [333, 0]
click at [1429, 704] on input "Update Device" at bounding box center [1451, 704] width 84 height 22
type input "Saving..."
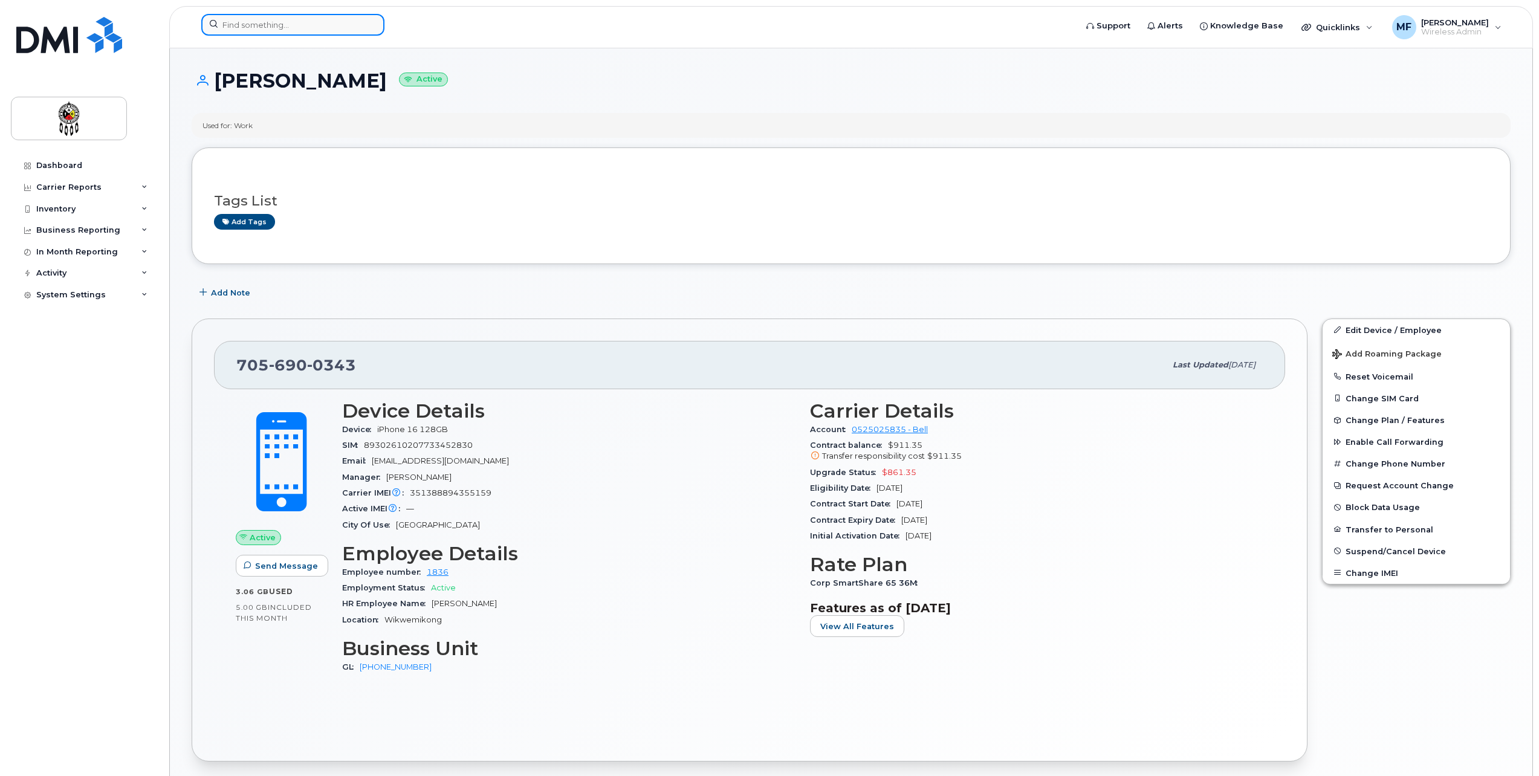
click at [288, 29] on input at bounding box center [292, 25] width 183 height 22
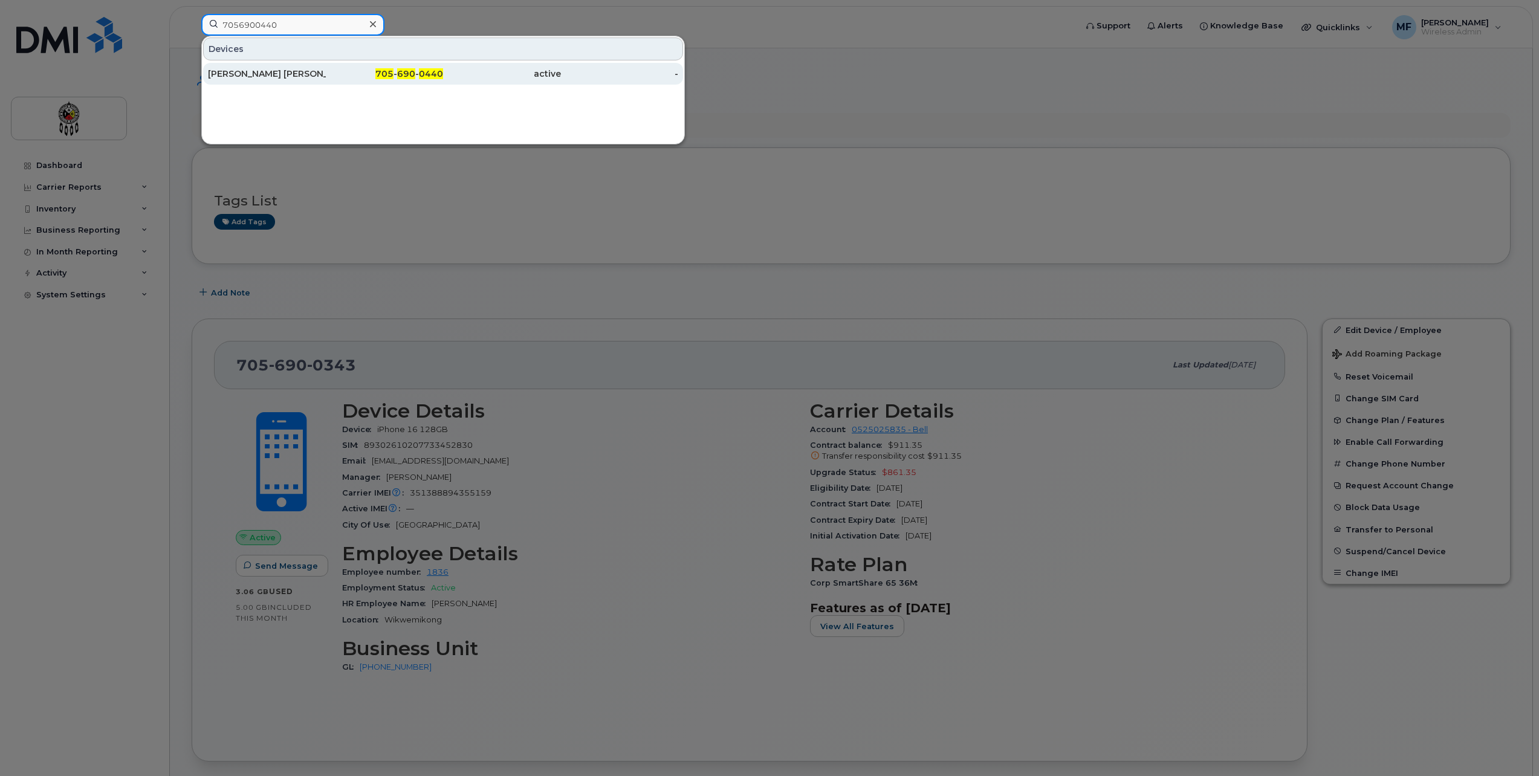
type input "7056900440"
click at [342, 77] on div "705 - 690 - 0440" at bounding box center [385, 74] width 118 height 12
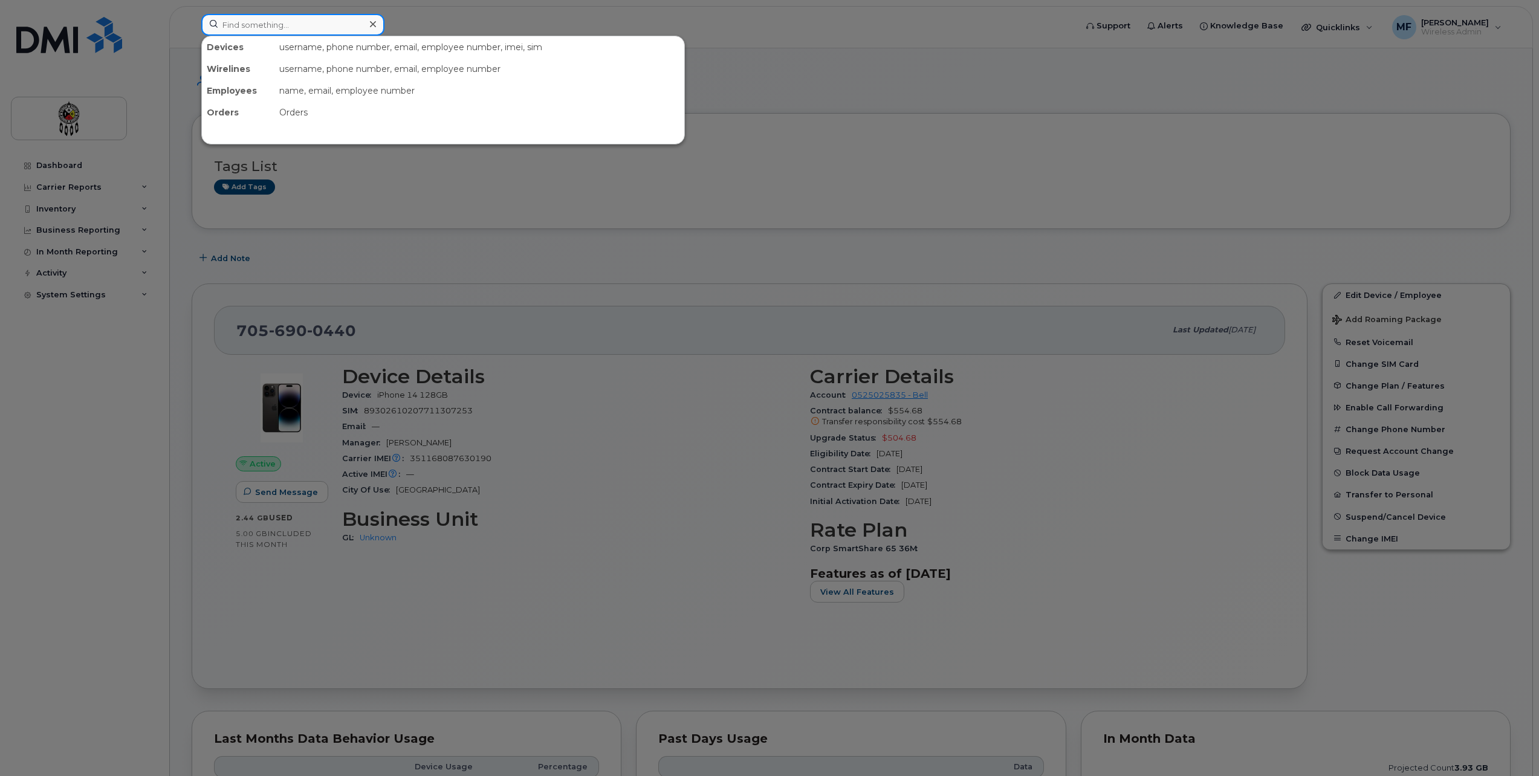
click at [253, 22] on input at bounding box center [292, 25] width 183 height 22
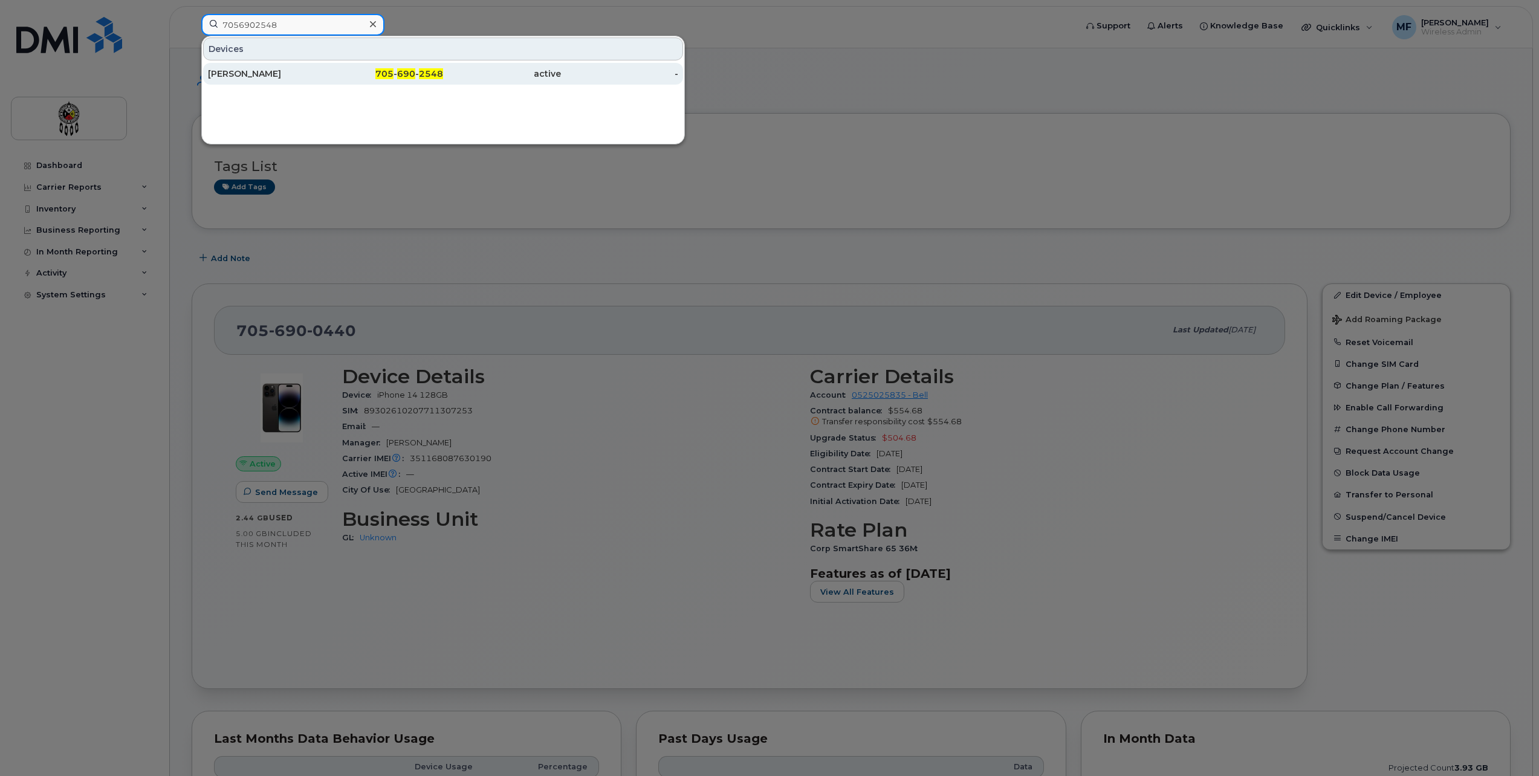
type input "7056902548"
click at [361, 71] on div "705 - 690 - 2548" at bounding box center [385, 74] width 118 height 12
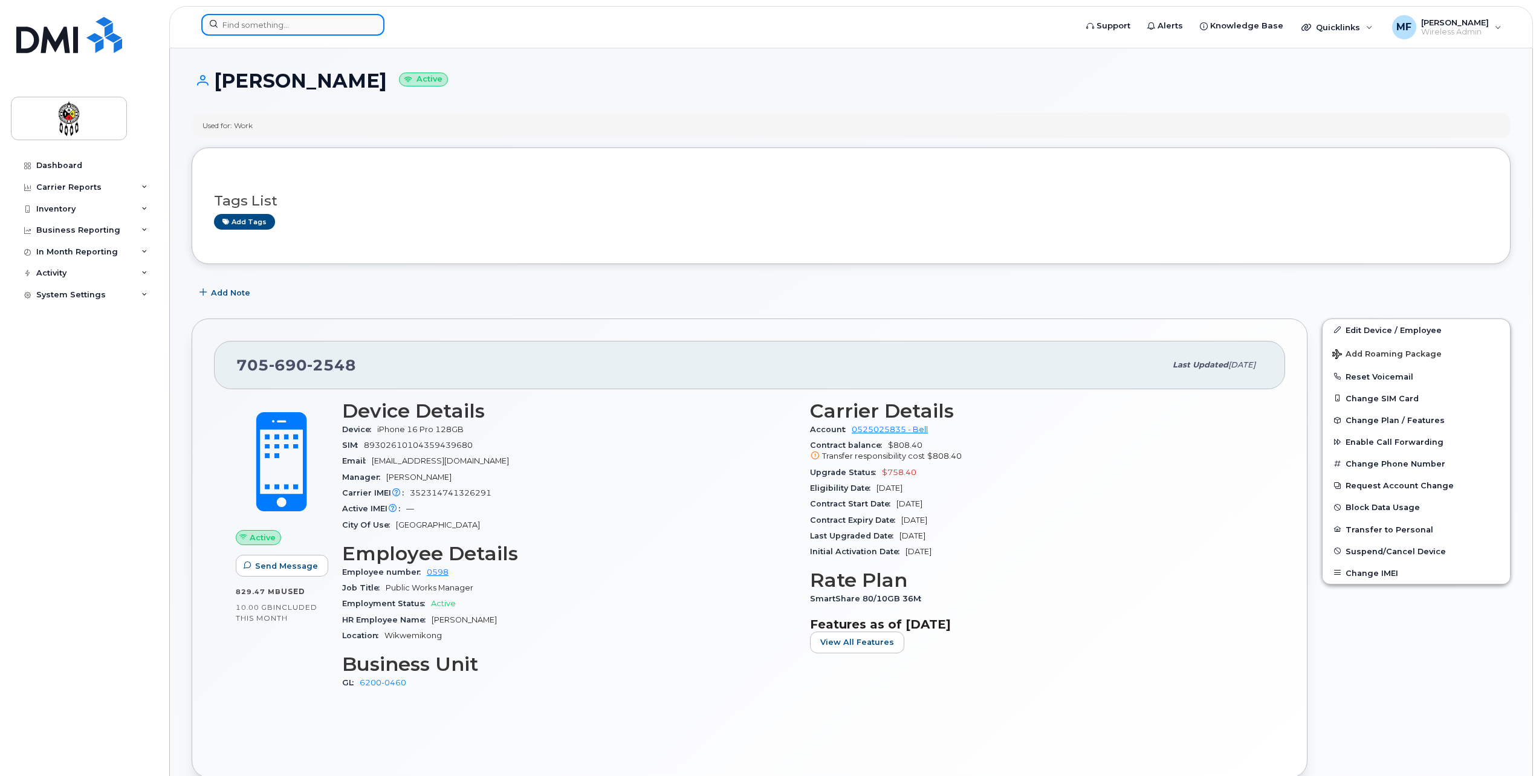
click at [280, 30] on input at bounding box center [292, 25] width 183 height 22
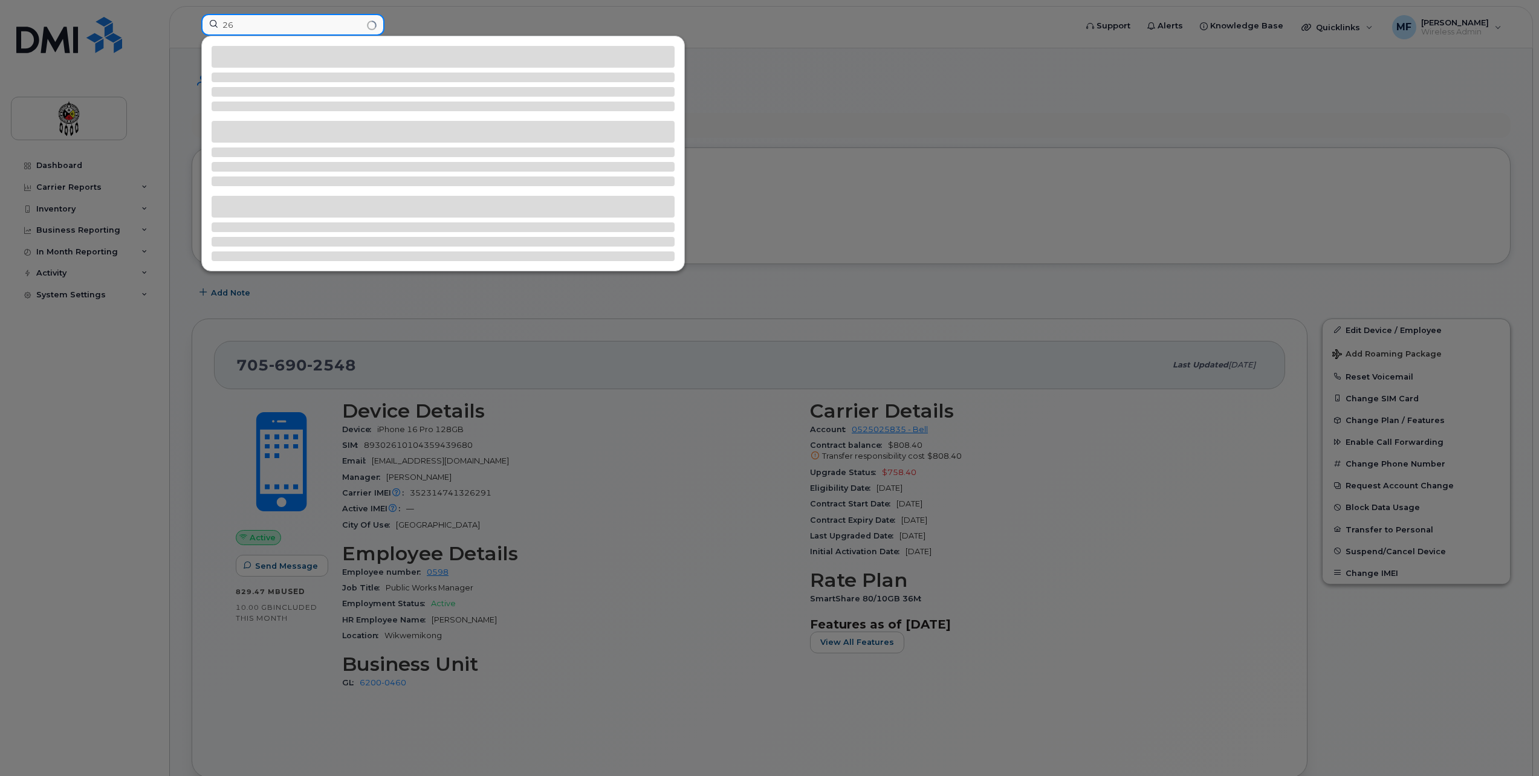
type input "2"
drag, startPoint x: 320, startPoint y: 21, endPoint x: 173, endPoint y: 2, distance: 148.1
click at [192, 27] on div "6902612" at bounding box center [635, 27] width 886 height 27
type input "7056902612"
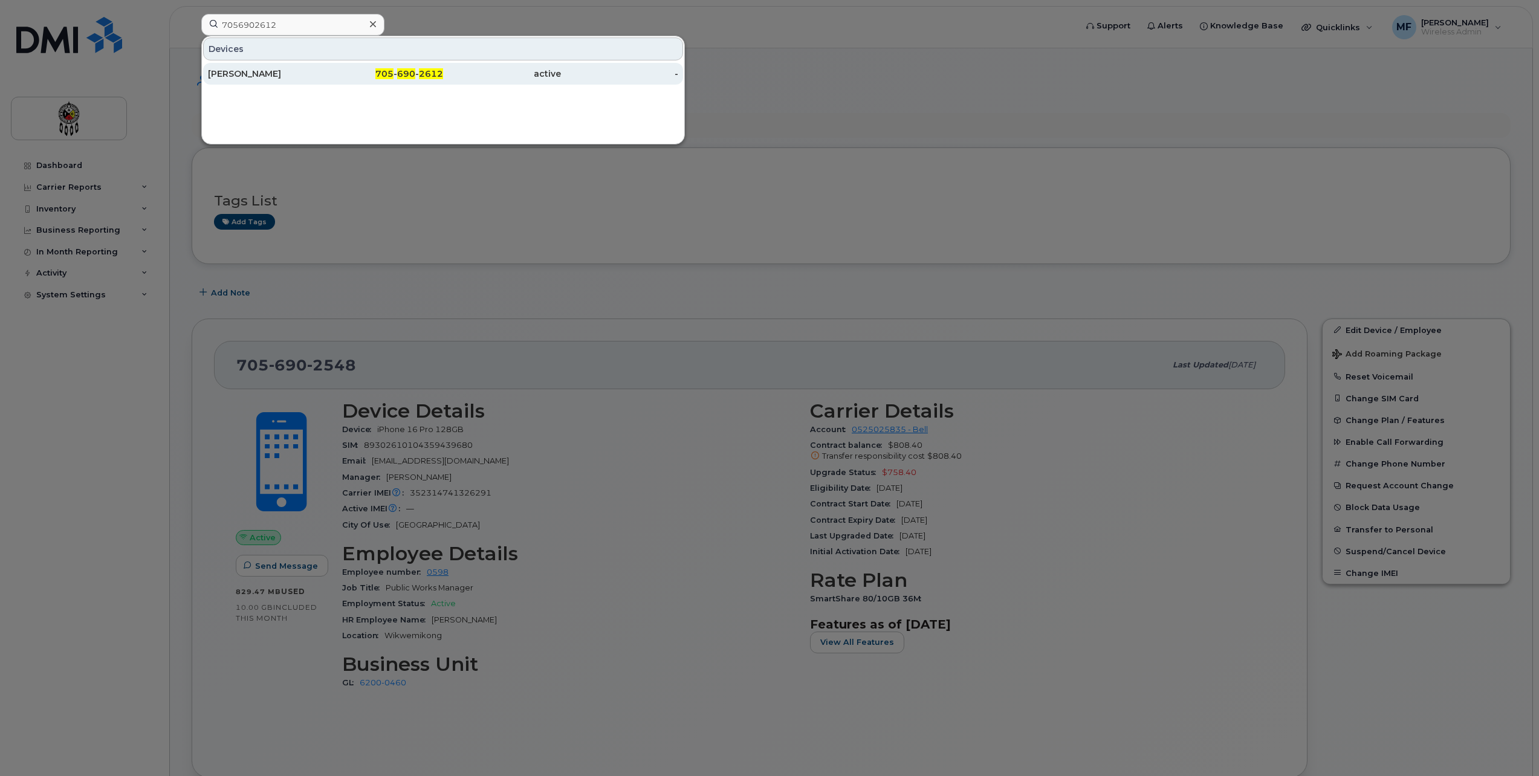
click at [388, 79] on div "705 - 690 - 2612" at bounding box center [385, 74] width 118 height 22
click at [390, 72] on span "705" at bounding box center [384, 73] width 18 height 11
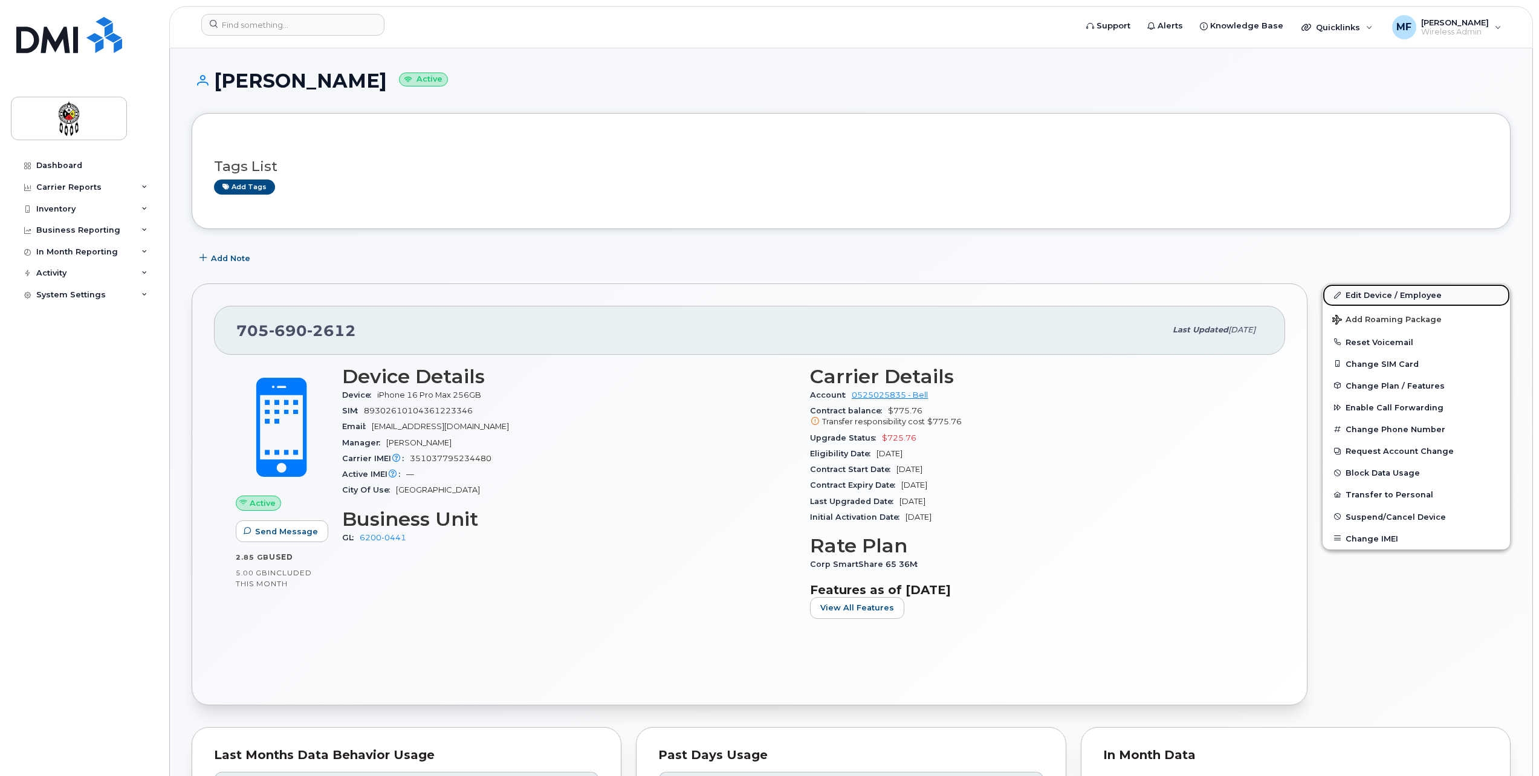
click at [1418, 295] on link "Edit Device / Employee" at bounding box center [1416, 295] width 187 height 22
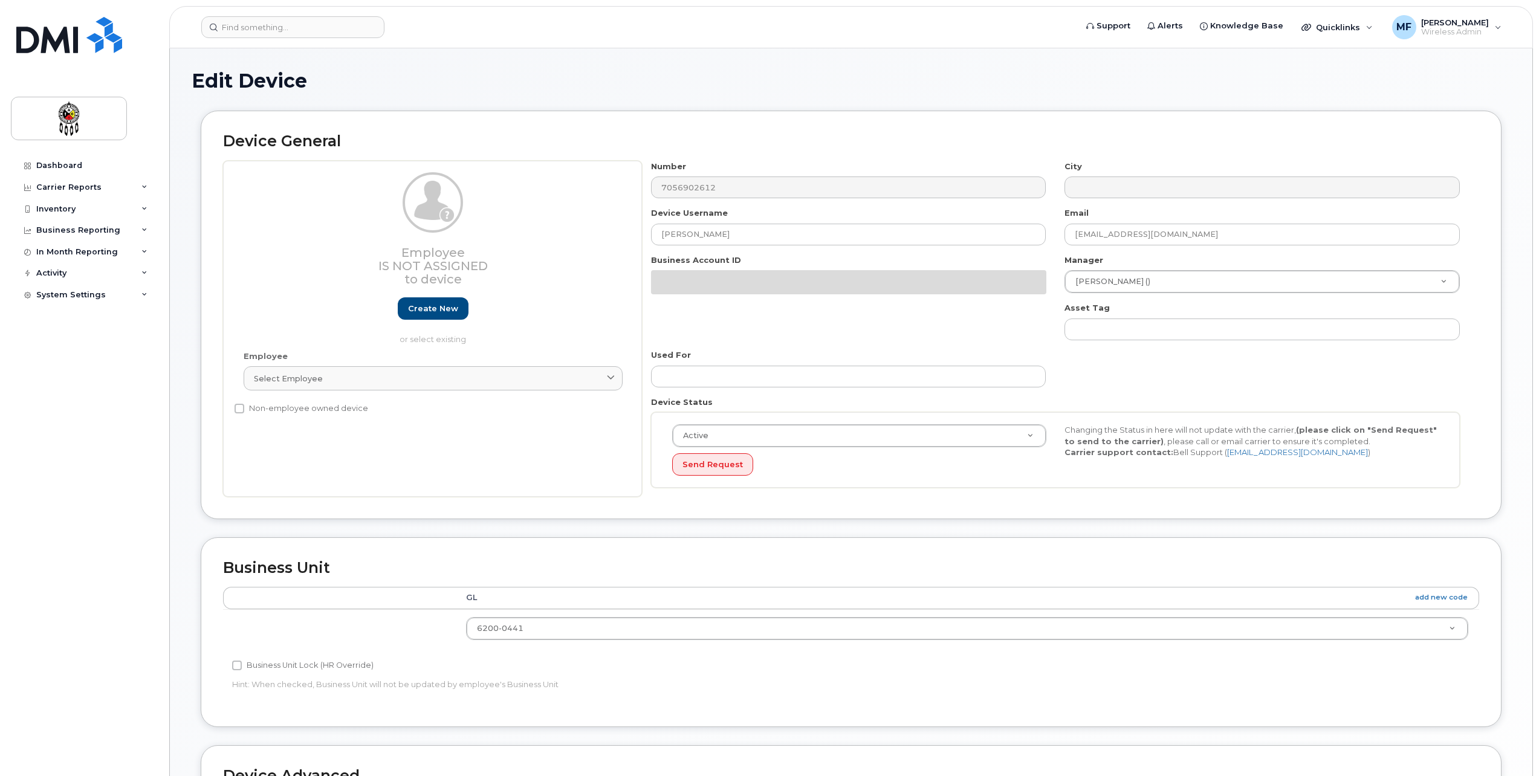
select select "651607"
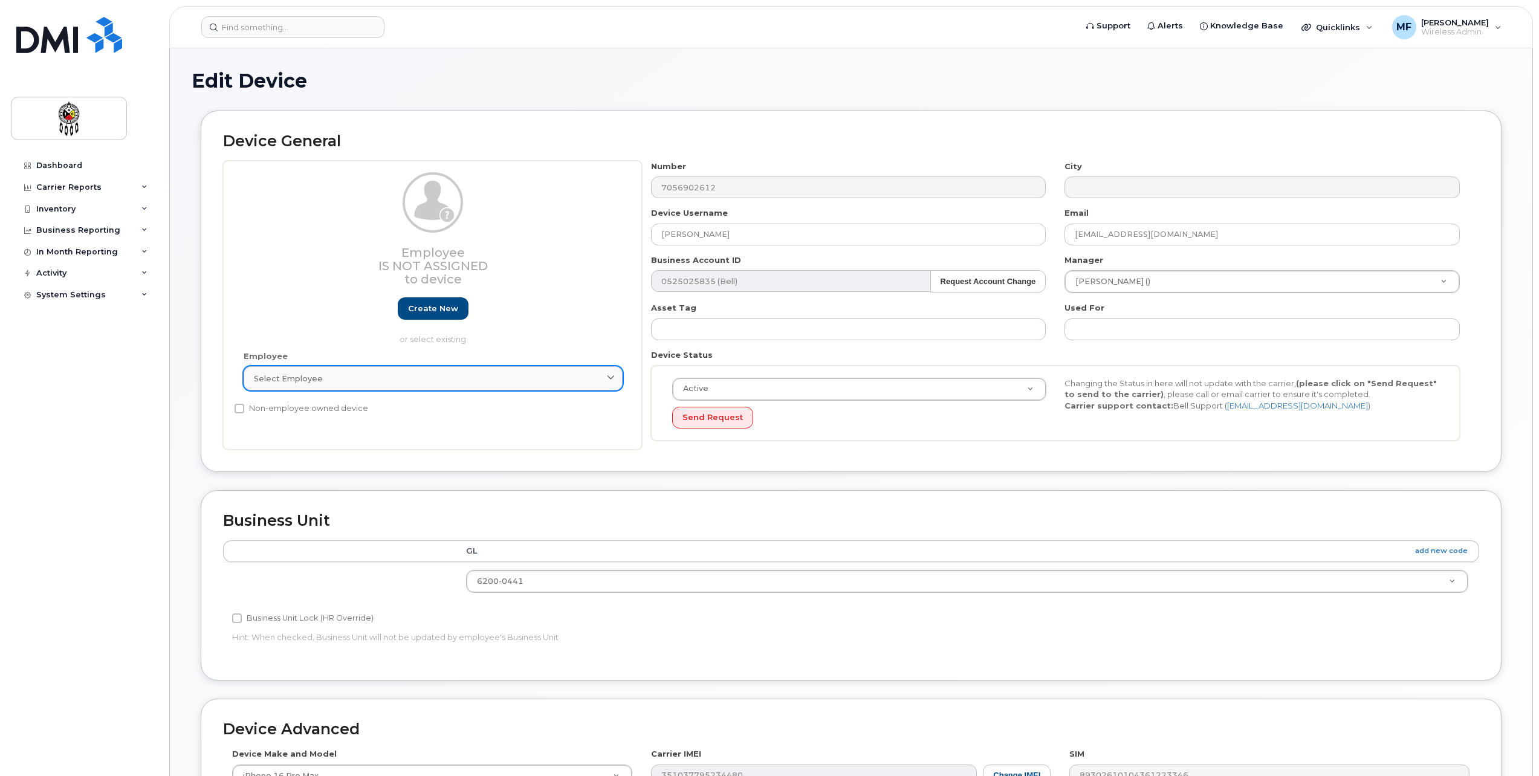
click at [381, 373] on div "Select employee" at bounding box center [433, 378] width 359 height 11
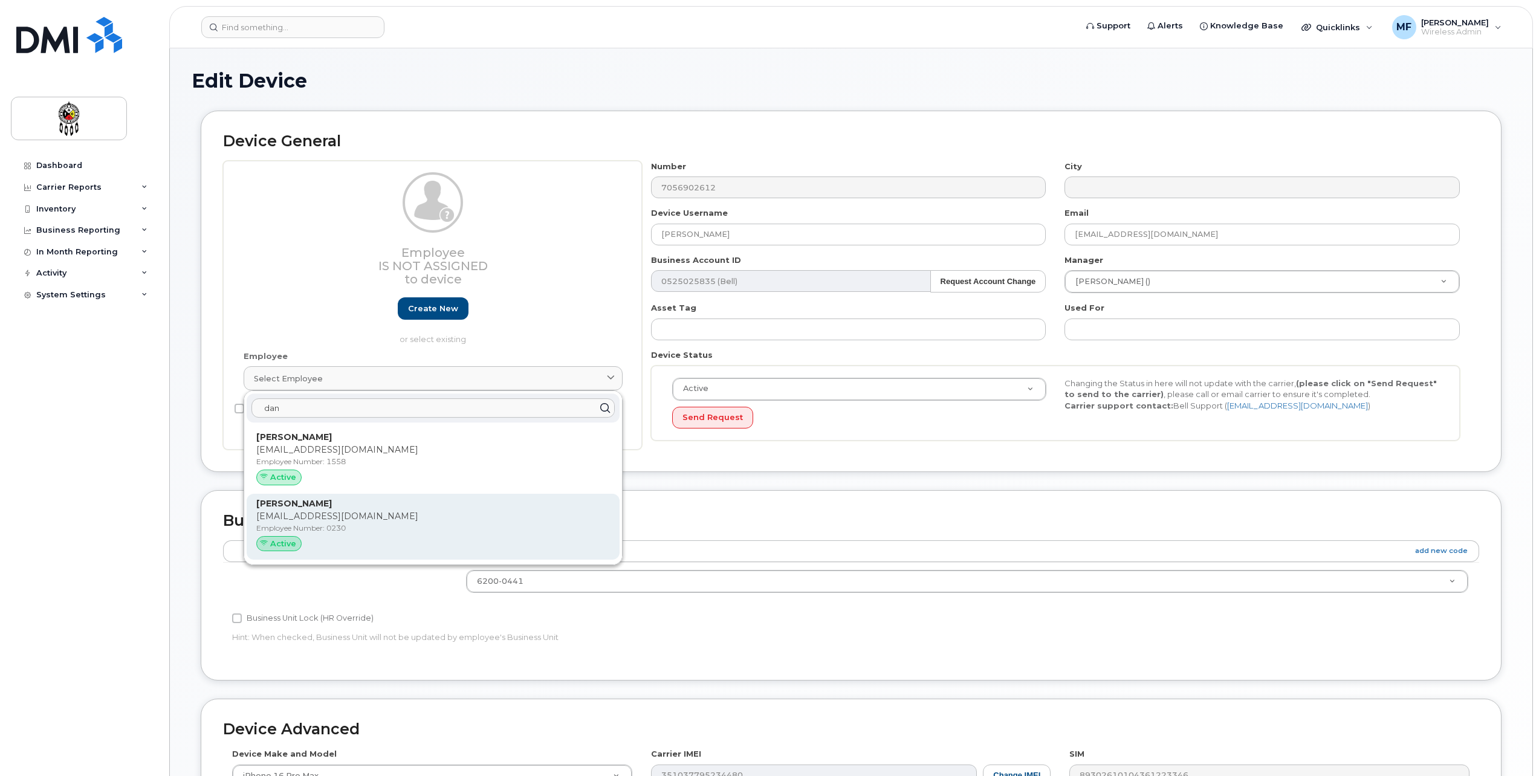
type input "dan"
click at [380, 519] on p "[EMAIL_ADDRESS][DOMAIN_NAME]" at bounding box center [433, 516] width 354 height 13
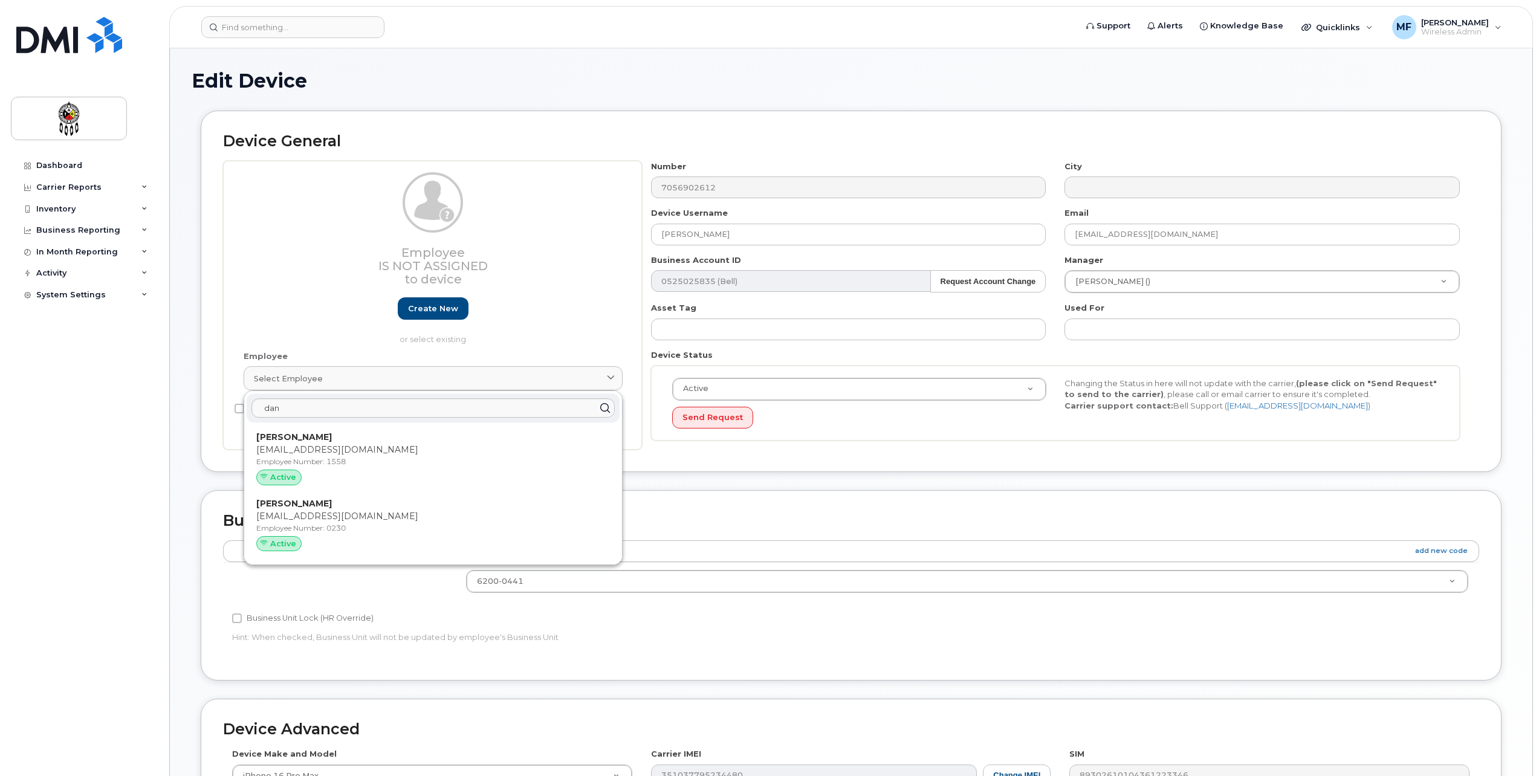
type input "0230"
type input "[EMAIL_ADDRESS][DOMAIN_NAME]"
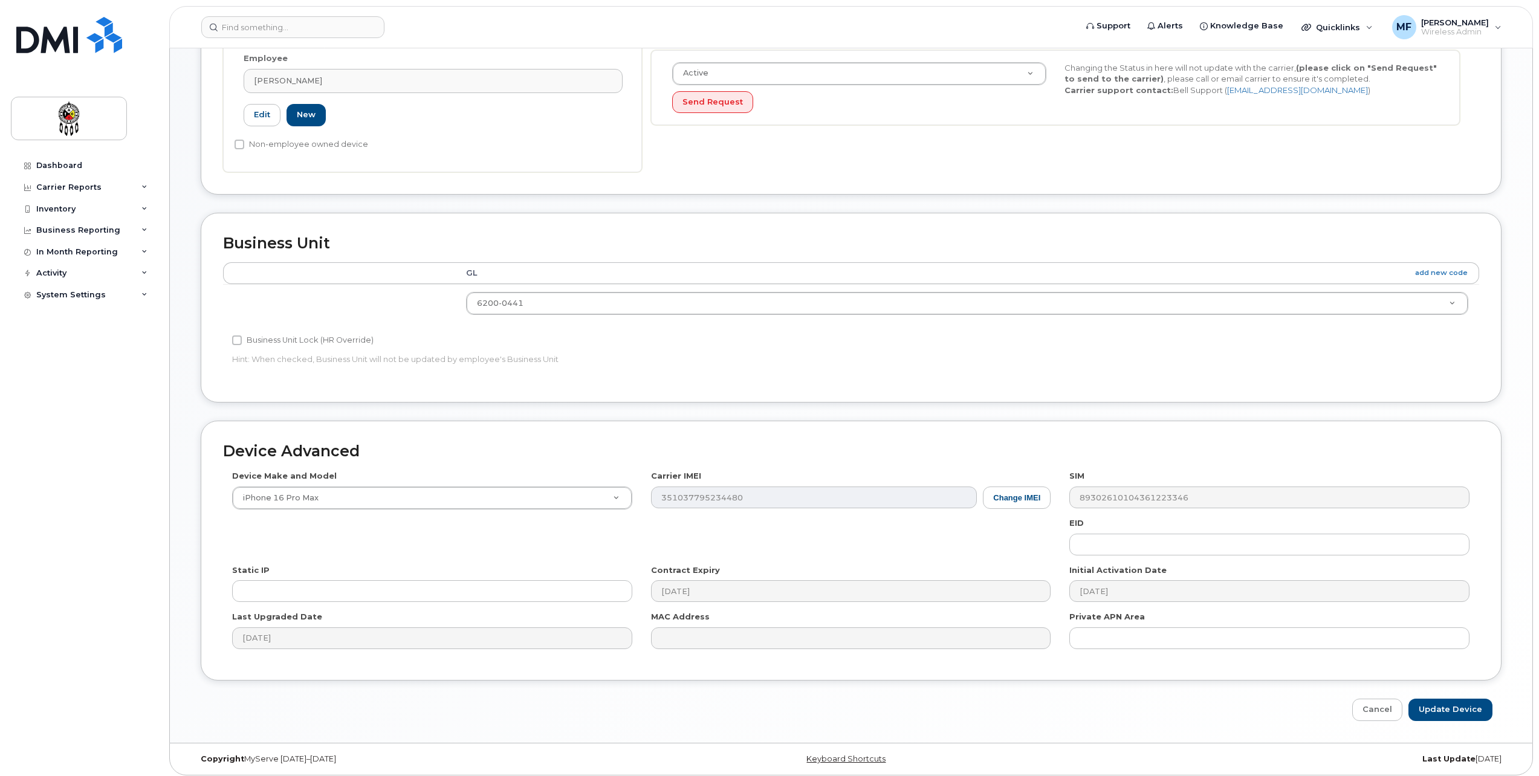
scroll to position [321, 0]
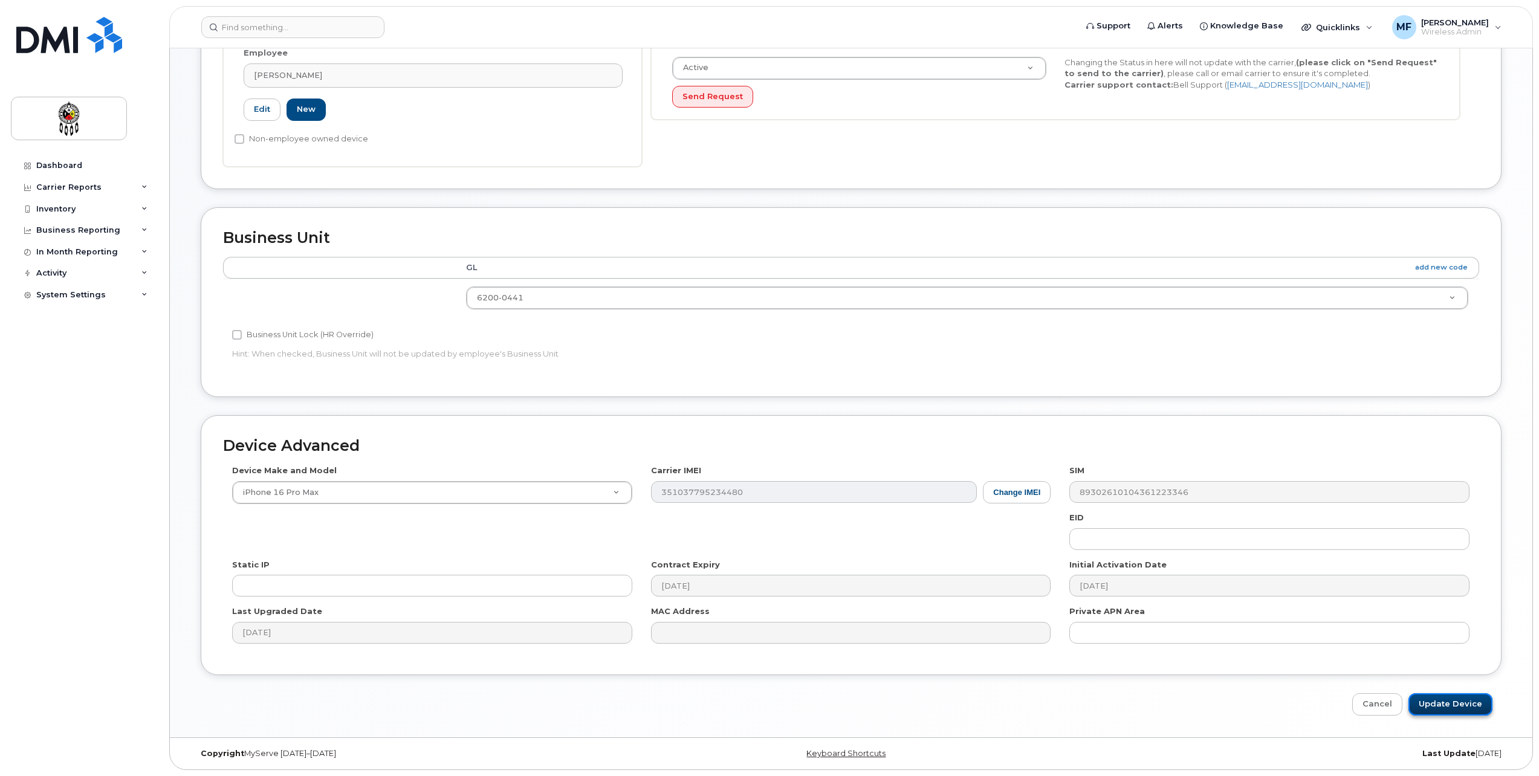
click at [1429, 698] on input "Update Device" at bounding box center [1451, 704] width 84 height 22
type input "Saving..."
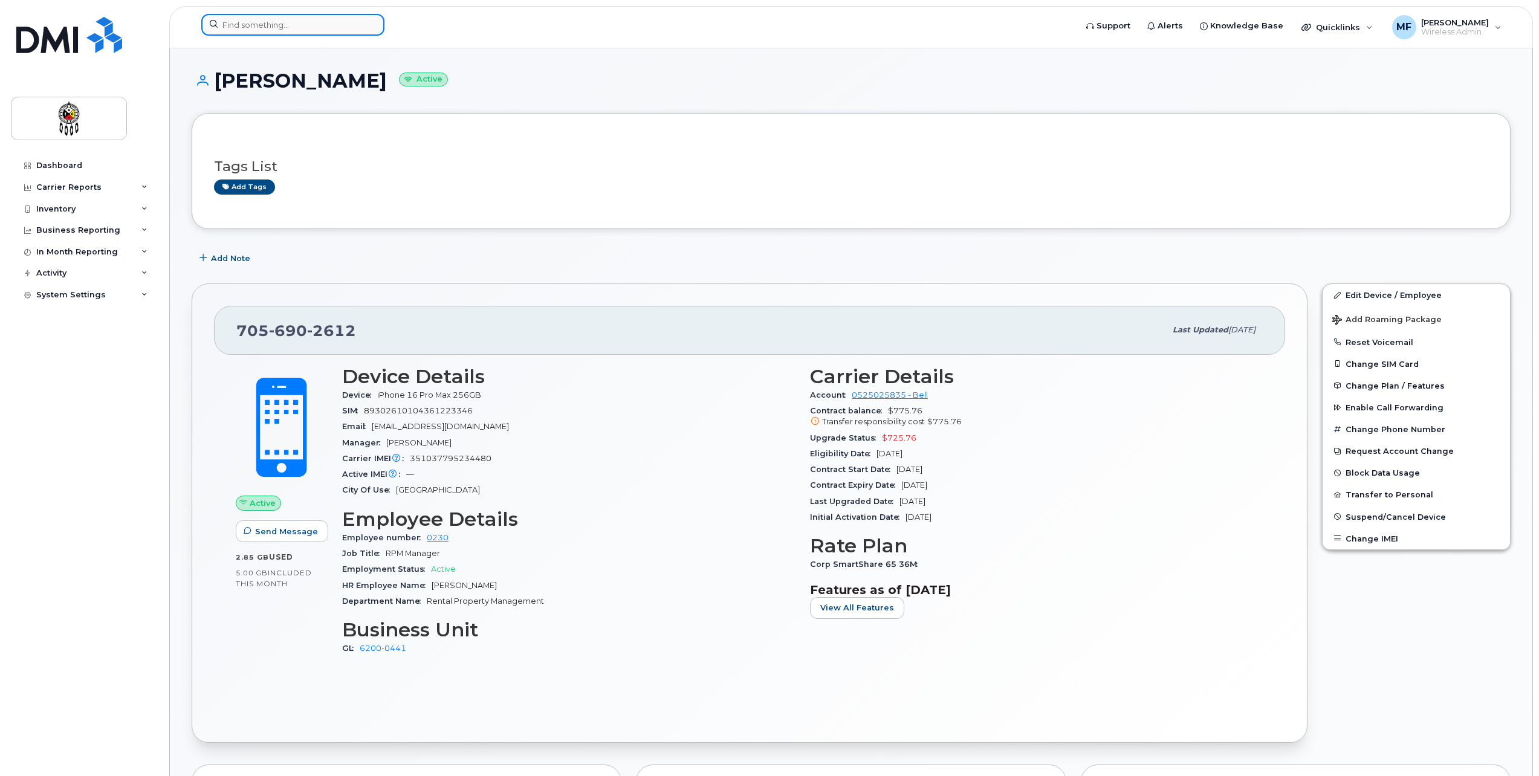
click at [272, 25] on input at bounding box center [292, 25] width 183 height 22
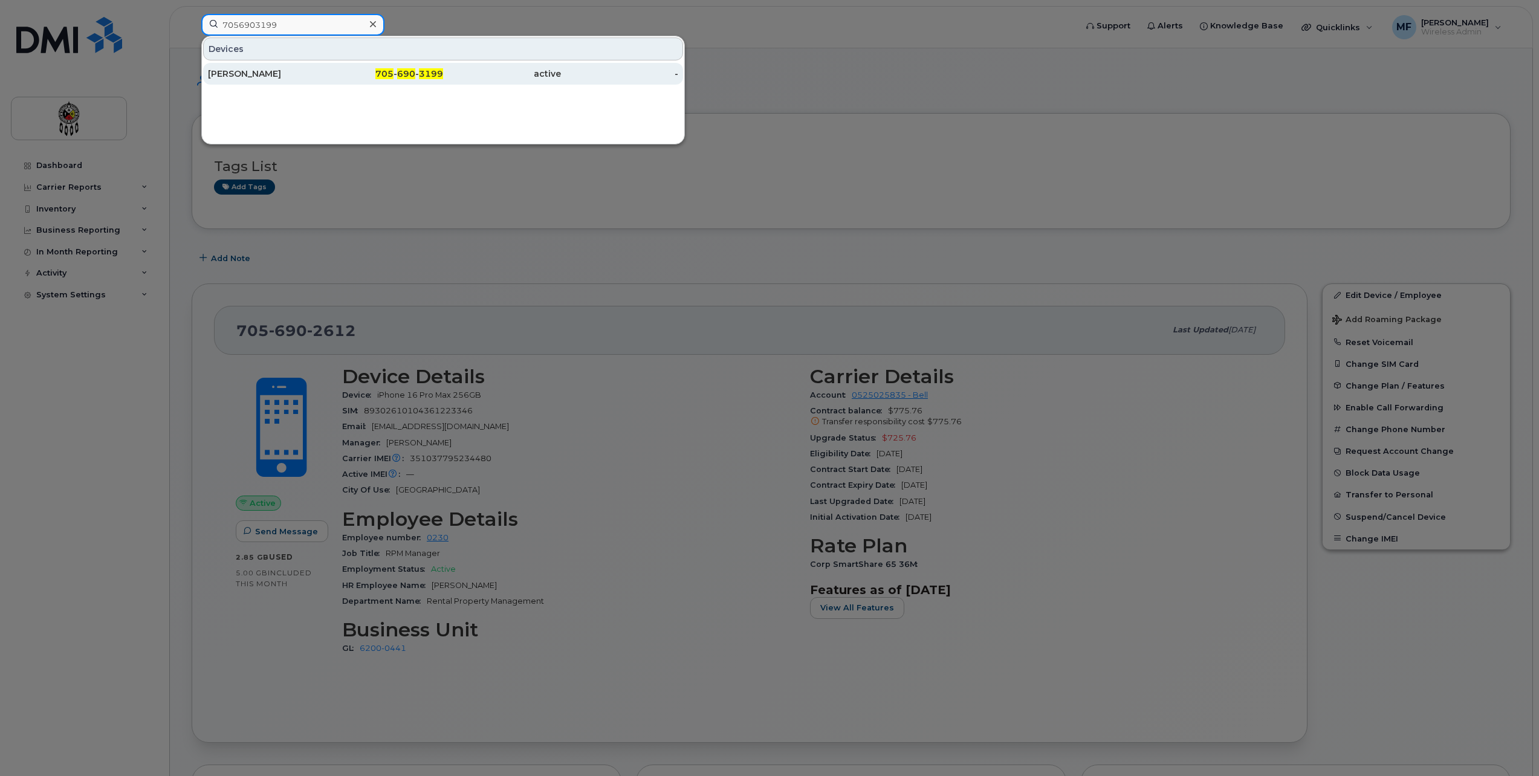
type input "7056903199"
click at [401, 65] on div "705 - 690 - 3199" at bounding box center [385, 74] width 118 height 22
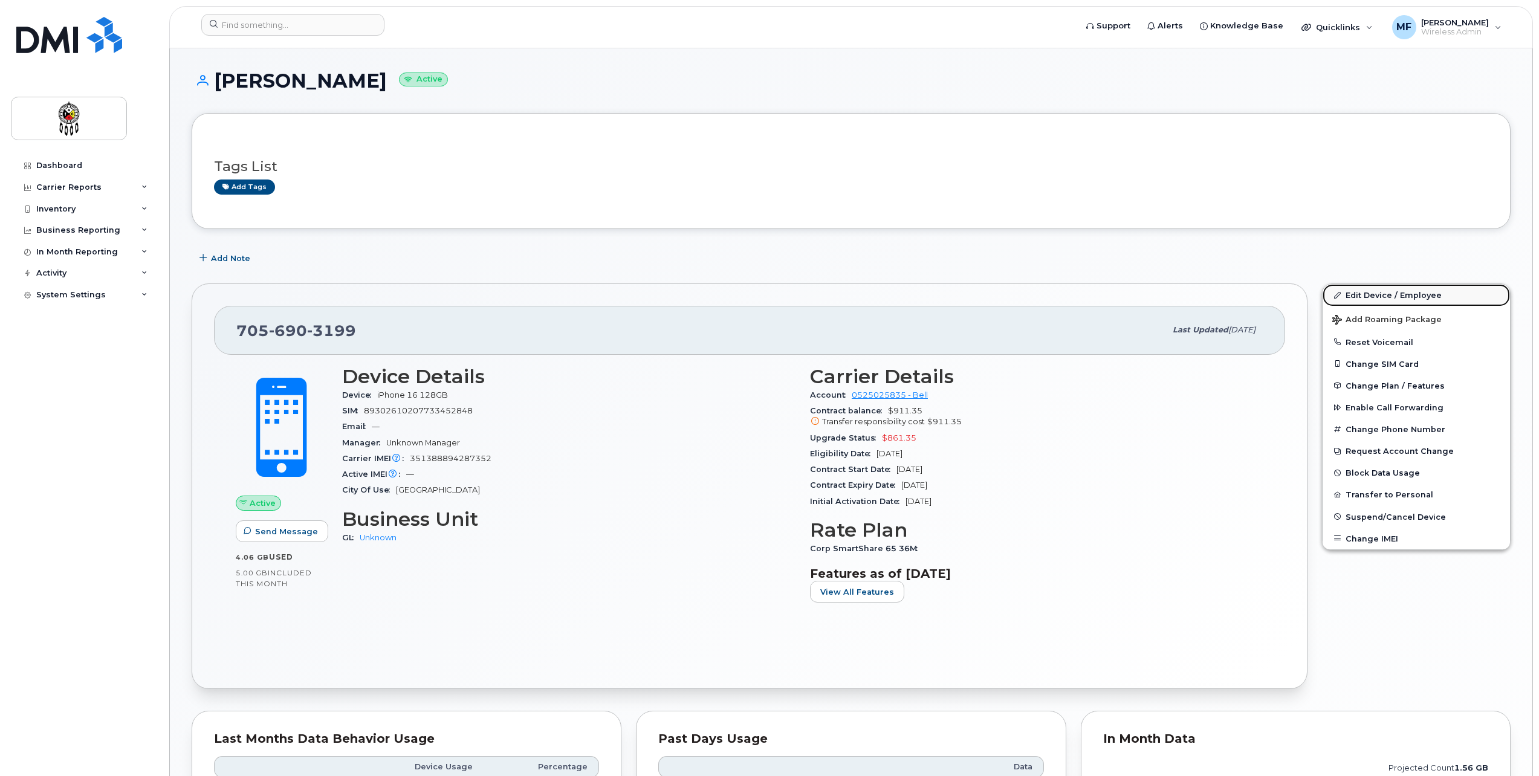
click at [1368, 289] on link "Edit Device / Employee" at bounding box center [1416, 295] width 187 height 22
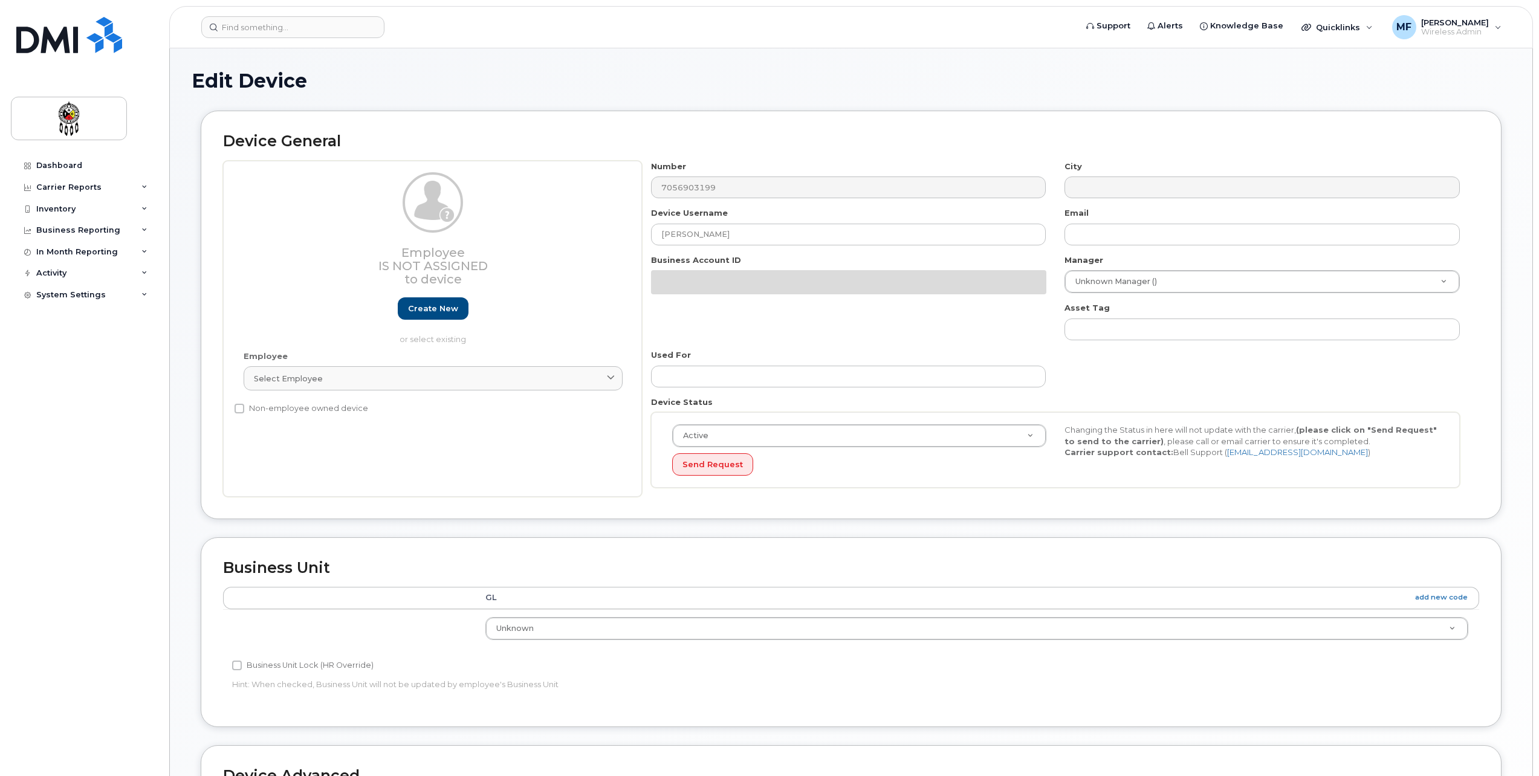
select select "651562"
click at [426, 310] on link "Create new" at bounding box center [433, 308] width 71 height 22
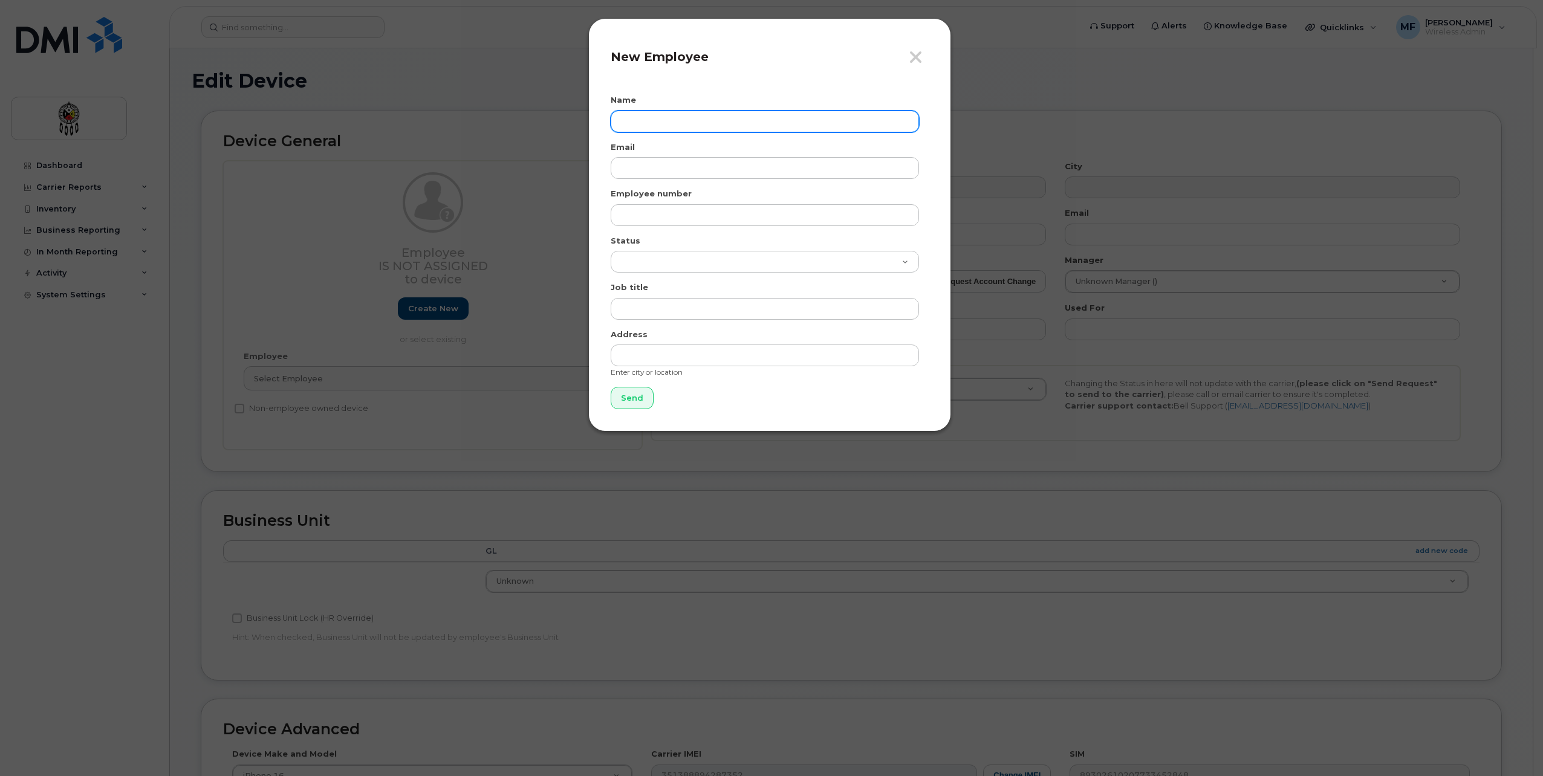
click at [683, 123] on input "text" at bounding box center [765, 122] width 308 height 22
type input "Stacey Jackson"
type input "s"
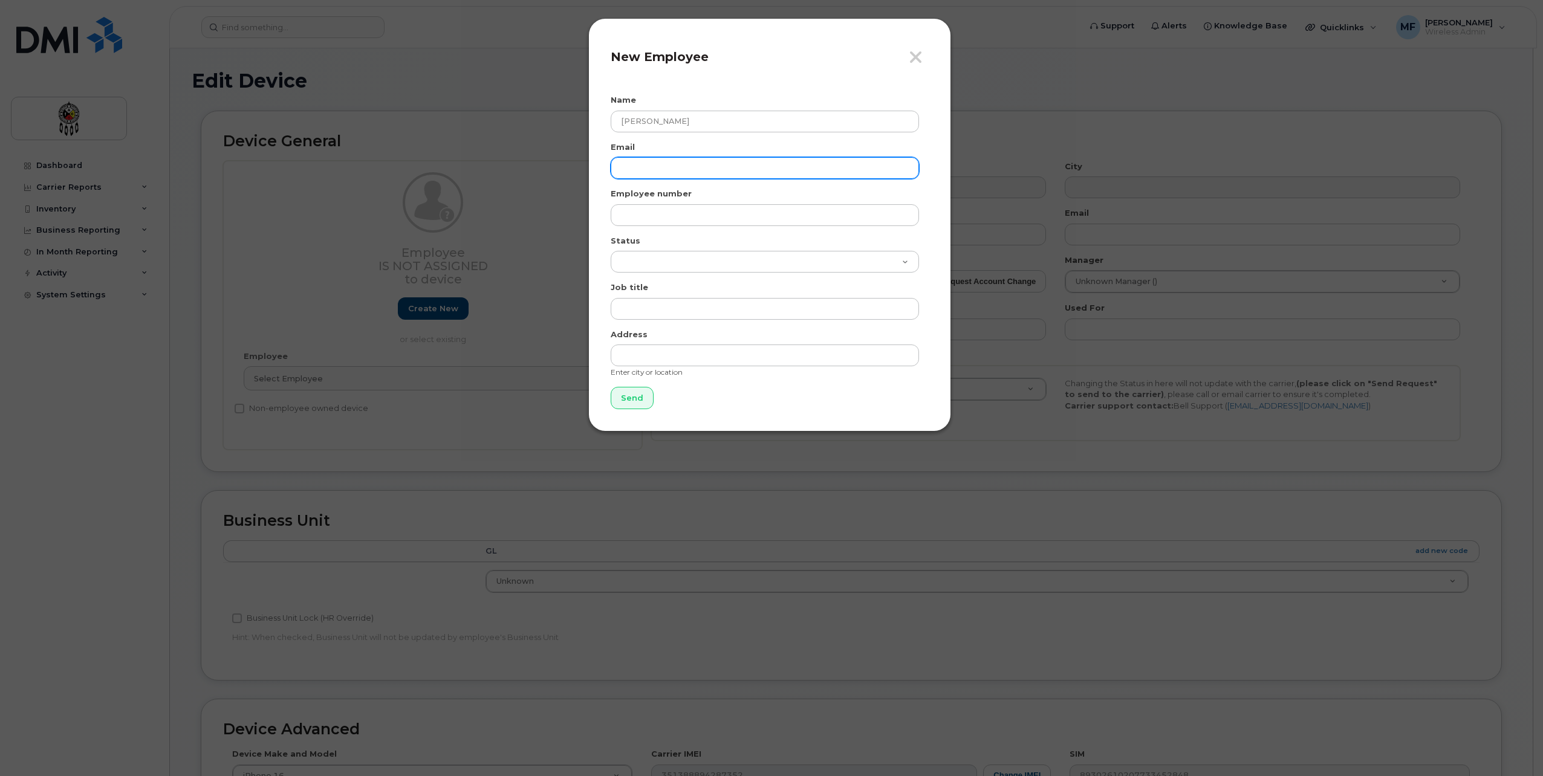
click at [653, 168] on input "email" at bounding box center [765, 168] width 308 height 22
paste input "[EMAIL_ADDRESS][DOMAIN_NAME]"
type input "[EMAIL_ADDRESS][DOMAIN_NAME]"
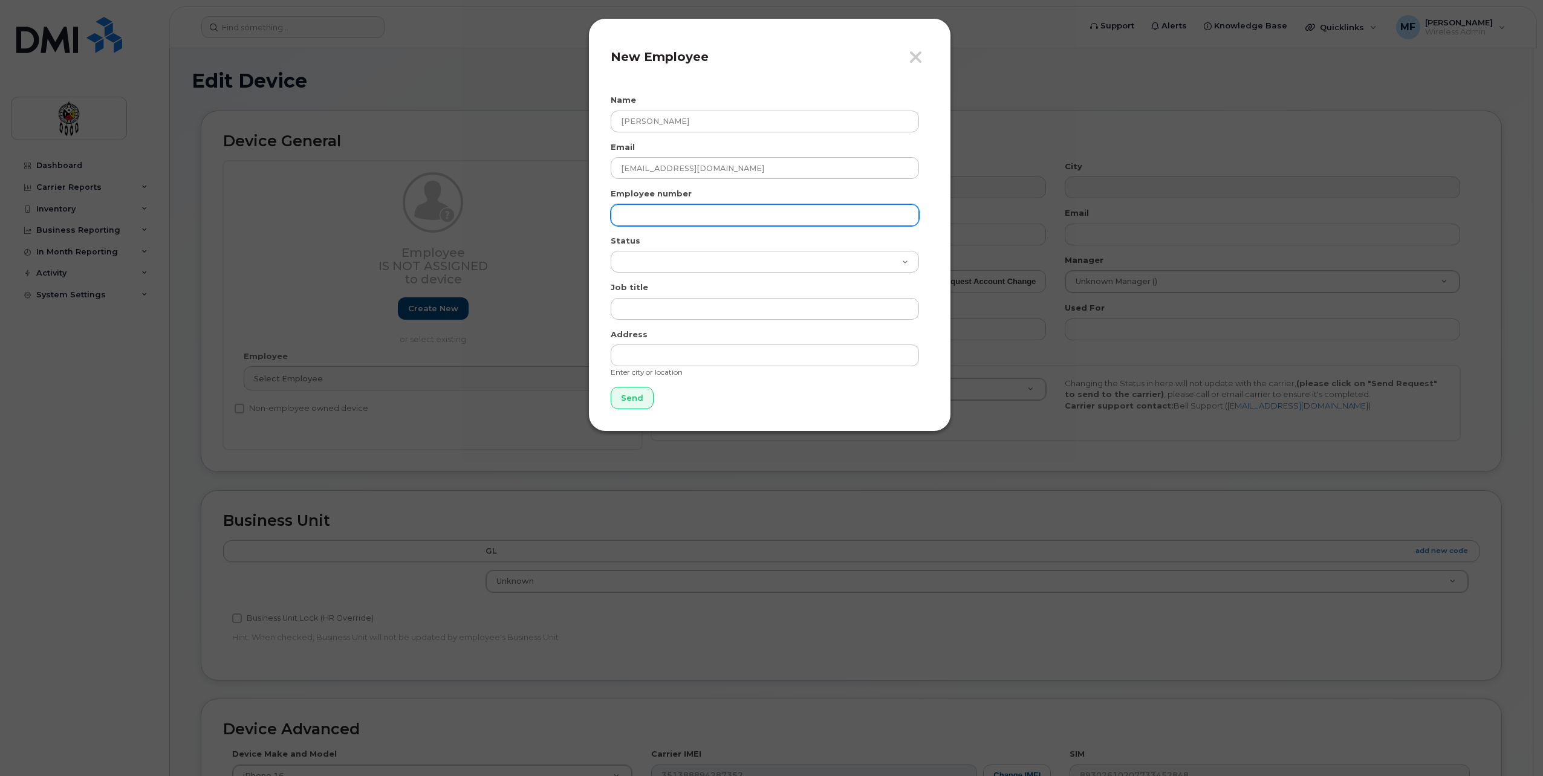
click at [721, 219] on input "text" at bounding box center [765, 215] width 308 height 22
type input "1117"
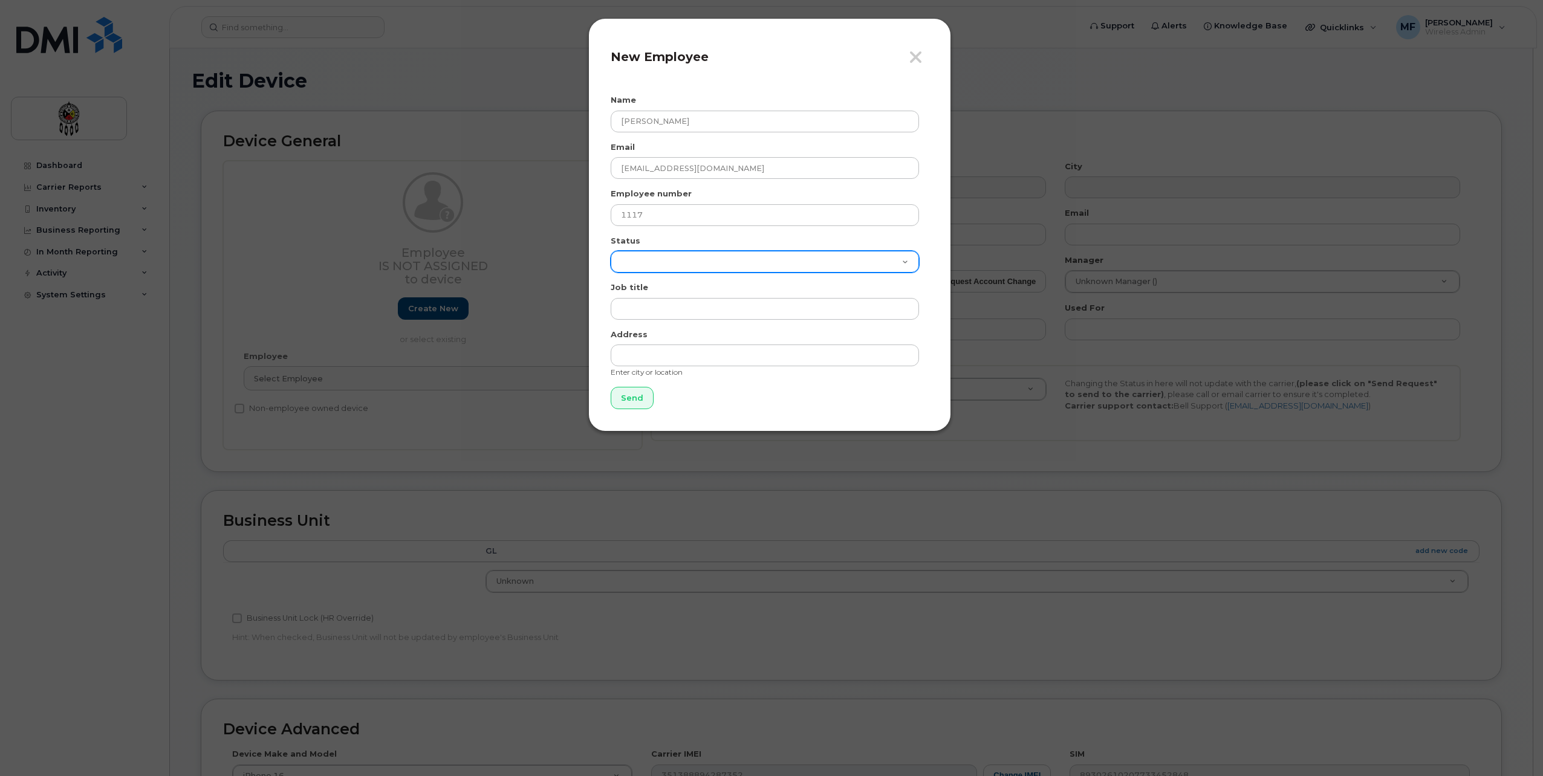
click at [712, 256] on select "Active On-Leave Long Term Short Term Maternity Leave Temp Layoff Inactive" at bounding box center [765, 262] width 308 height 22
select select "active"
click at [611, 251] on select "Active On-Leave Long Term Short Term Maternity Leave Temp Layoff Inactive" at bounding box center [765, 262] width 308 height 22
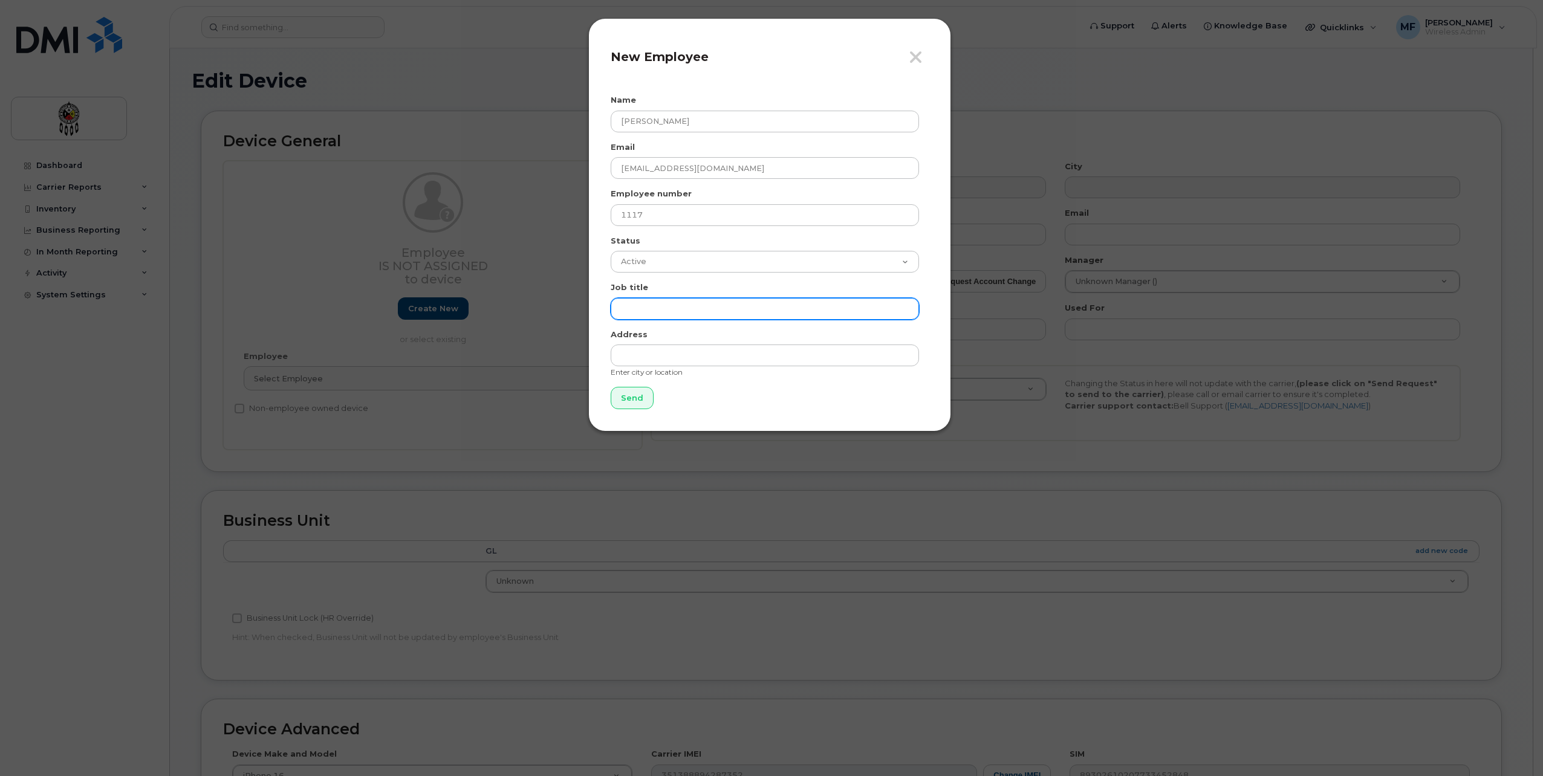
click at [693, 308] on input "text" at bounding box center [765, 309] width 308 height 22
type input "HR Manager"
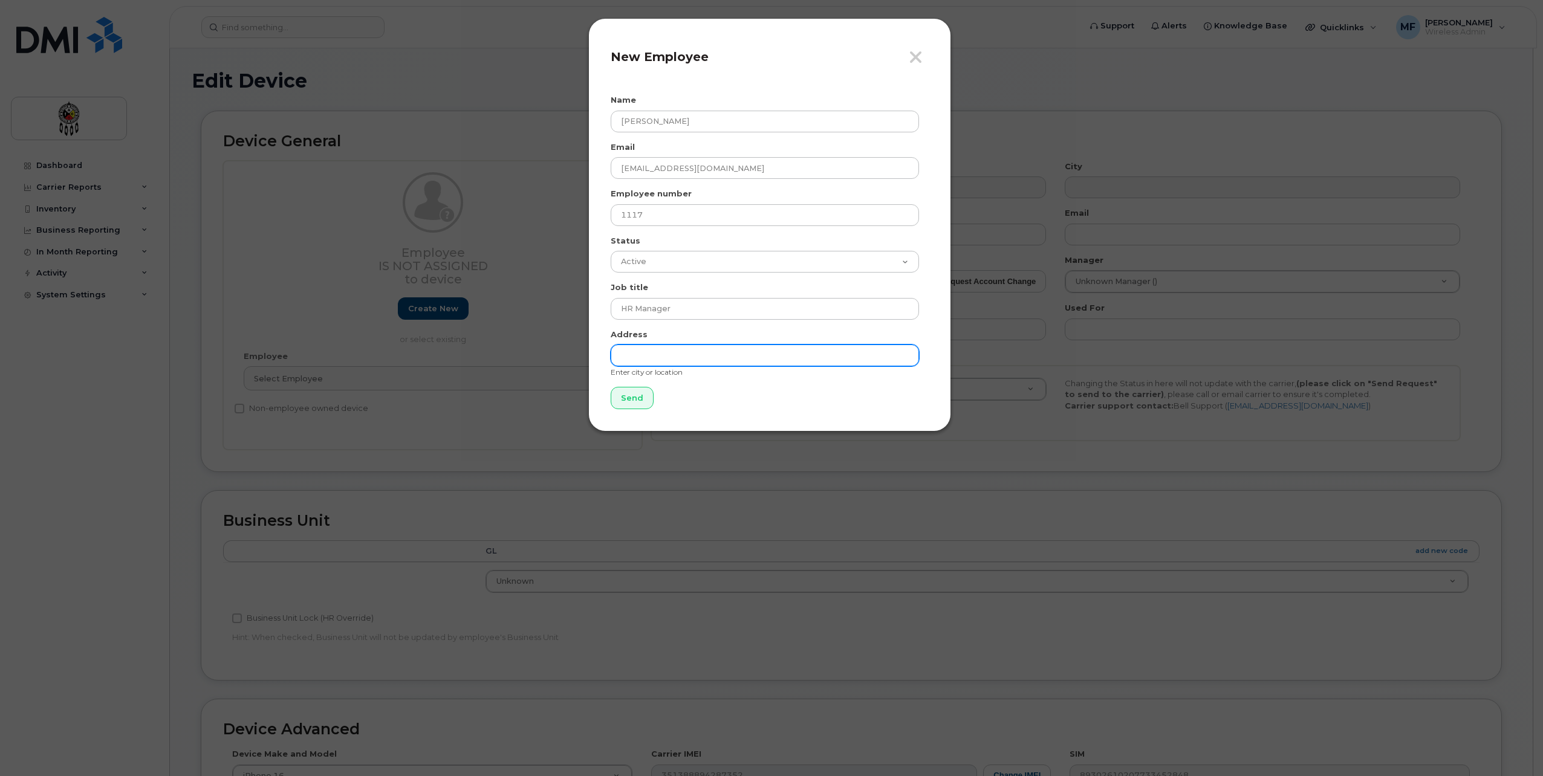
click at [683, 356] on input "text" at bounding box center [765, 356] width 308 height 22
type input "Wikwemikong"
click at [855, 404] on form "Name Stacey Jackson Email staceyjackson@wiikwemkoong.ca Employee number 1117 St…" at bounding box center [770, 251] width 318 height 315
click at [645, 397] on input "Send" at bounding box center [632, 398] width 43 height 22
type input "Send"
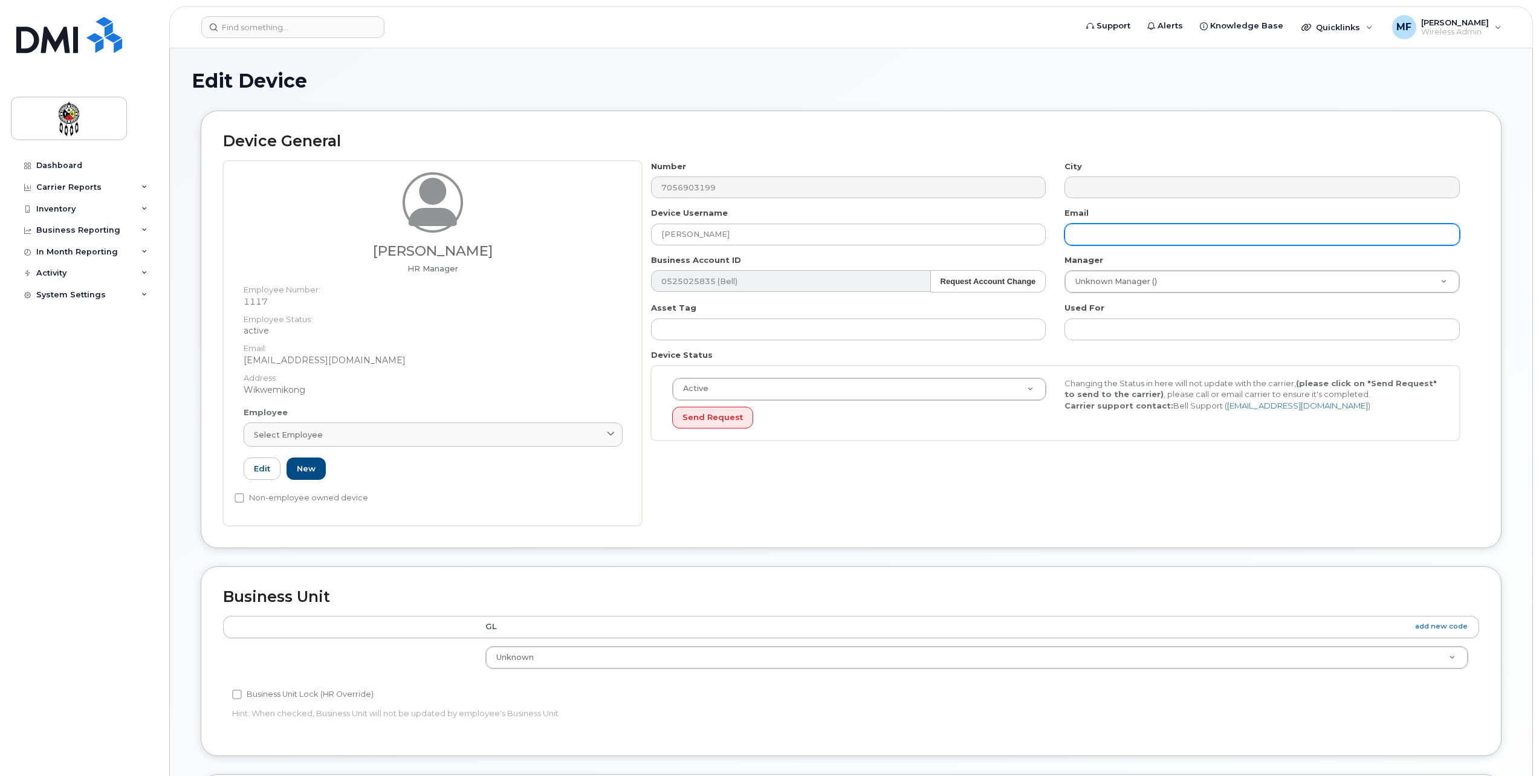
click at [1145, 239] on input "text" at bounding box center [1262, 235] width 395 height 22
type input "[EMAIL_ADDRESS][DOMAIN_NAME]"
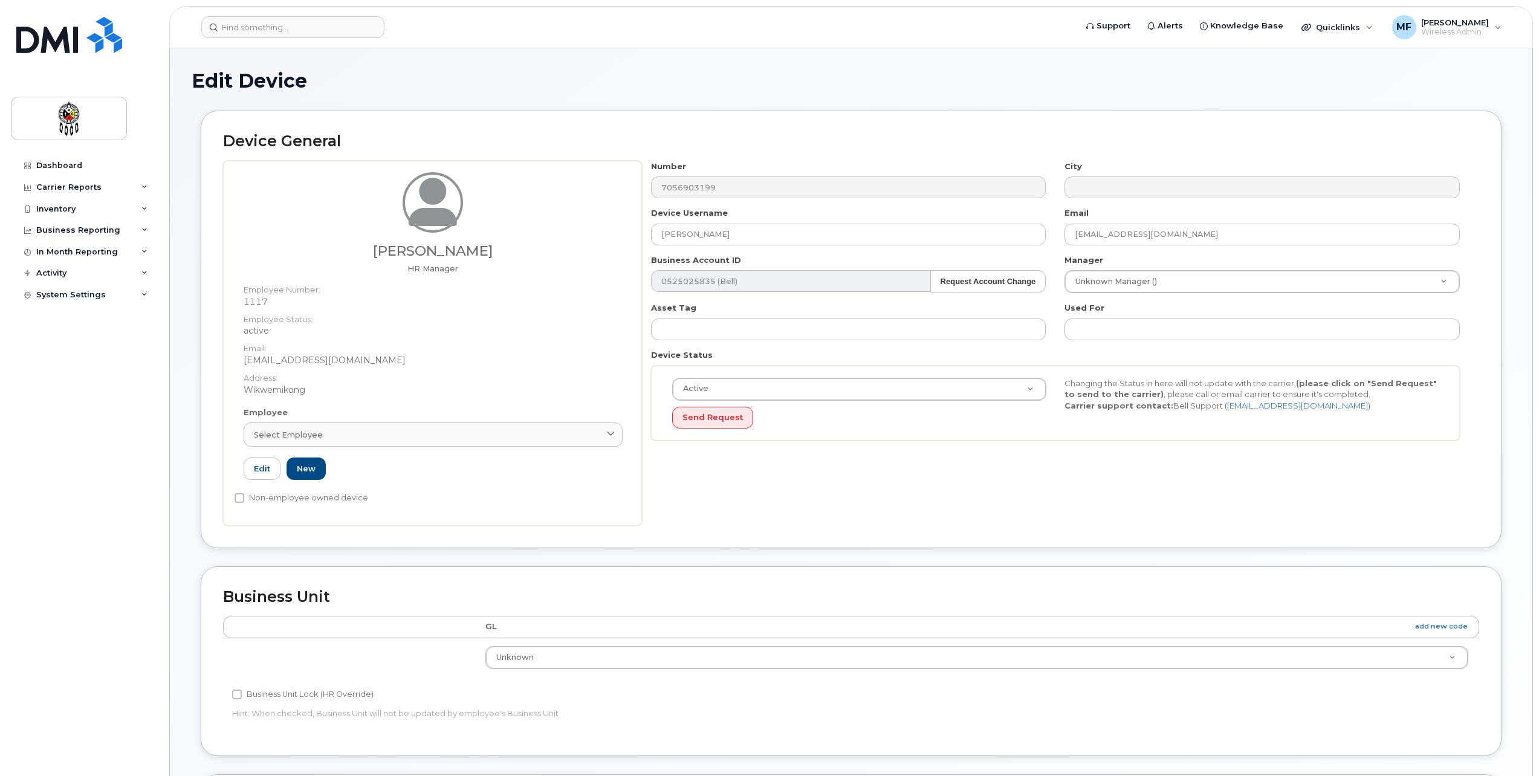
click at [1176, 317] on div "Used For" at bounding box center [1263, 321] width 414 height 38
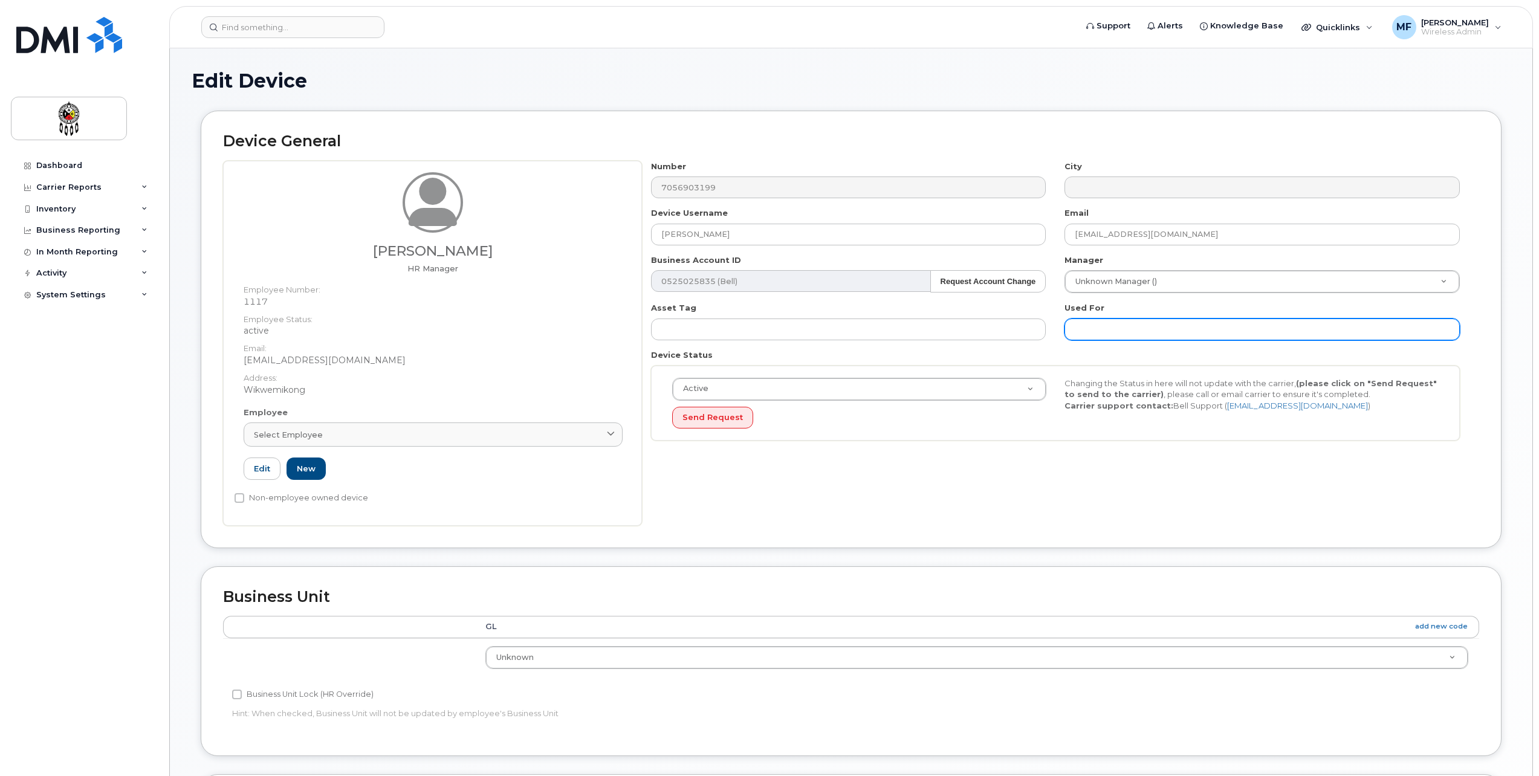
drag, startPoint x: 1163, startPoint y: 330, endPoint x: 1163, endPoint y: 337, distance: 6.7
click at [1163, 337] on input "text" at bounding box center [1262, 330] width 395 height 22
type input "Work"
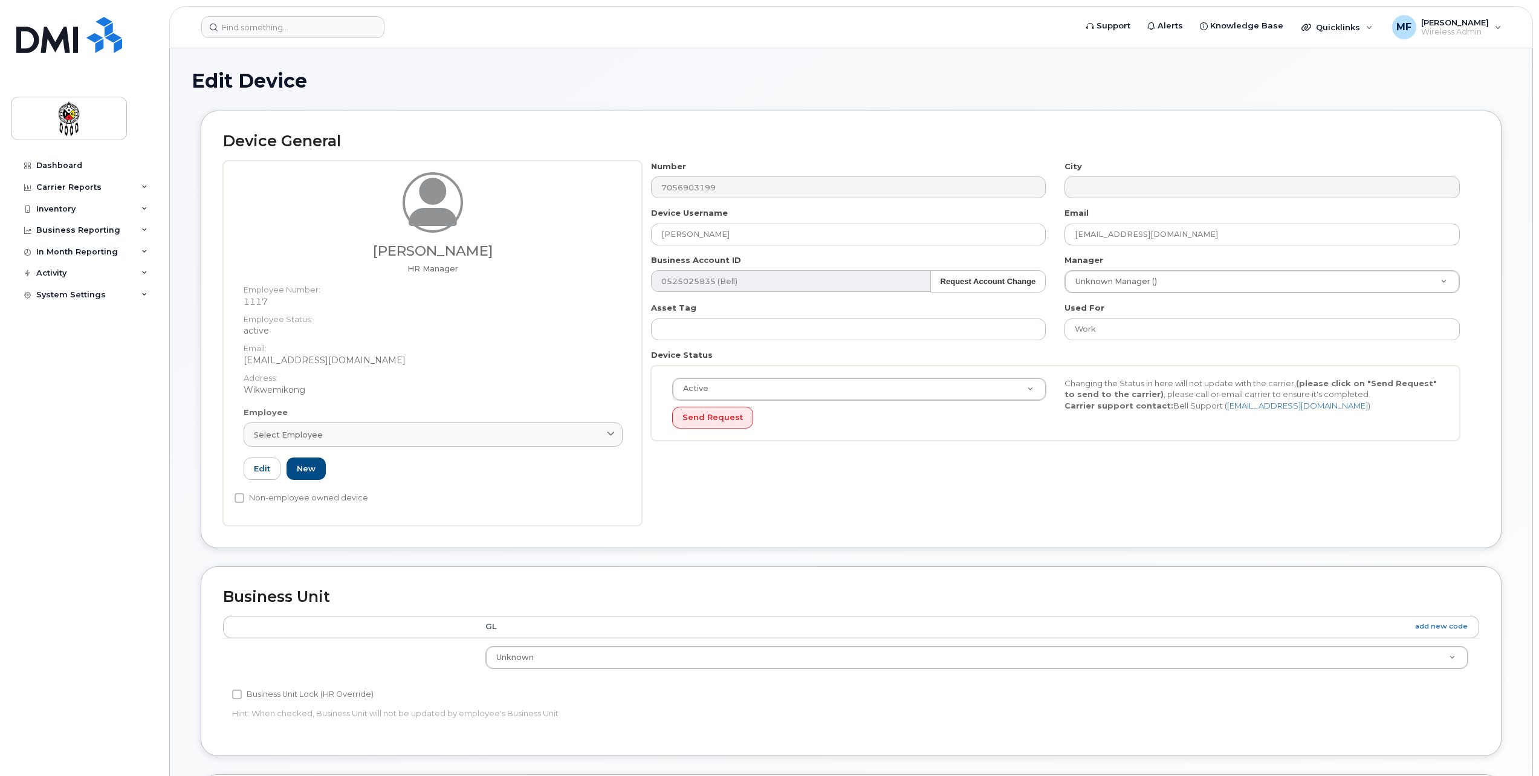
click at [980, 499] on div "Number 7056903199 City Device Username Gerard Peltier Email staceyjackson@wiikw…" at bounding box center [1060, 343] width 837 height 365
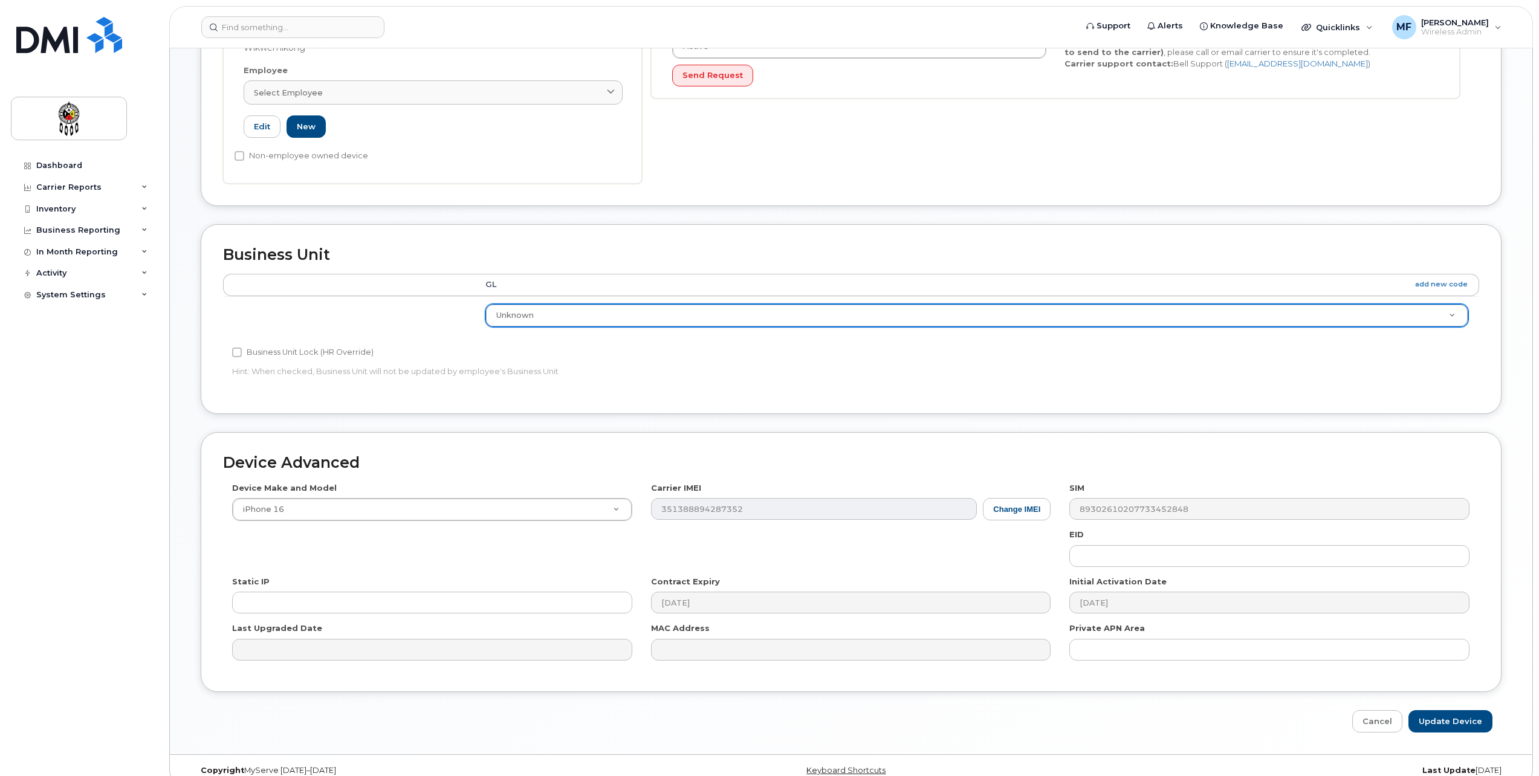
scroll to position [359, 0]
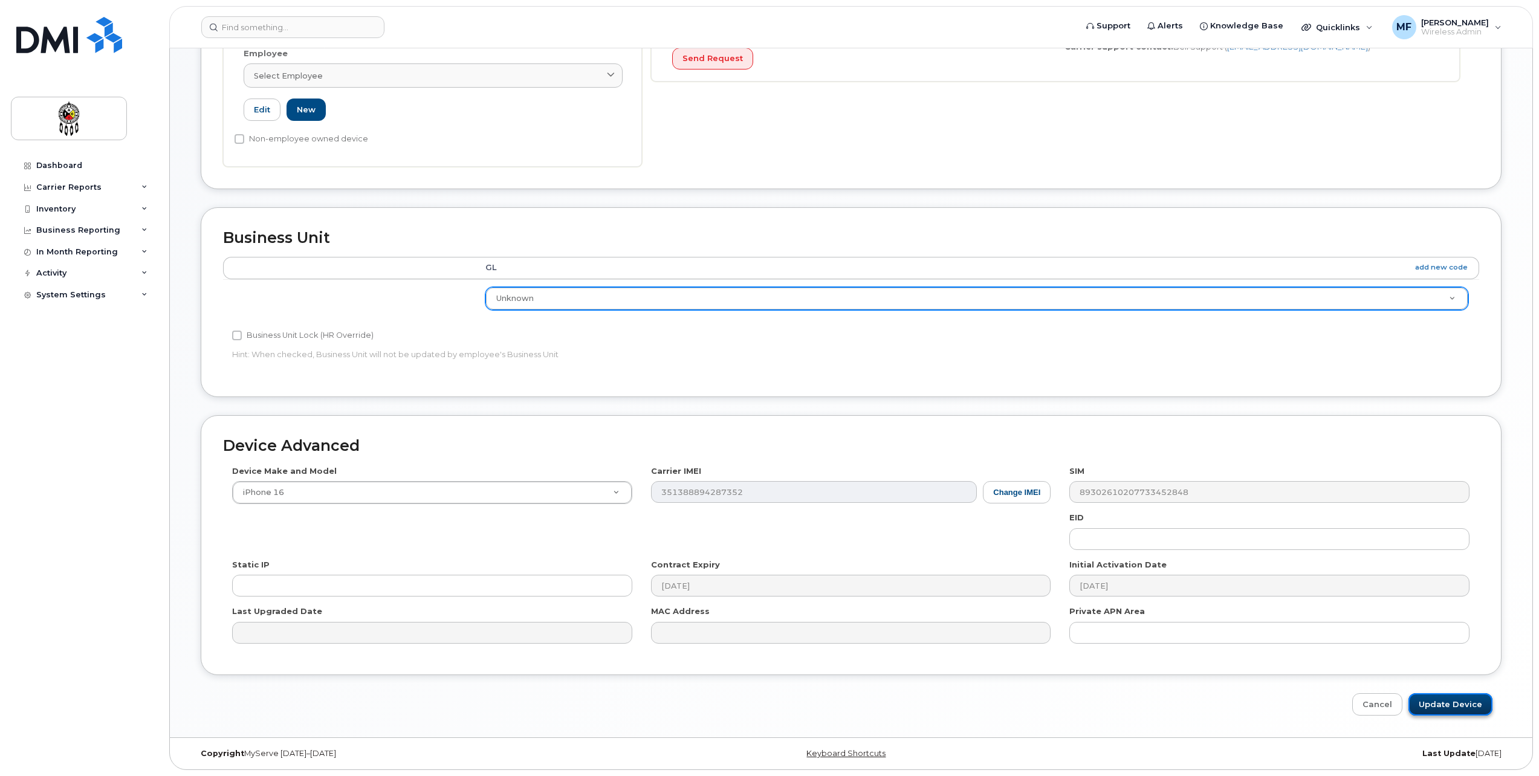
click at [1459, 698] on input "Update Device" at bounding box center [1451, 704] width 84 height 22
type input "Saving..."
click at [1464, 706] on div "Cancel Saving..." at bounding box center [851, 704] width 1301 height 22
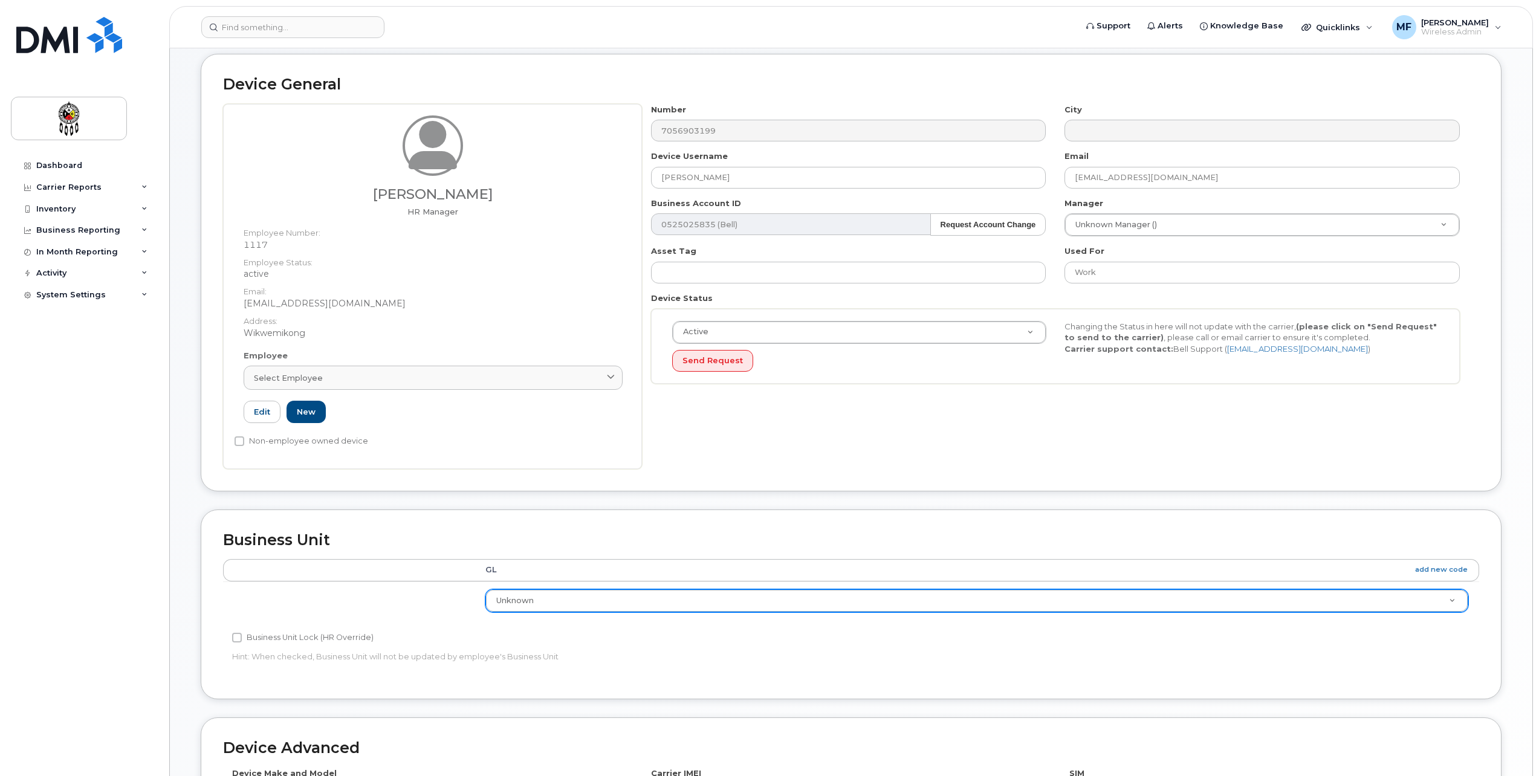
scroll to position [0, 0]
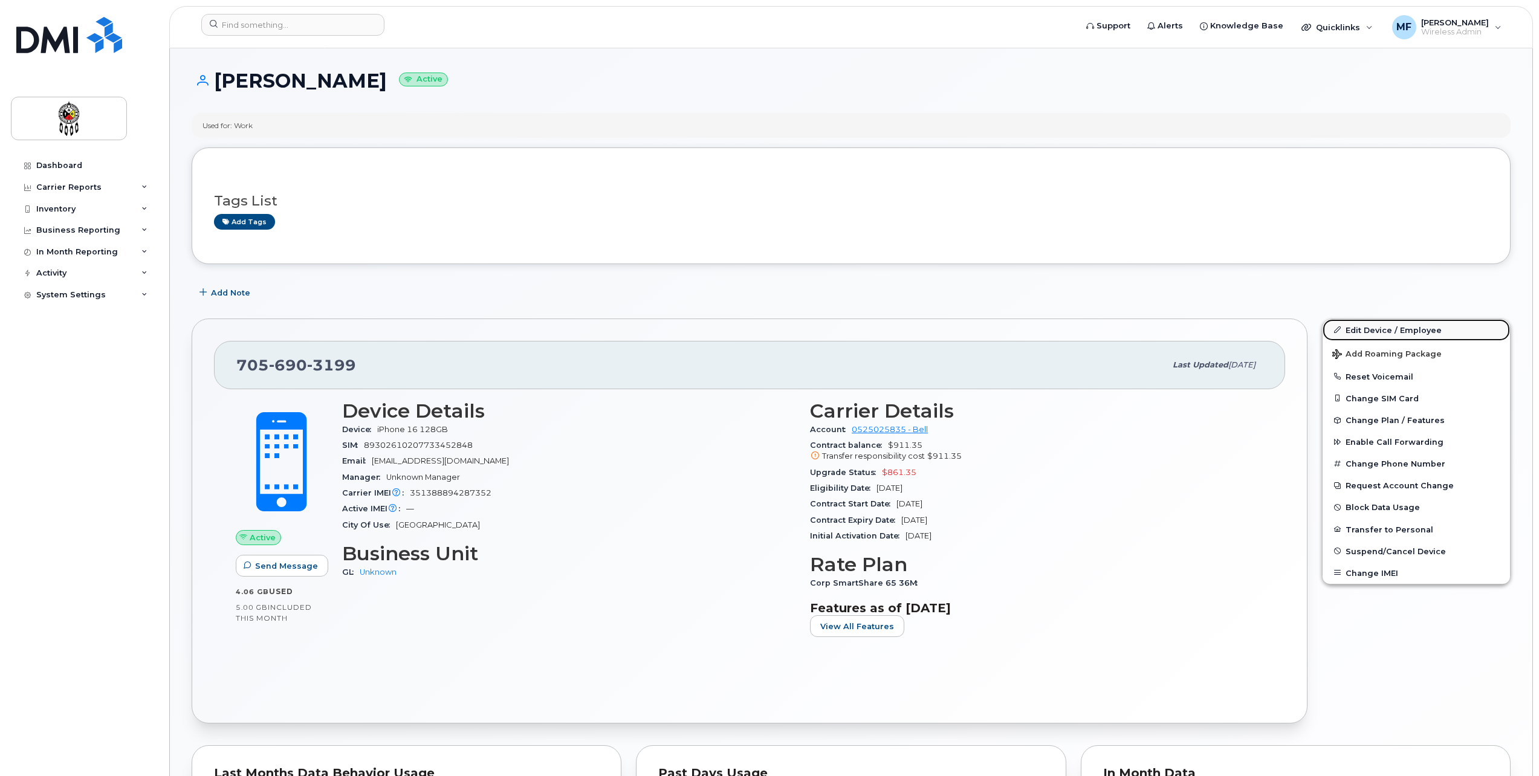
click at [1439, 326] on link "Edit Device / Employee" at bounding box center [1416, 330] width 187 height 22
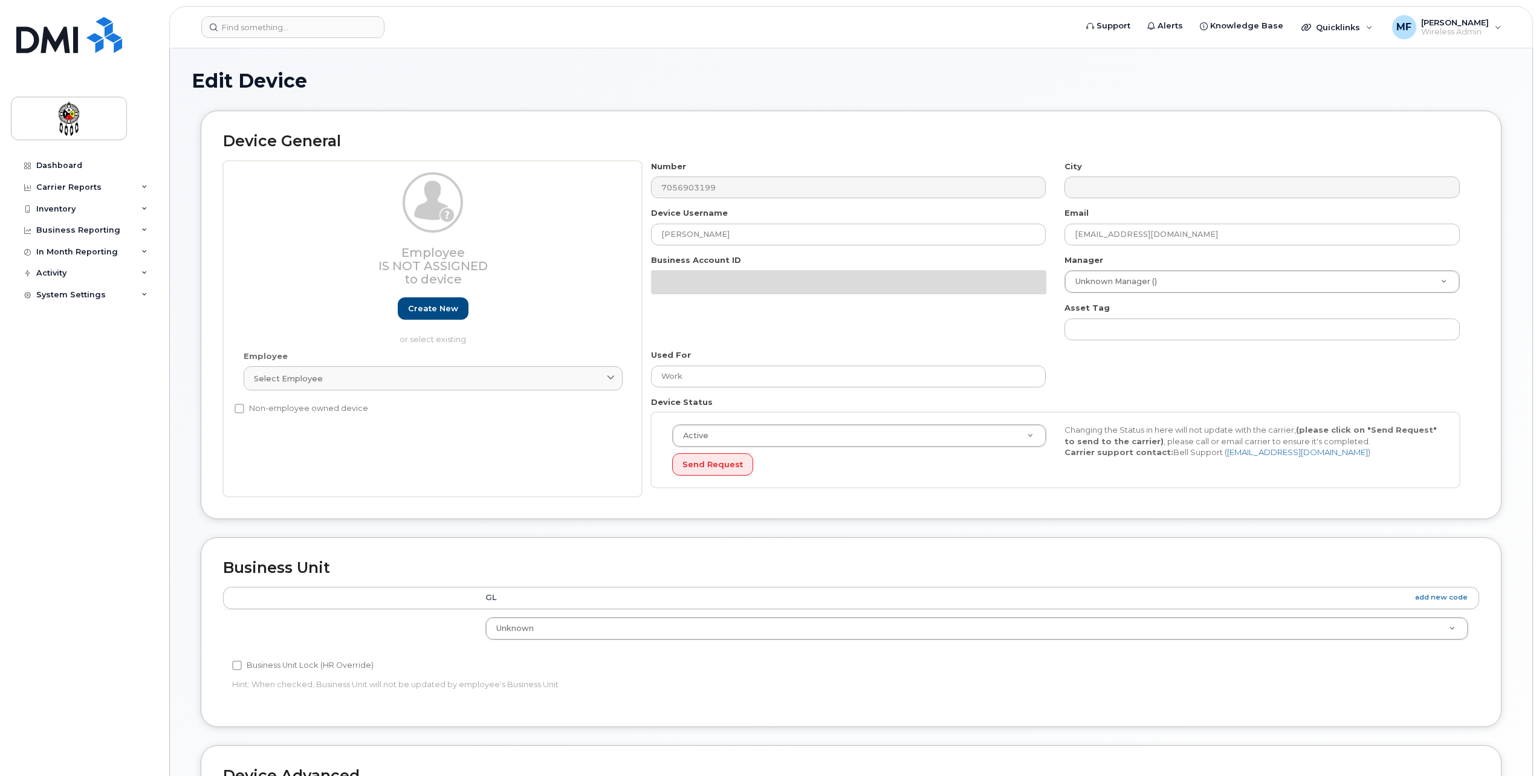
select select "651562"
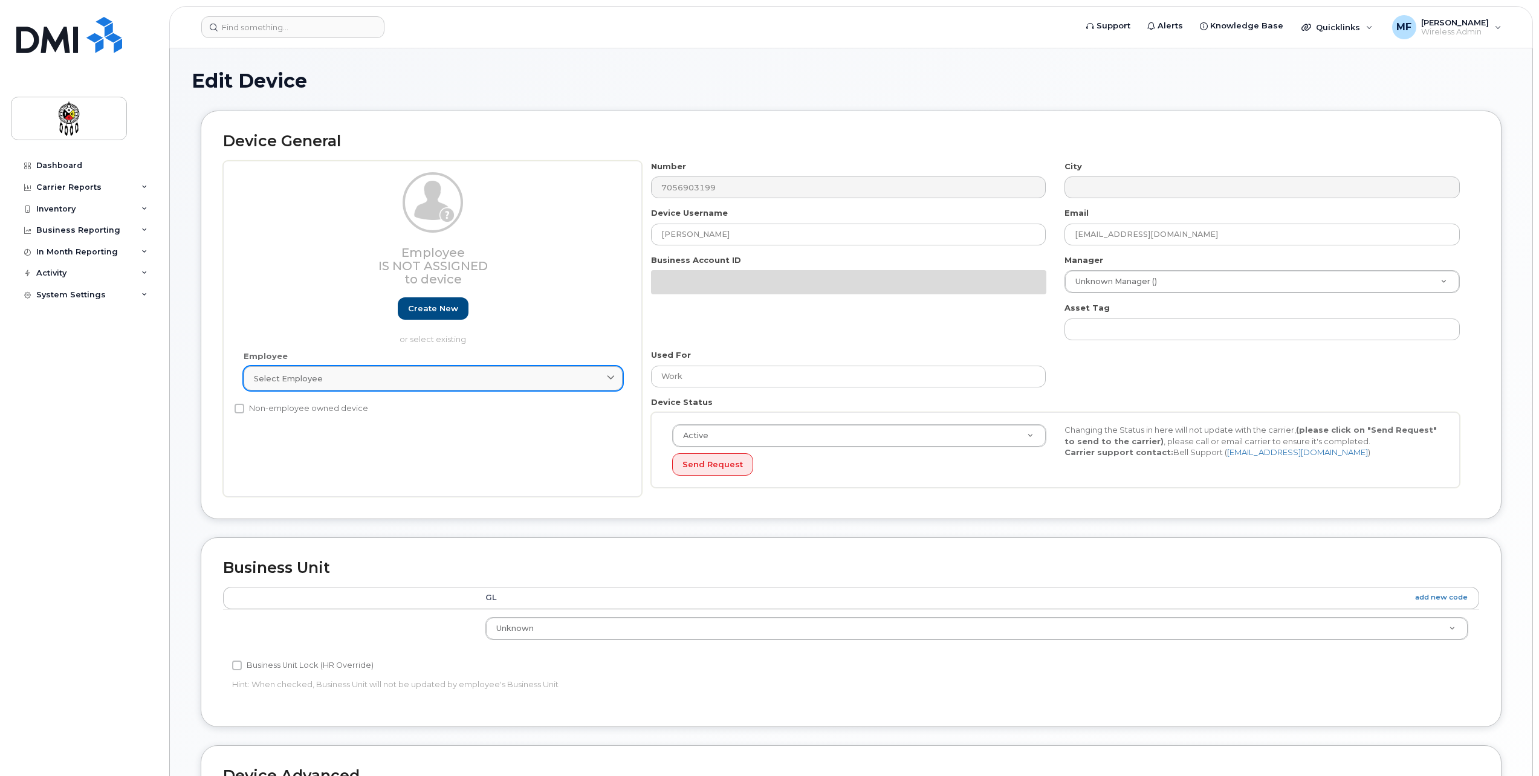
click at [523, 378] on div "Select employee" at bounding box center [433, 378] width 359 height 11
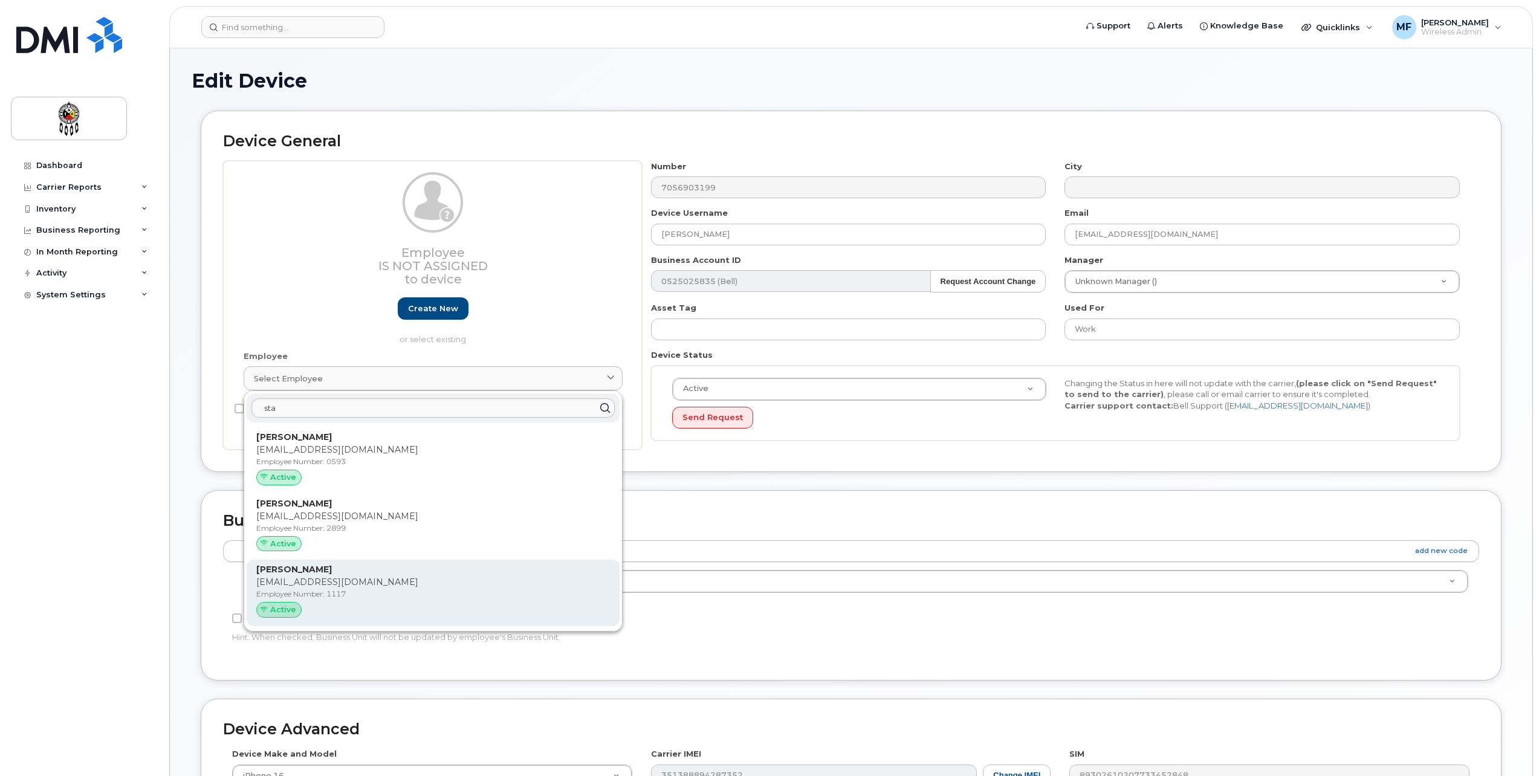
type input "sta"
click at [389, 576] on p "[PERSON_NAME]" at bounding box center [433, 569] width 354 height 13
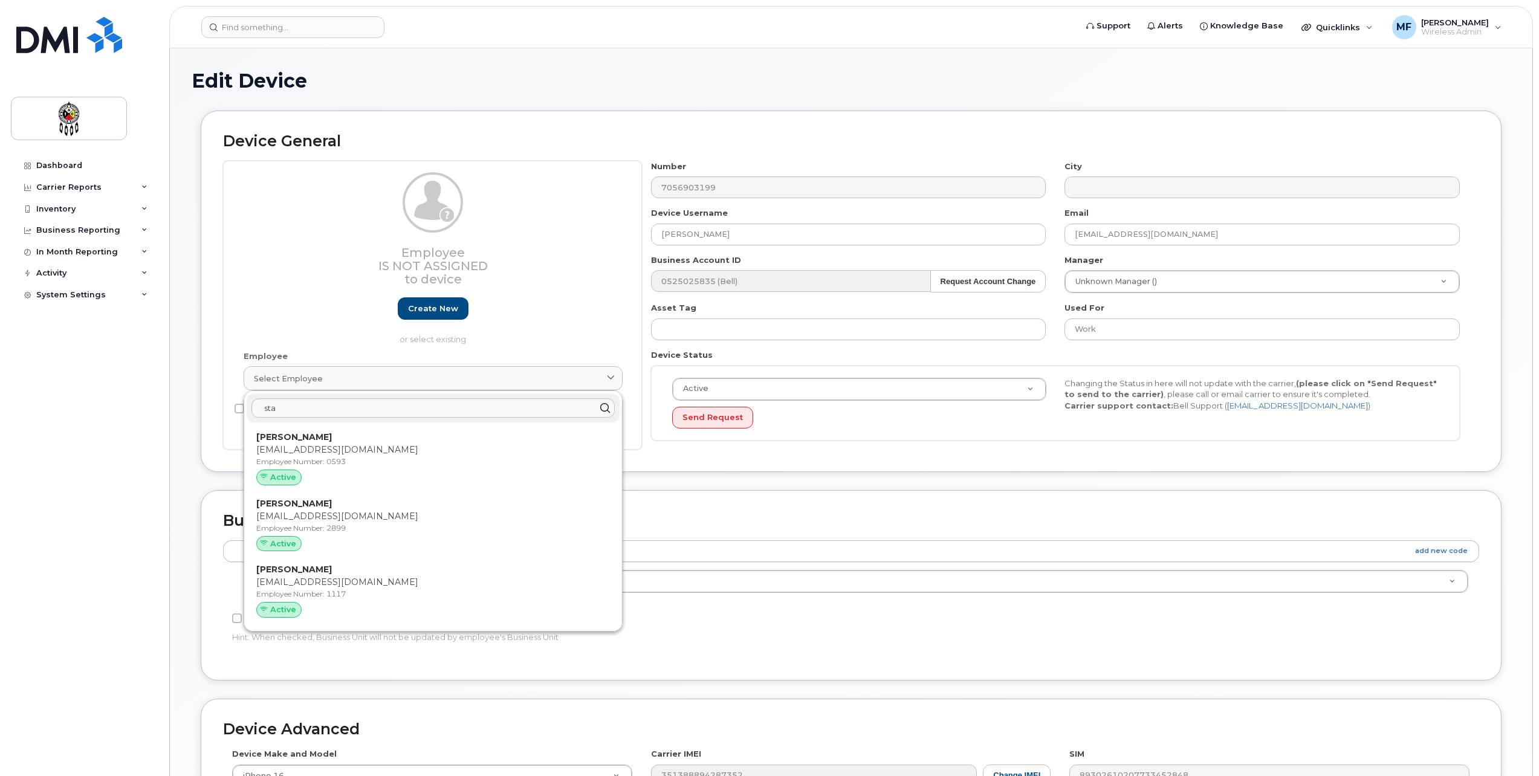
type input "1117"
type input "[PERSON_NAME]"
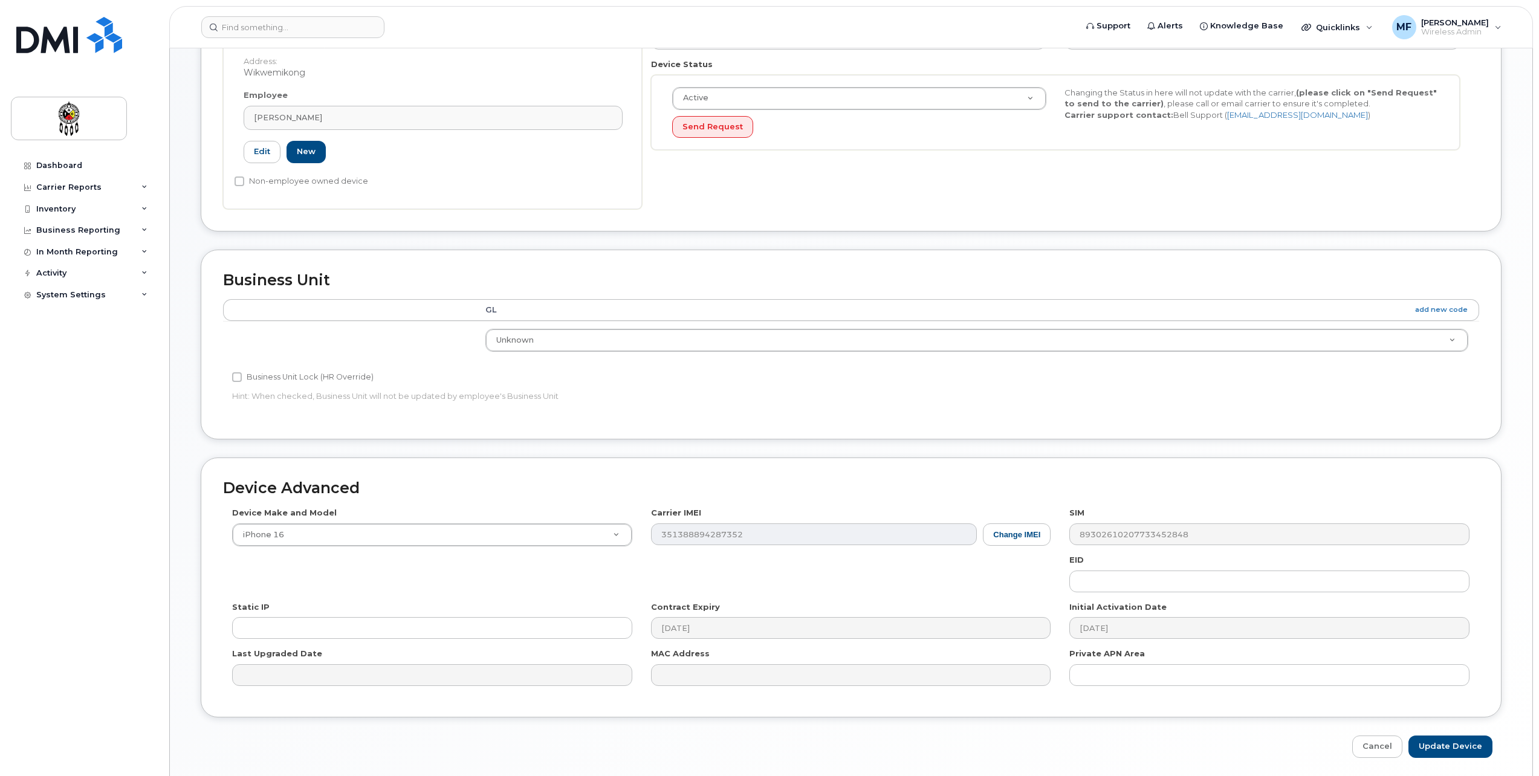
scroll to position [333, 0]
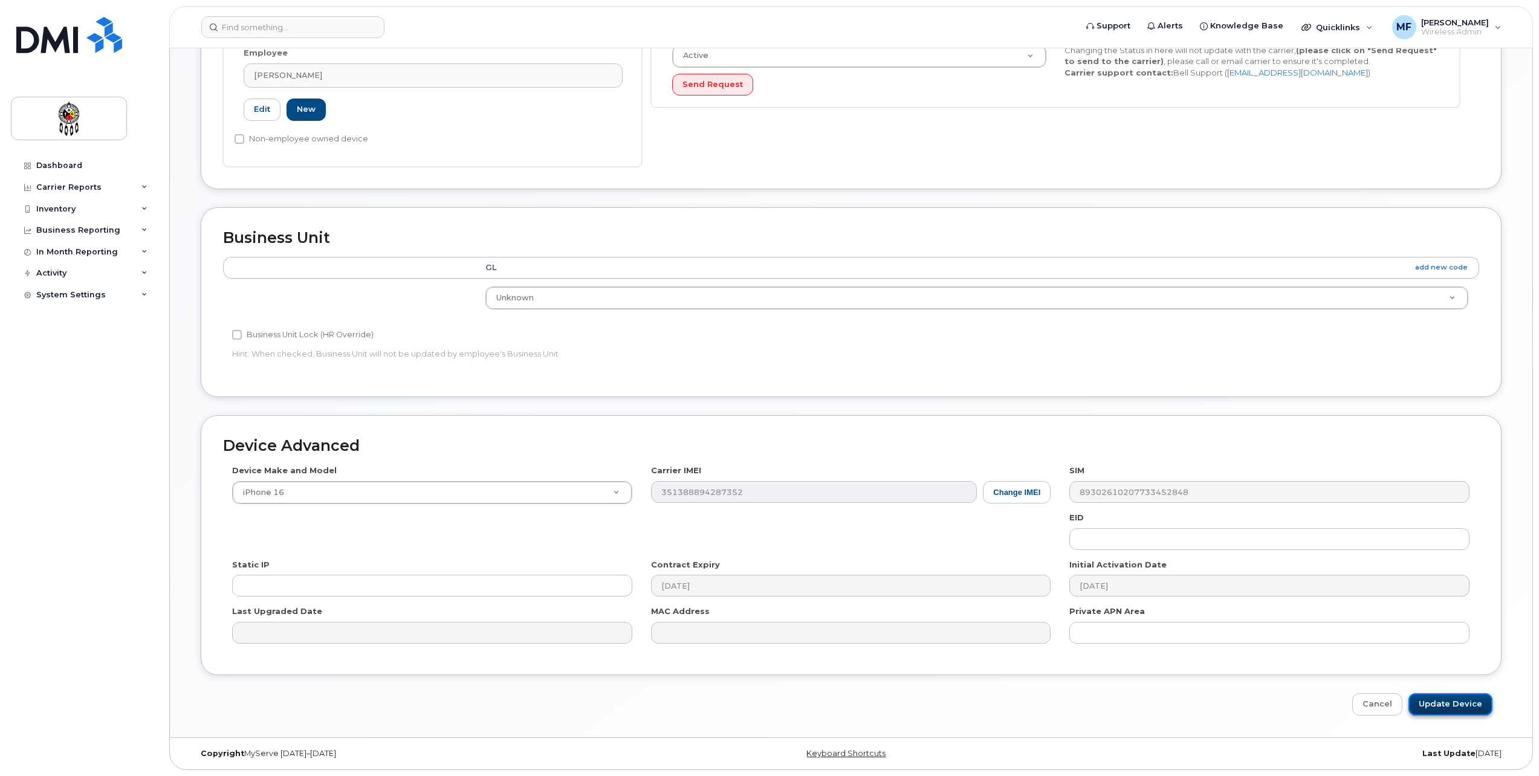
click at [1463, 706] on input "Update Device" at bounding box center [1451, 704] width 84 height 22
type input "Saving..."
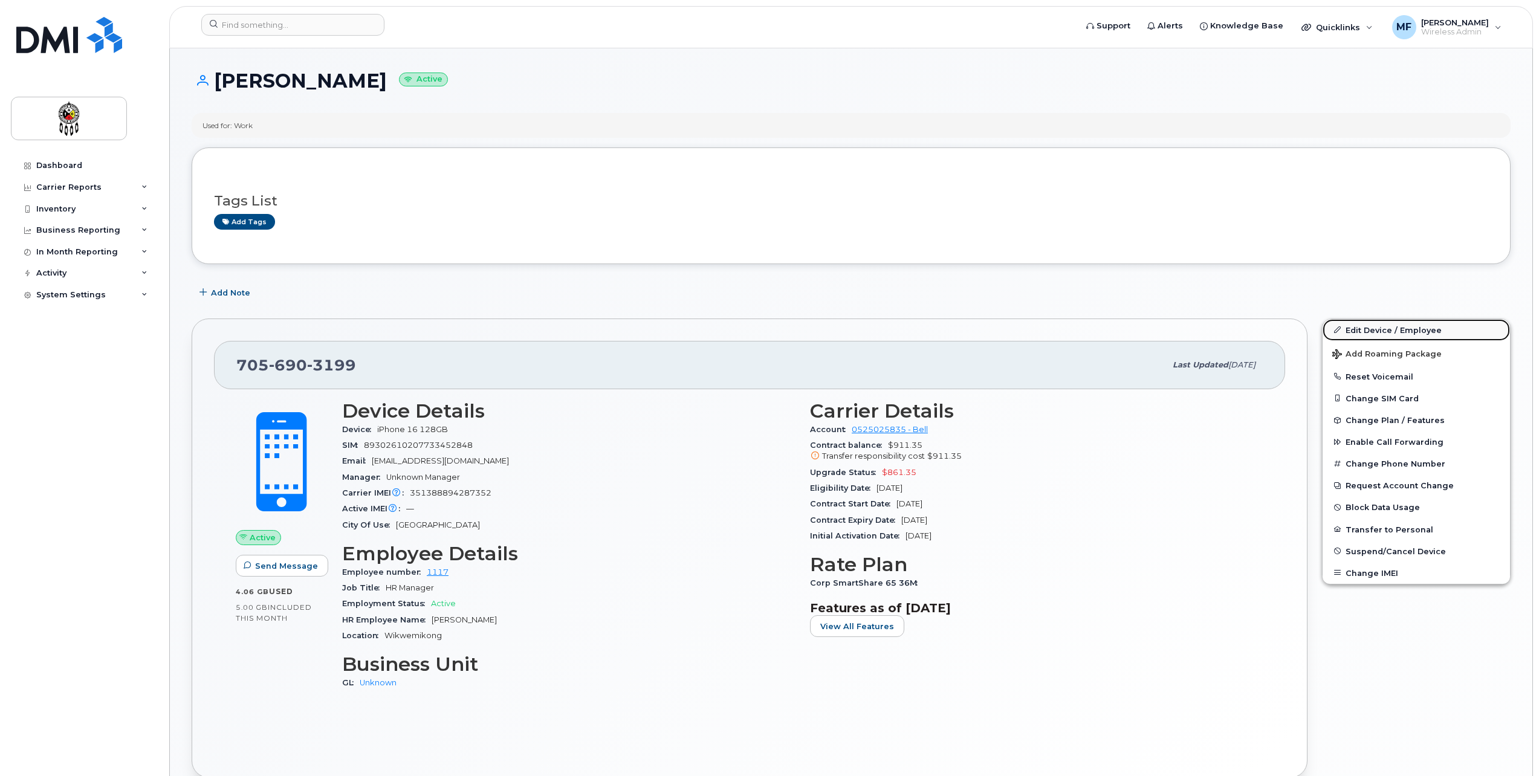
click at [1384, 333] on link "Edit Device / Employee" at bounding box center [1416, 330] width 187 height 22
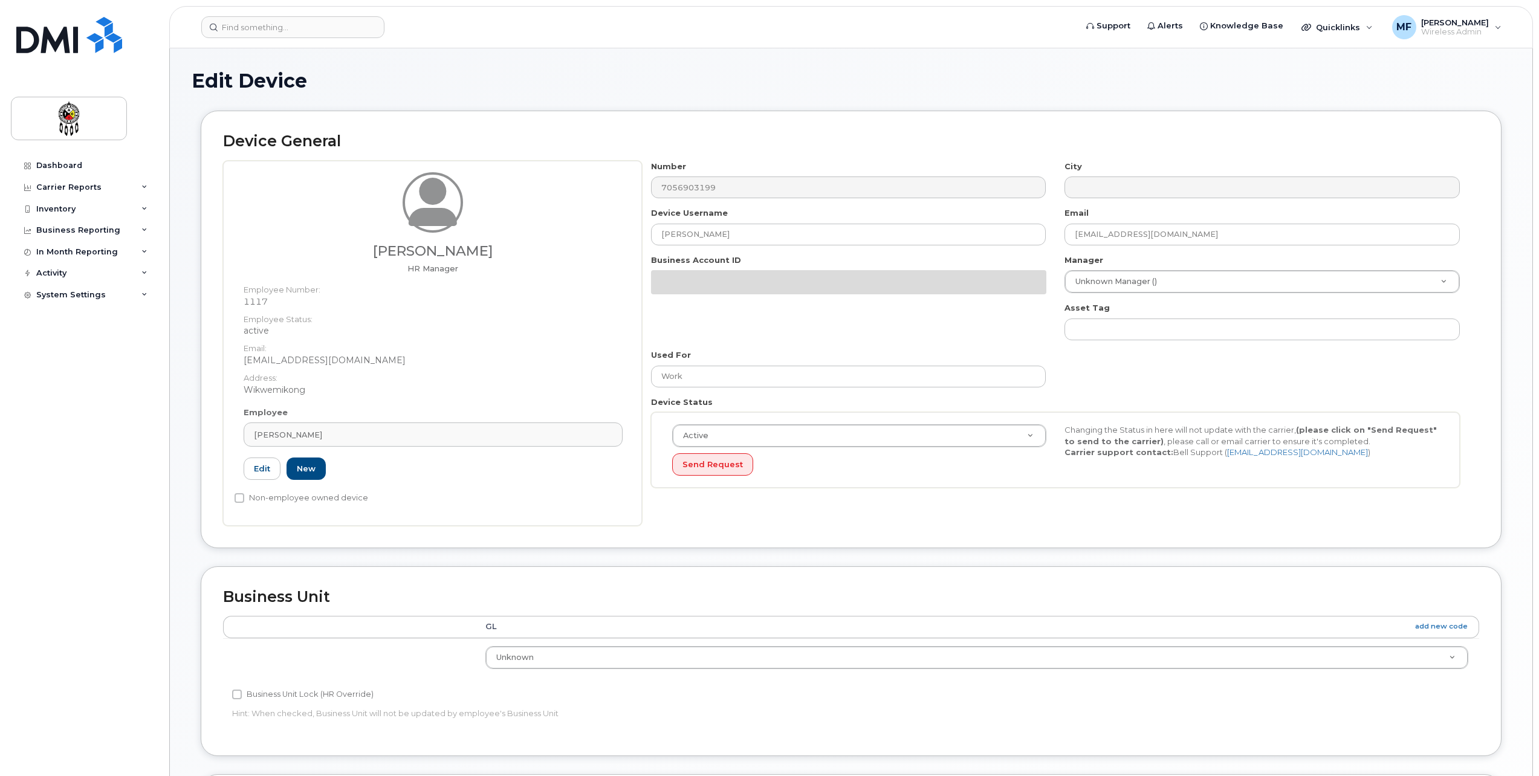
select select "651562"
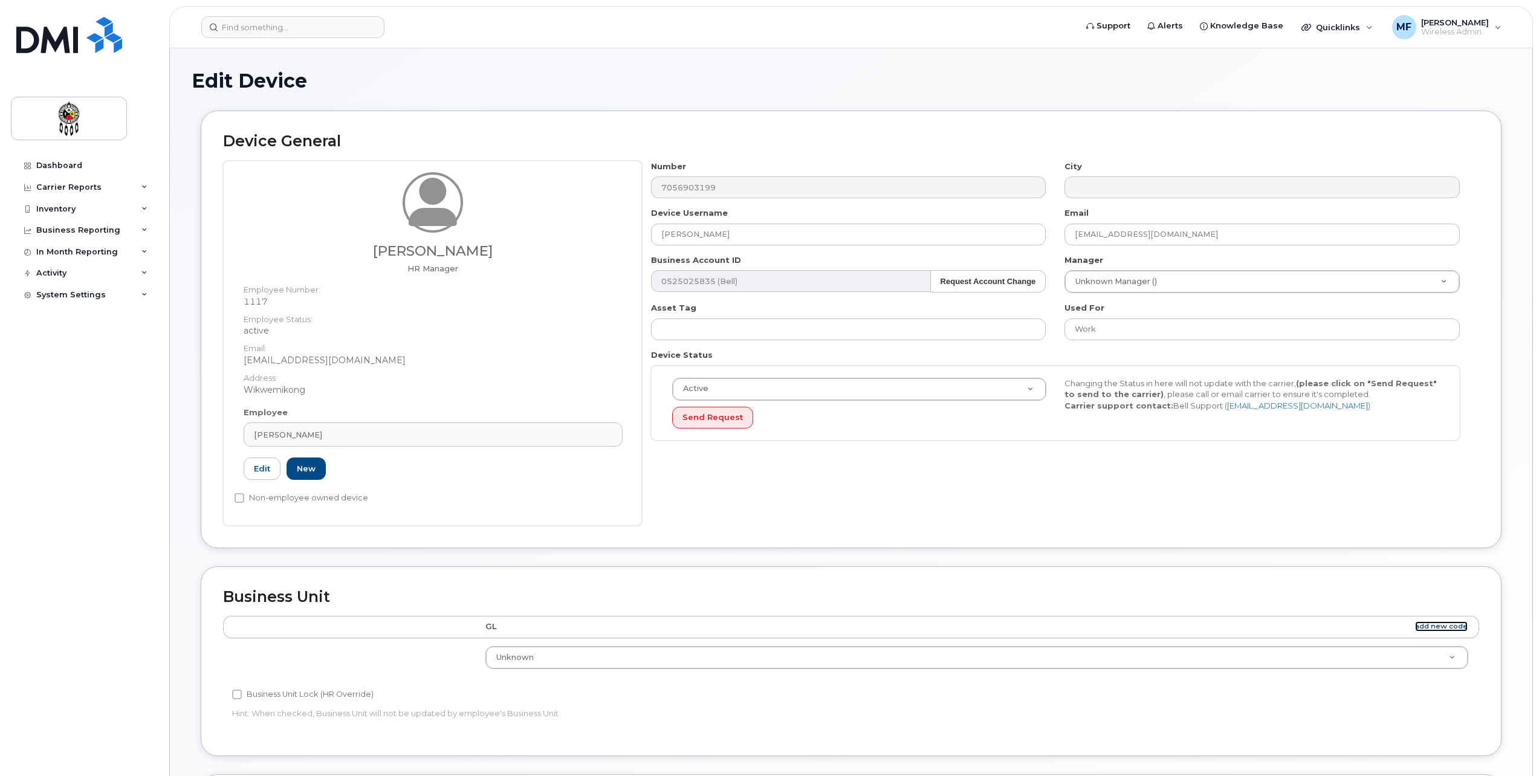
click at [1454, 623] on link "add new code" at bounding box center [1441, 626] width 53 height 10
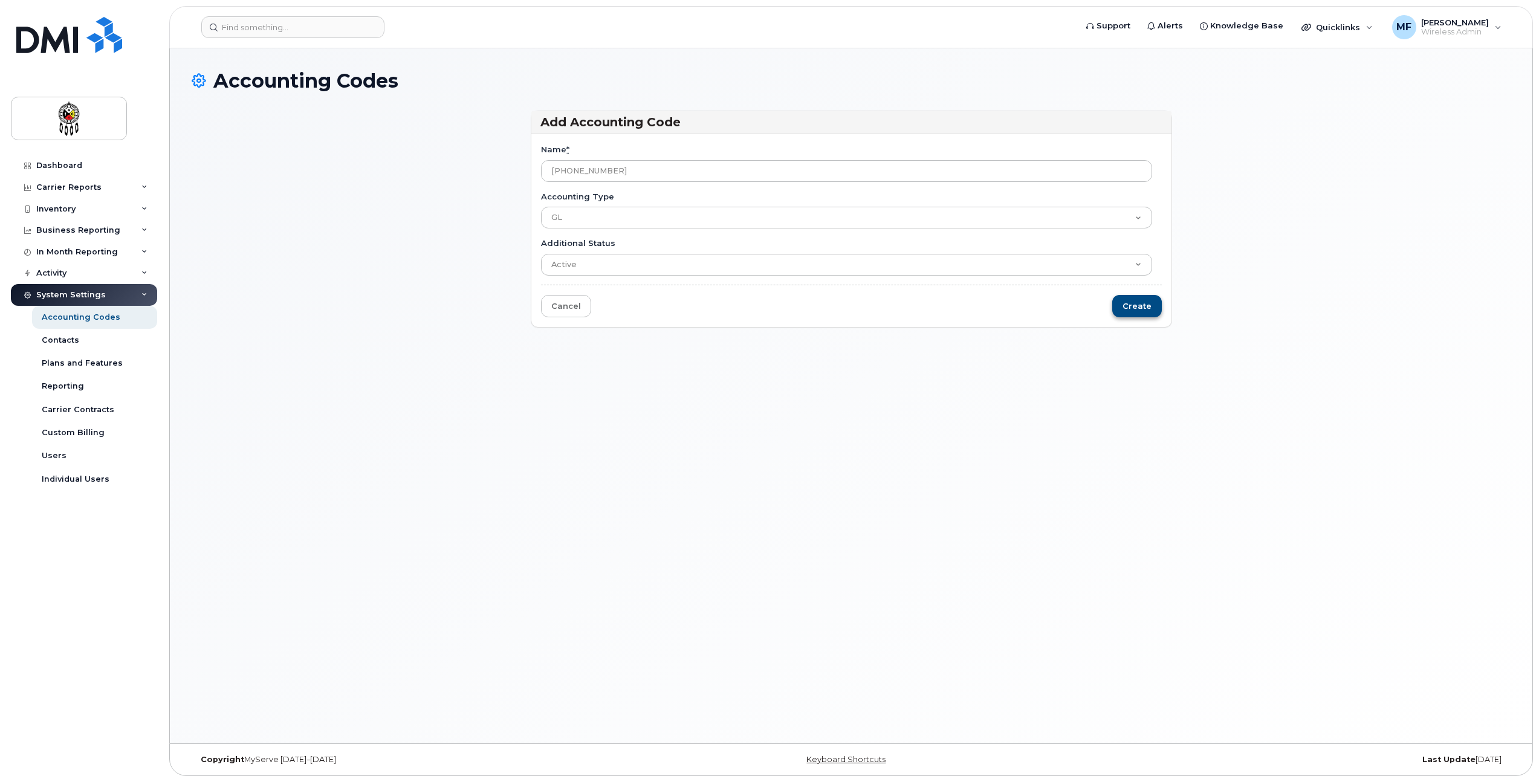
type input "[PHONE_NUMBER]"
click at [1143, 305] on input "Create" at bounding box center [1137, 306] width 50 height 22
type input "Saving..."
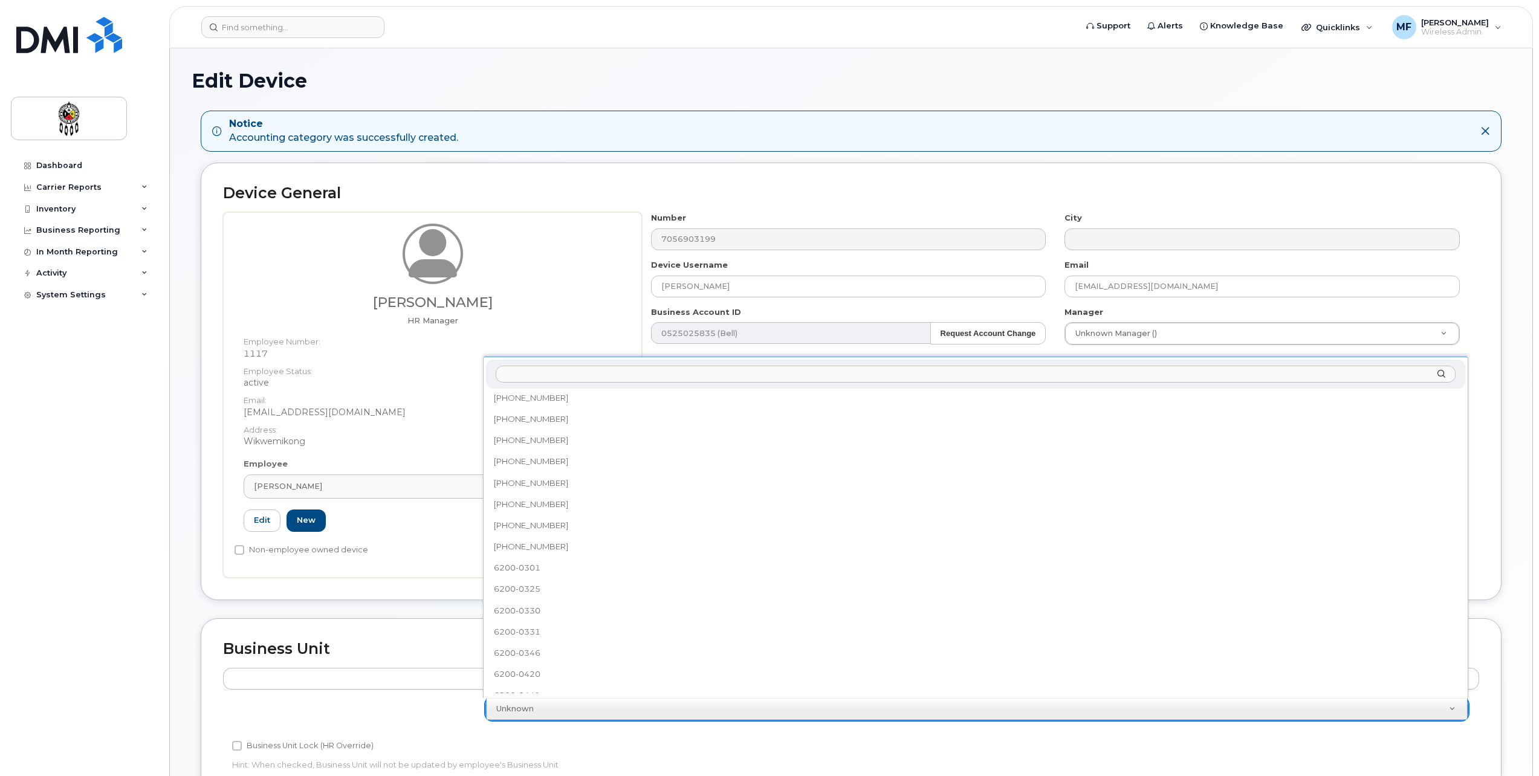
scroll to position [279, 0]
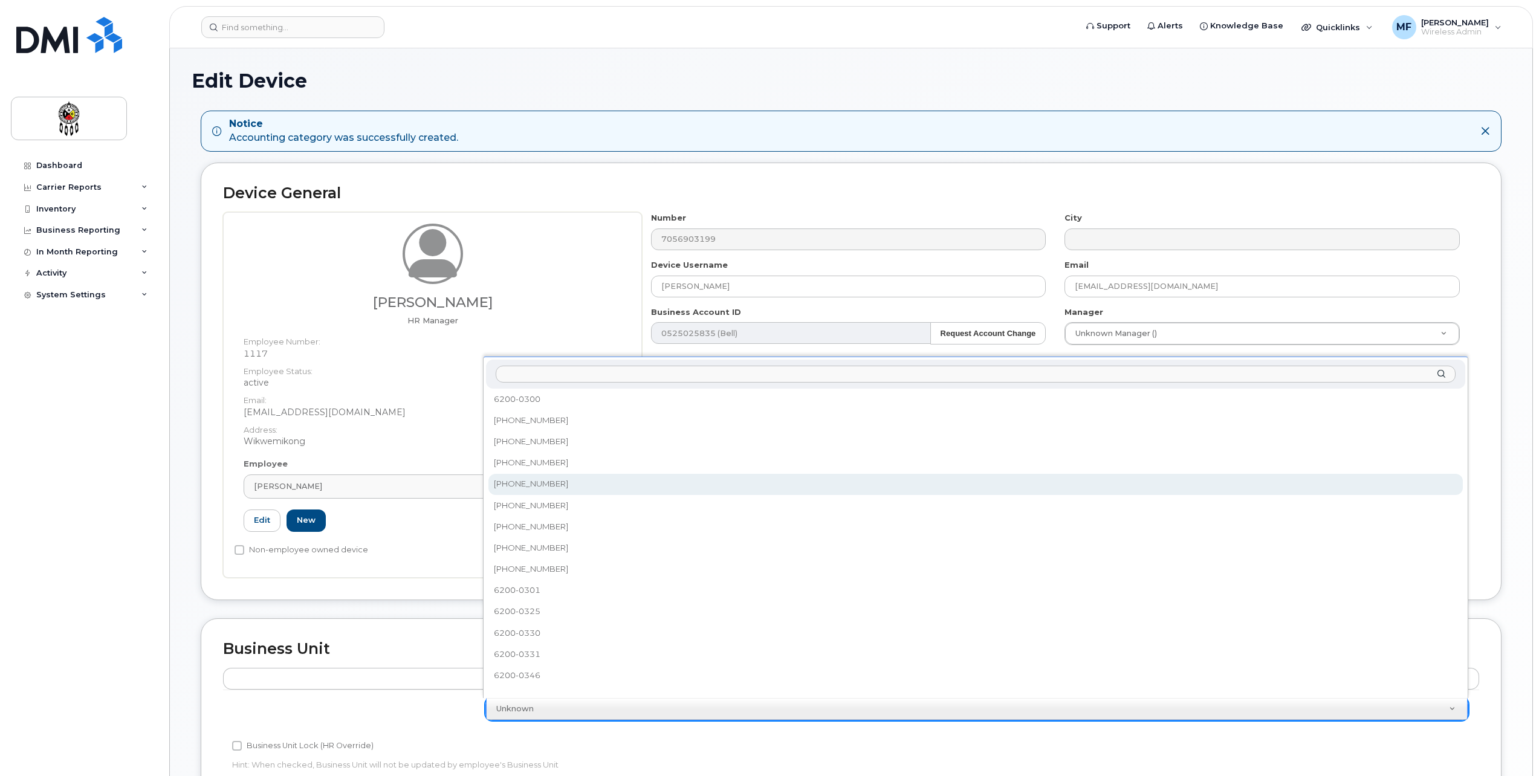
select select "36211759"
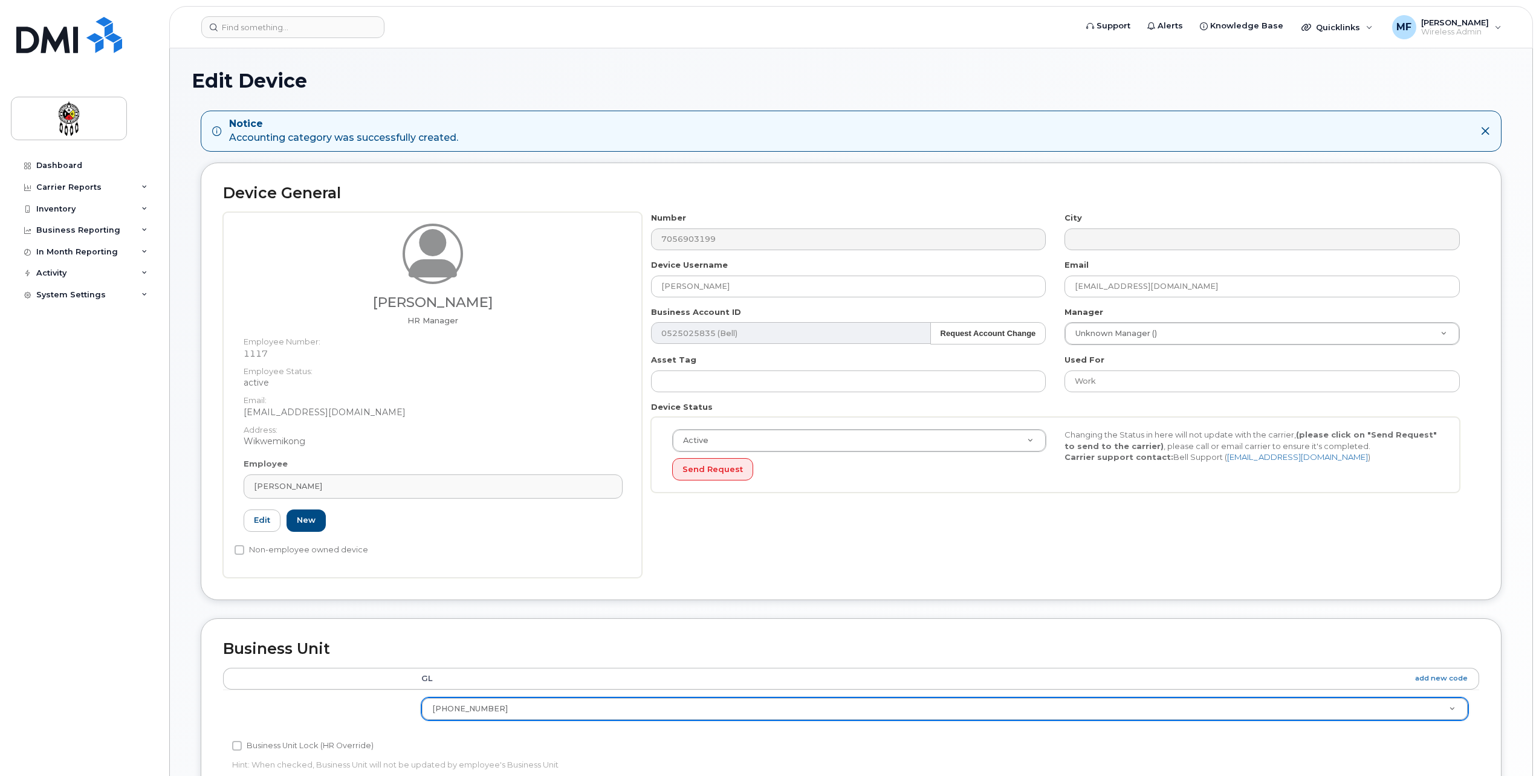
click at [825, 652] on h2 "Business Unit" at bounding box center [851, 649] width 1256 height 17
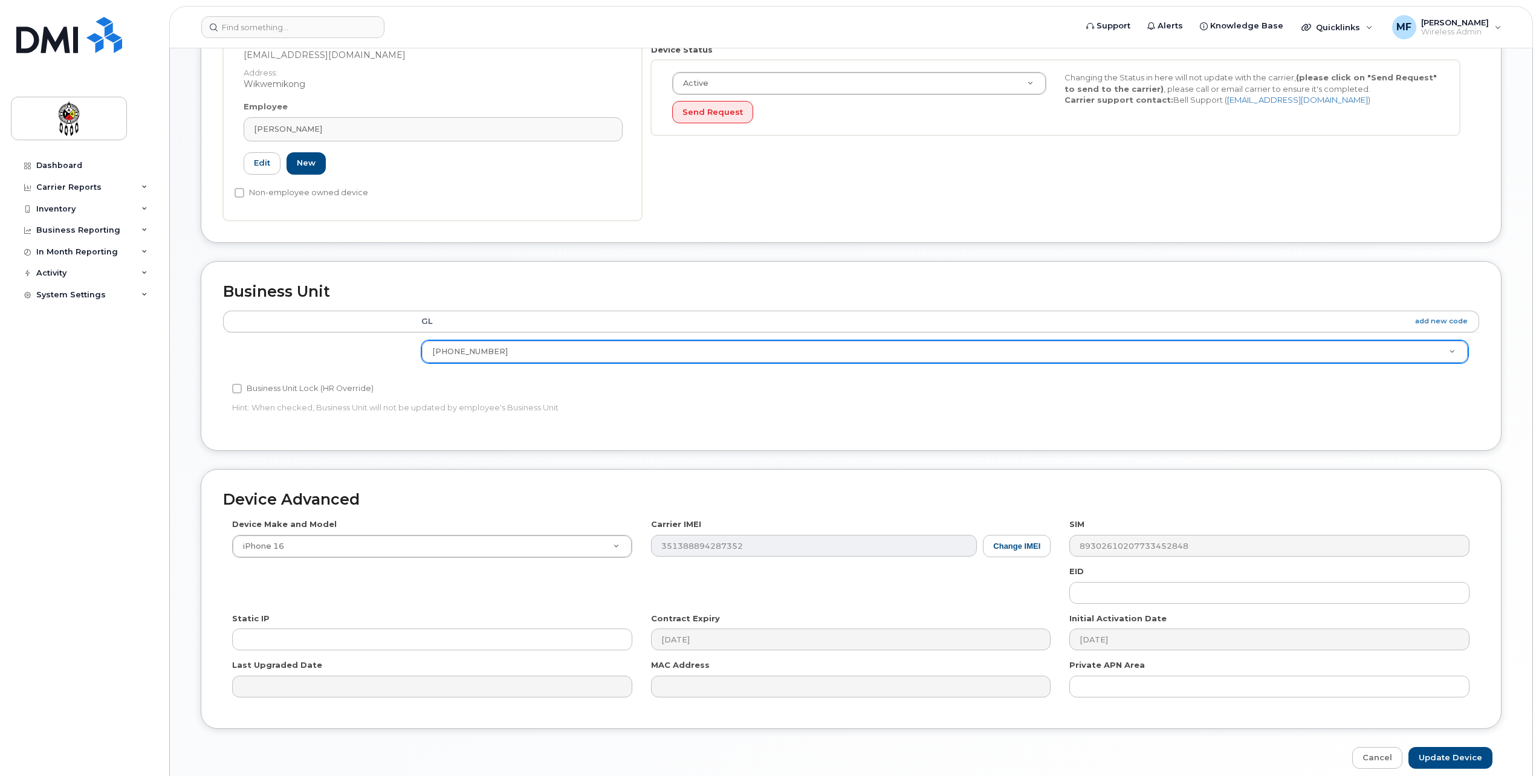
scroll to position [411, 0]
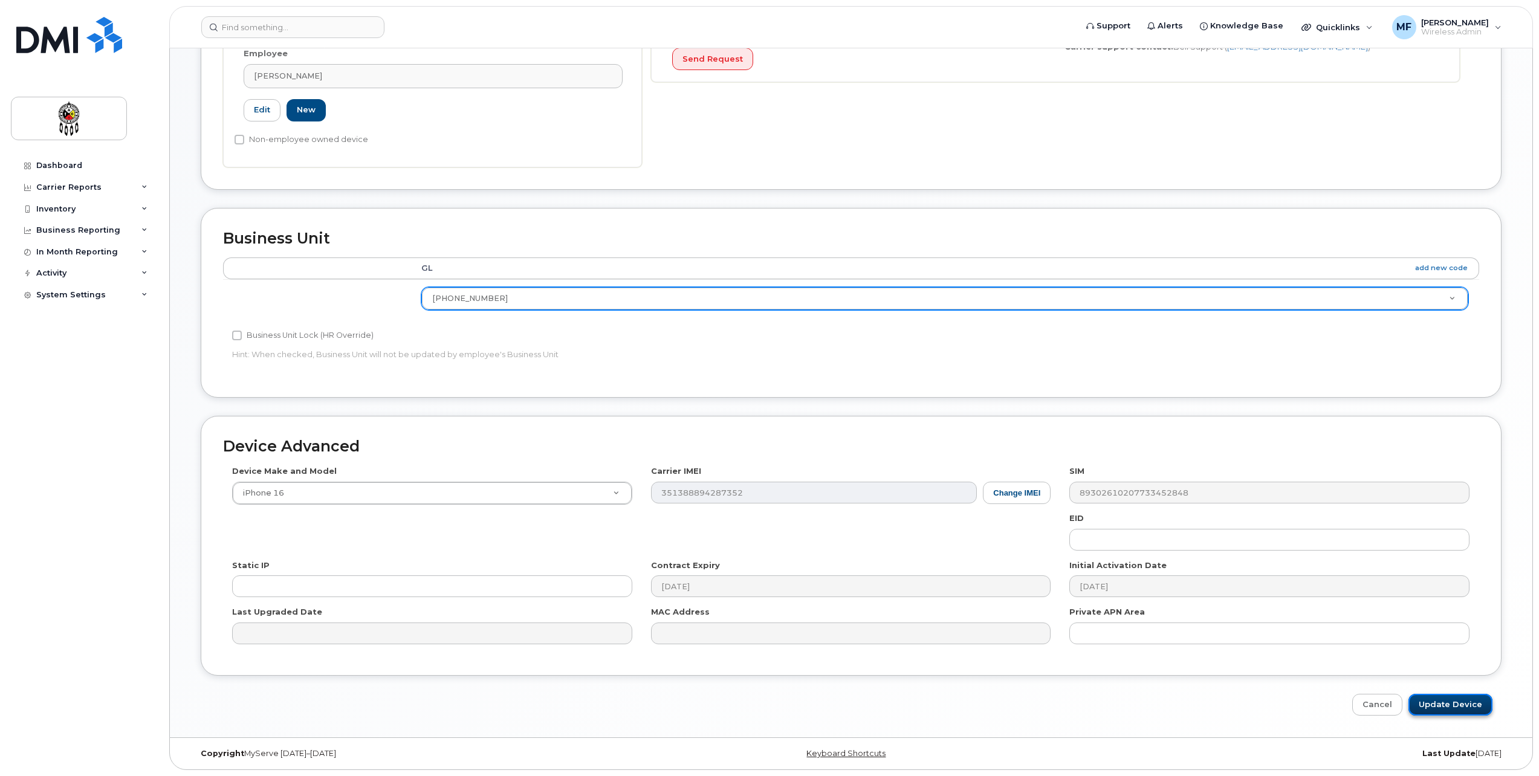
click at [1441, 699] on input "Update Device" at bounding box center [1451, 705] width 84 height 22
type input "Saving..."
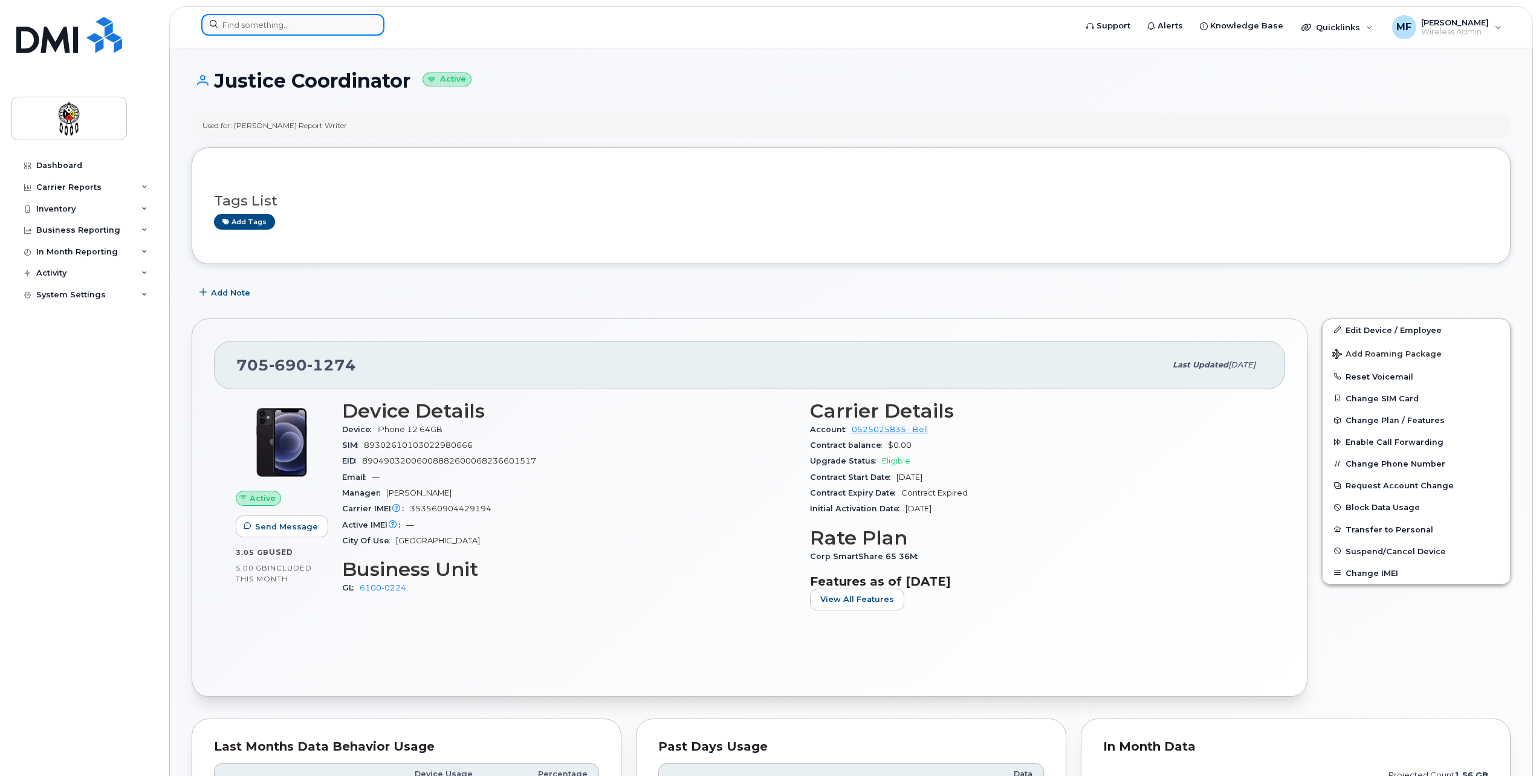
click at [366, 28] on div at bounding box center [292, 25] width 183 height 22
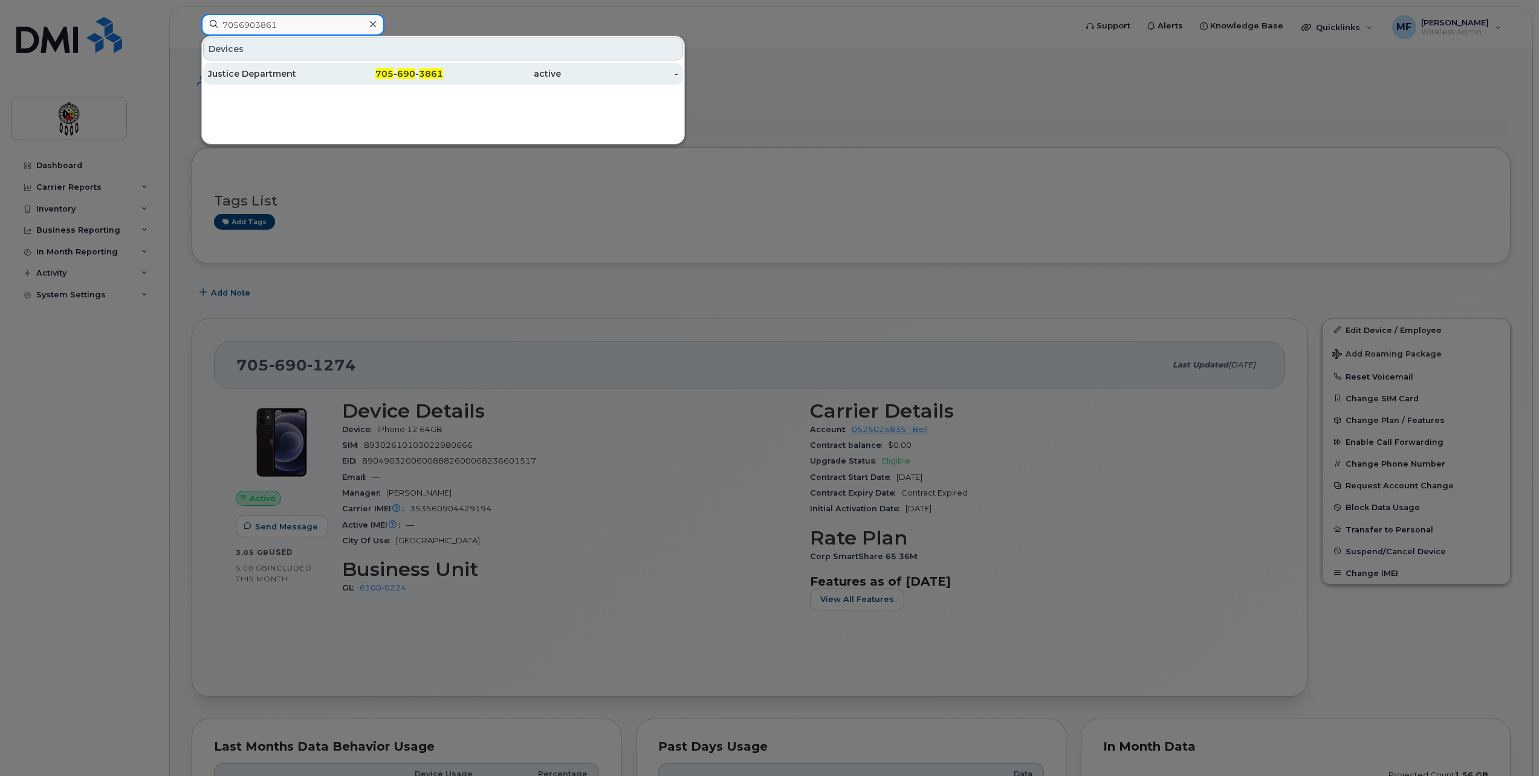
type input "7056903861"
click at [413, 83] on div "705 - 690 - 3861" at bounding box center [385, 74] width 118 height 22
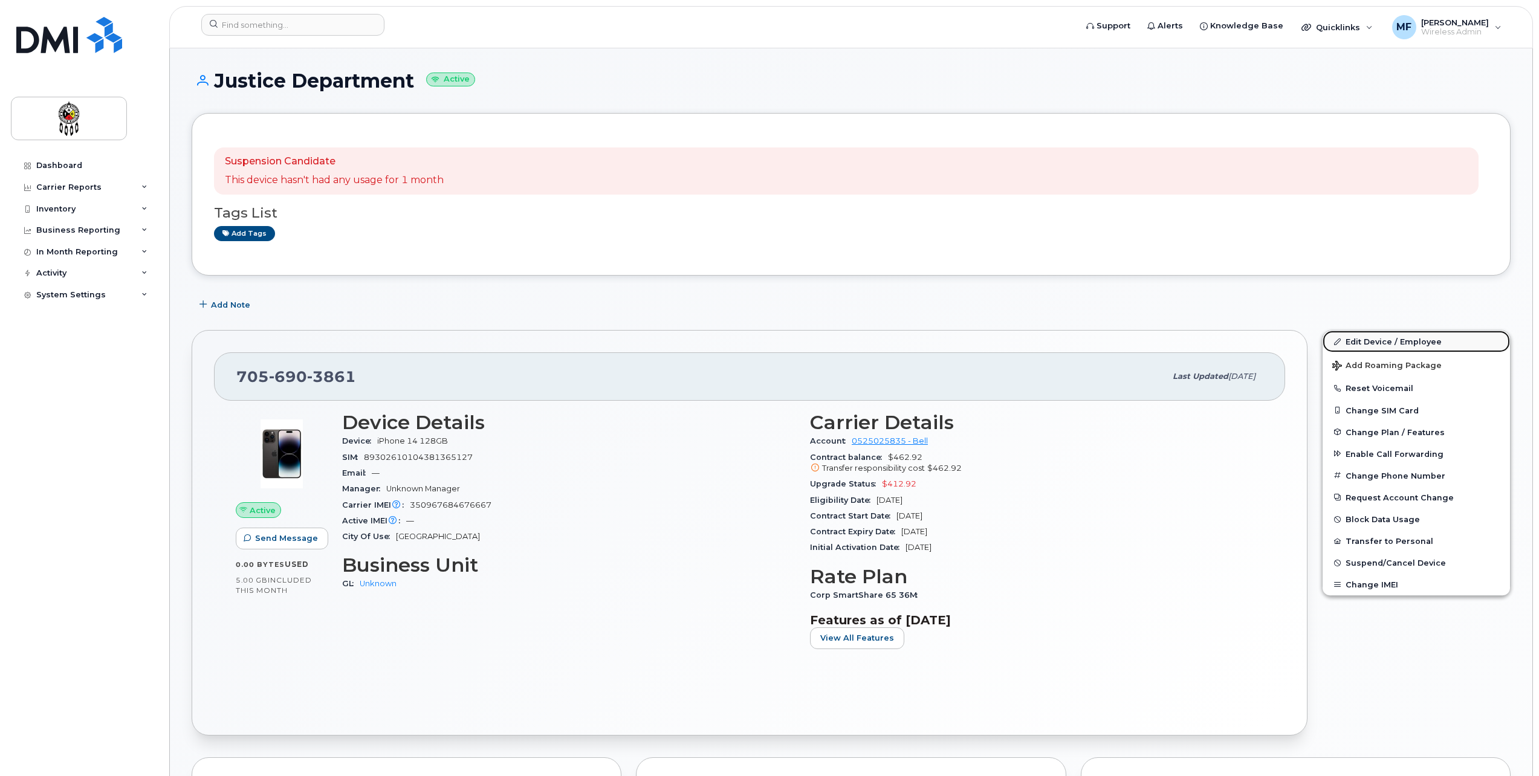
click at [1364, 342] on link "Edit Device / Employee" at bounding box center [1416, 342] width 187 height 22
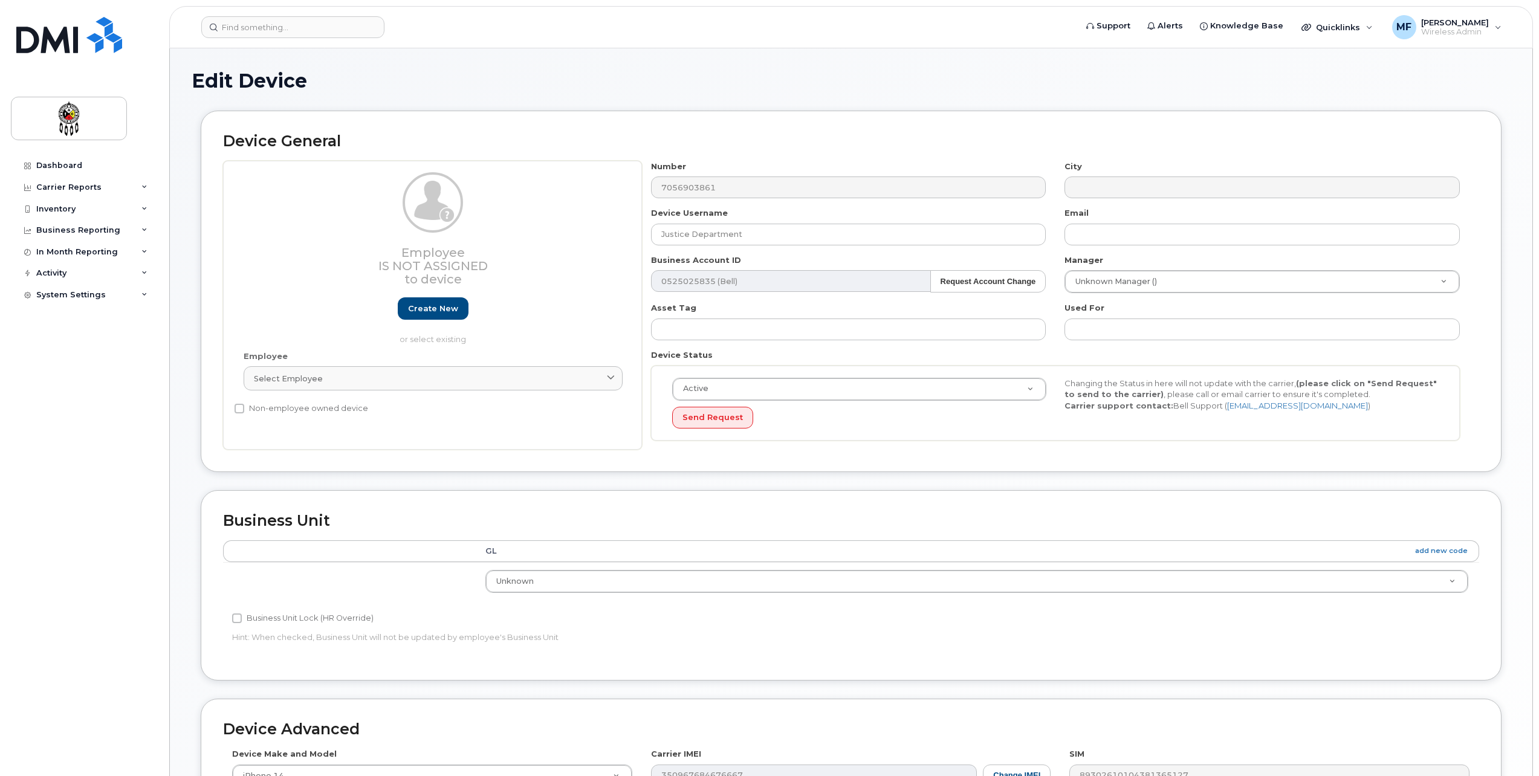
select select "651562"
click at [449, 305] on link "Create new" at bounding box center [433, 308] width 71 height 22
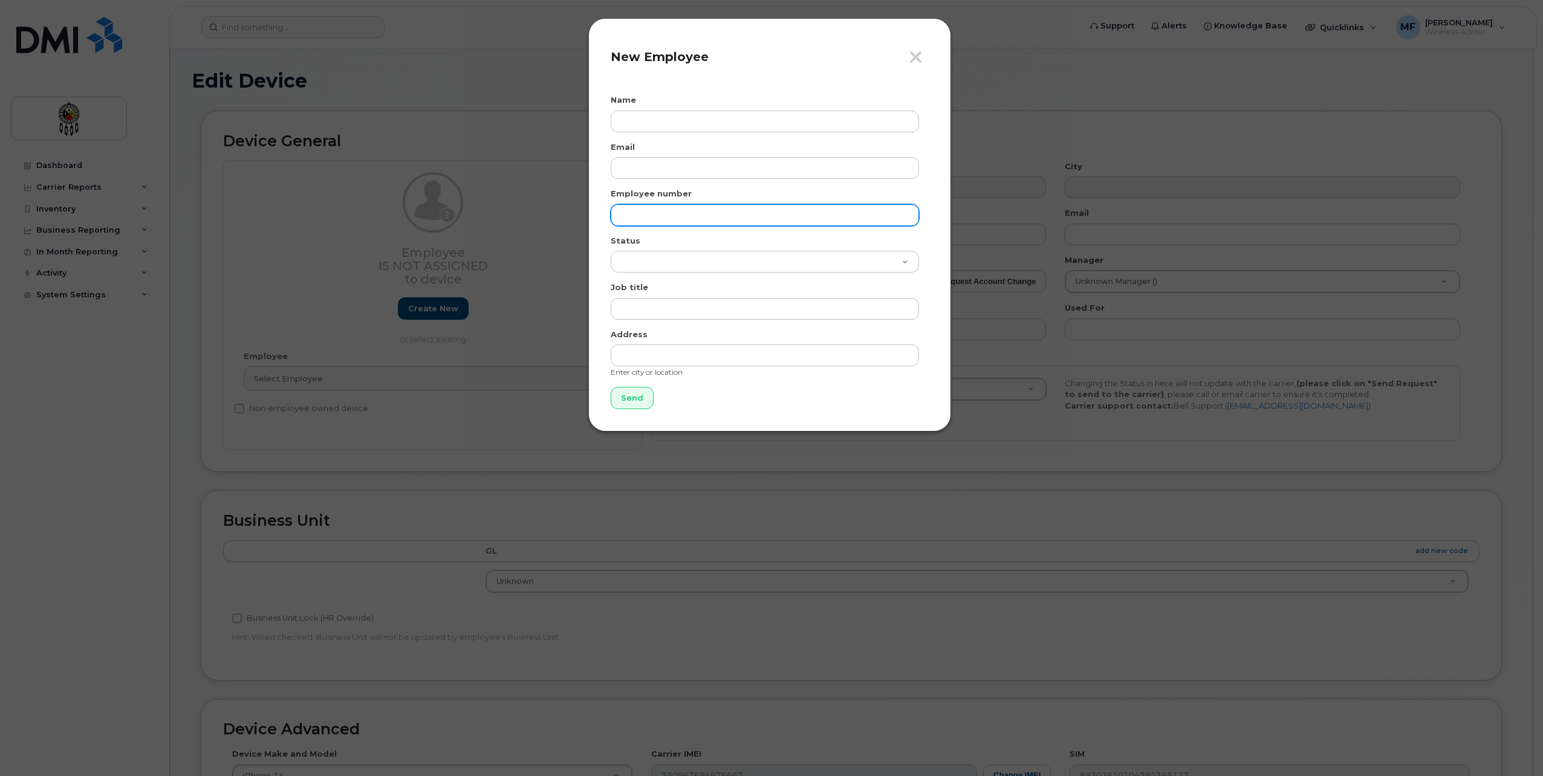
click at [675, 213] on input "text" at bounding box center [765, 215] width 308 height 22
click at [917, 51] on icon "button" at bounding box center [916, 57] width 14 height 18
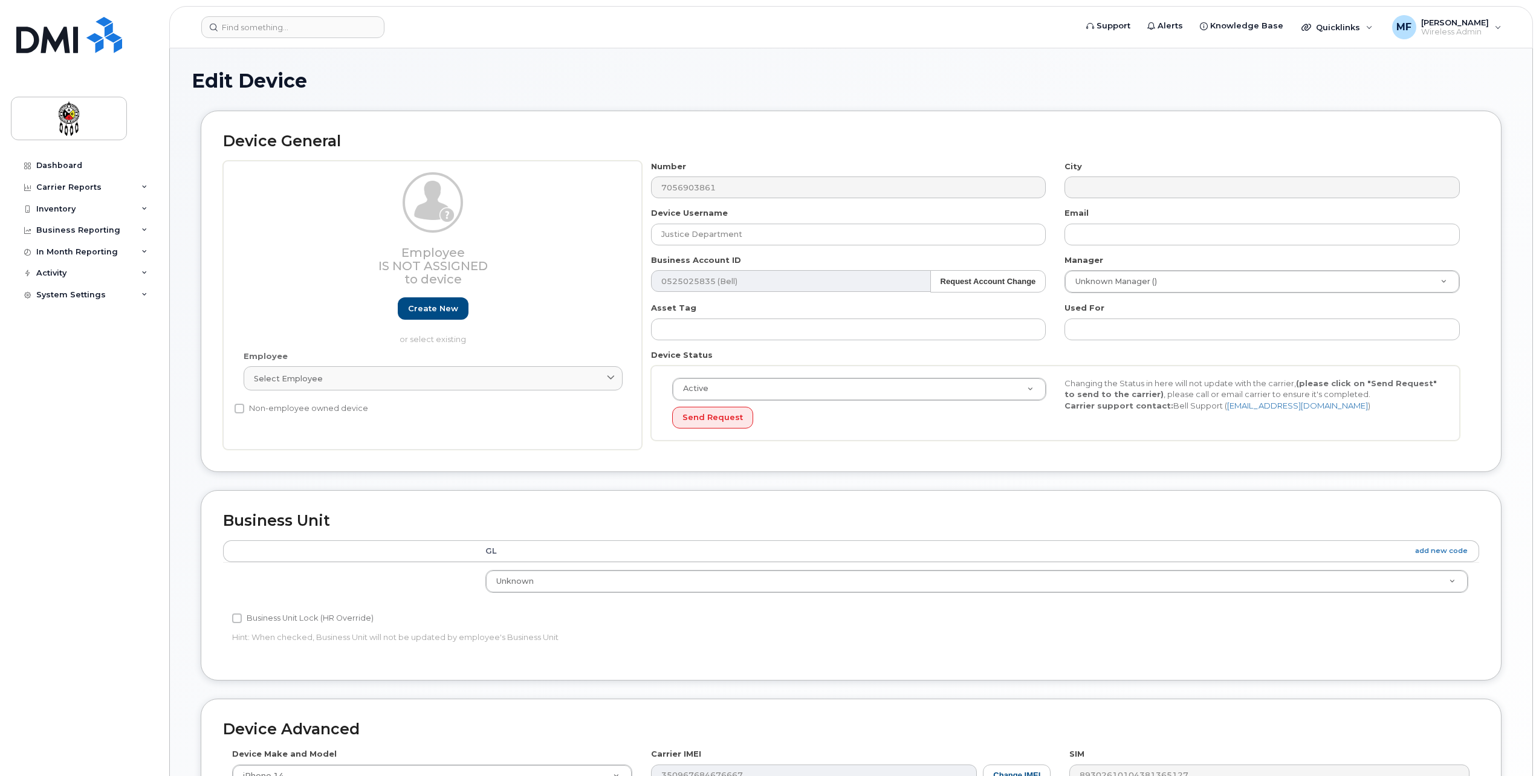
click at [468, 89] on h1 "Edit Device" at bounding box center [851, 80] width 1319 height 21
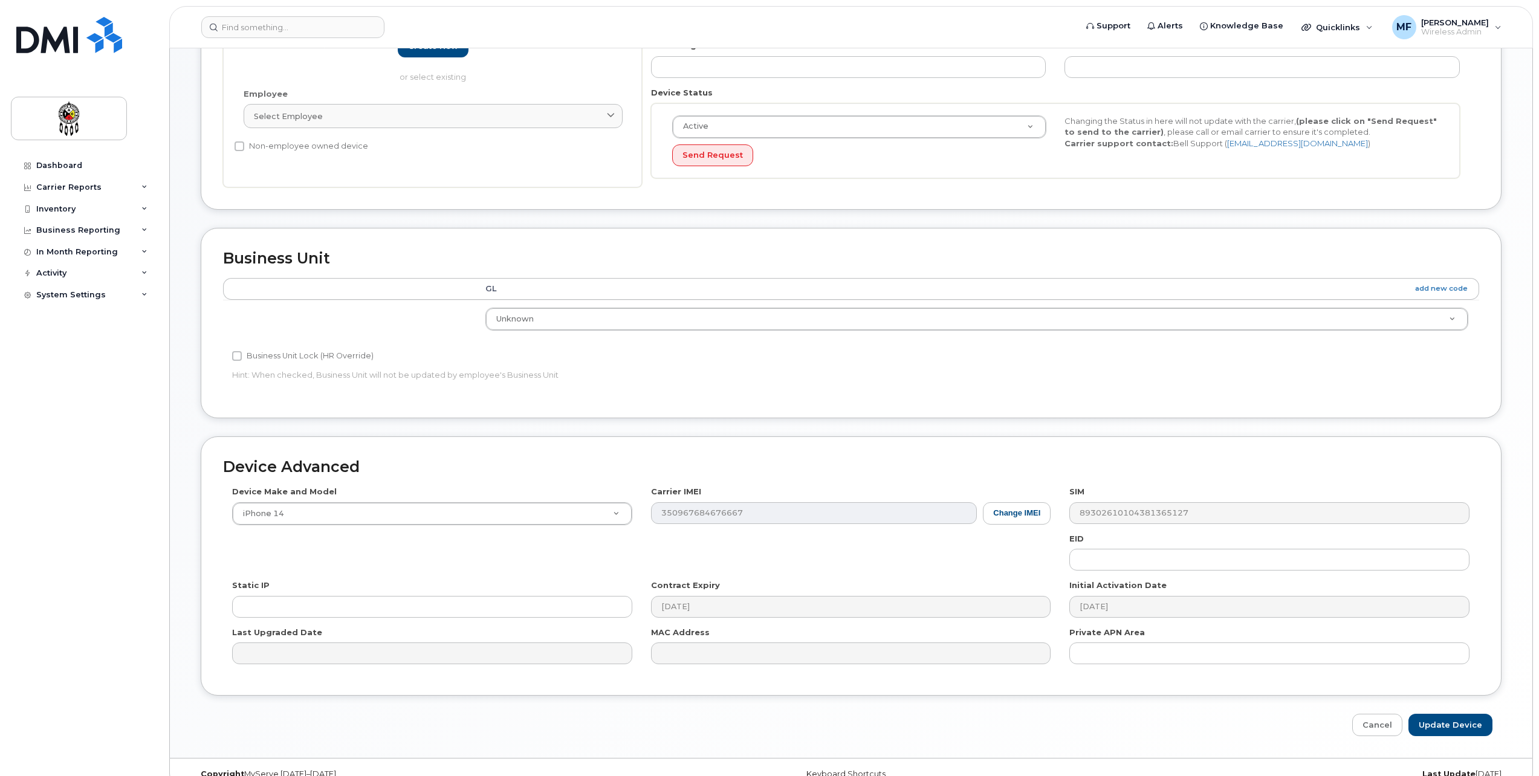
scroll to position [283, 0]
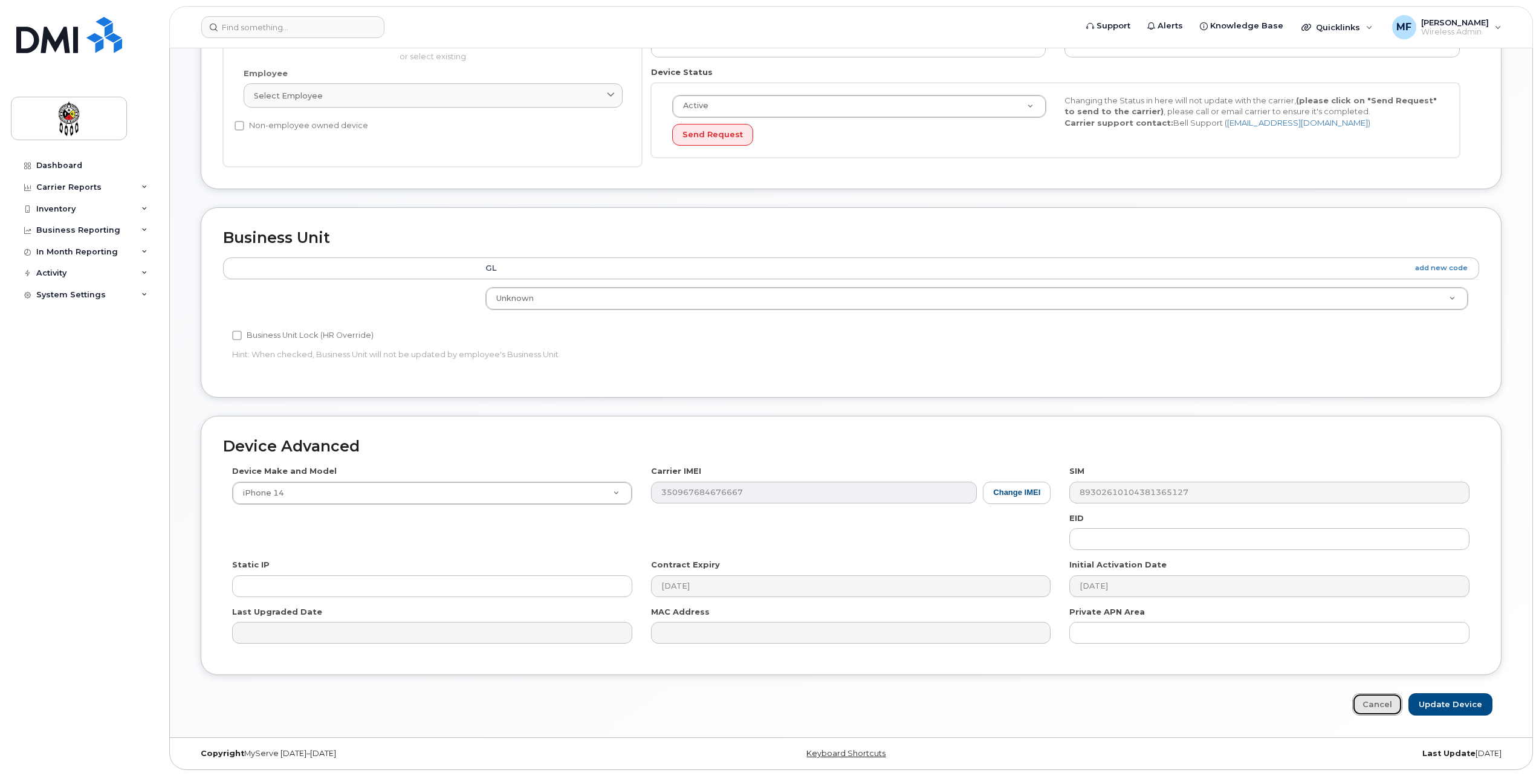
click at [1399, 699] on link "Cancel" at bounding box center [1377, 704] width 50 height 22
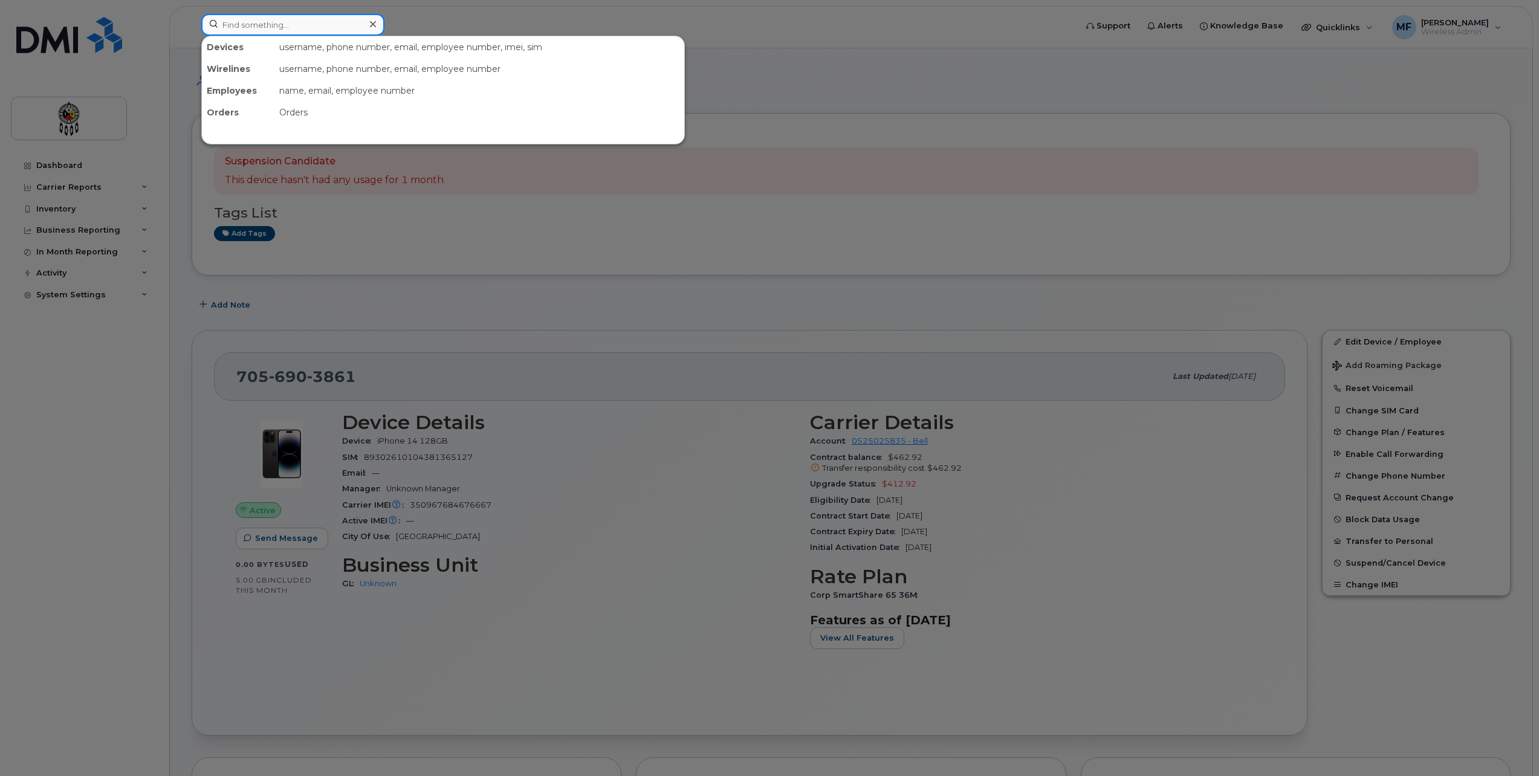
click at [296, 21] on input at bounding box center [292, 25] width 183 height 22
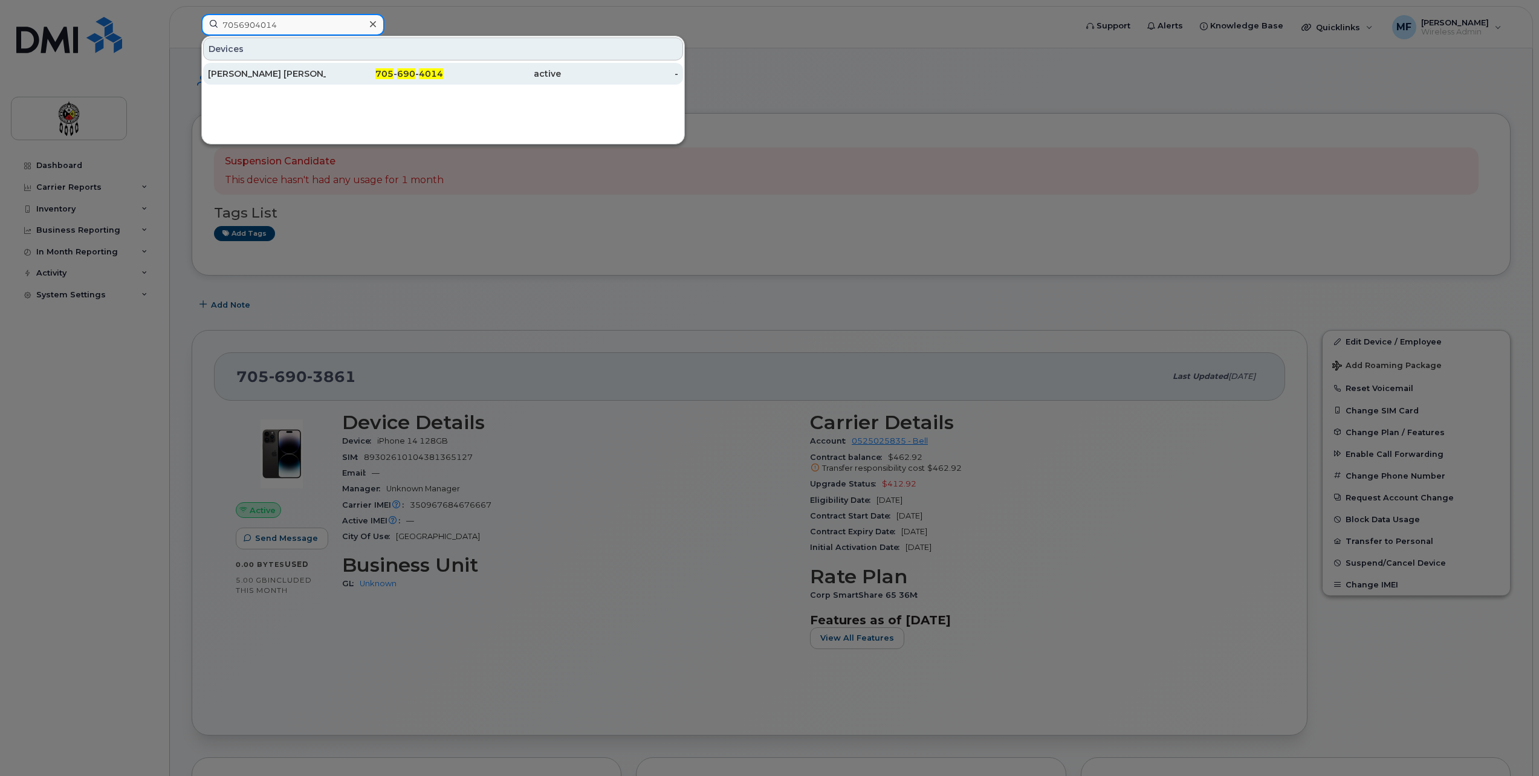
type input "7056904014"
click at [413, 68] on div "705 - 690 - 4014" at bounding box center [385, 74] width 118 height 12
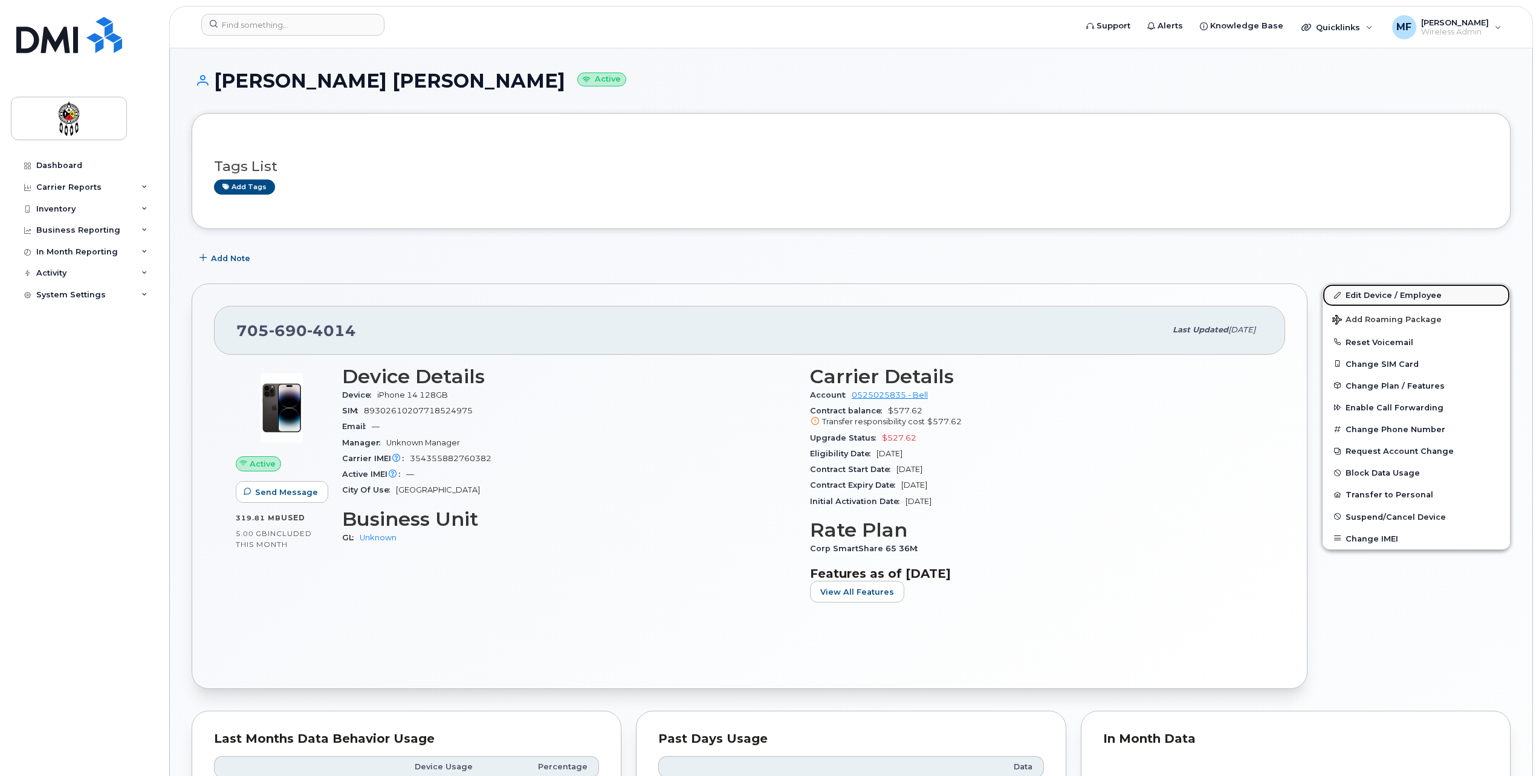
click at [1403, 290] on link "Edit Device / Employee" at bounding box center [1416, 295] width 187 height 22
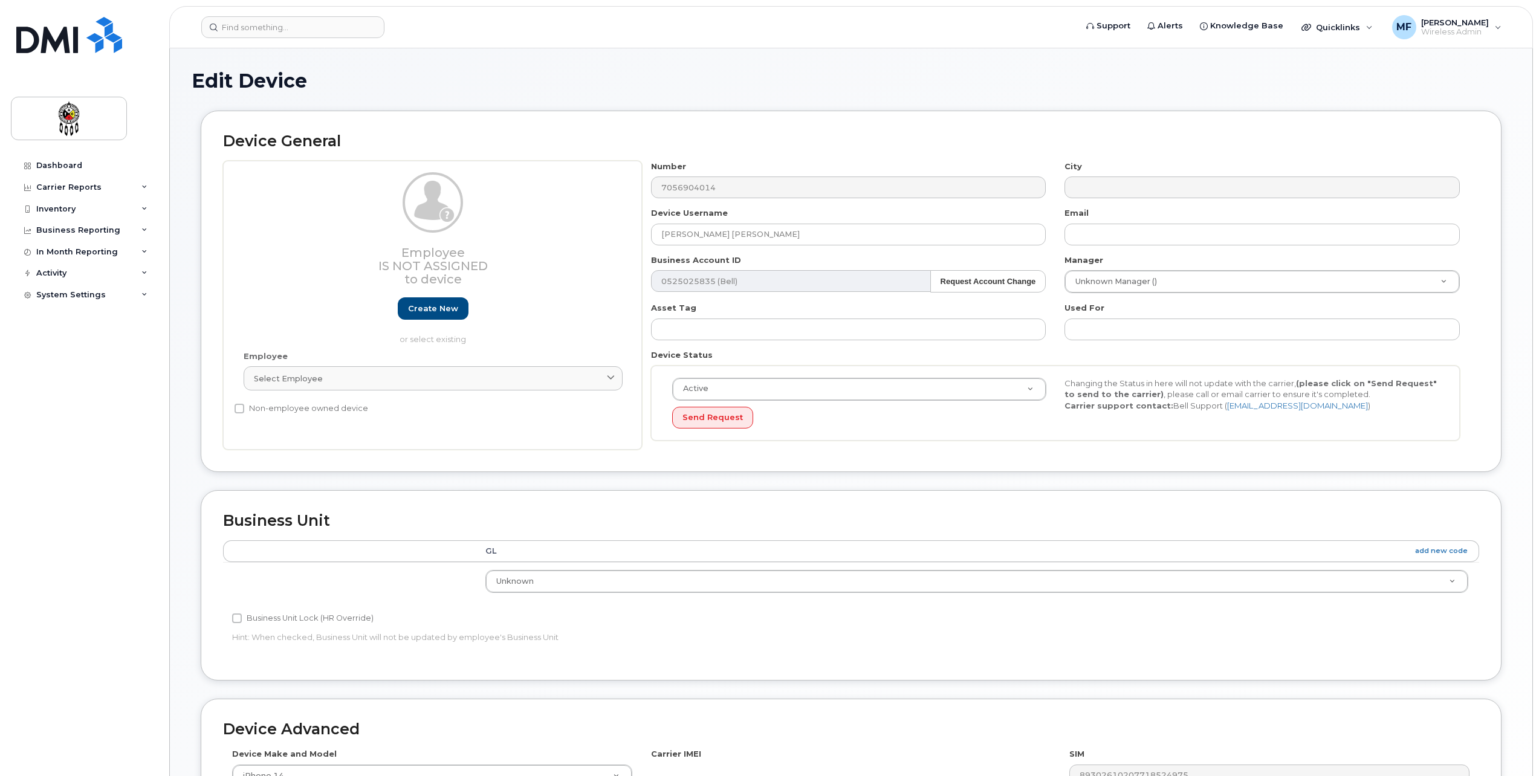
select select "651562"
click at [451, 313] on link "Create new" at bounding box center [433, 308] width 71 height 22
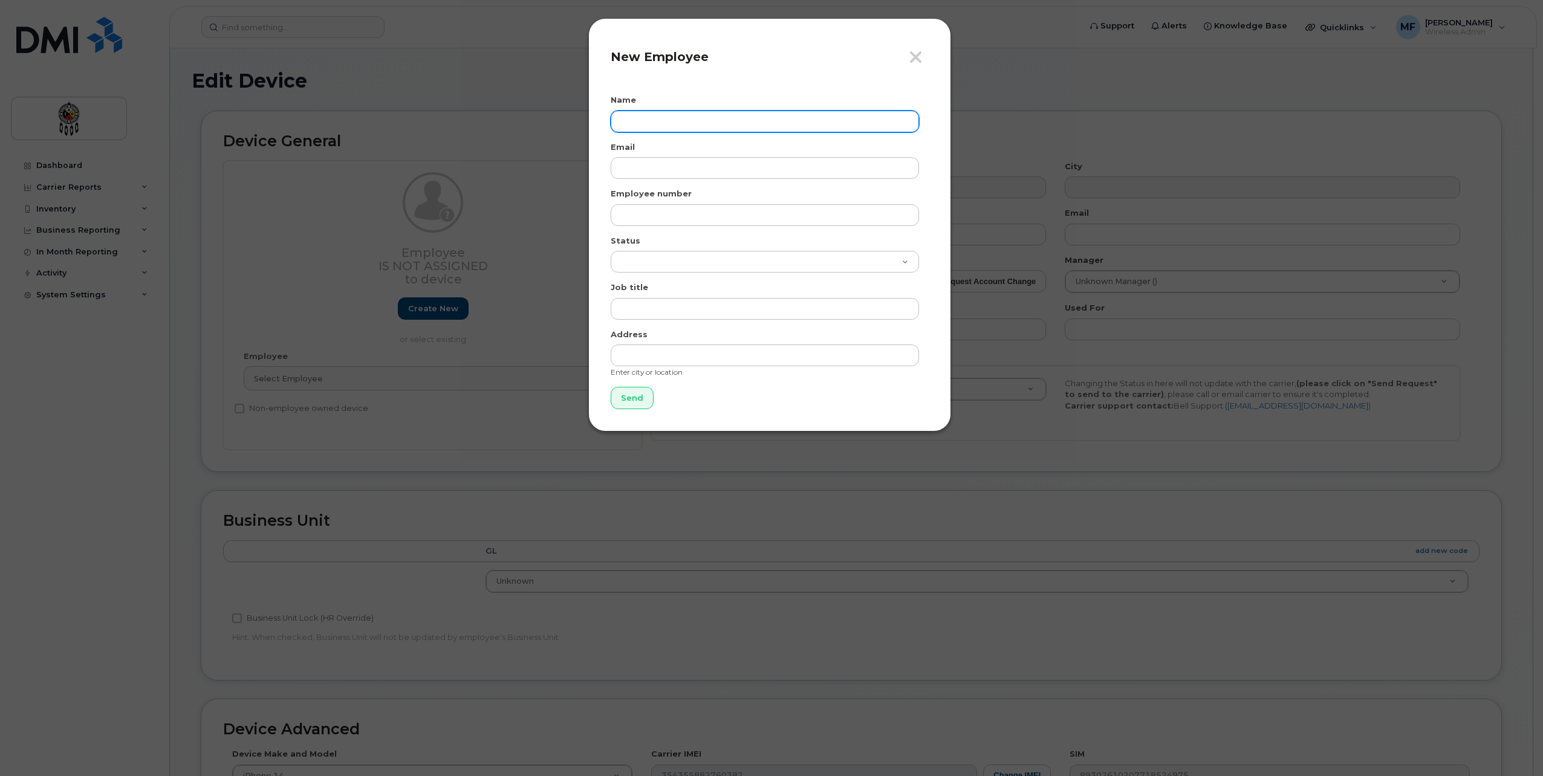
click at [673, 114] on input "text" at bounding box center [765, 122] width 308 height 22
type input "[PERSON_NAME]"
type input "[EMAIL_ADDRESS][DOMAIN_NAME]"
type input "3056"
select select "active"
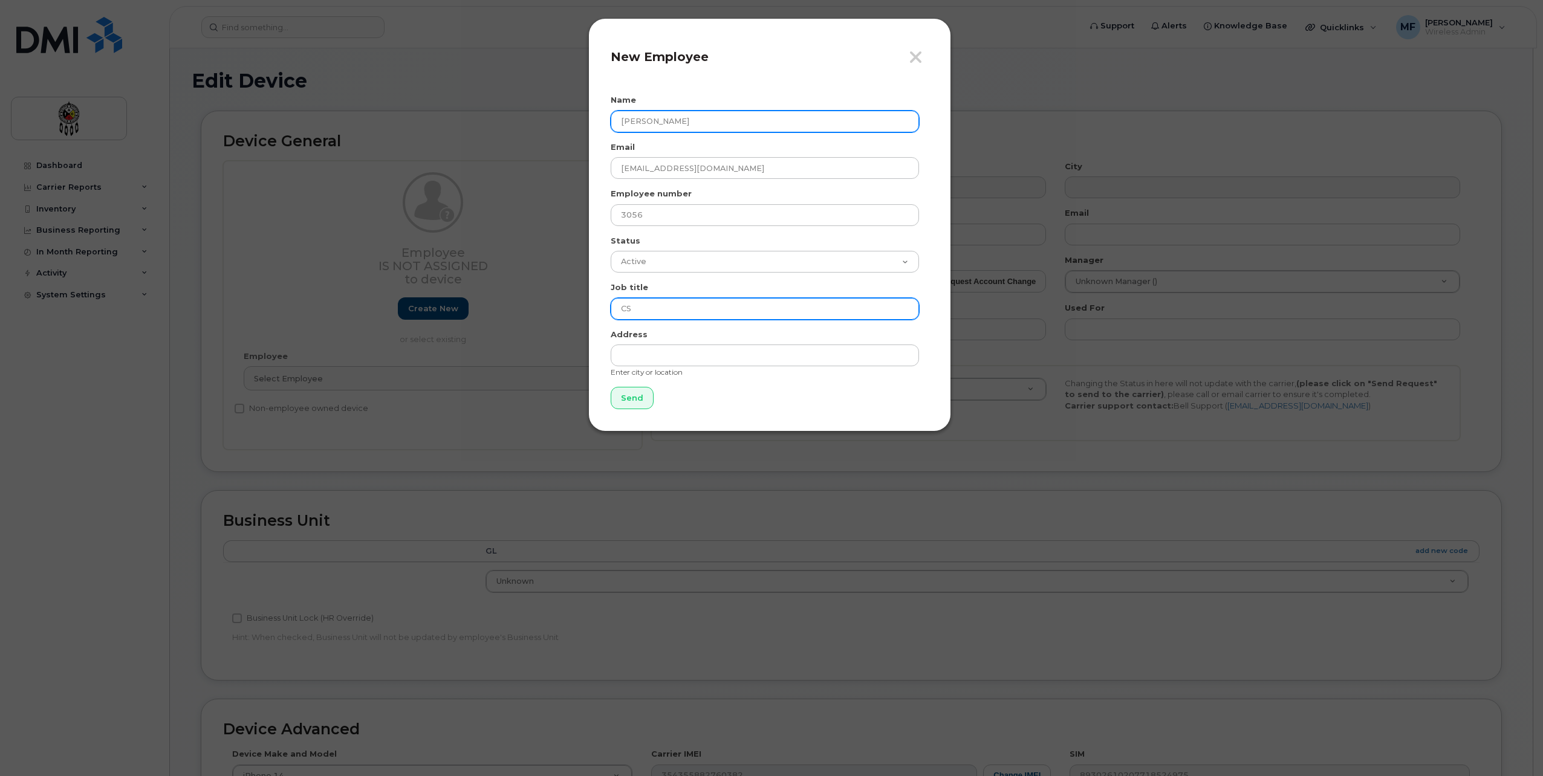
type input "CS Operator"
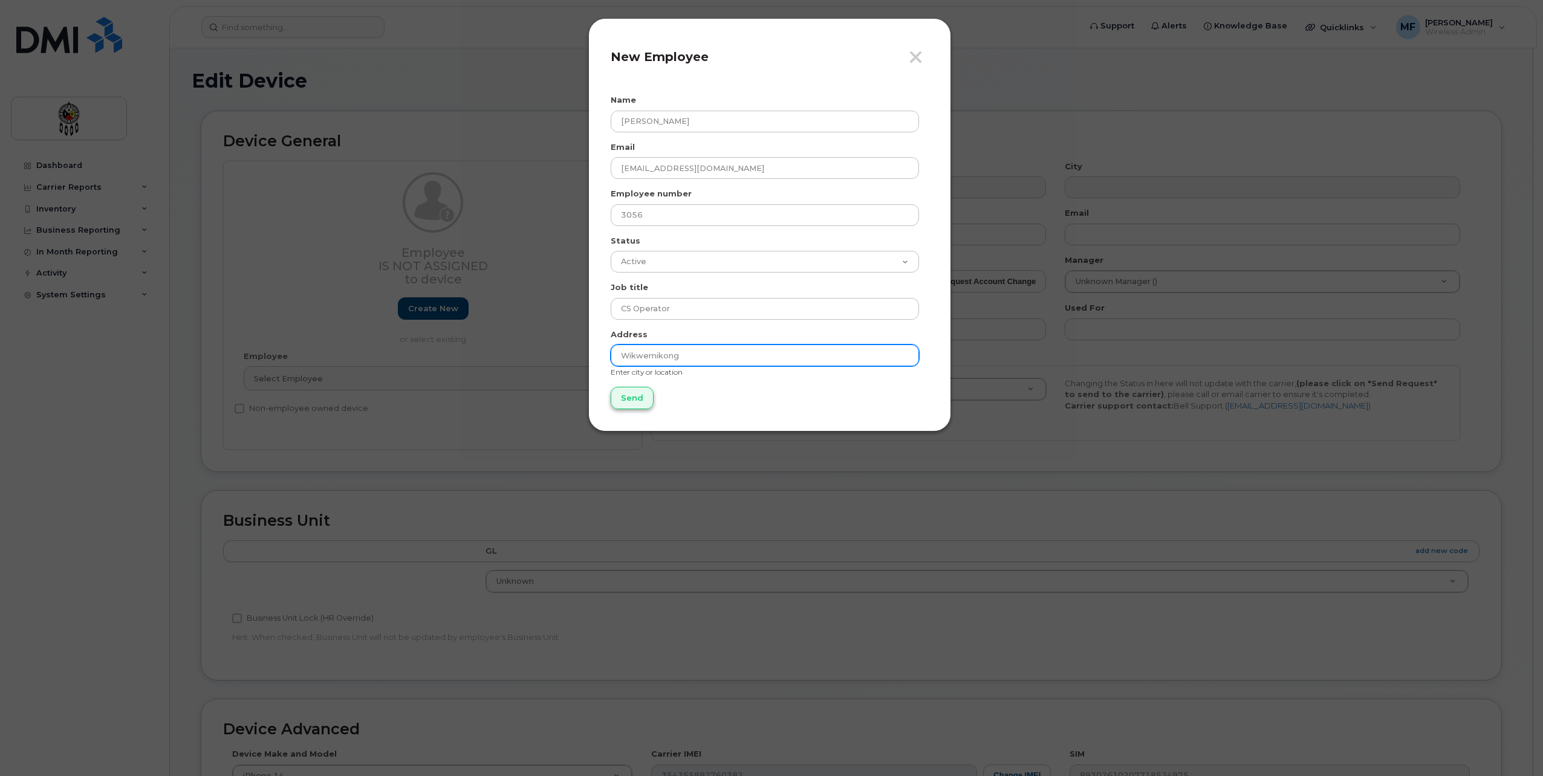
type input "Wikwemikong"
click at [631, 391] on input "Send" at bounding box center [632, 398] width 43 height 22
type input "Send"
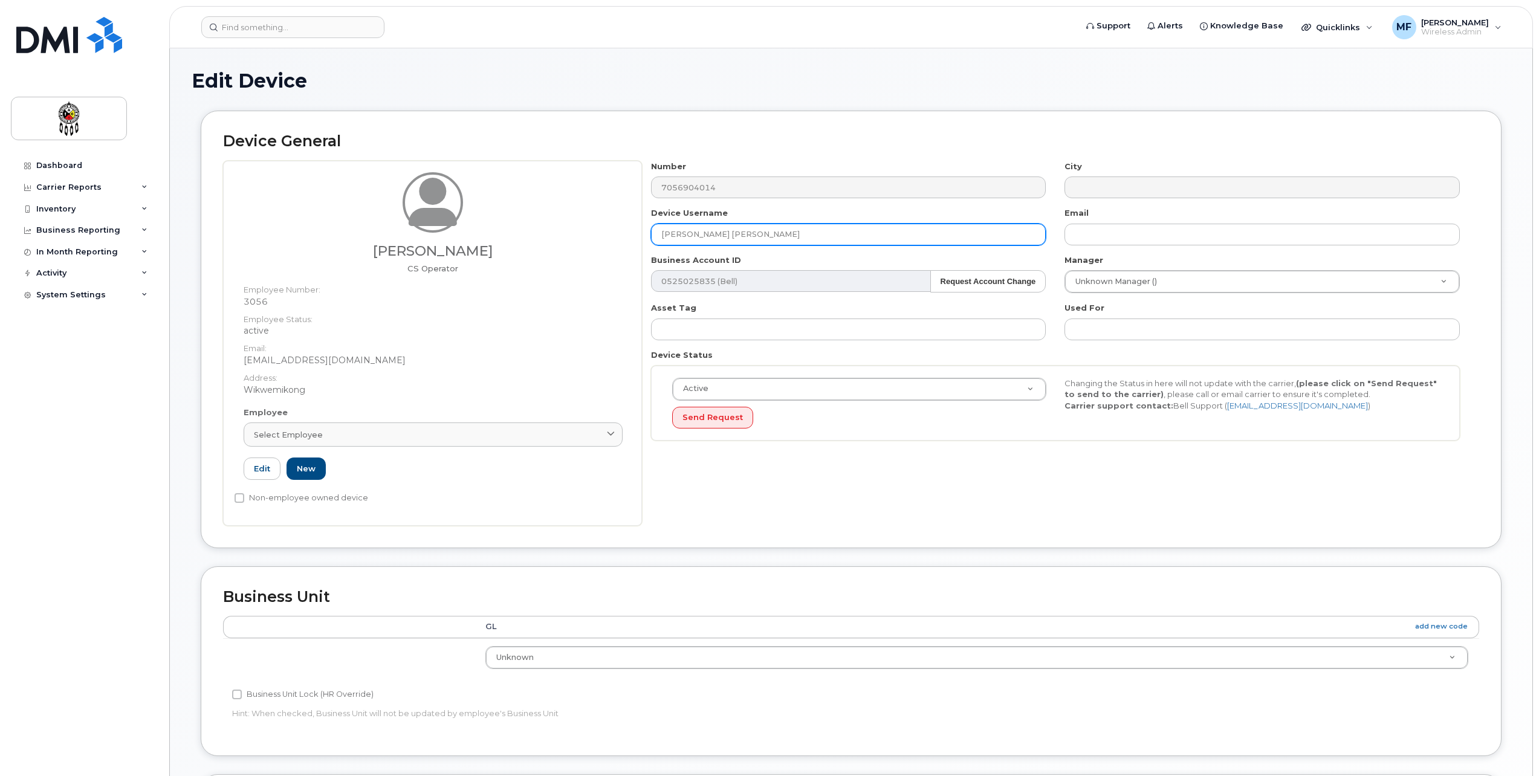
drag, startPoint x: 767, startPoint y: 232, endPoint x: 567, endPoint y: 227, distance: 199.6
click at [584, 236] on div "Gavin Pangowish CS Operator Employee Number: 3056 Employee Status: active Email…" at bounding box center [851, 343] width 1256 height 365
type input "[PERSON_NAME]"
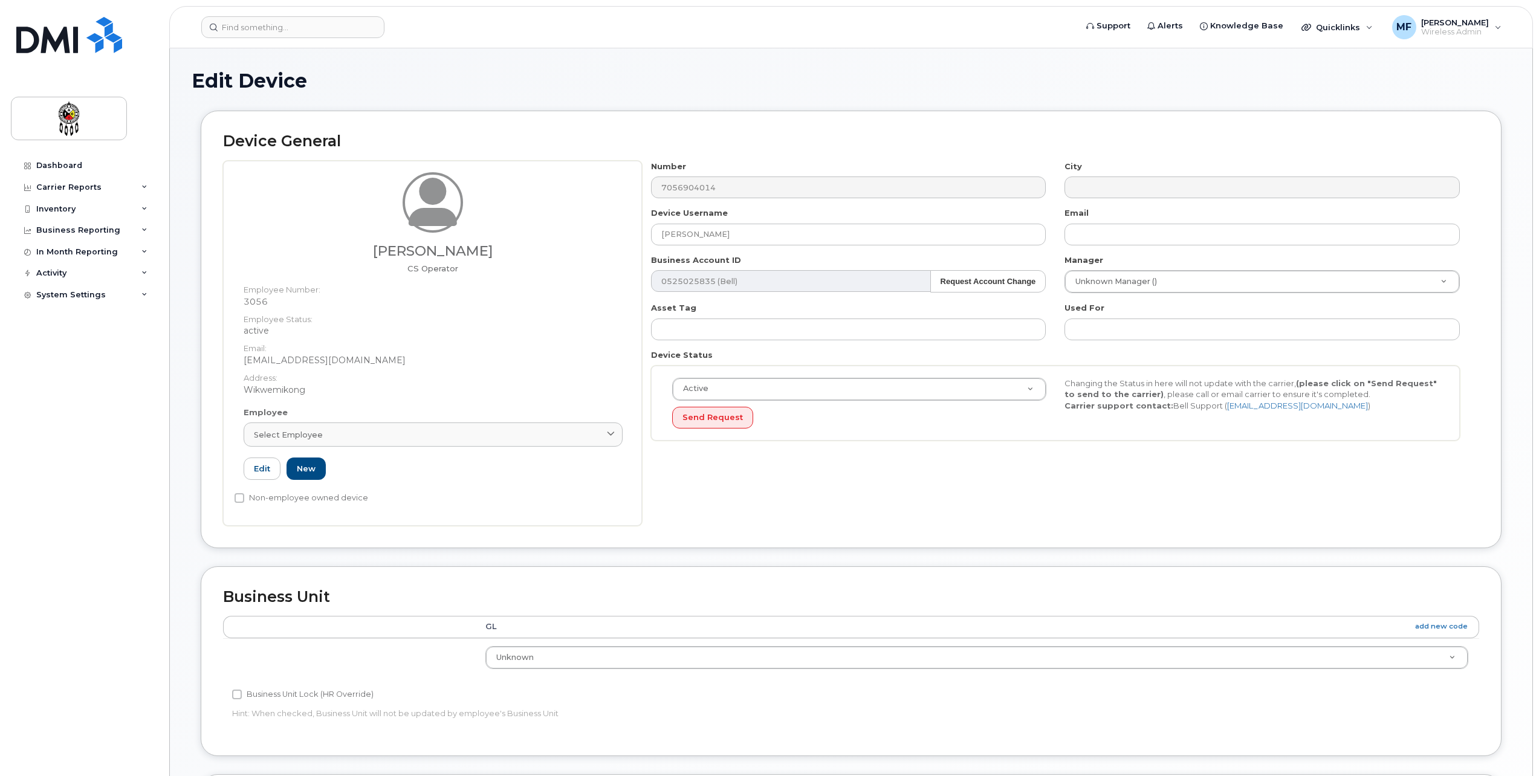
drag, startPoint x: 400, startPoint y: 363, endPoint x: 245, endPoint y: 363, distance: 154.8
click at [245, 363] on dd "[EMAIL_ADDRESS][DOMAIN_NAME]" at bounding box center [433, 360] width 379 height 12
copy dd "[EMAIL_ADDRESS][DOMAIN_NAME]"
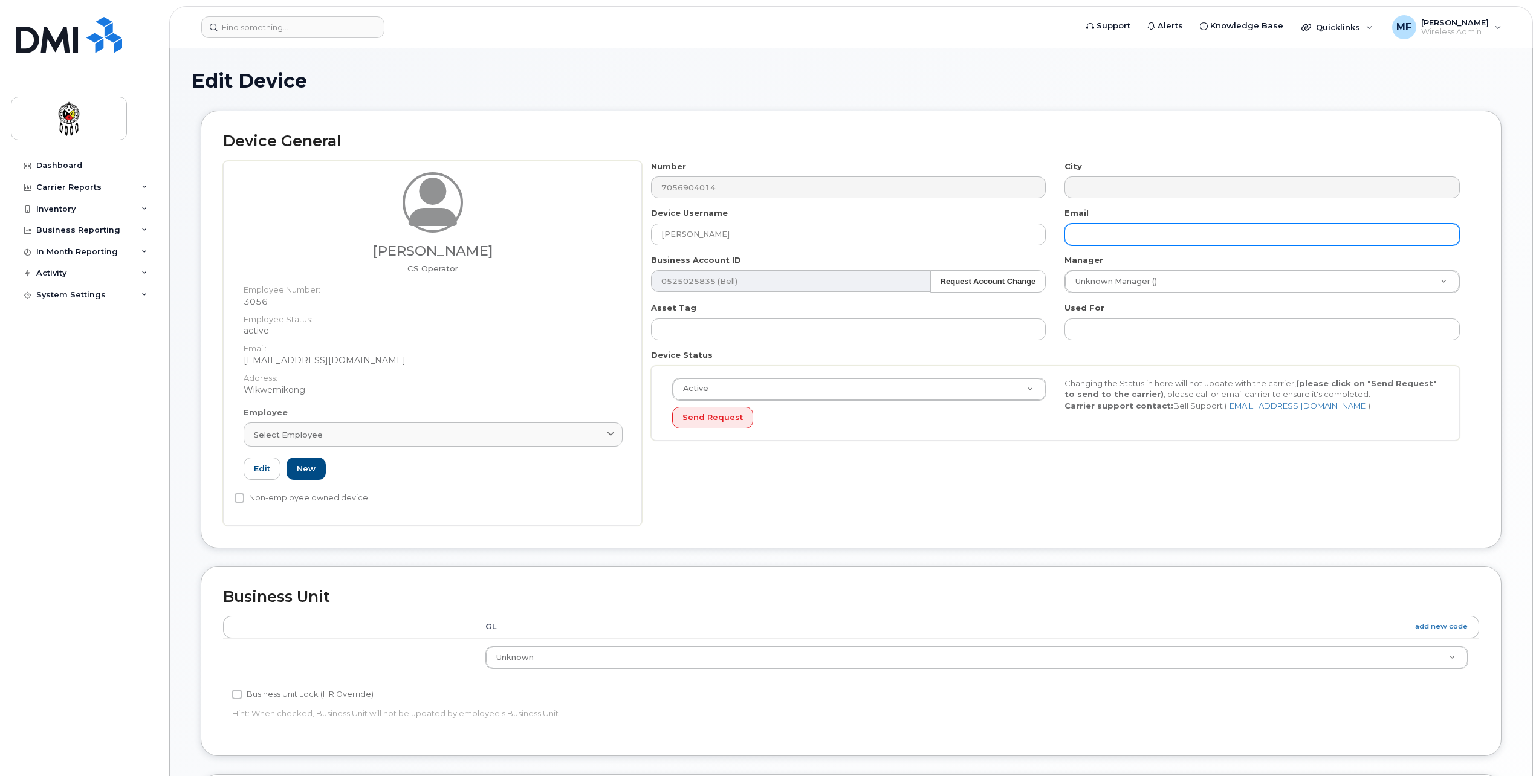
click at [1118, 235] on input "text" at bounding box center [1262, 235] width 395 height 22
paste input "[EMAIL_ADDRESS][DOMAIN_NAME]"
type input "[EMAIL_ADDRESS][DOMAIN_NAME]"
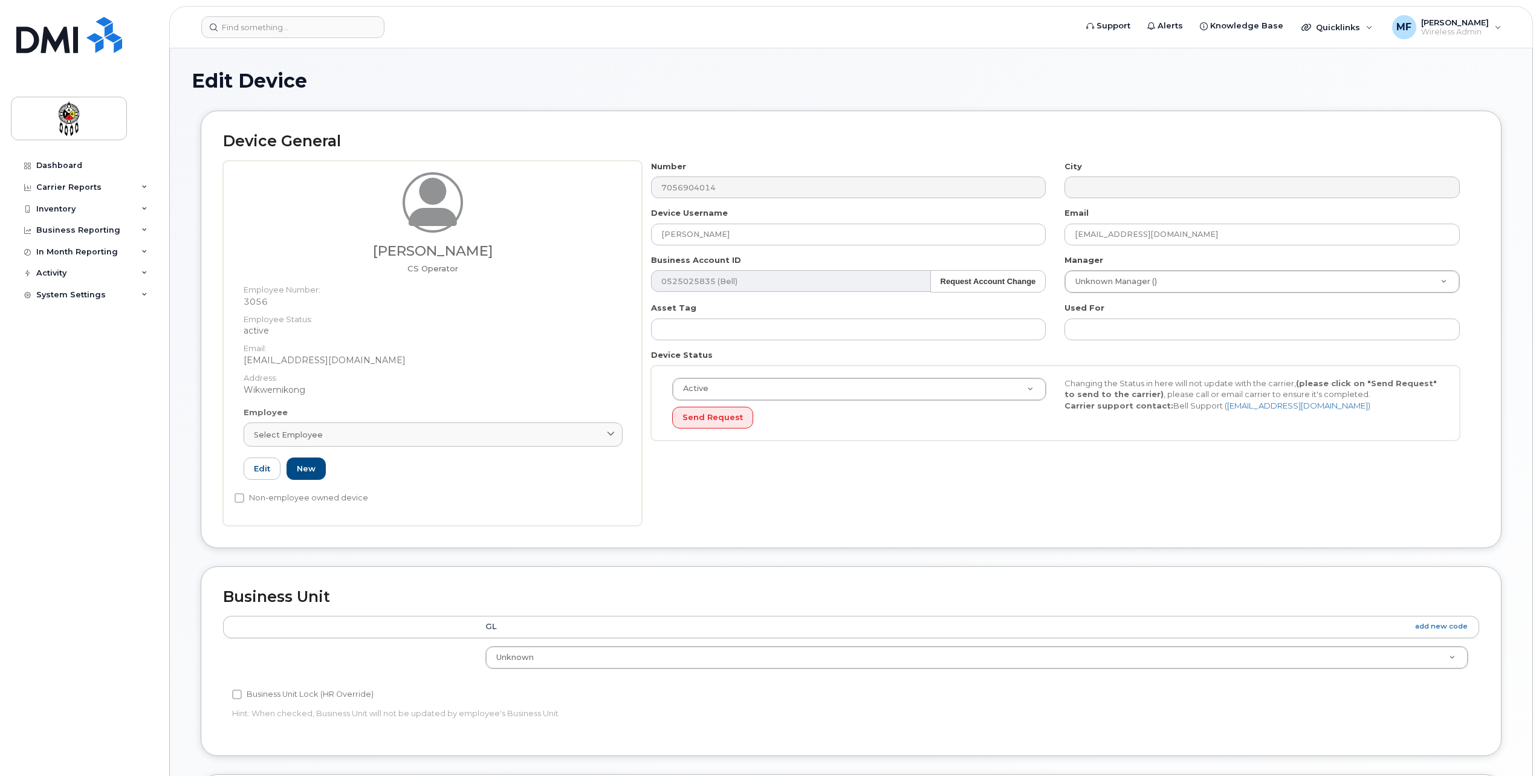
click at [1363, 259] on div "Manager Unknown Manager () 927949" at bounding box center [1263, 274] width 414 height 39
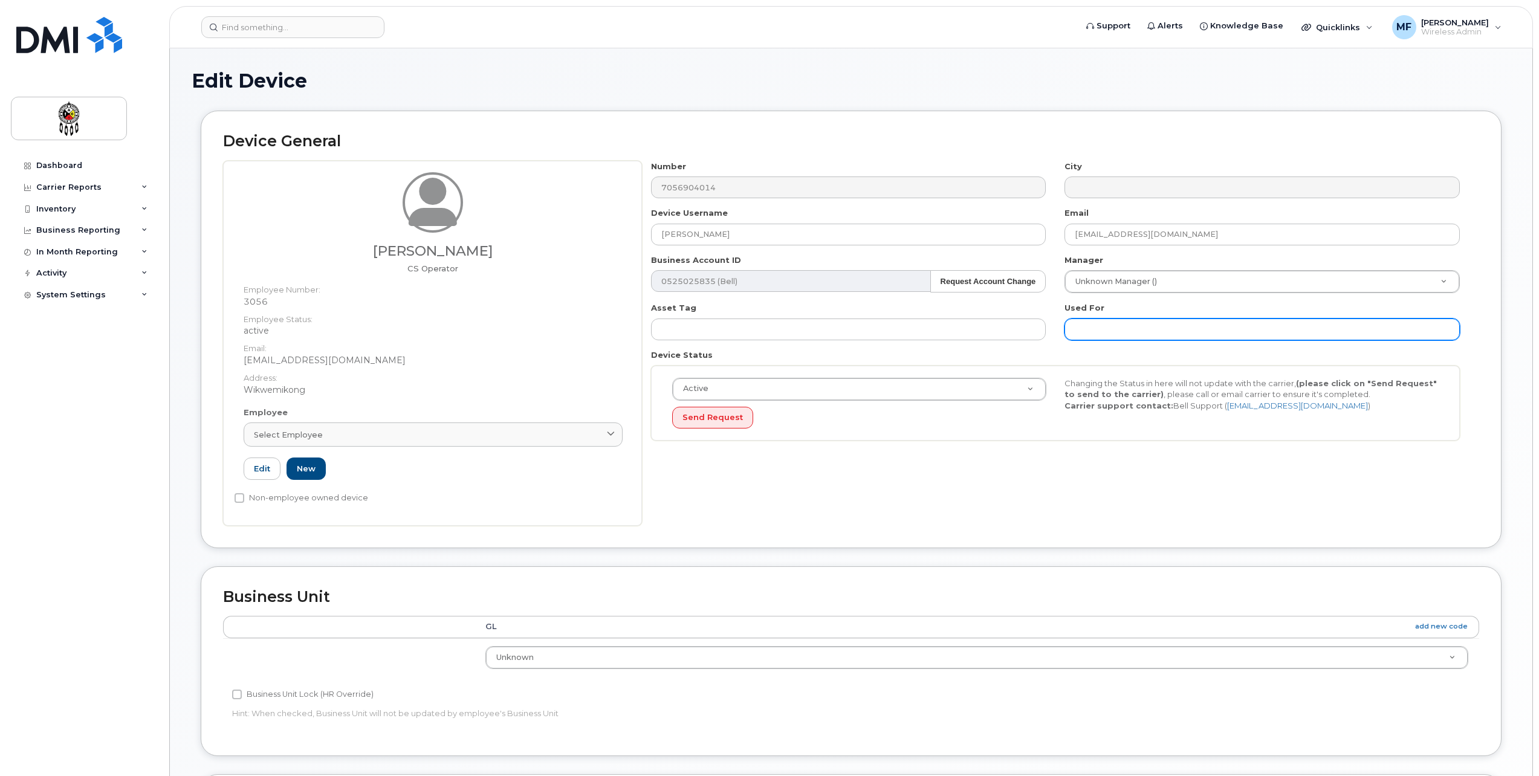
click at [1164, 323] on input "text" at bounding box center [1262, 330] width 395 height 22
type input "Work"
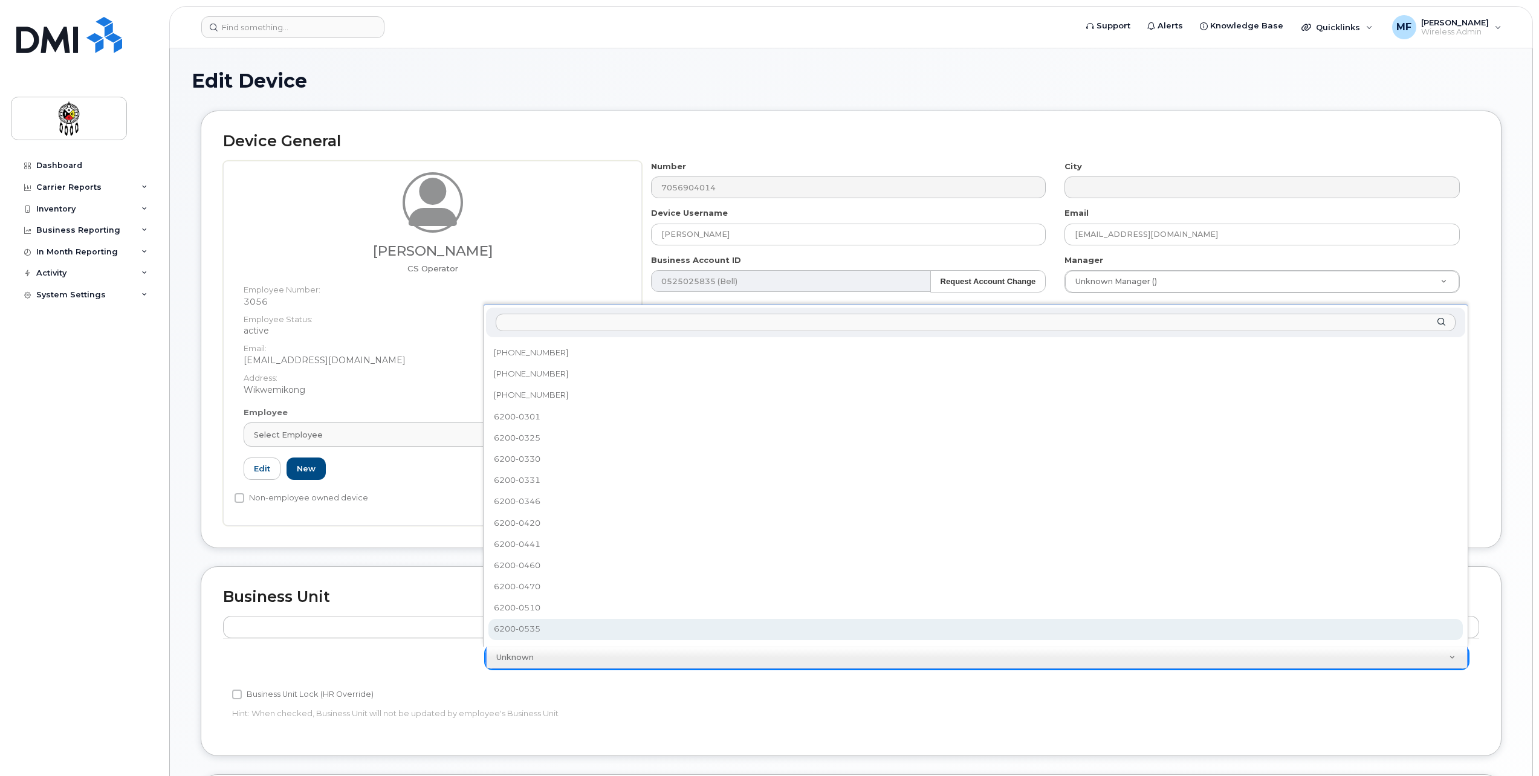
scroll to position [400, 0]
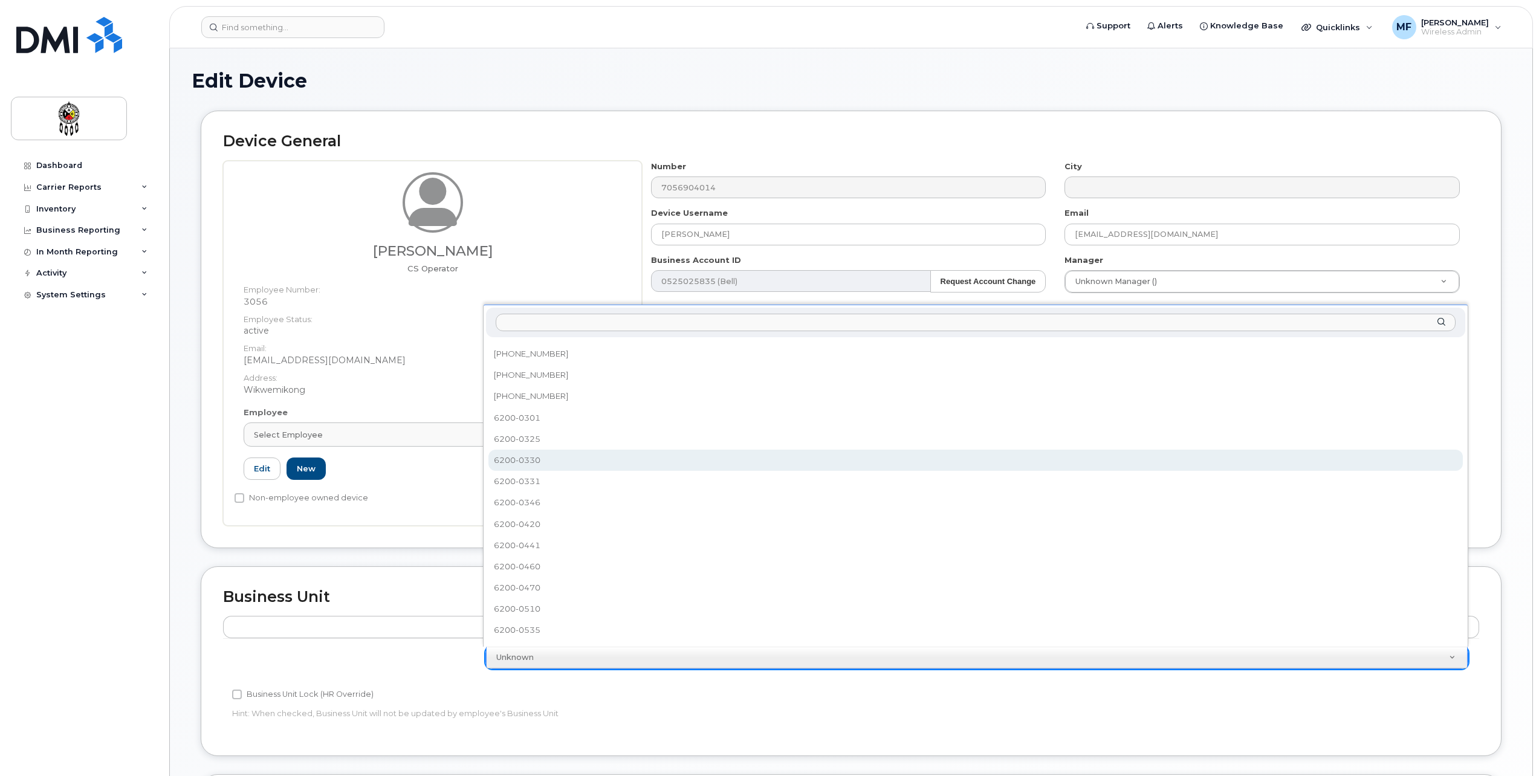
select select "33460586"
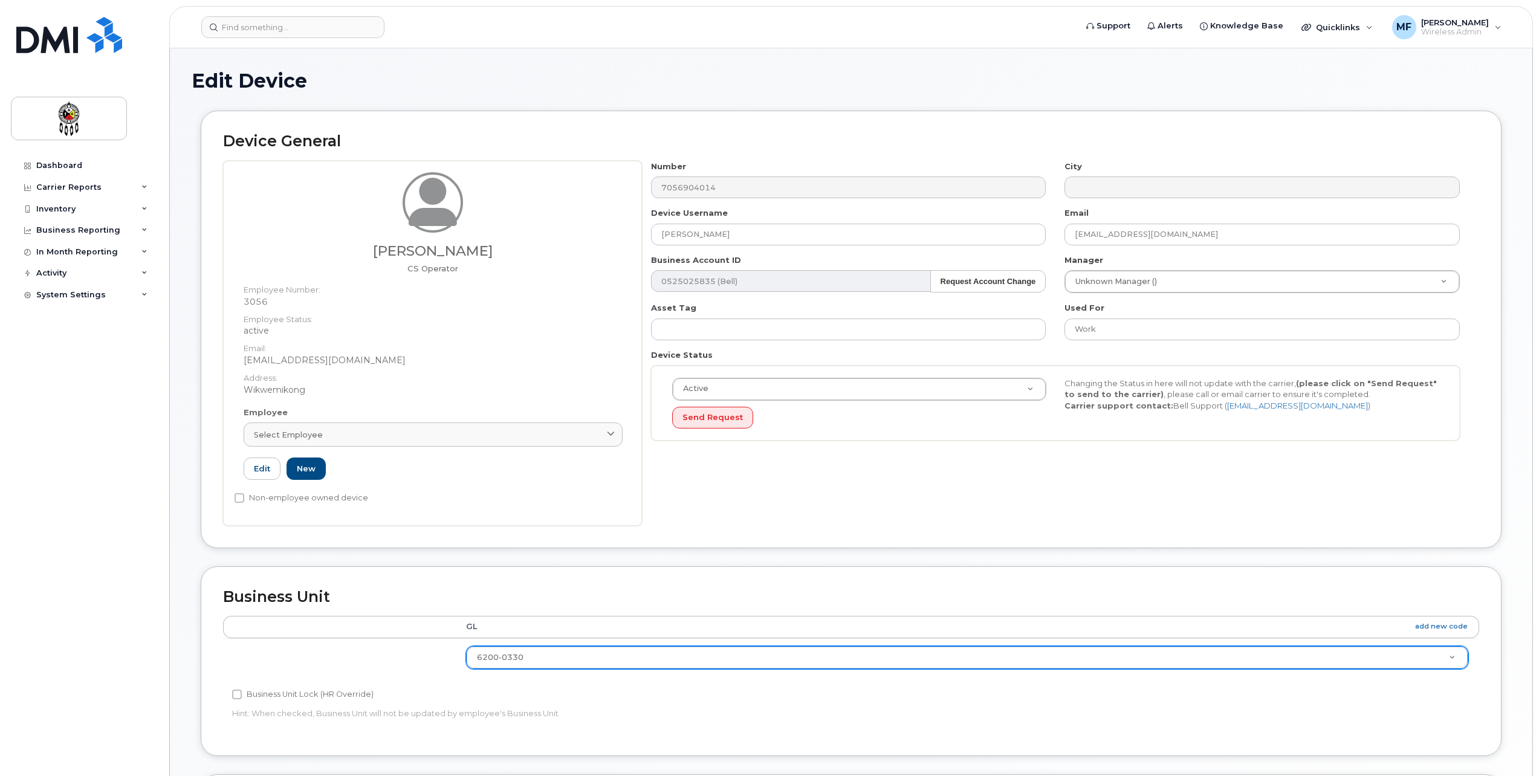
click at [845, 699] on div "Business Unit Lock (HR Override)" at bounding box center [641, 694] width 819 height 15
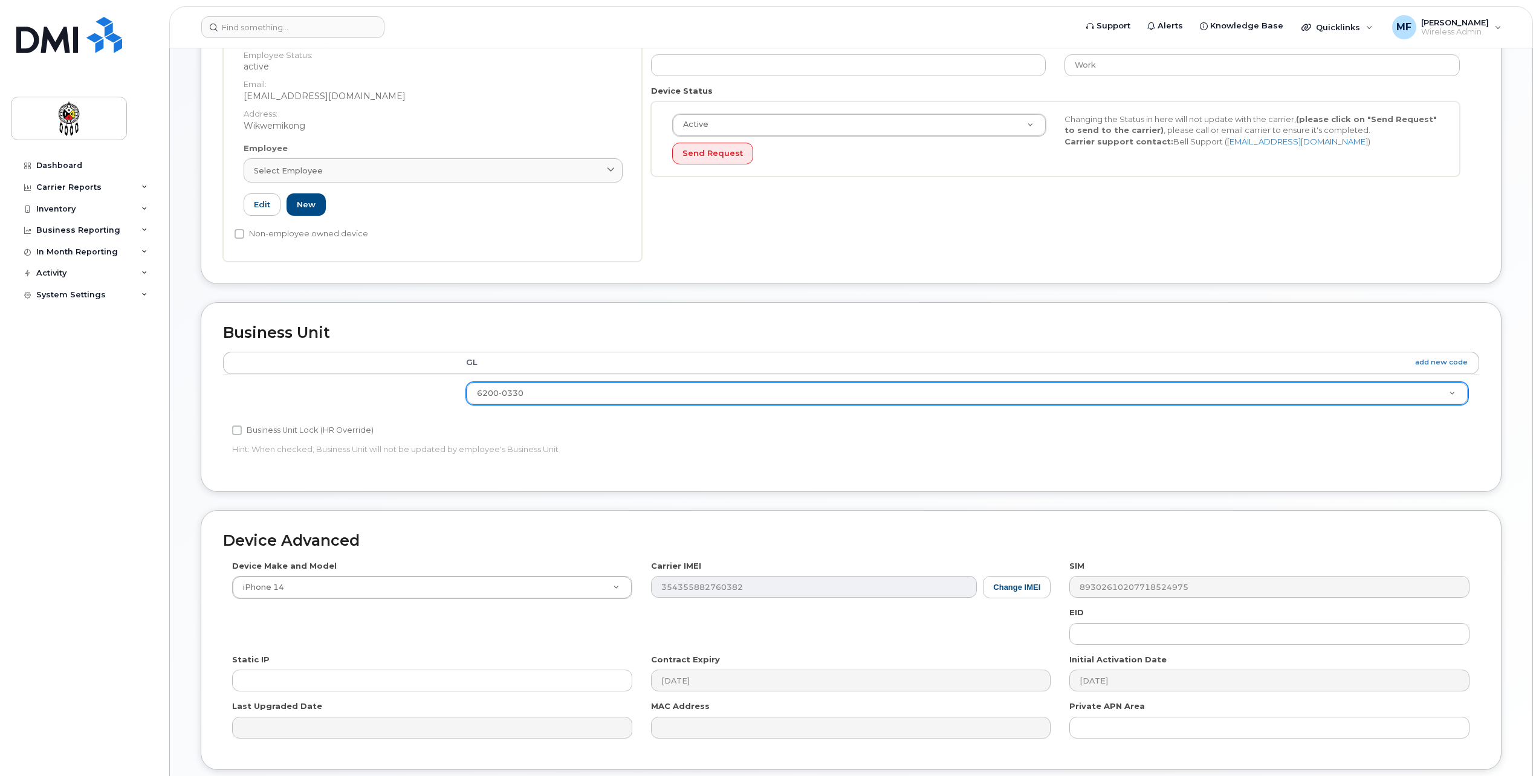
scroll to position [302, 0]
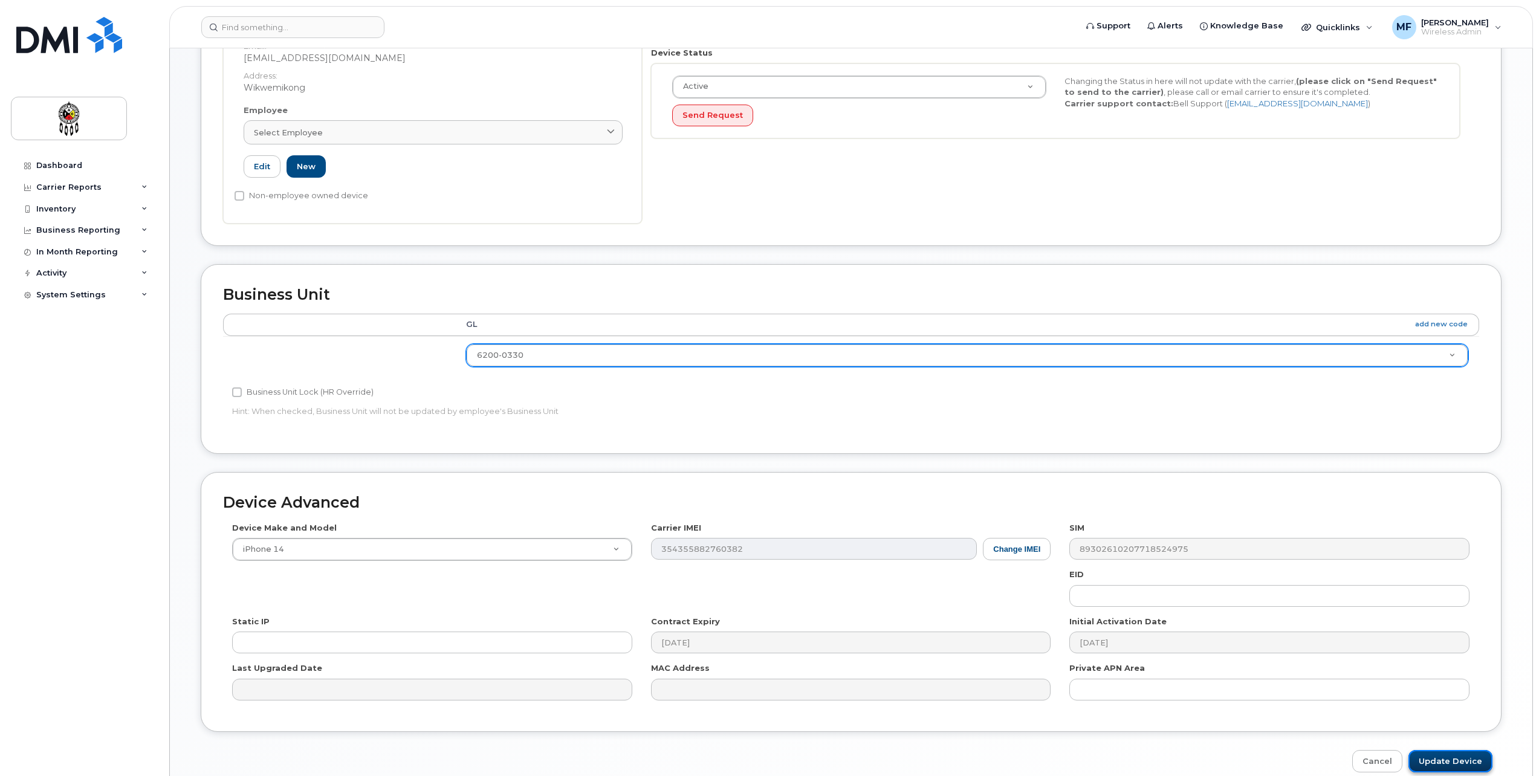
click at [1420, 758] on input "Update Device" at bounding box center [1451, 761] width 84 height 22
type input "Saving..."
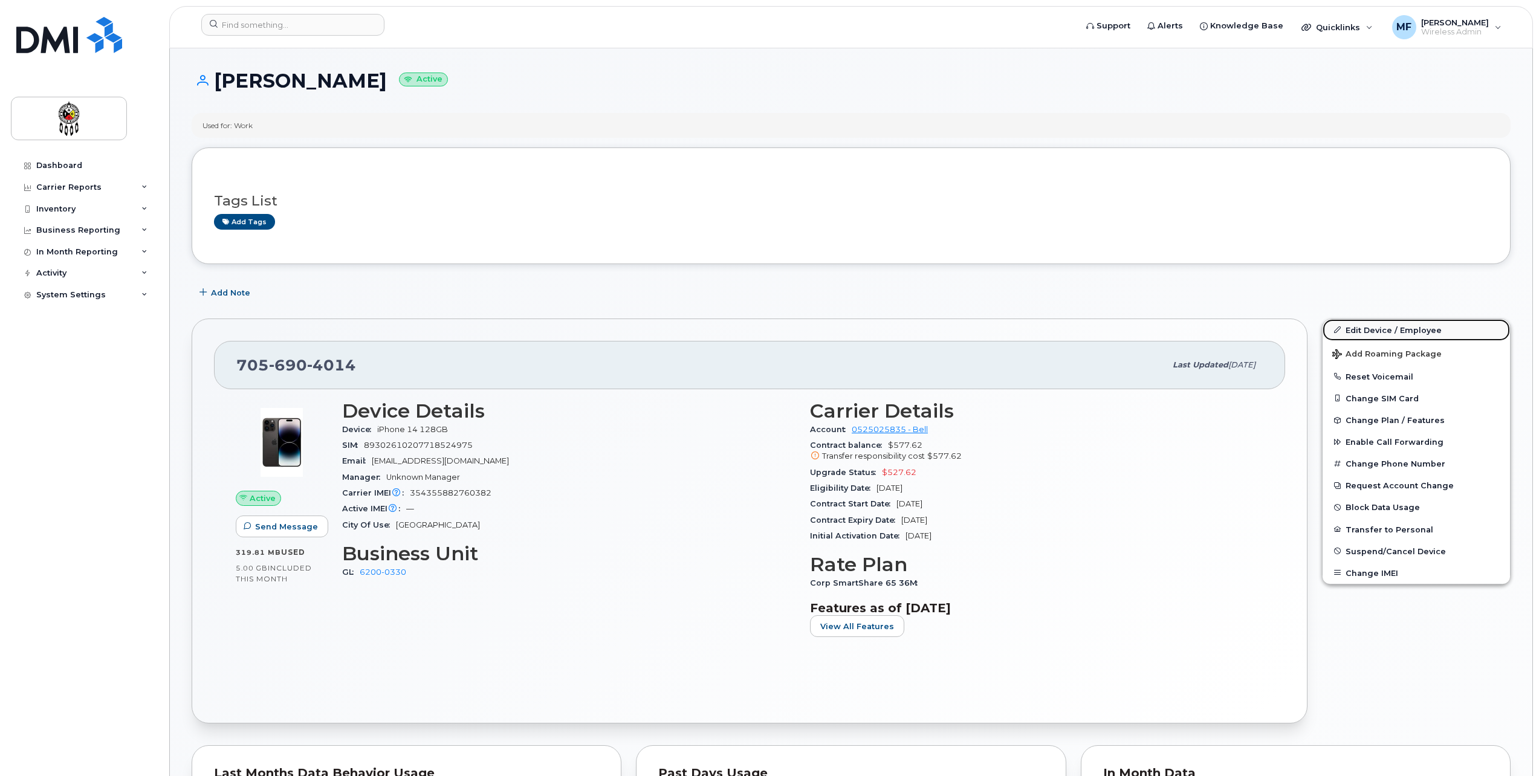
click at [1387, 330] on link "Edit Device / Employee" at bounding box center [1416, 330] width 187 height 22
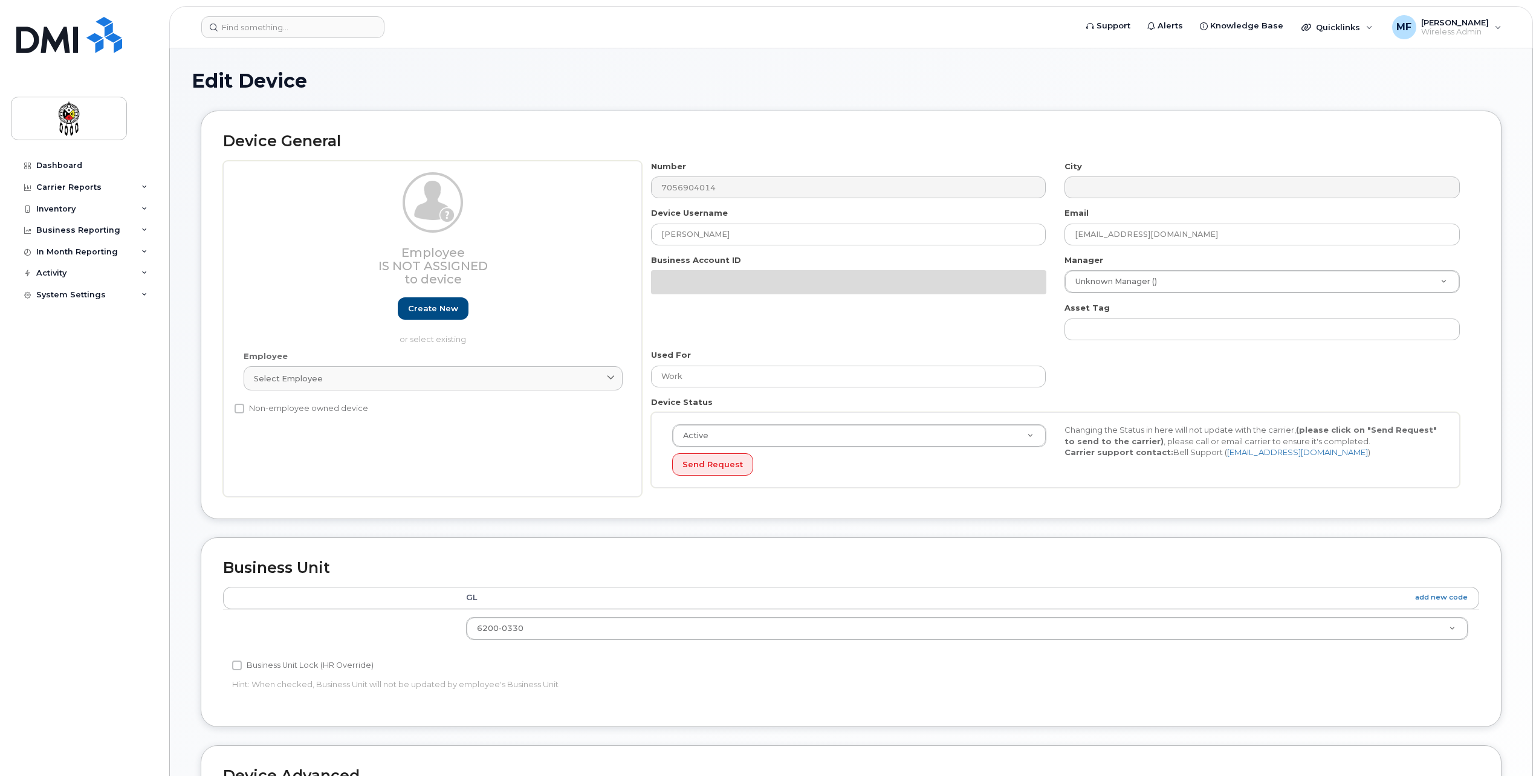
select select "33460586"
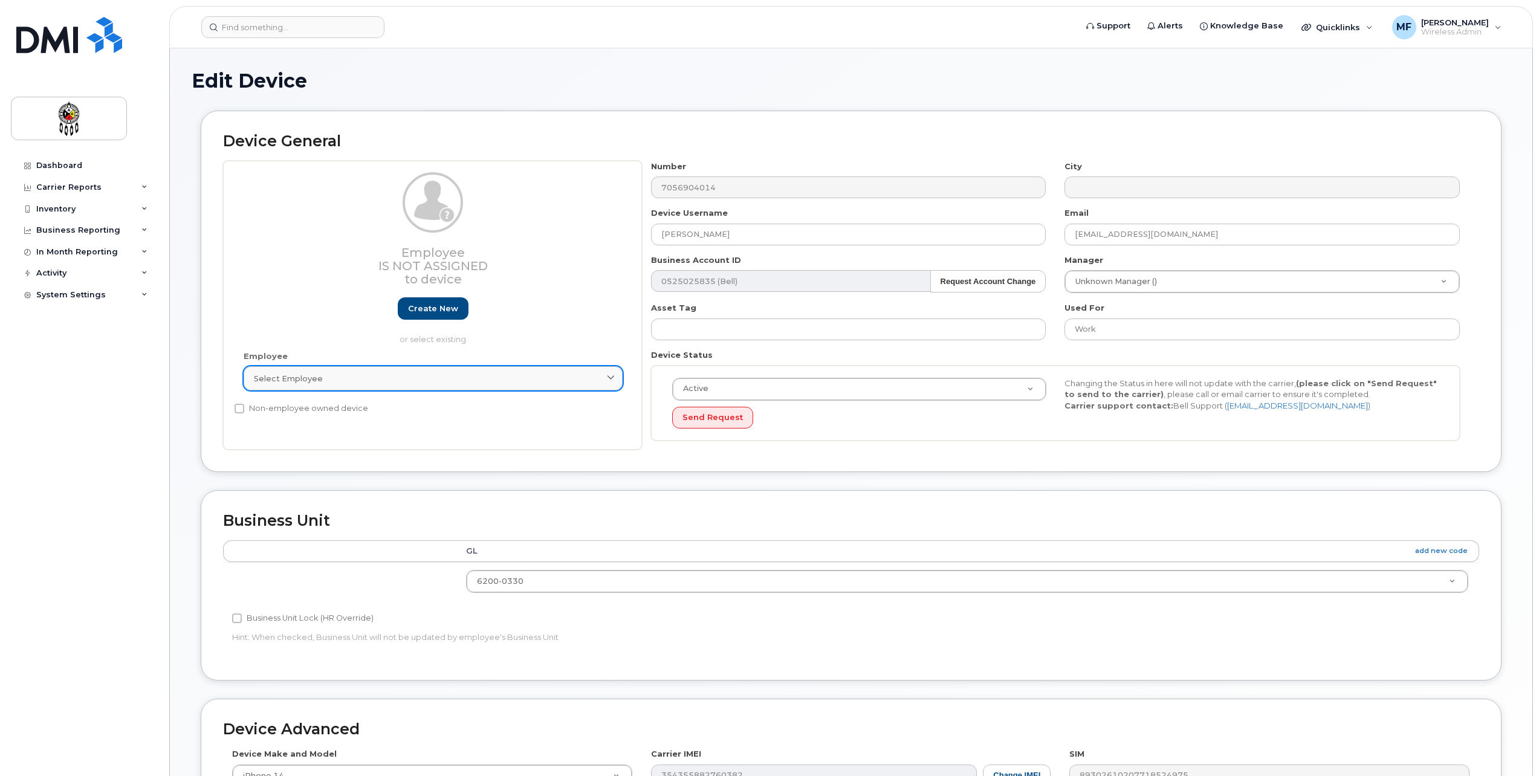
click at [337, 386] on link "Select employee" at bounding box center [433, 378] width 379 height 24
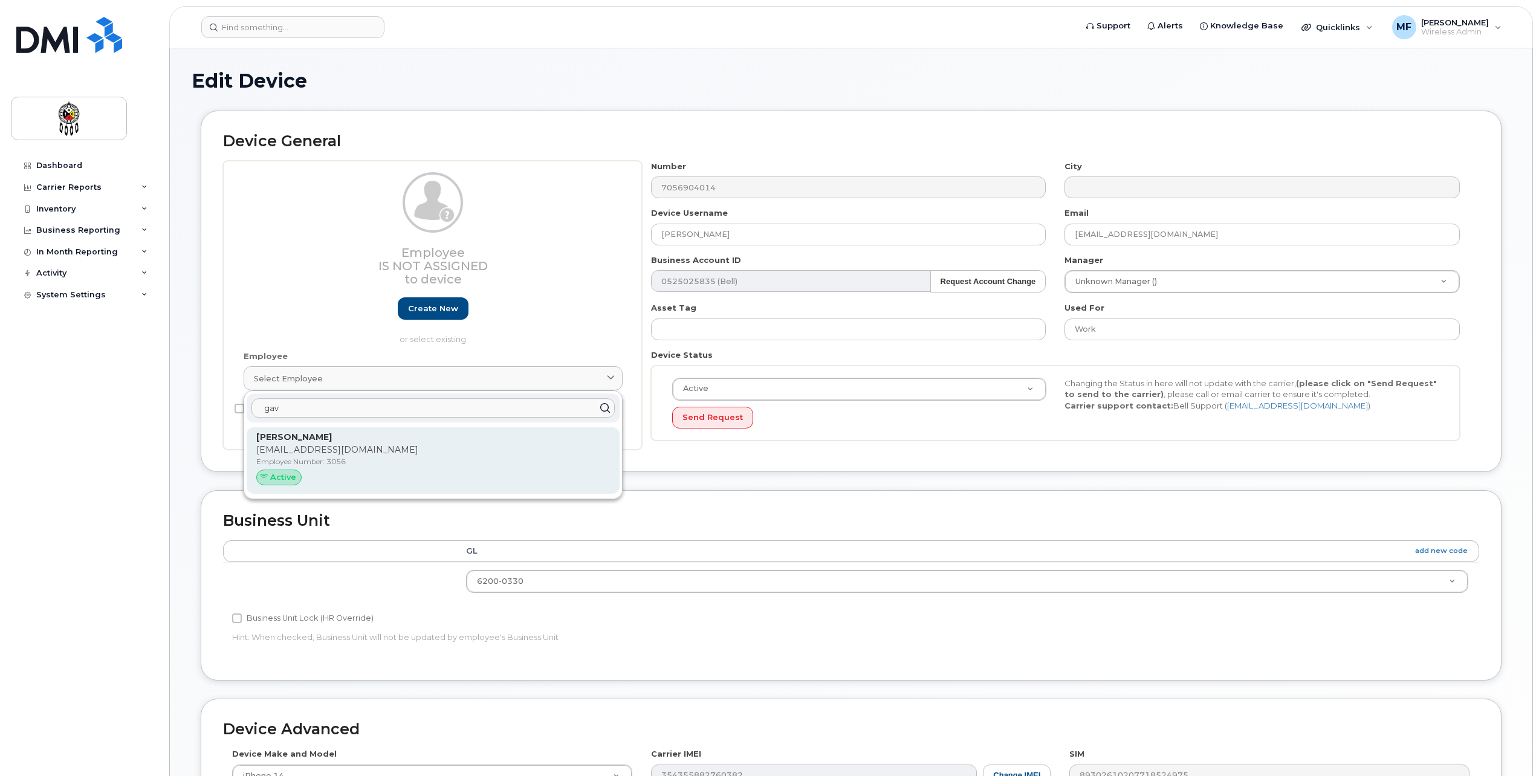
type input "gav"
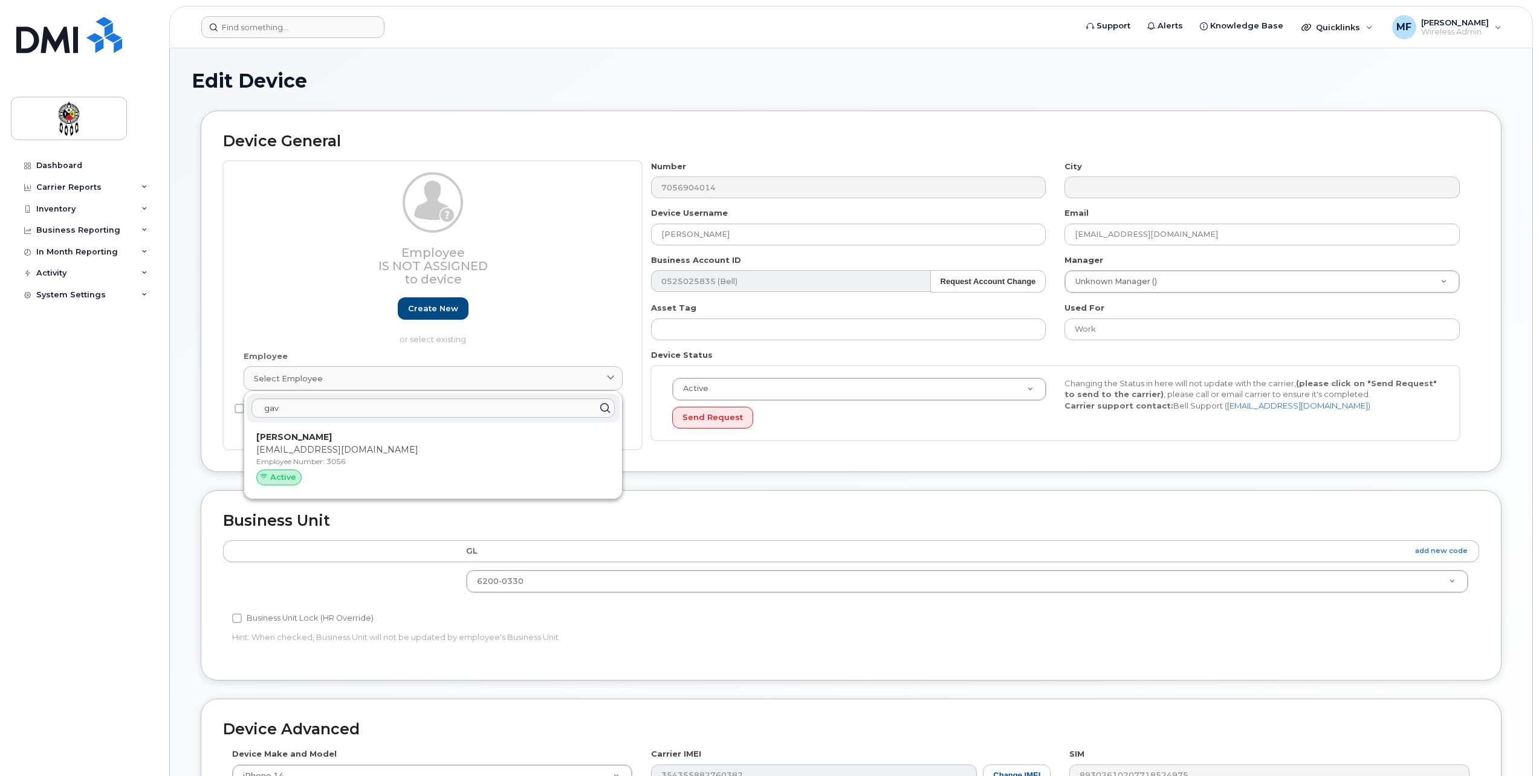
drag, startPoint x: 319, startPoint y: 452, endPoint x: 832, endPoint y: 35, distance: 661.5
click at [319, 451] on p "[EMAIL_ADDRESS][DOMAIN_NAME]" at bounding box center [433, 450] width 354 height 13
type input "3056"
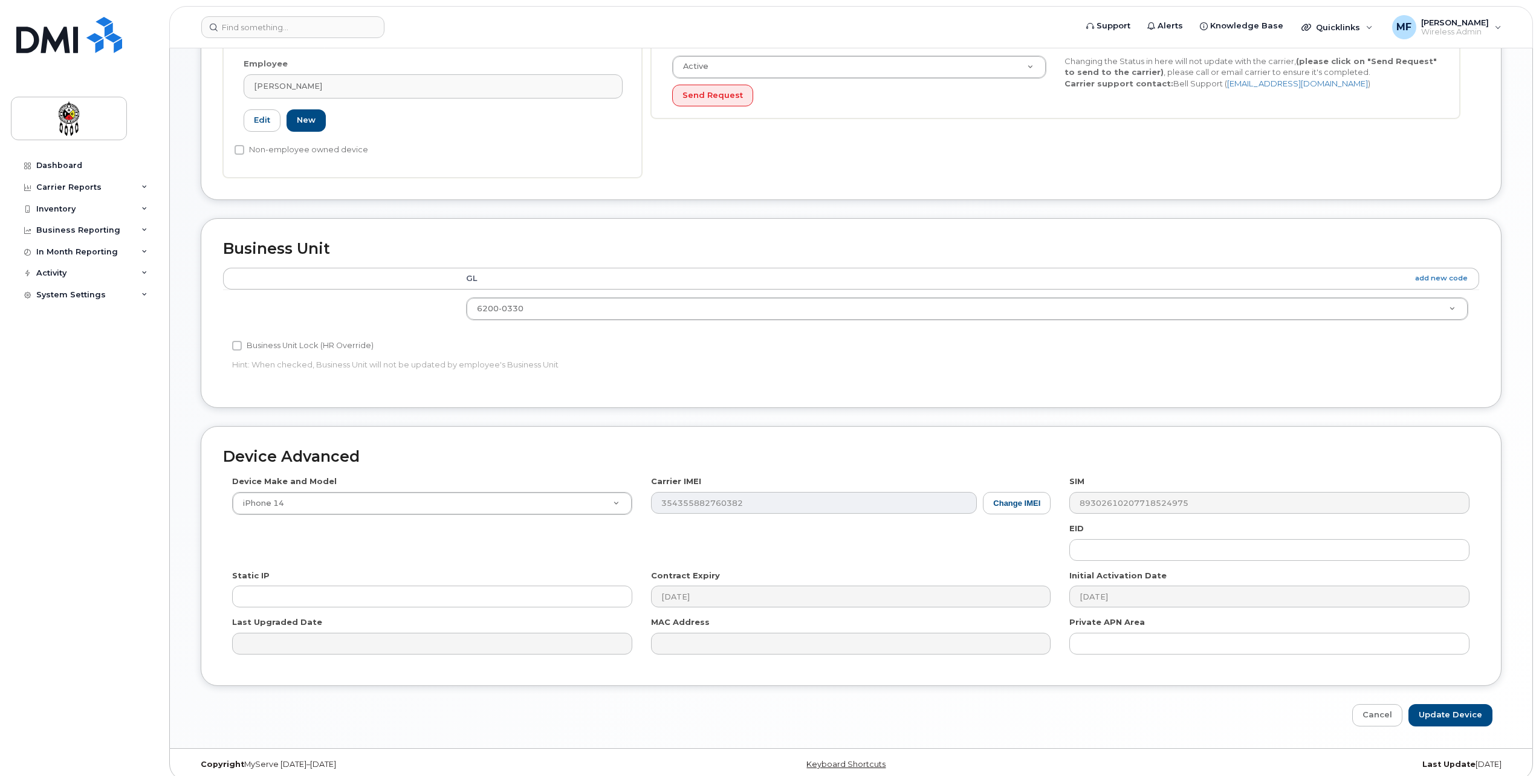
scroll to position [333, 0]
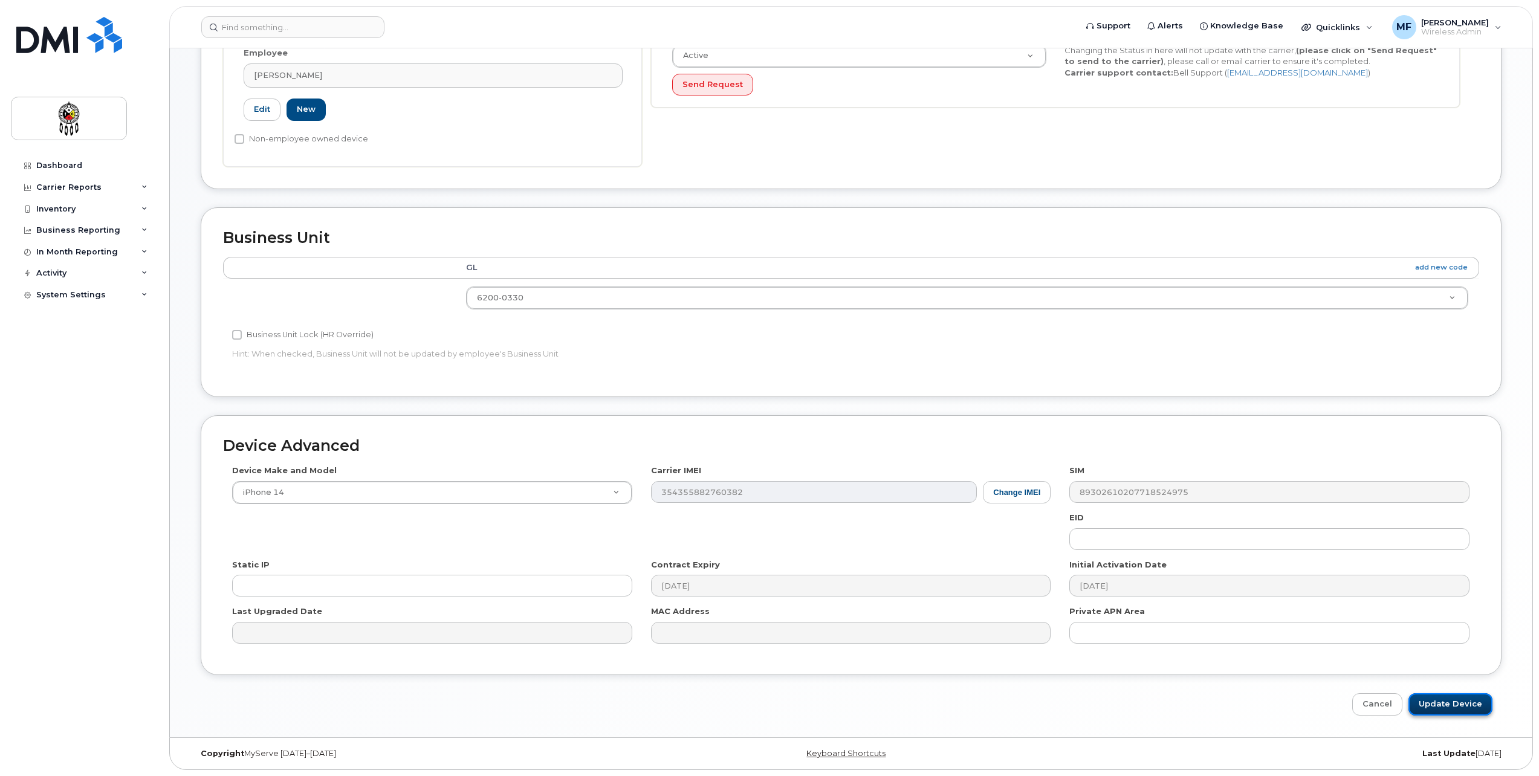
click at [1457, 706] on input "Update Device" at bounding box center [1451, 704] width 84 height 22
type input "Saving..."
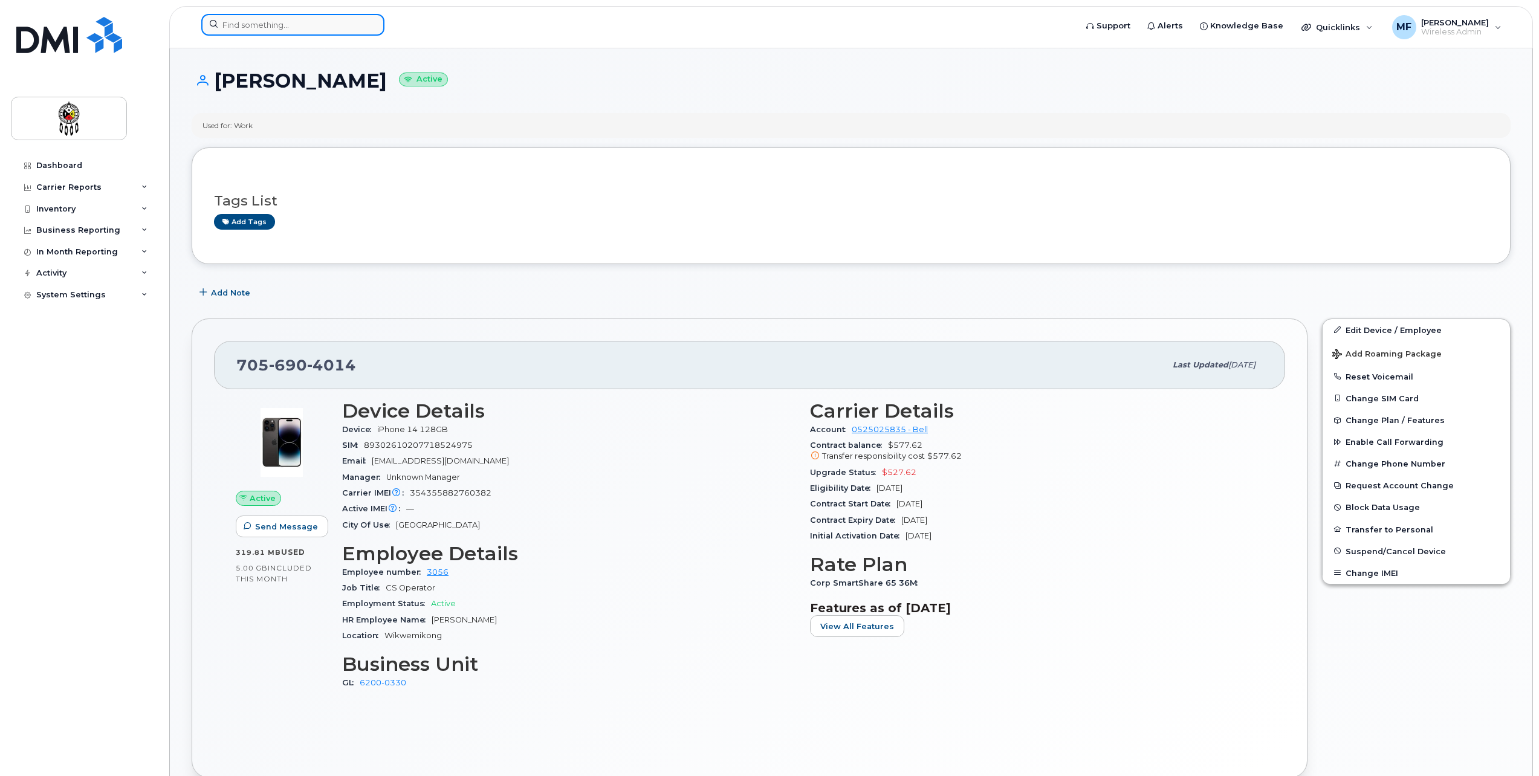
click at [286, 21] on input at bounding box center [292, 25] width 183 height 22
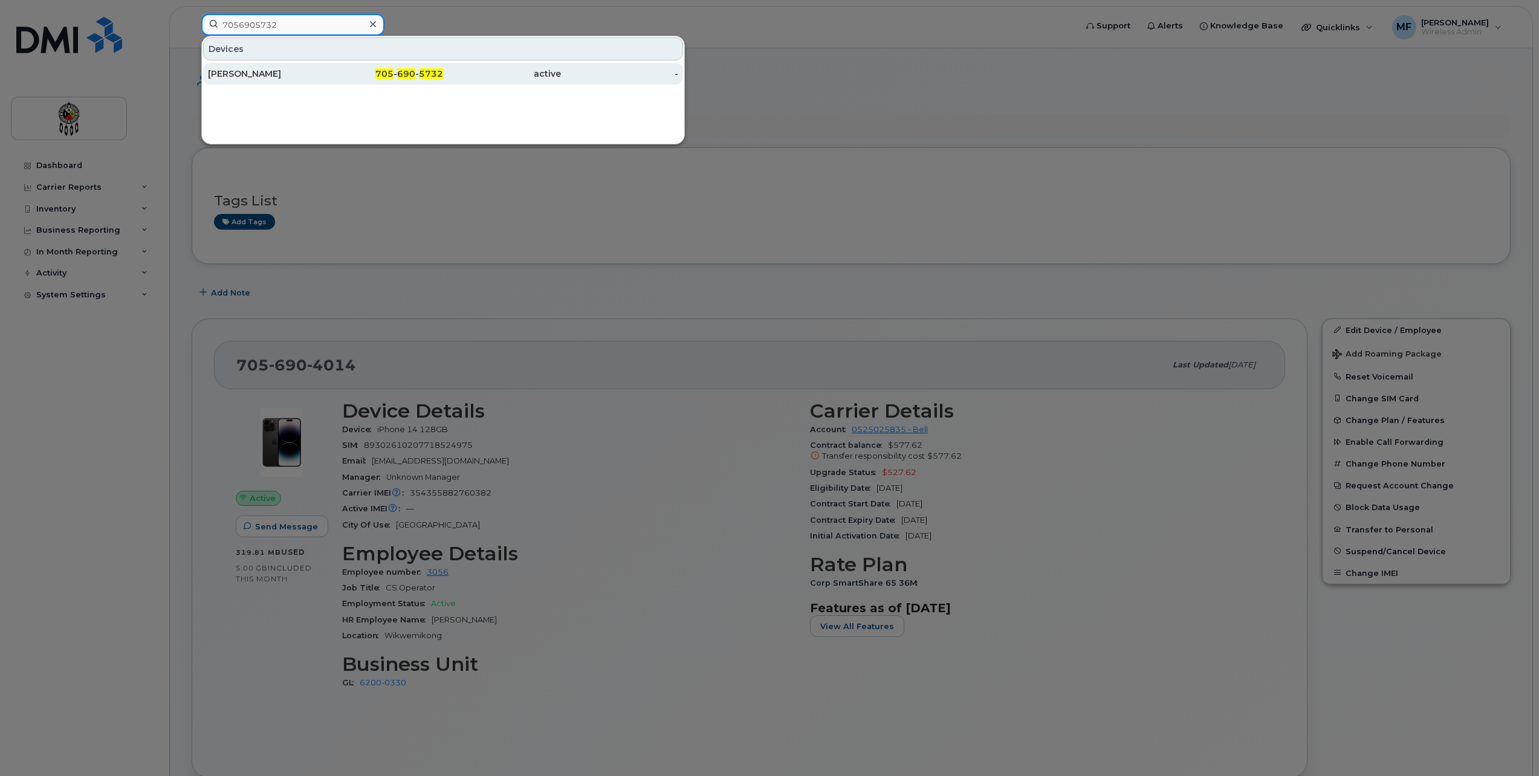
type input "7056905732"
click at [381, 70] on span "705" at bounding box center [384, 73] width 18 height 11
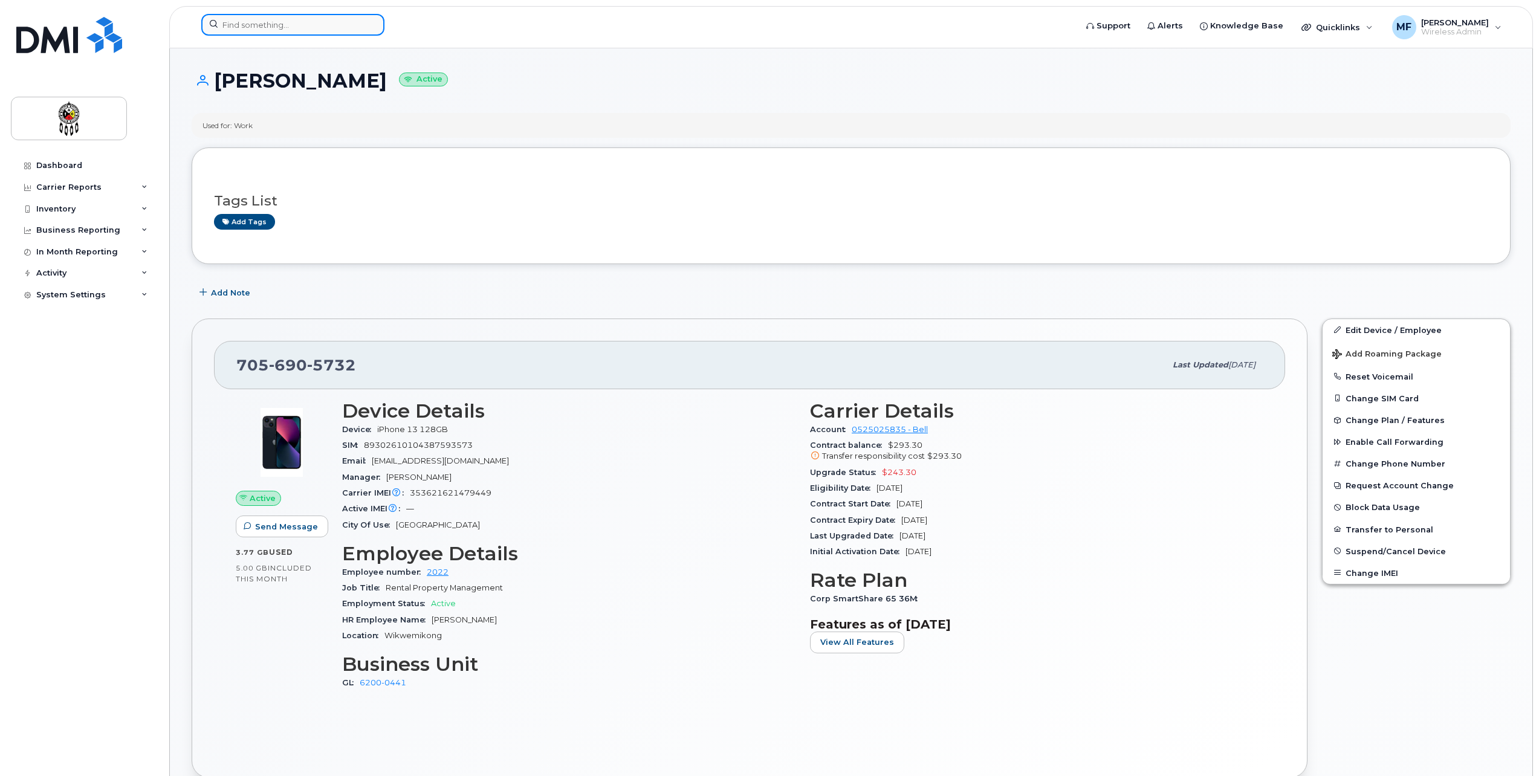
click at [242, 27] on input at bounding box center [292, 25] width 183 height 22
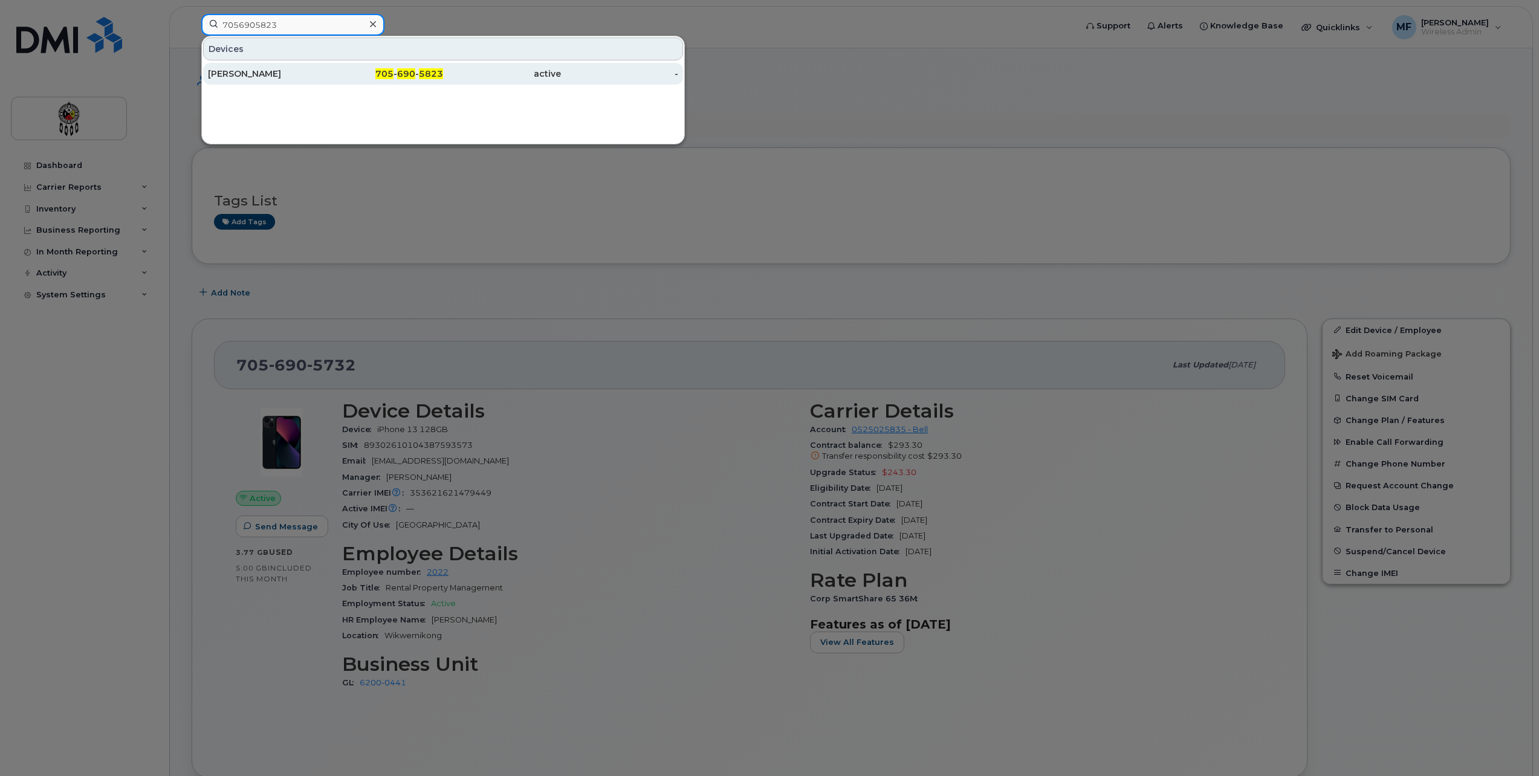
type input "7056905823"
click at [363, 71] on div "705 - 690 - 5823" at bounding box center [385, 74] width 118 height 12
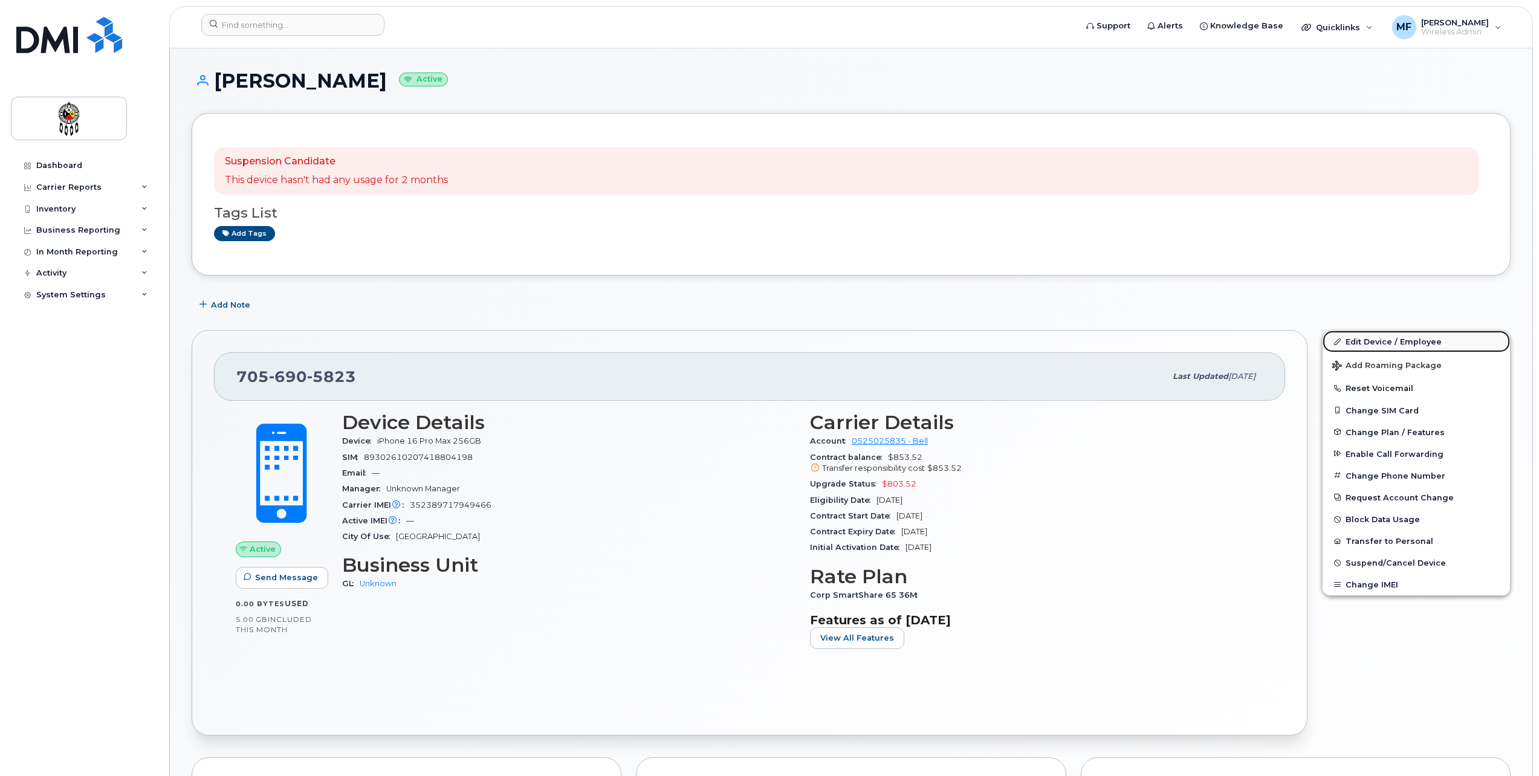
click at [1386, 337] on link "Edit Device / Employee" at bounding box center [1416, 342] width 187 height 22
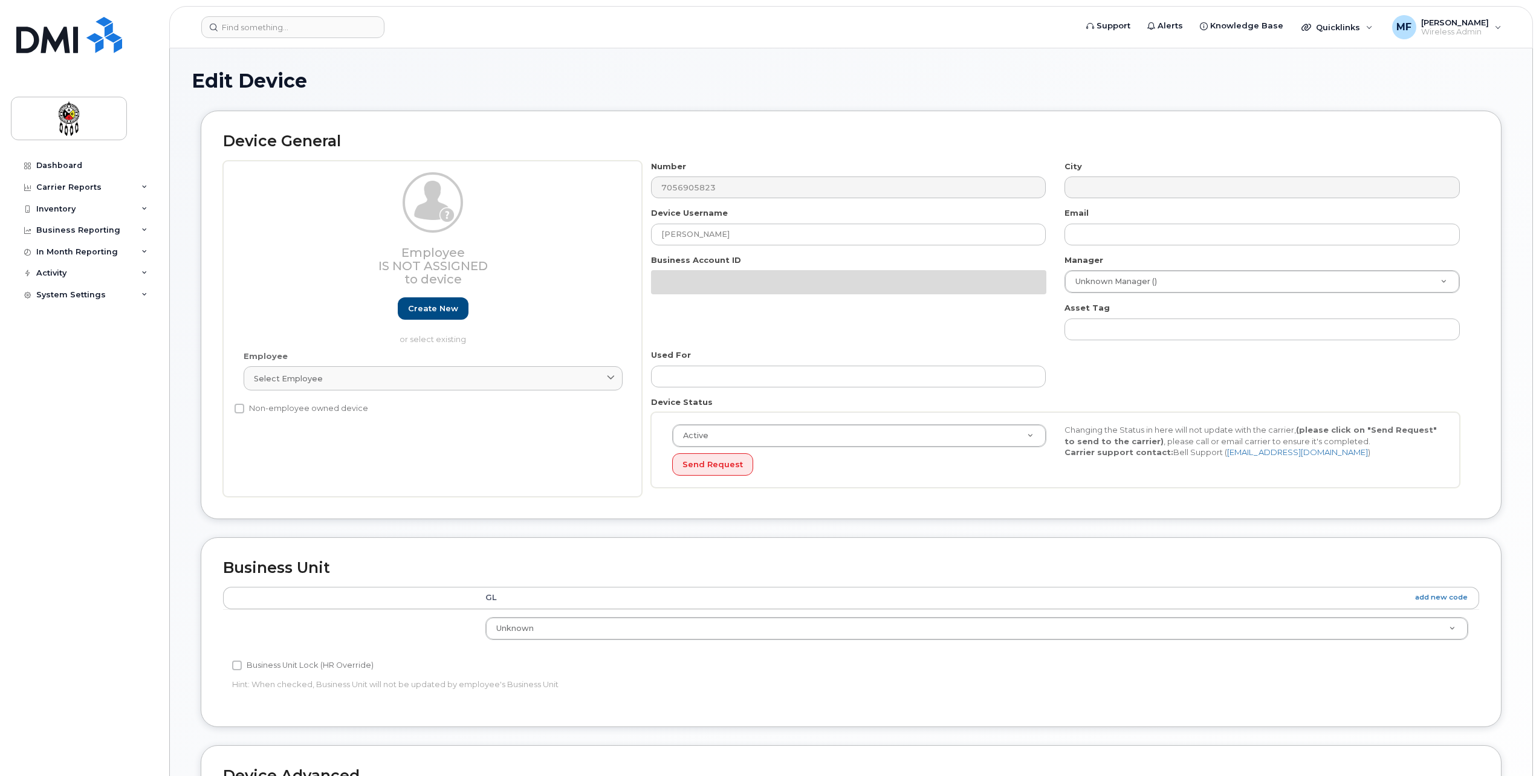
select select "651562"
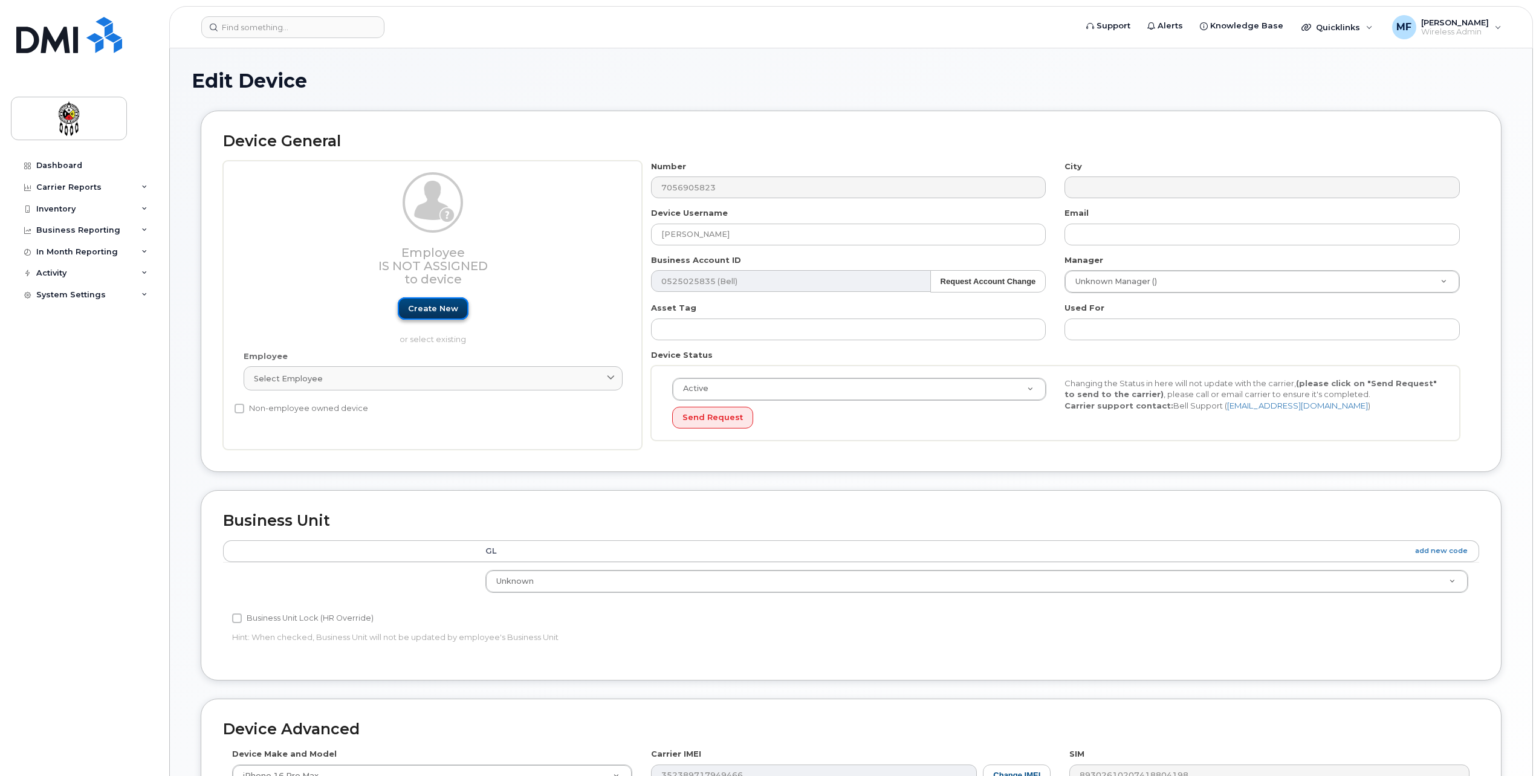
click at [429, 307] on link "Create new" at bounding box center [433, 308] width 71 height 22
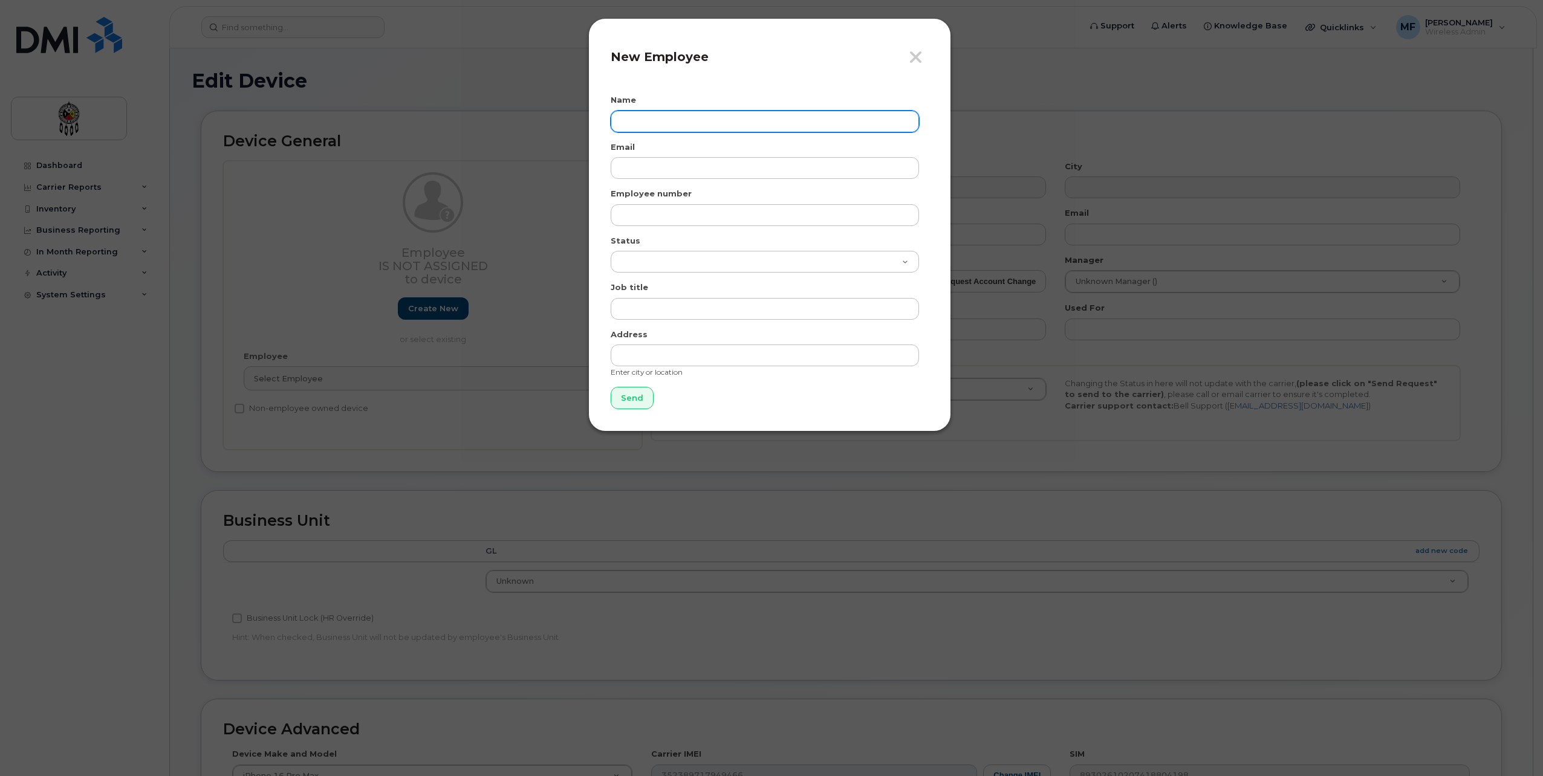
click at [723, 122] on input "text" at bounding box center [765, 122] width 308 height 22
click at [690, 120] on input "text" at bounding box center [765, 122] width 308 height 22
type input "[PERSON_NAME]"
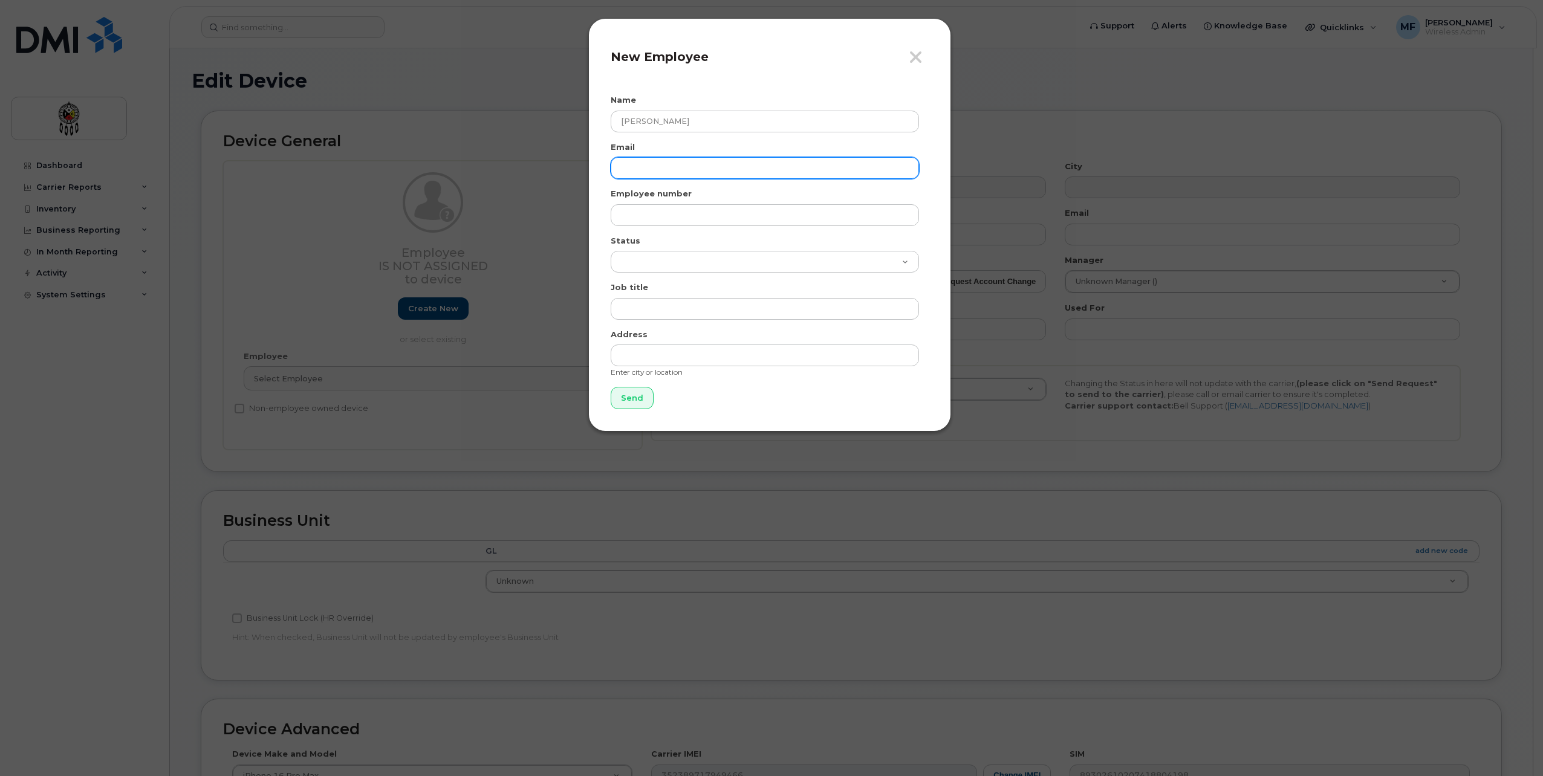
click at [673, 162] on input "email" at bounding box center [765, 168] width 308 height 22
paste input "[EMAIL_ADDRESS][DOMAIN_NAME]"
type input "[EMAIL_ADDRESS][DOMAIN_NAME]"
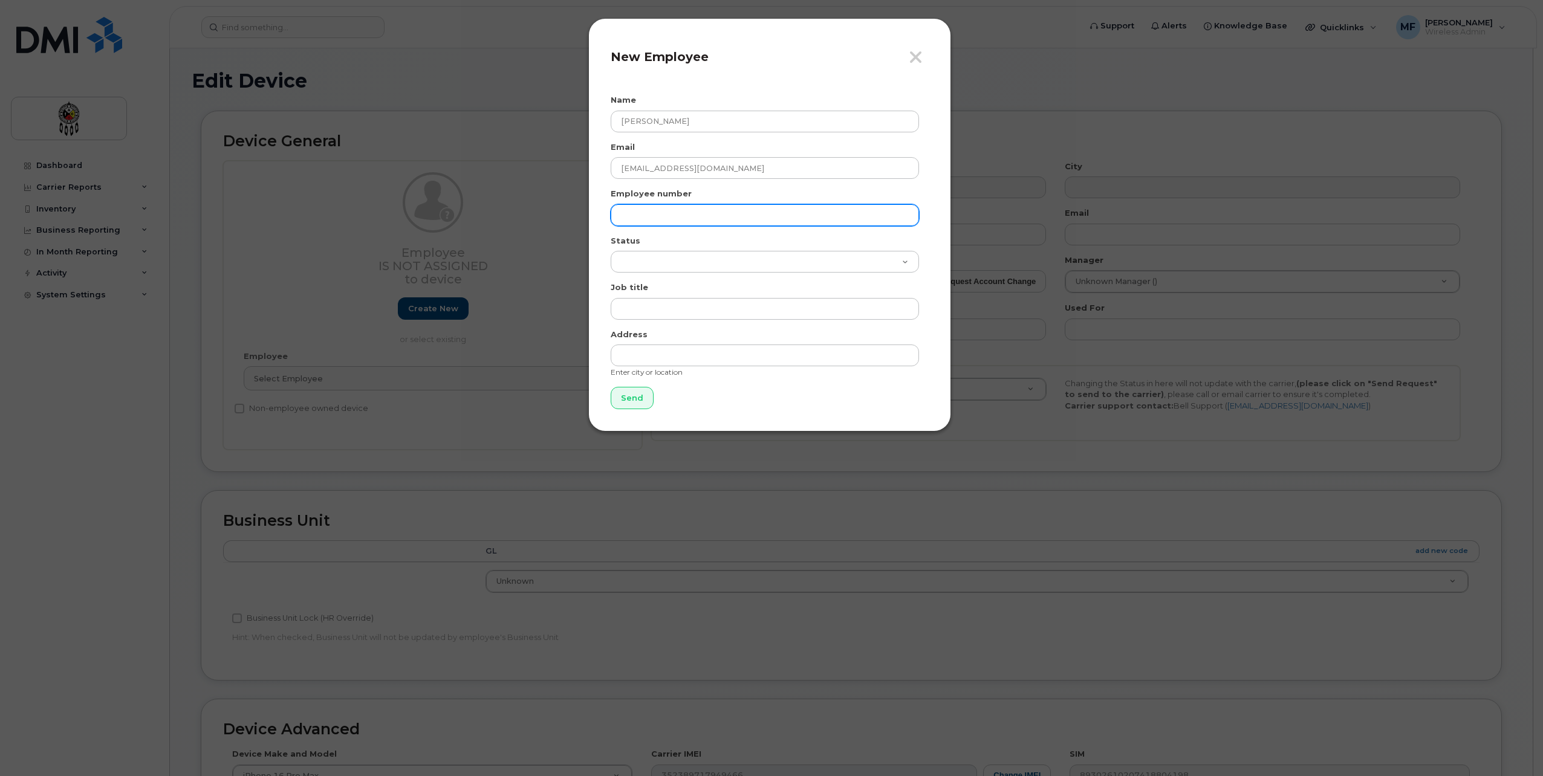
click at [651, 216] on input "text" at bounding box center [765, 215] width 308 height 22
type input "0699"
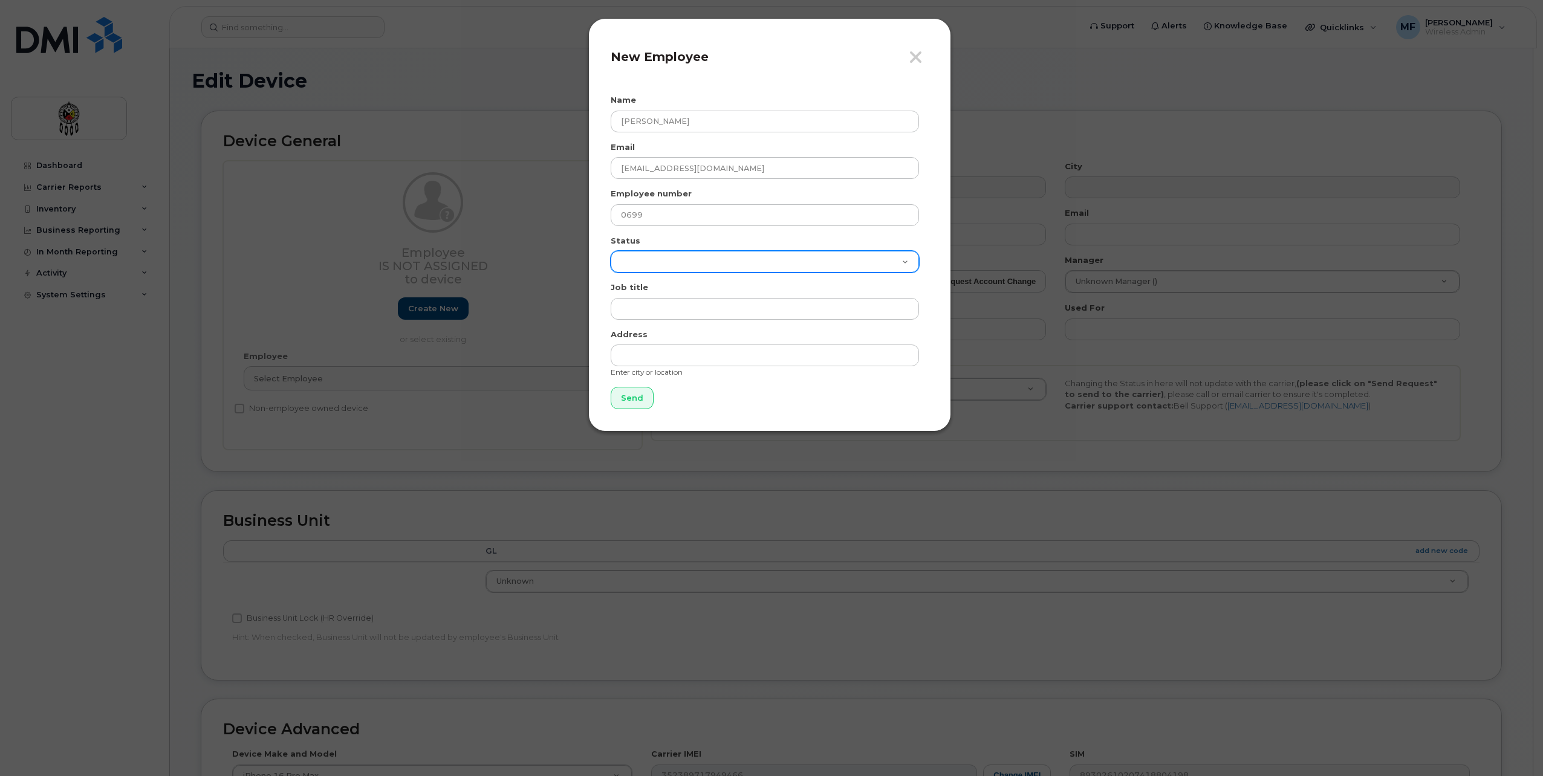
click at [683, 264] on select "Active On-Leave Long Term Short Term Maternity Leave Temp Layoff Inactive" at bounding box center [765, 262] width 308 height 22
select select "active"
click at [611, 251] on select "Active On-Leave Long Term Short Term Maternity Leave Temp Layoff Inactive" at bounding box center [765, 262] width 308 height 22
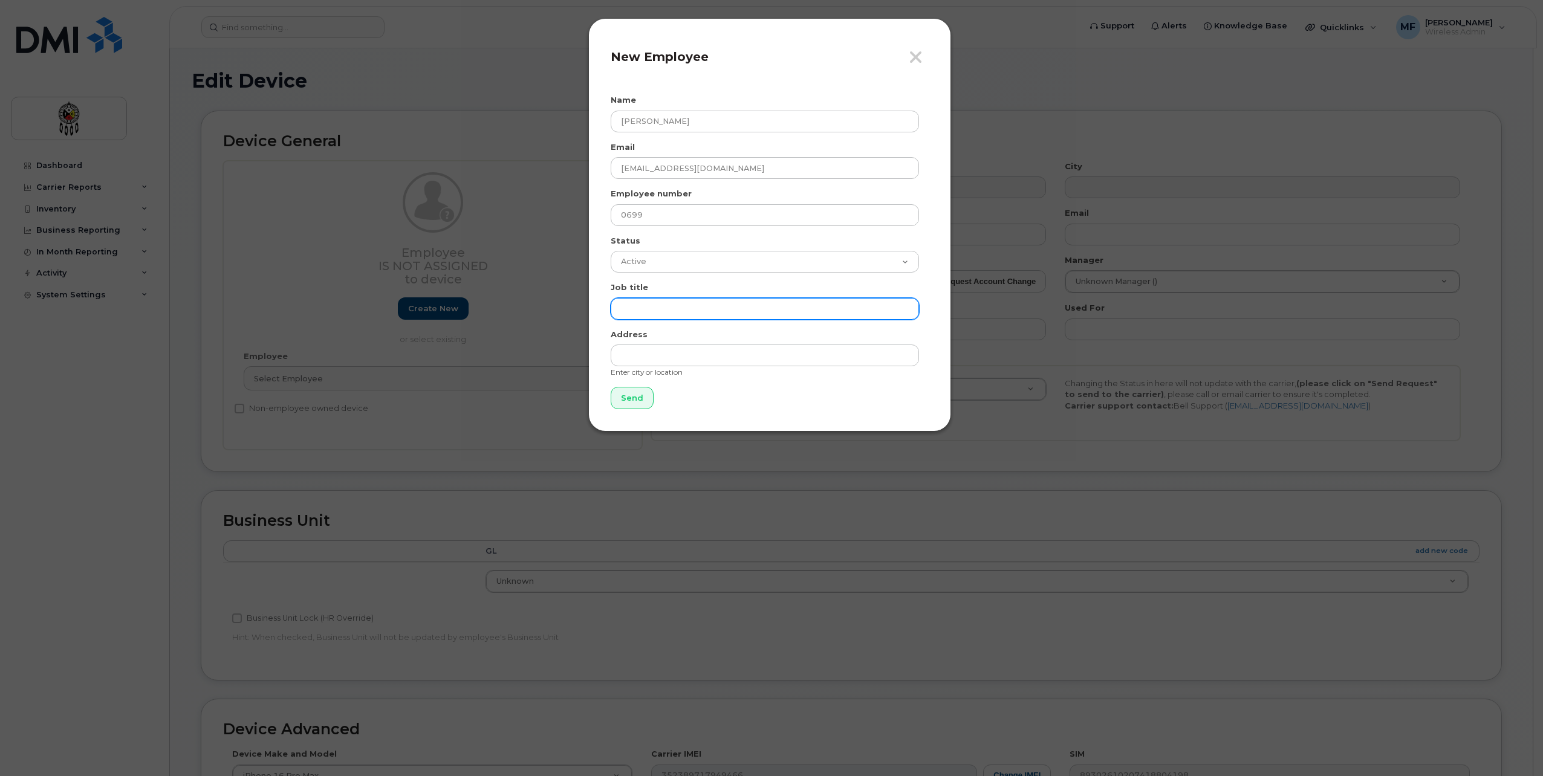
click at [659, 302] on input "text" at bounding box center [765, 309] width 308 height 22
click at [686, 303] on input "text" at bounding box center [765, 309] width 308 height 22
type input "Wiikwemkoong Aanishnaabe Aadzaawin Department"
drag, startPoint x: 696, startPoint y: 340, endPoint x: 699, endPoint y: 319, distance: 22.0
click at [699, 319] on form "Name Henry Pitawanakwat Email henrypitawanakwat@wiikwemkoong.ca Employee number…" at bounding box center [770, 251] width 318 height 315
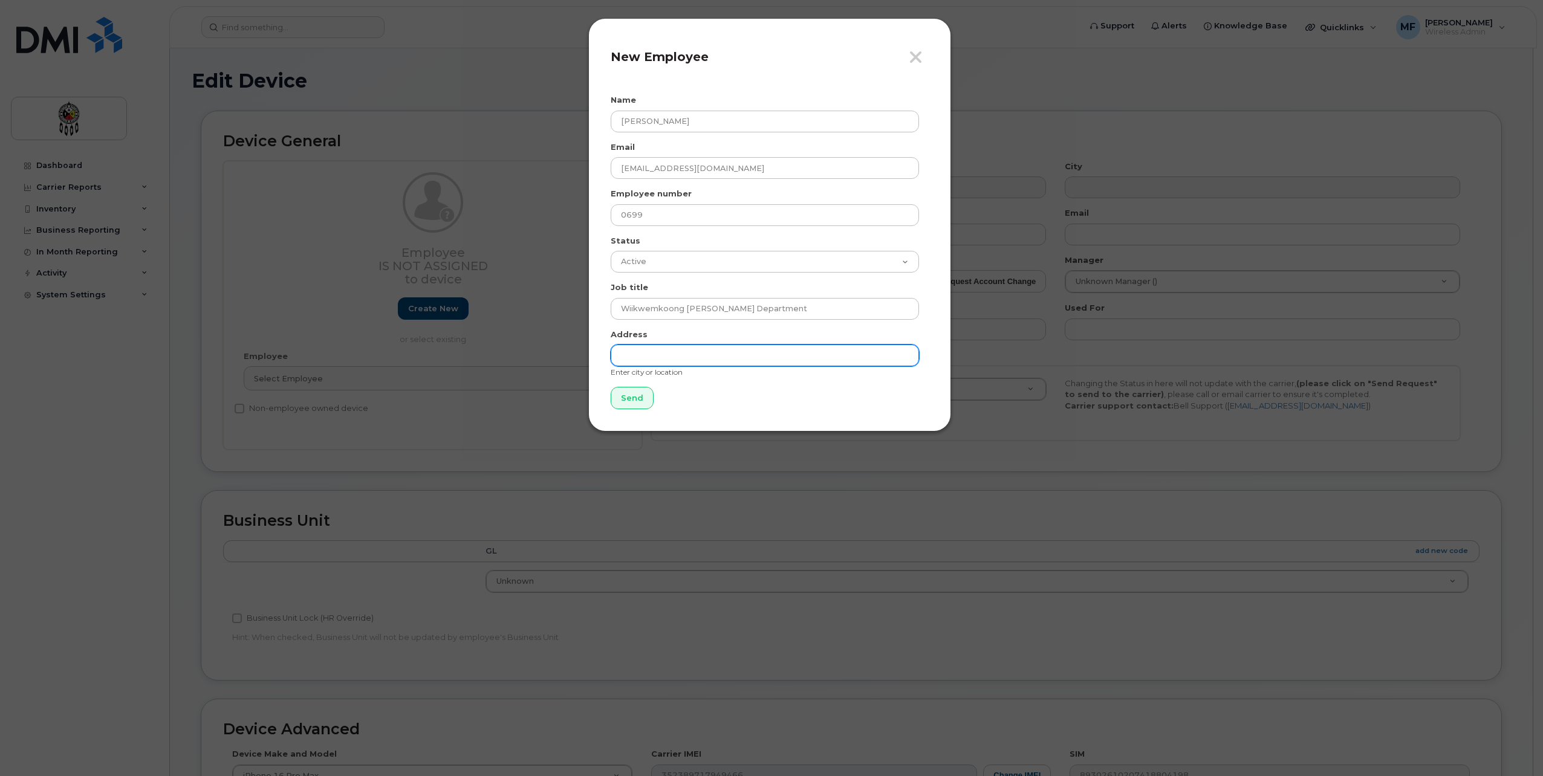
click at [710, 355] on input "text" at bounding box center [765, 356] width 308 height 22
type input "Wikwemikong"
click at [640, 399] on input "Send" at bounding box center [632, 398] width 43 height 22
type input "Send"
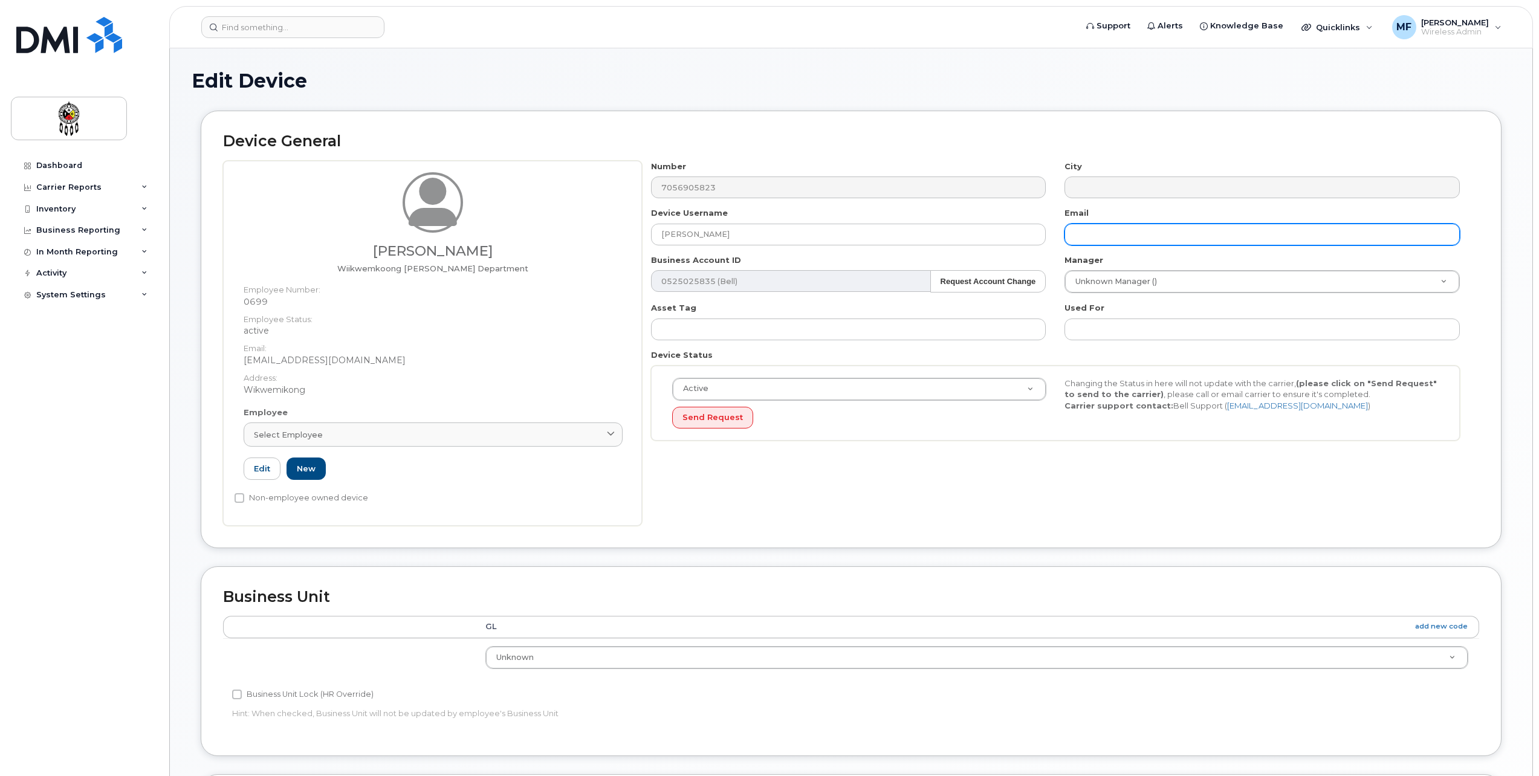
click at [1080, 235] on input "text" at bounding box center [1262, 235] width 395 height 22
type input "[EMAIL_ADDRESS][DOMAIN_NAME]"
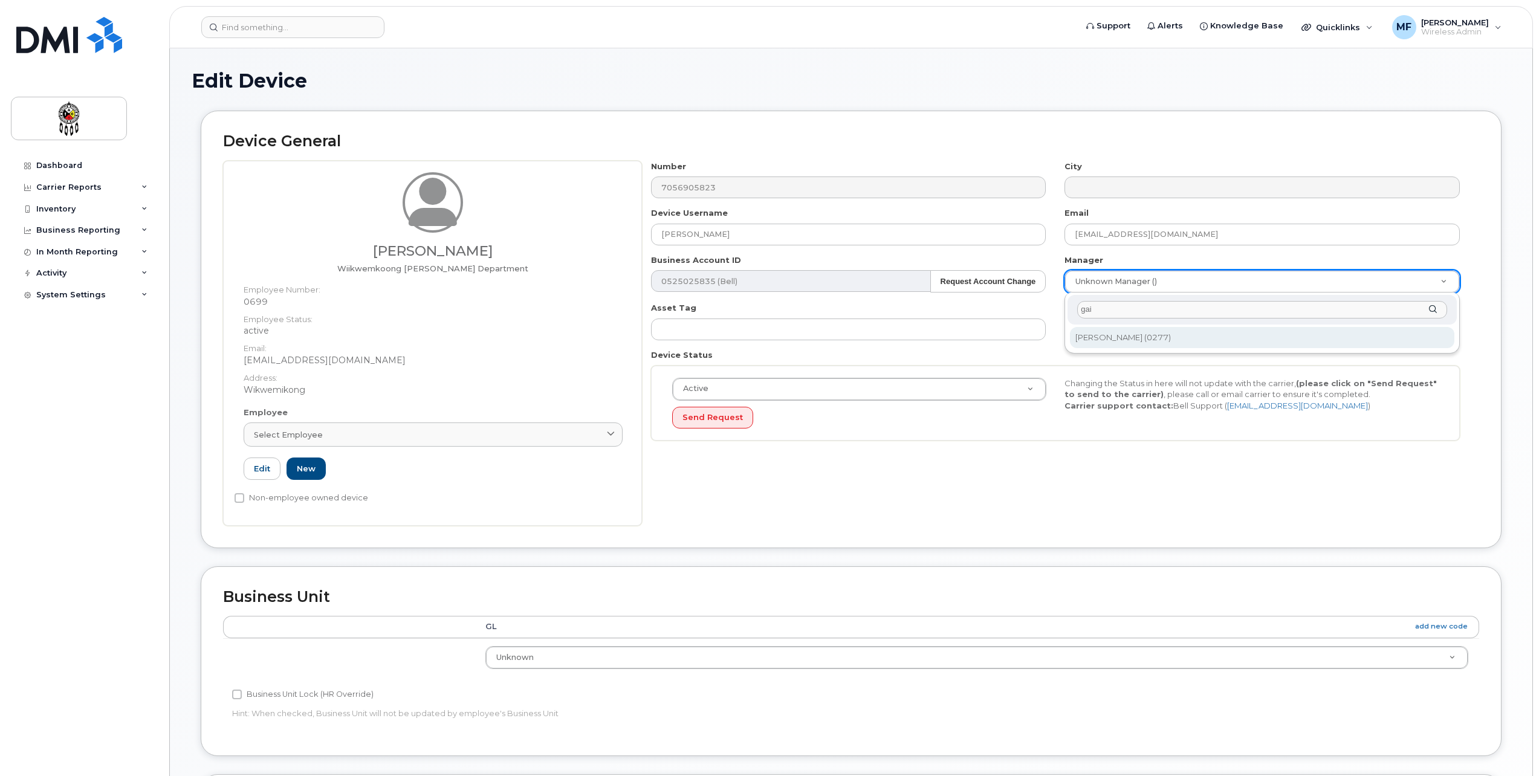
type input "gai"
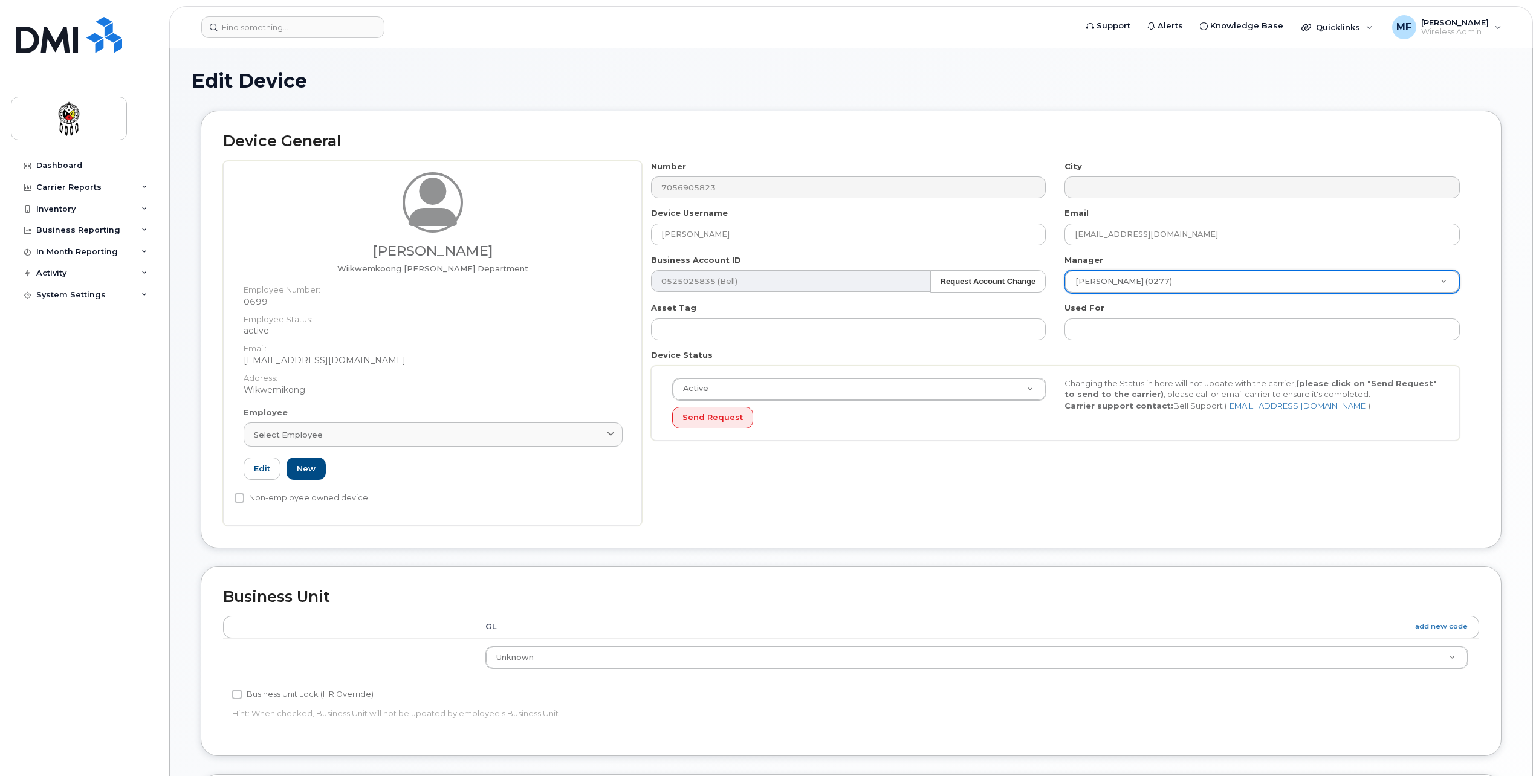
type input "3017298"
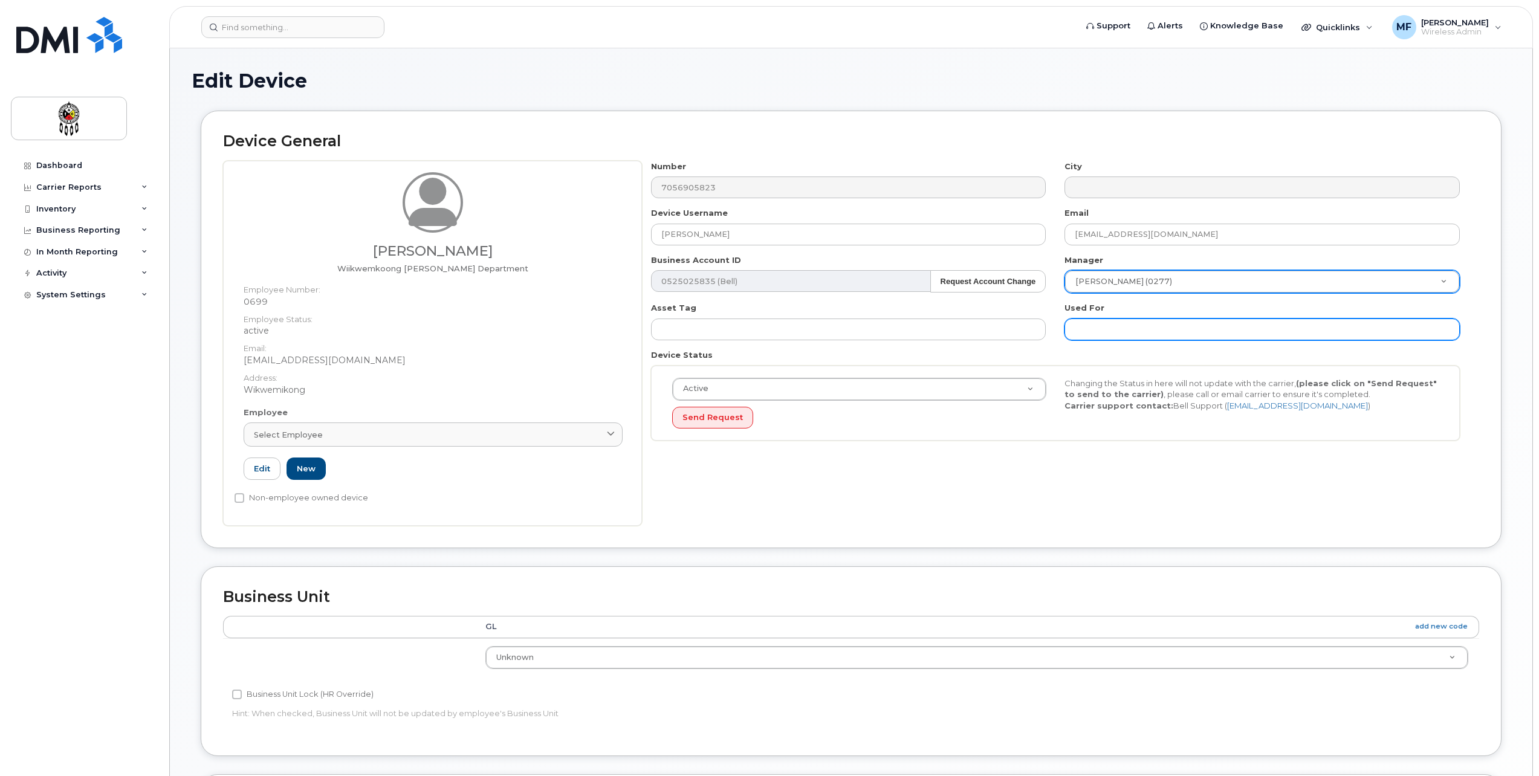
click at [1120, 326] on input "text" at bounding box center [1262, 330] width 395 height 22
type input "Work"
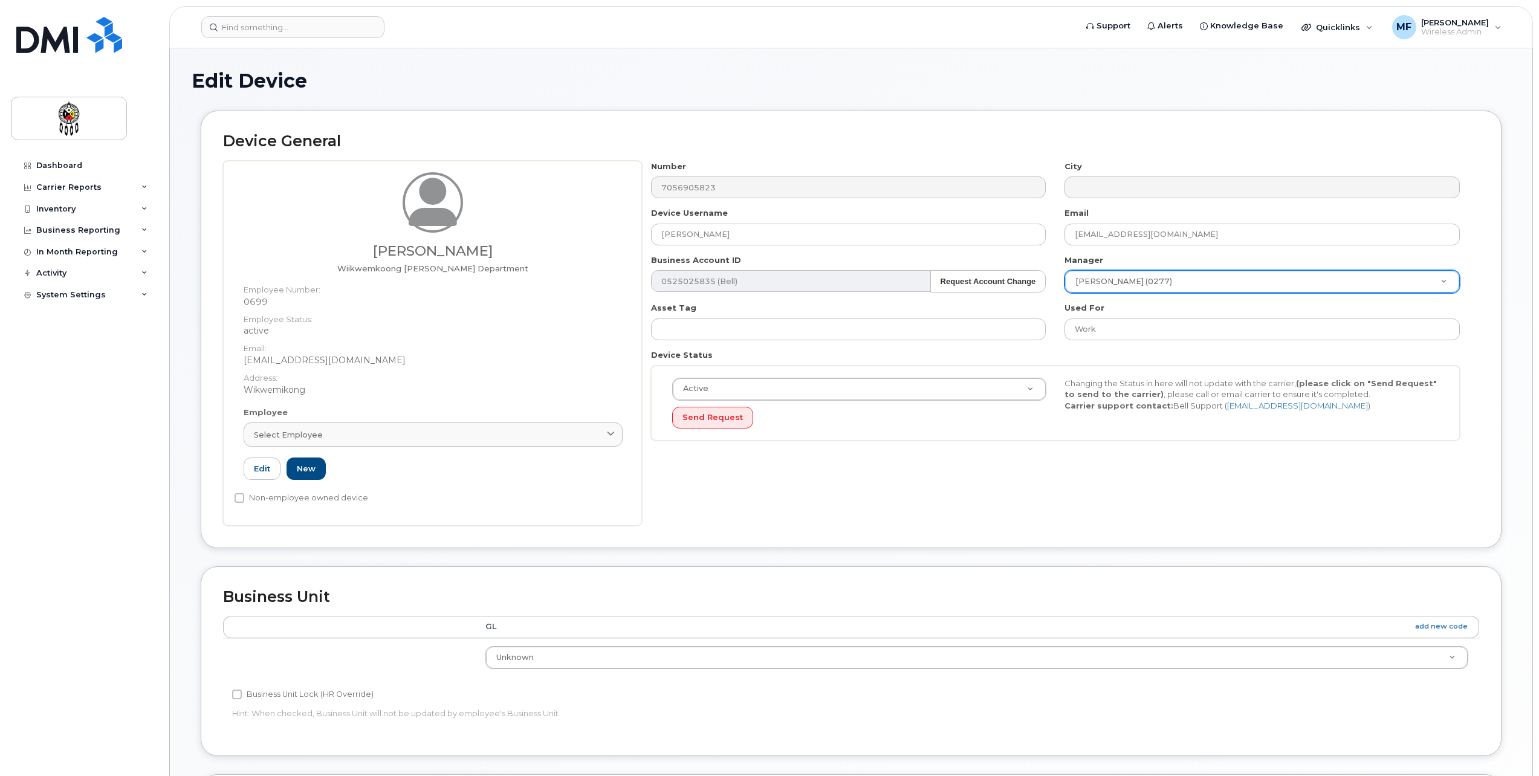
click at [823, 527] on div "Device General Henry Pitawanakwat Wiikwemkoong Aanishnaabe Aadzaawin Department…" at bounding box center [851, 330] width 1301 height 438
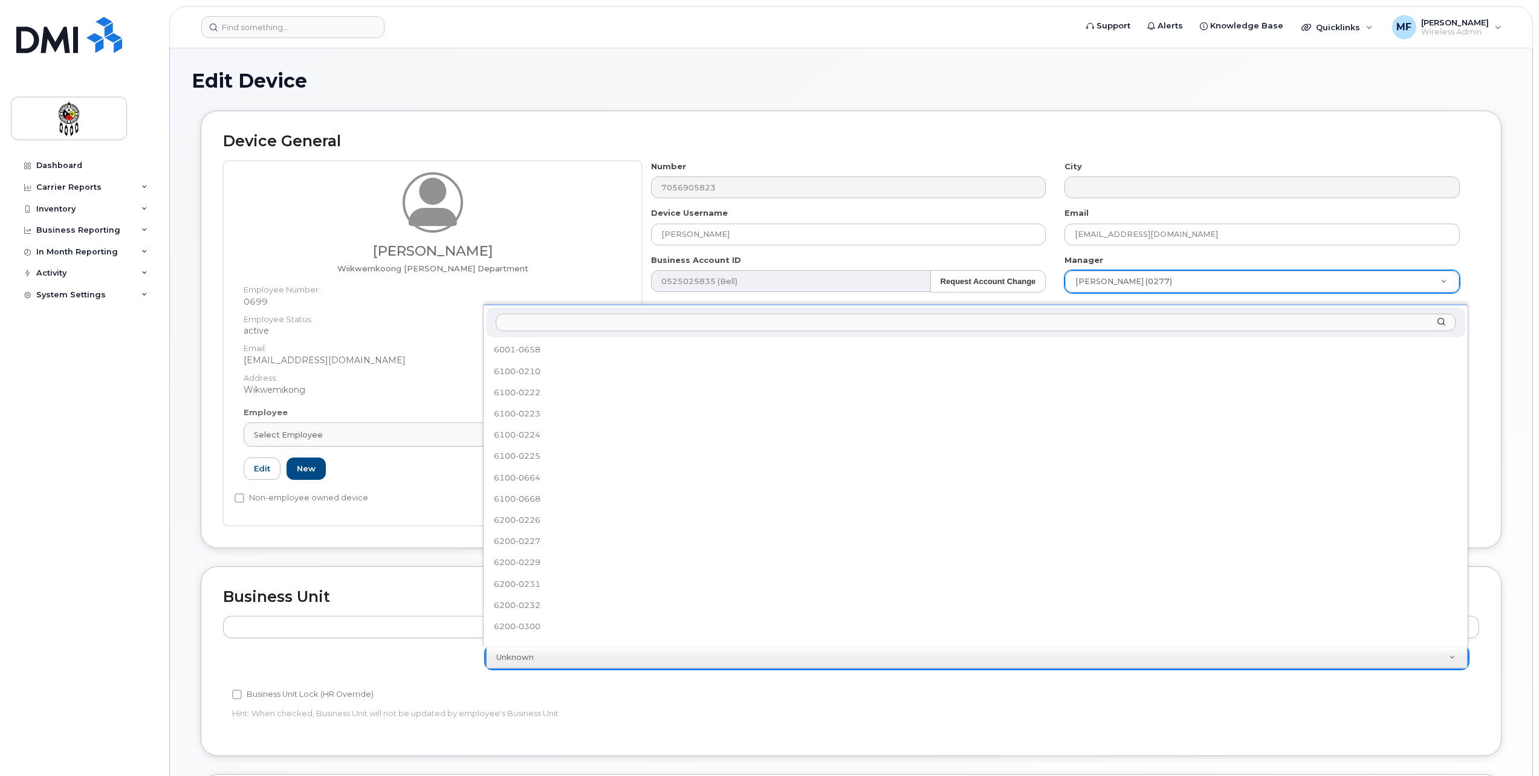
scroll to position [521, 0]
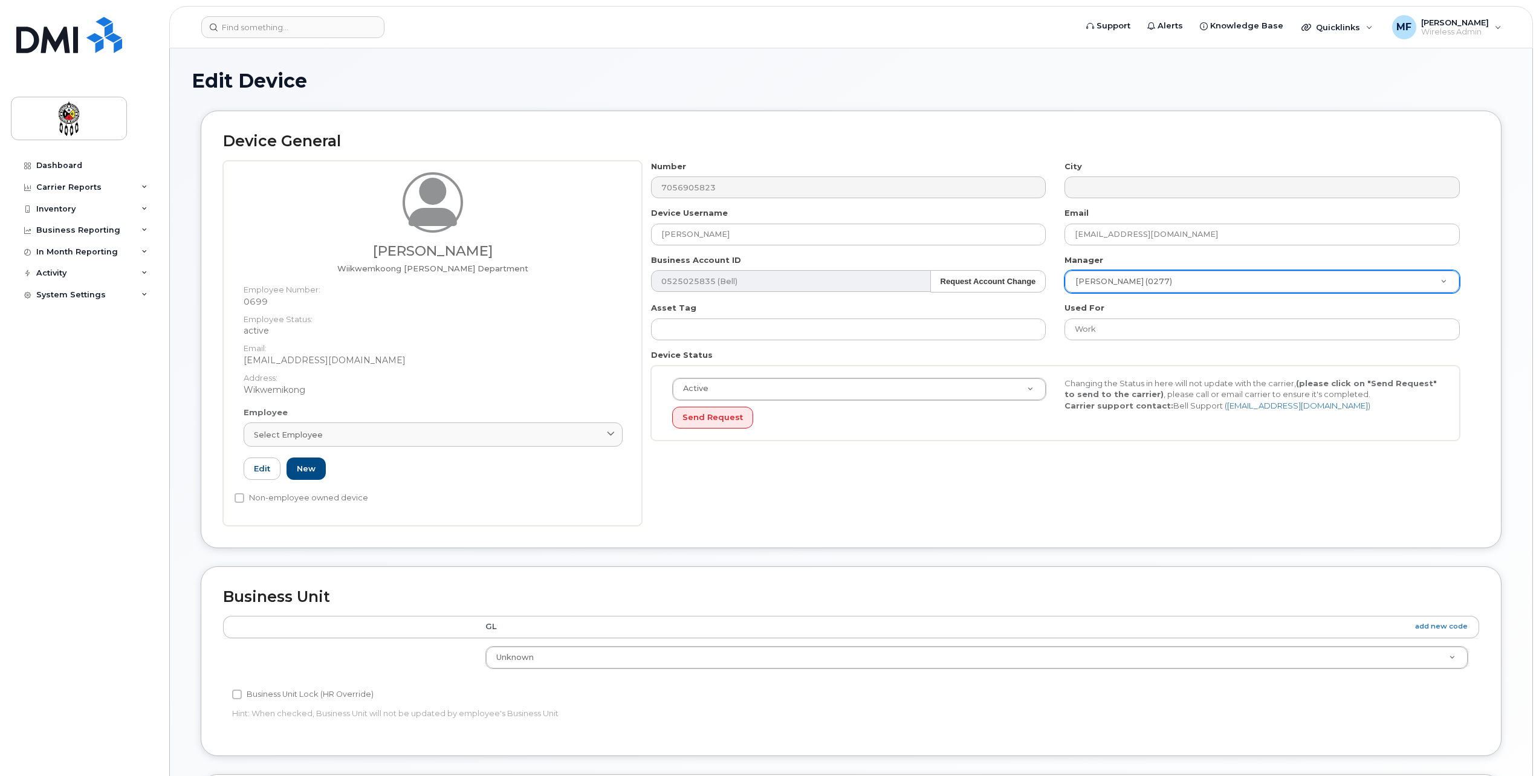
click at [936, 714] on p "Hint: When checked, Business Unit will not be updated by employee's Business Un…" at bounding box center [641, 713] width 819 height 11
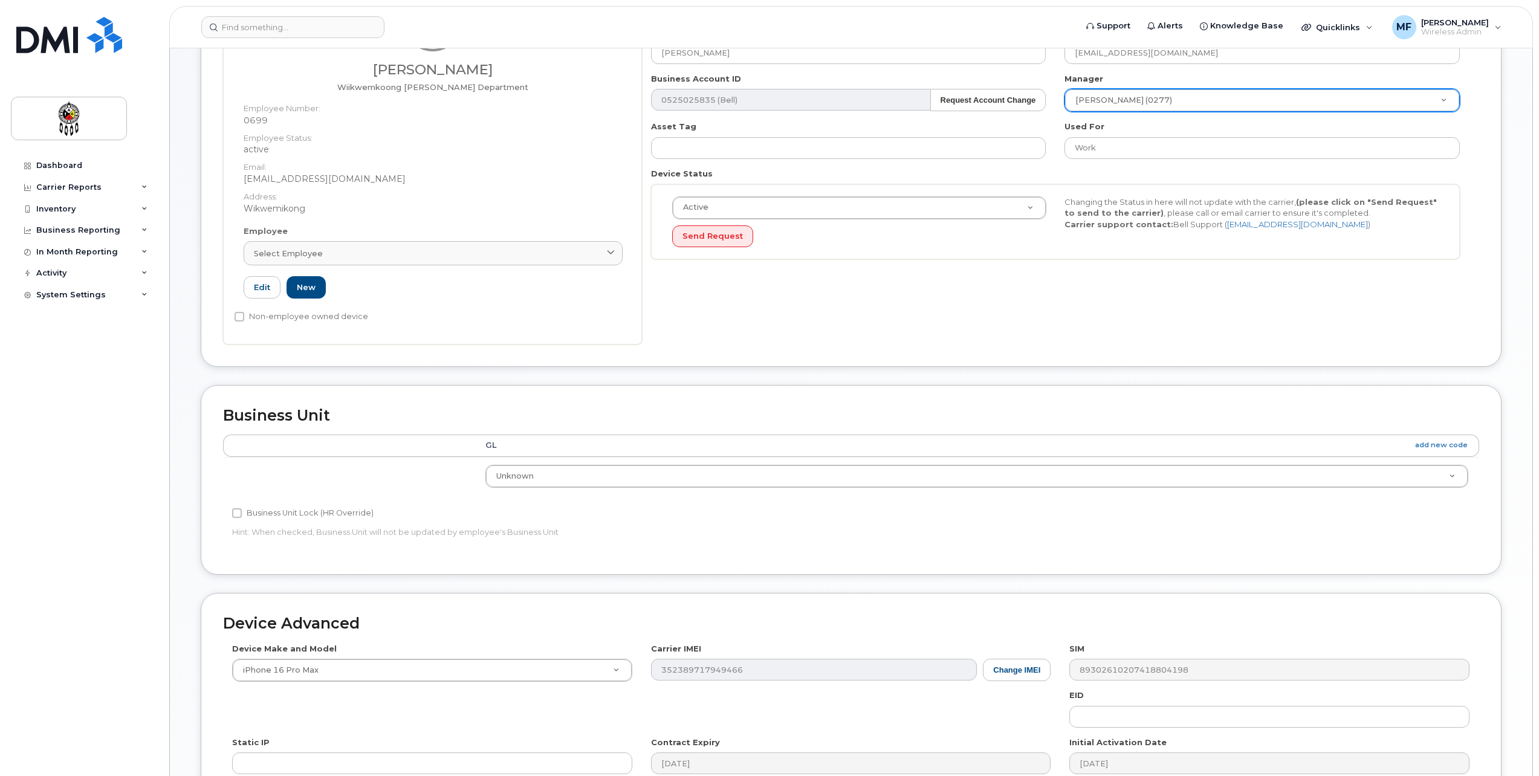
scroll to position [359, 0]
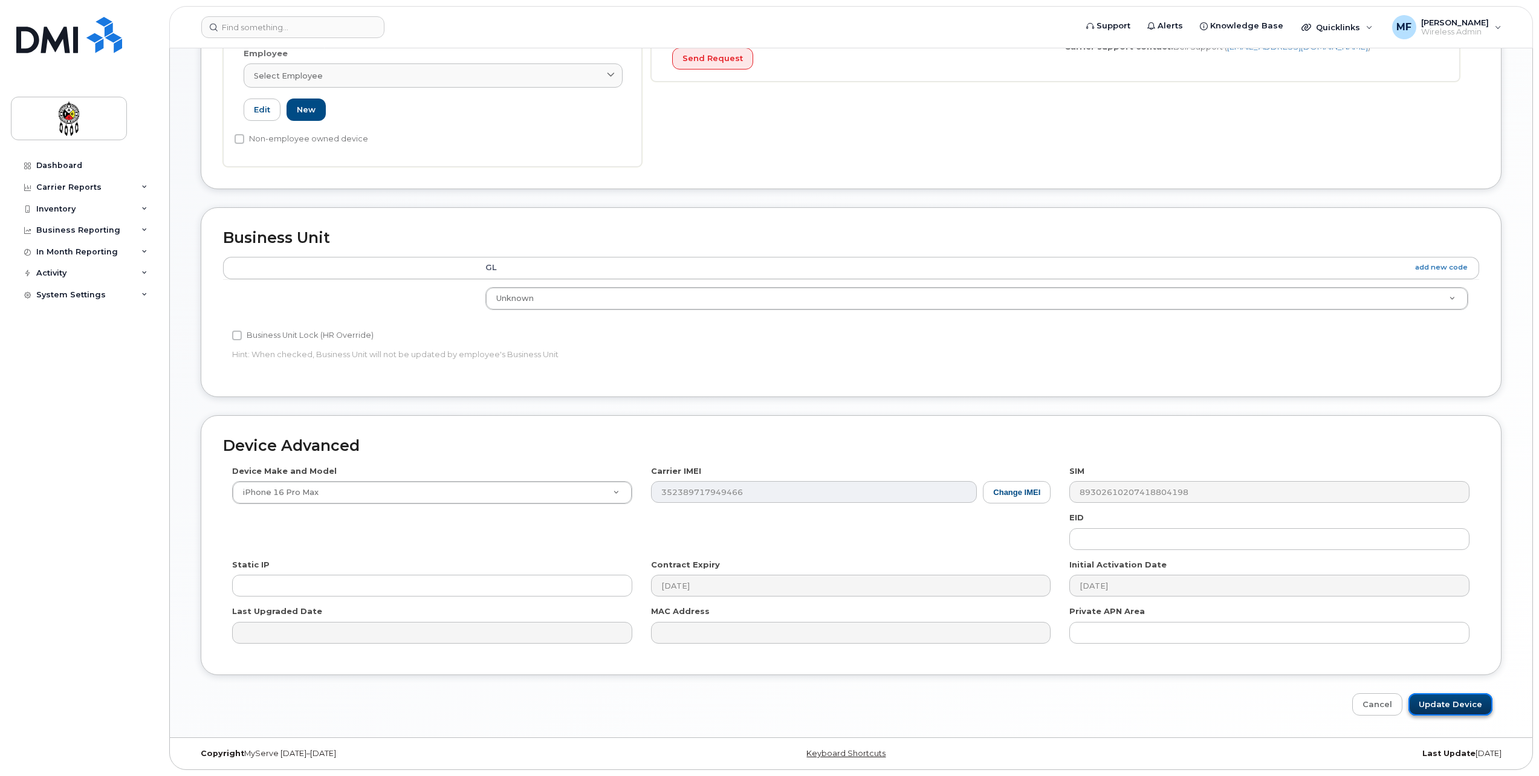
click at [1433, 706] on input "Update Device" at bounding box center [1451, 704] width 84 height 22
type input "Saving..."
